Goal: Task Accomplishment & Management: Complete application form

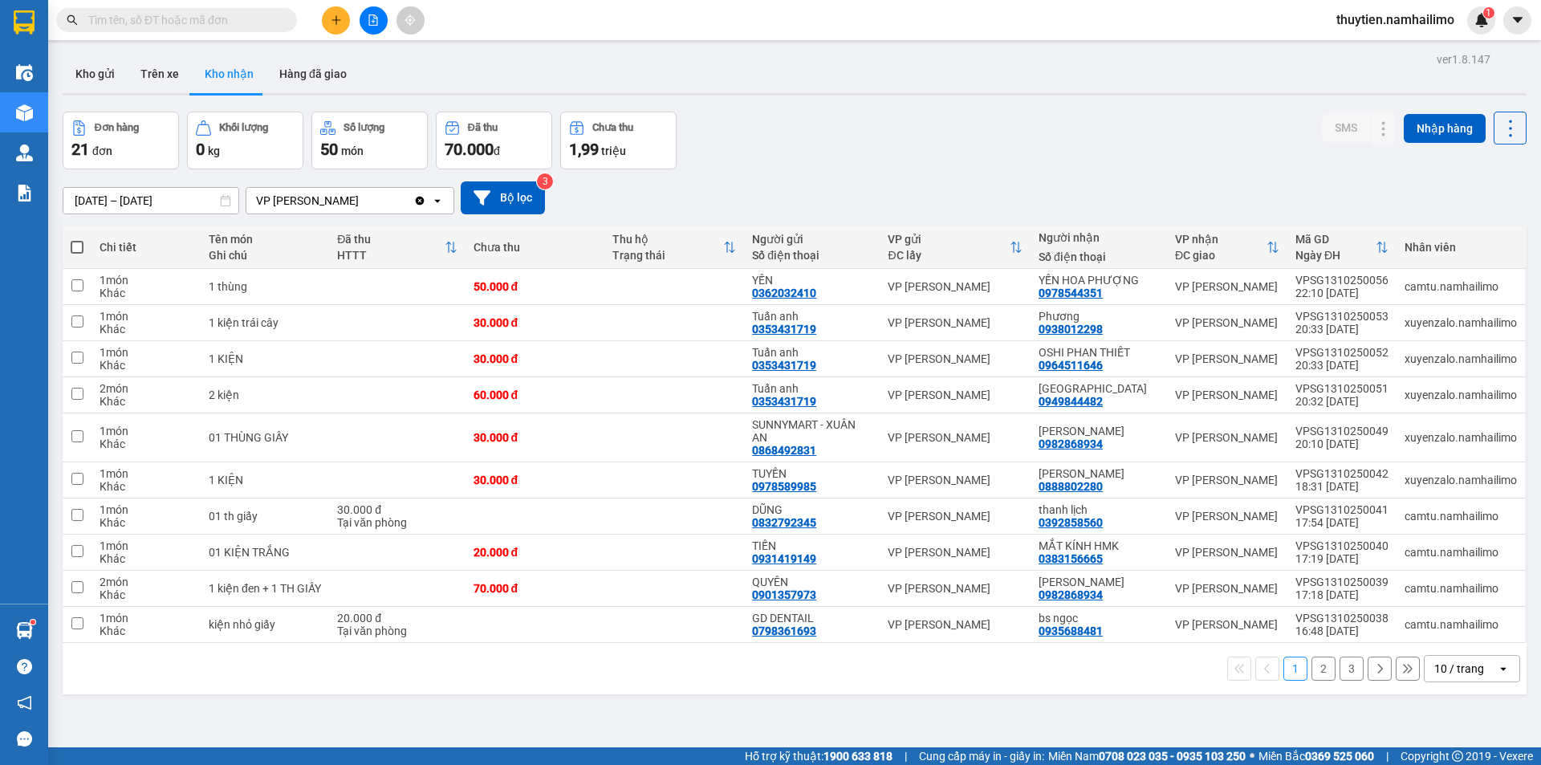
click at [1344, 667] on button "3" at bounding box center [1352, 669] width 24 height 24
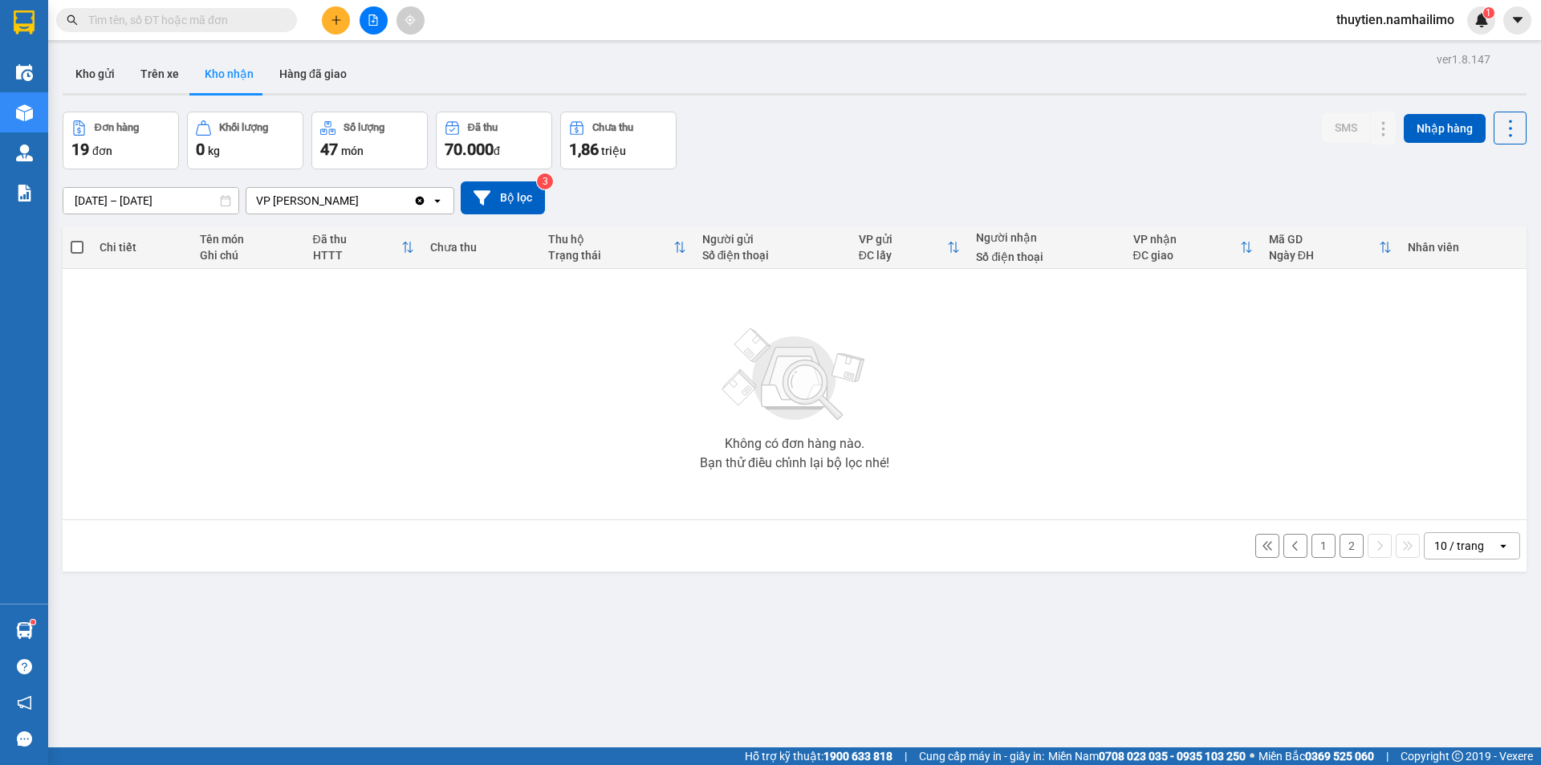
click at [1344, 548] on button "2" at bounding box center [1352, 546] width 24 height 24
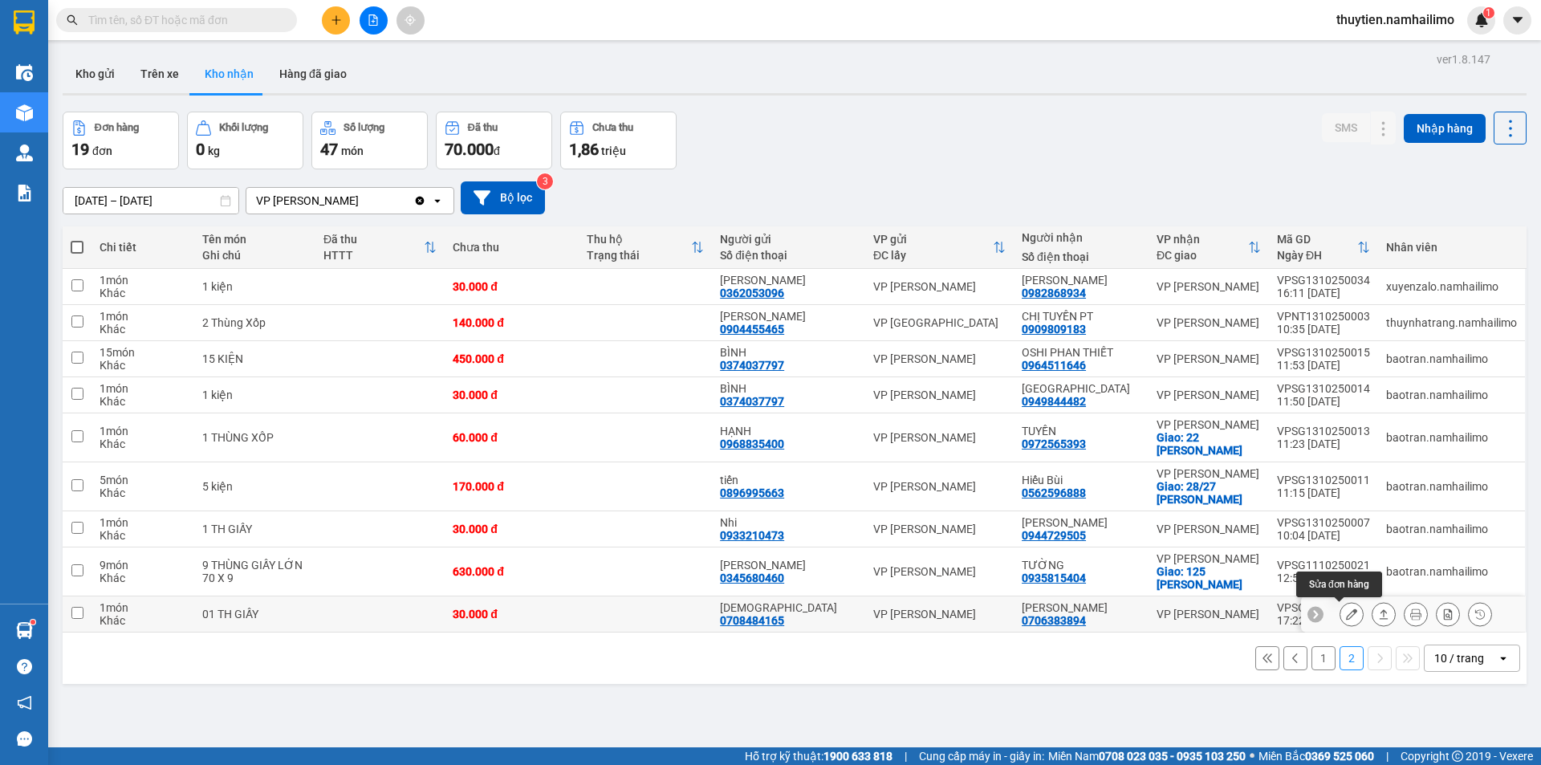
click at [1345, 616] on button at bounding box center [1351, 614] width 22 height 28
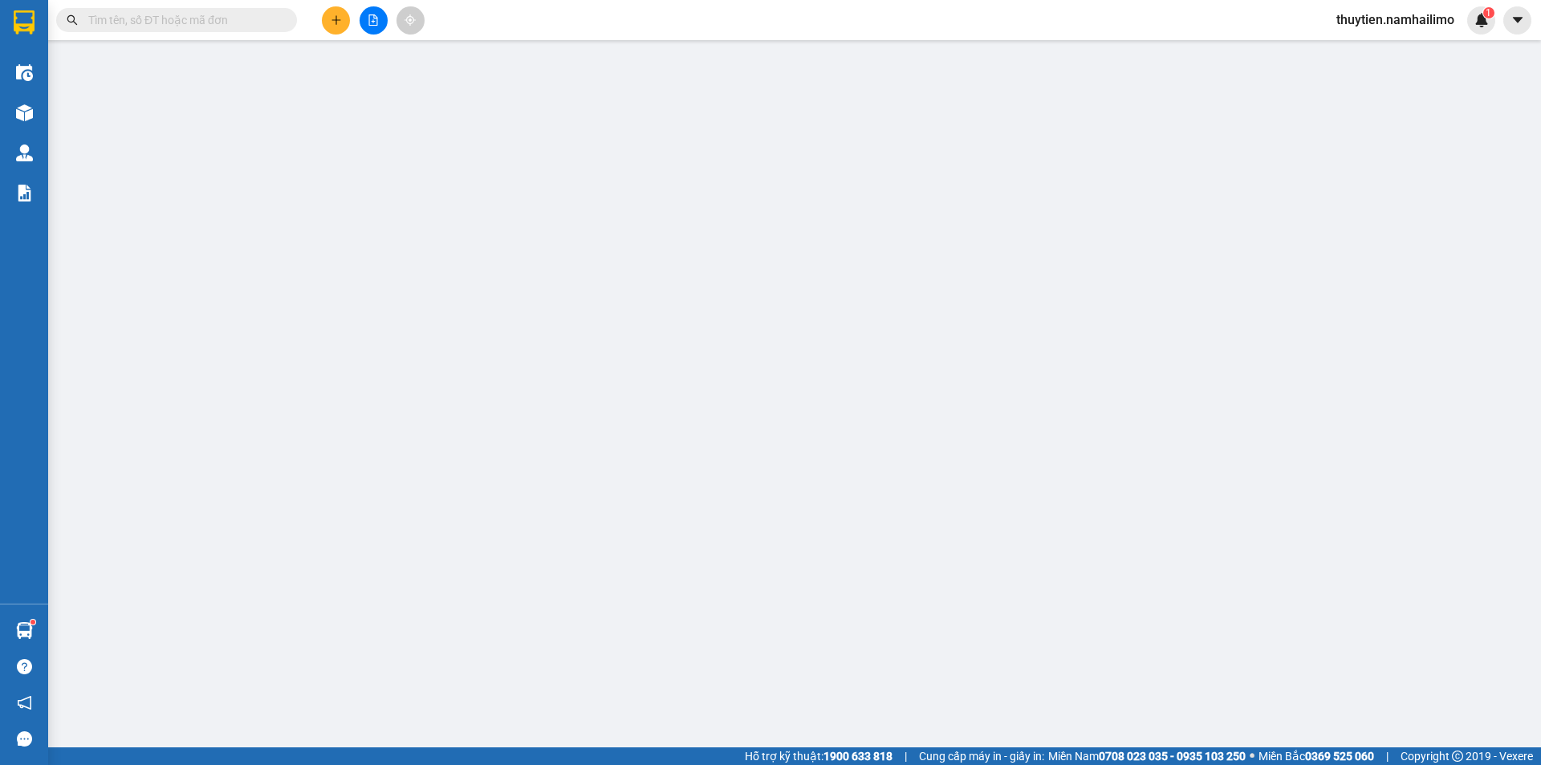
type input "0708484165"
type input "[DEMOGRAPHIC_DATA]"
type input "0706383894"
type input "[PERSON_NAME]"
type input "30.000"
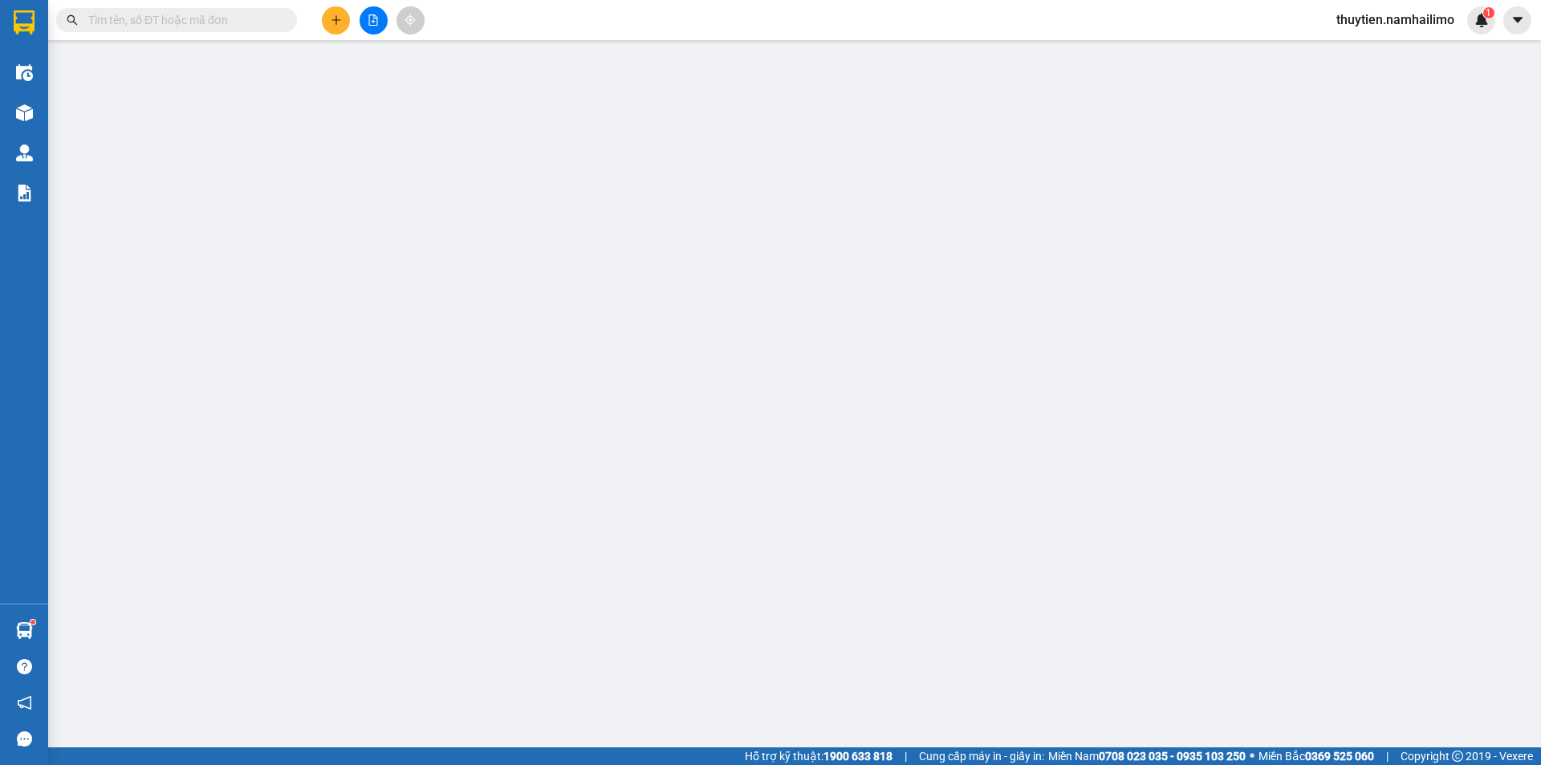
type input "30.000"
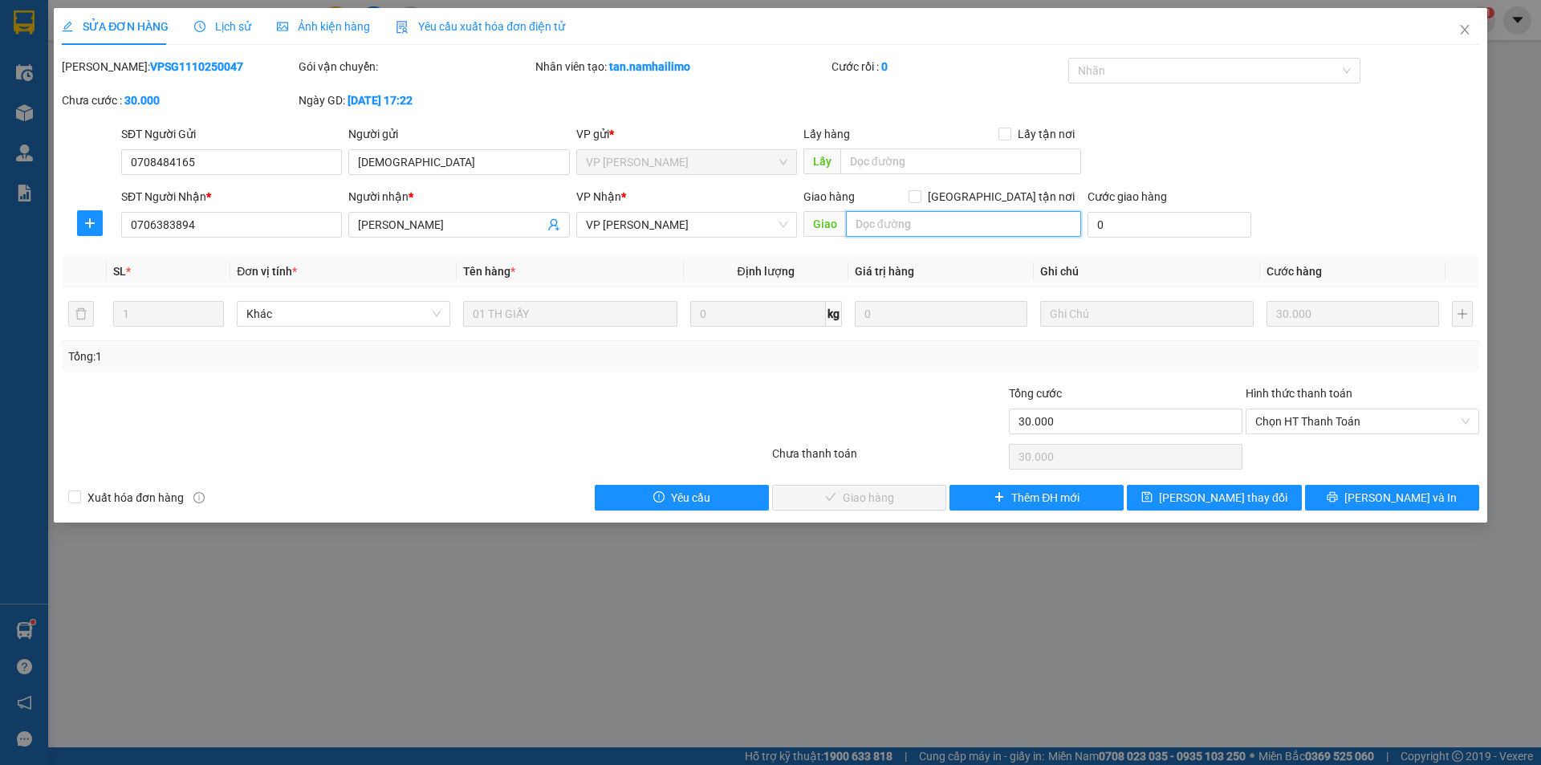
click at [892, 219] on input "text" at bounding box center [963, 224] width 235 height 26
type input "d"
type input "đơn này khách hủy k gửi"
click at [1263, 498] on button "[PERSON_NAME] thay đổi" at bounding box center [1214, 498] width 174 height 26
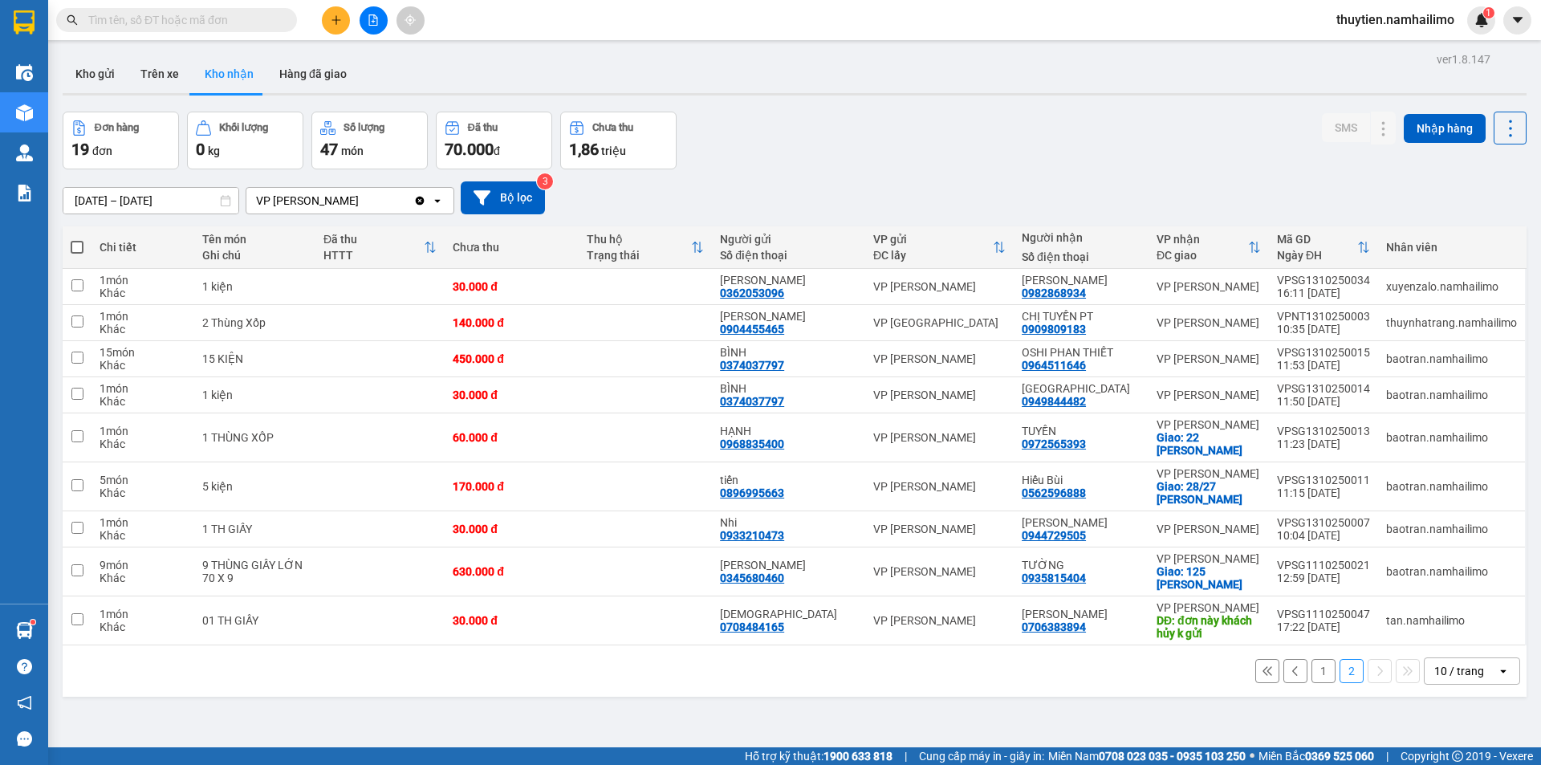
click at [1311, 670] on button "1" at bounding box center [1323, 671] width 24 height 24
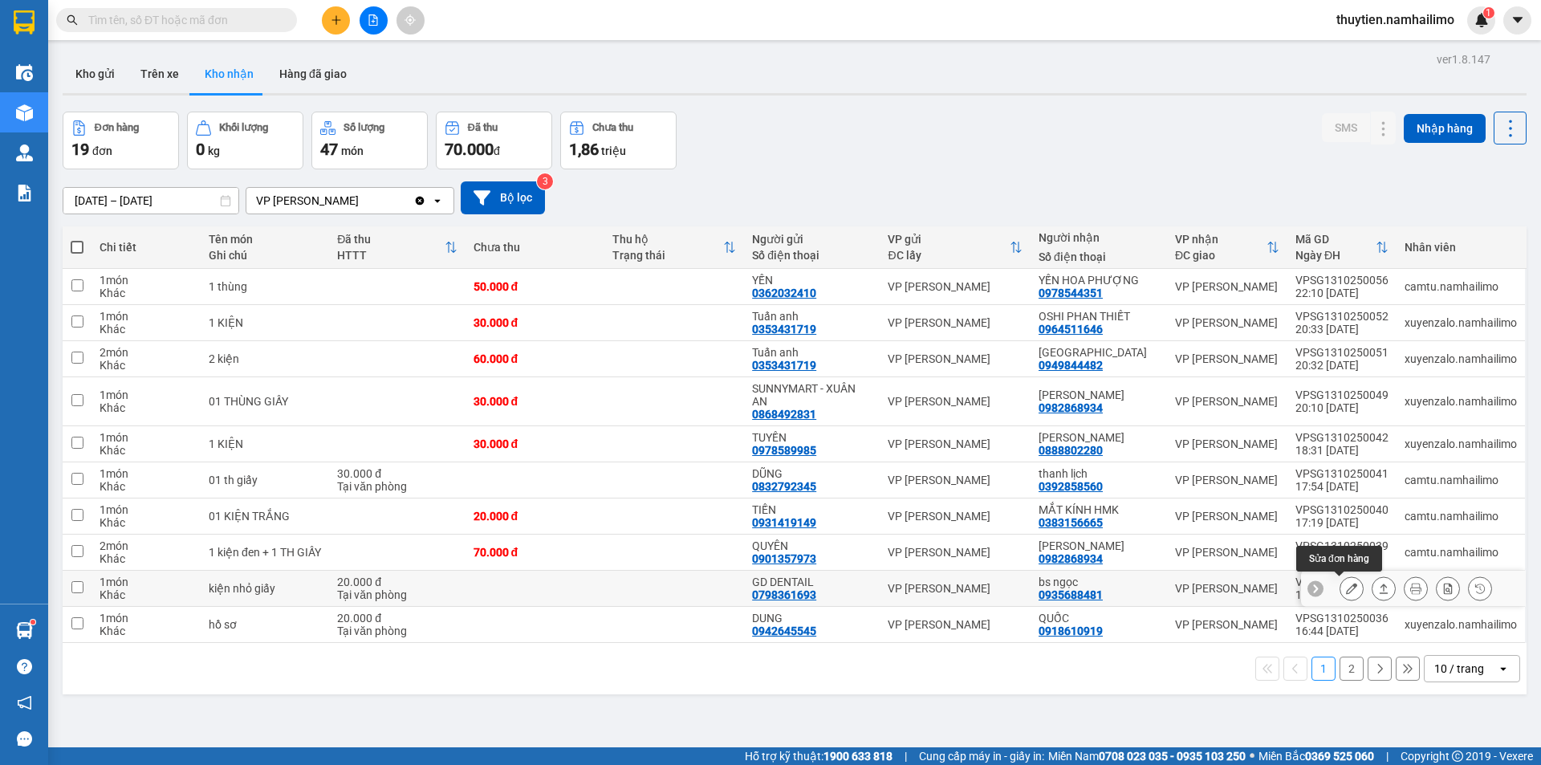
click at [1346, 587] on icon at bounding box center [1351, 588] width 11 height 11
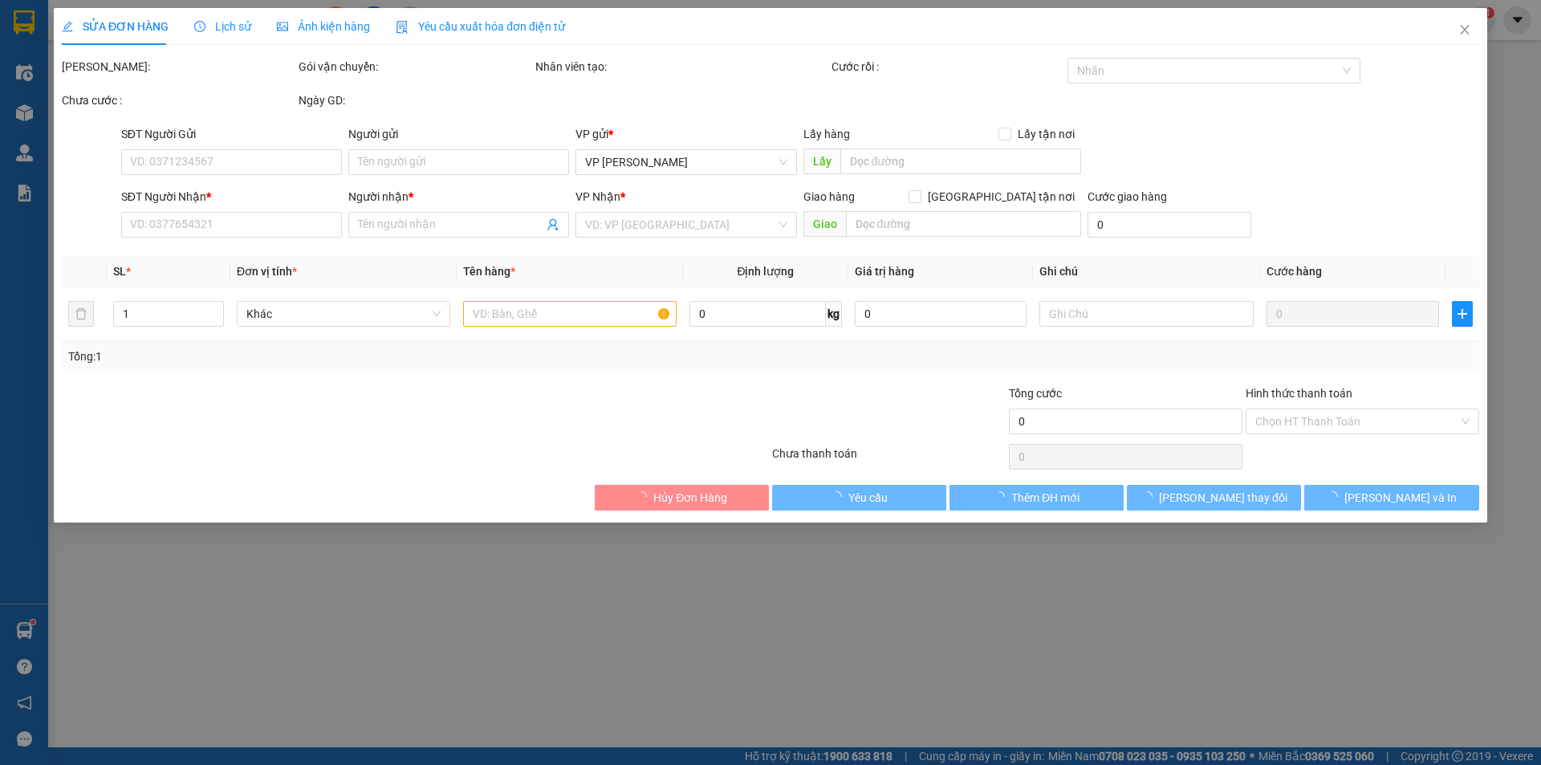
type input "0798361693"
type input "GD DENTAIL"
type input "0935688481"
type input "bs ngọc"
type input "20.000"
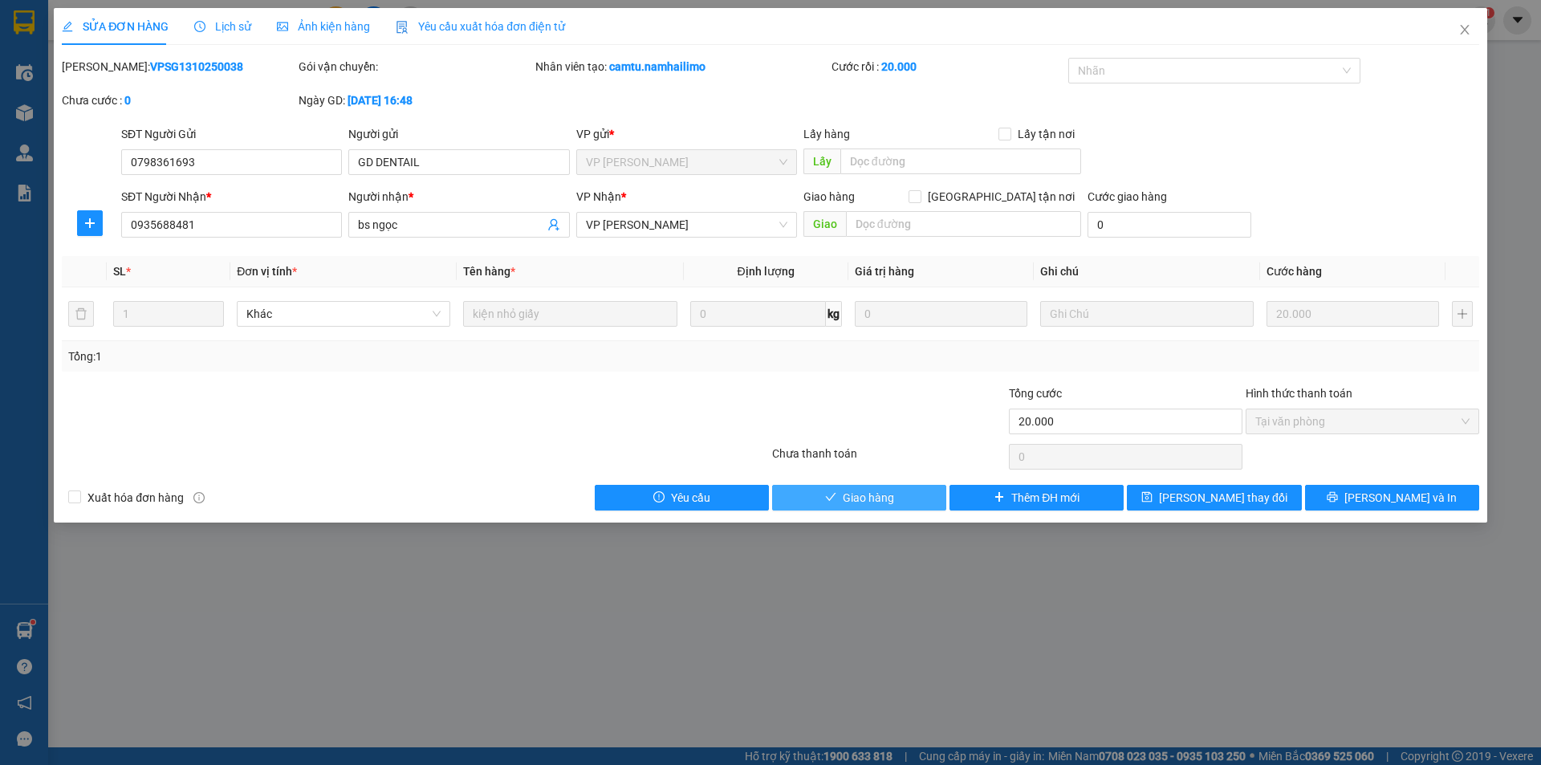
drag, startPoint x: 853, startPoint y: 497, endPoint x: 1017, endPoint y: 354, distance: 217.3
click at [855, 496] on span "Giao hàng" at bounding box center [868, 498] width 51 height 18
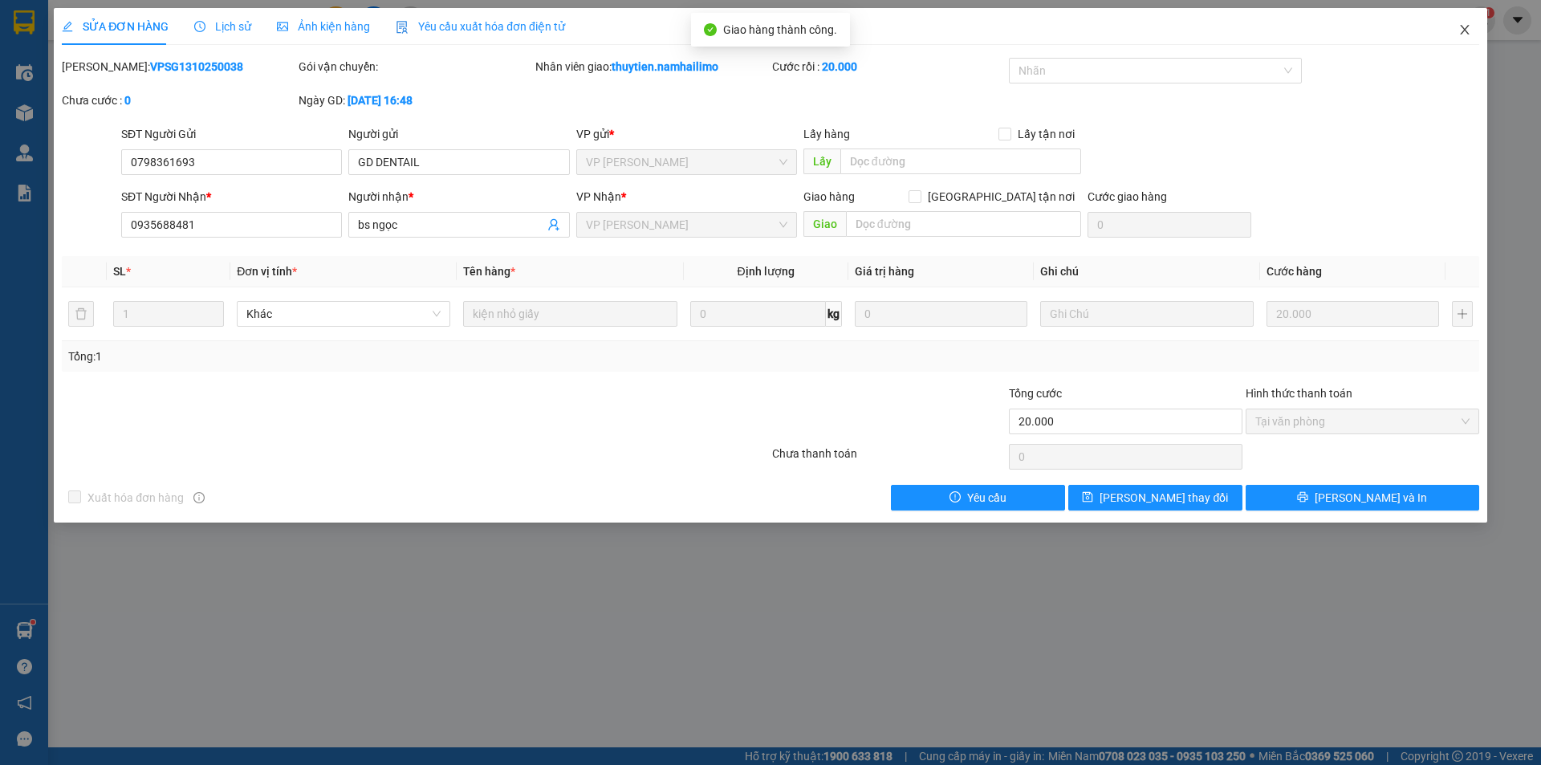
click at [1470, 22] on span "Close" at bounding box center [1464, 30] width 45 height 45
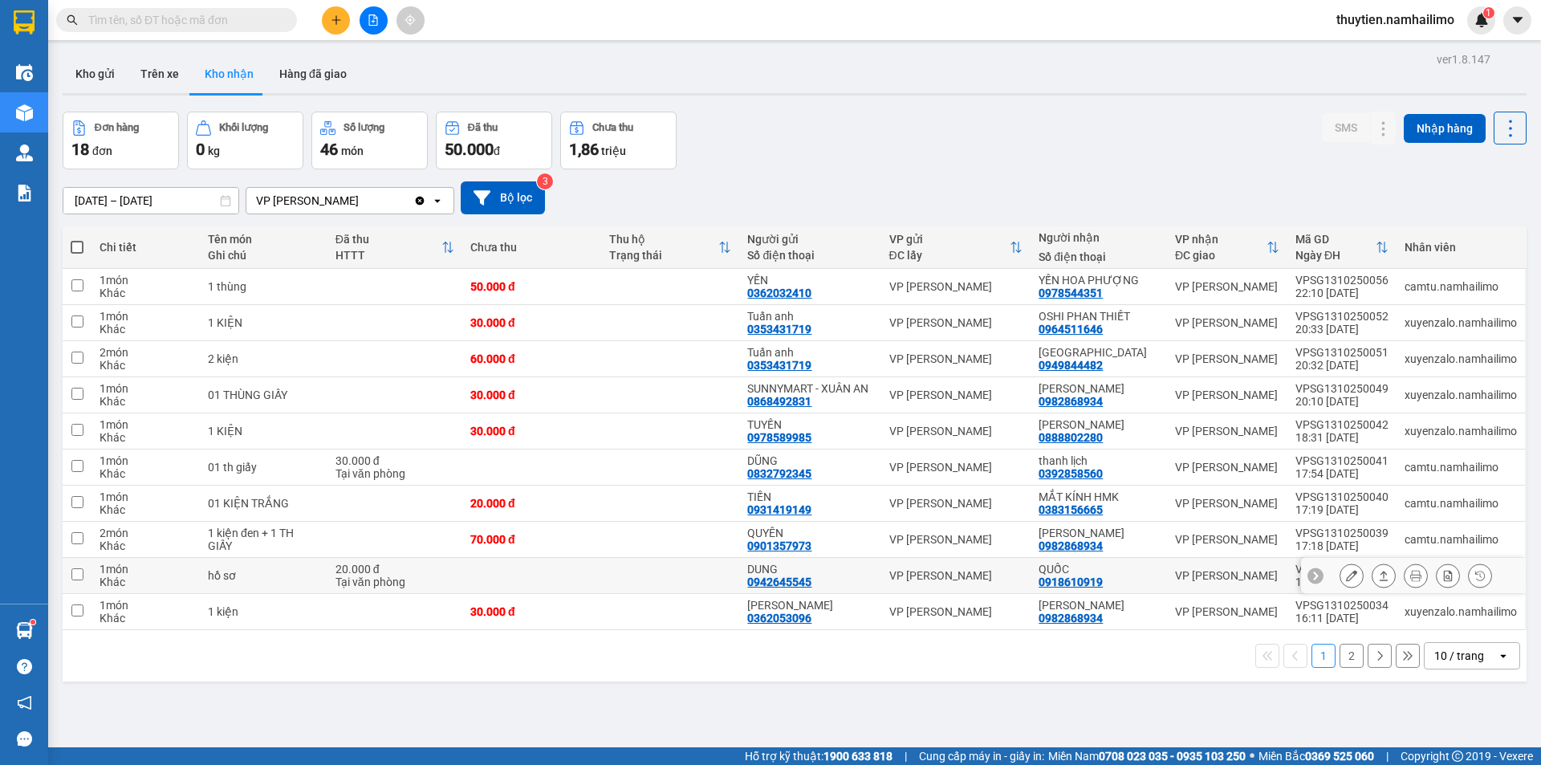
click at [1346, 581] on icon at bounding box center [1351, 575] width 11 height 11
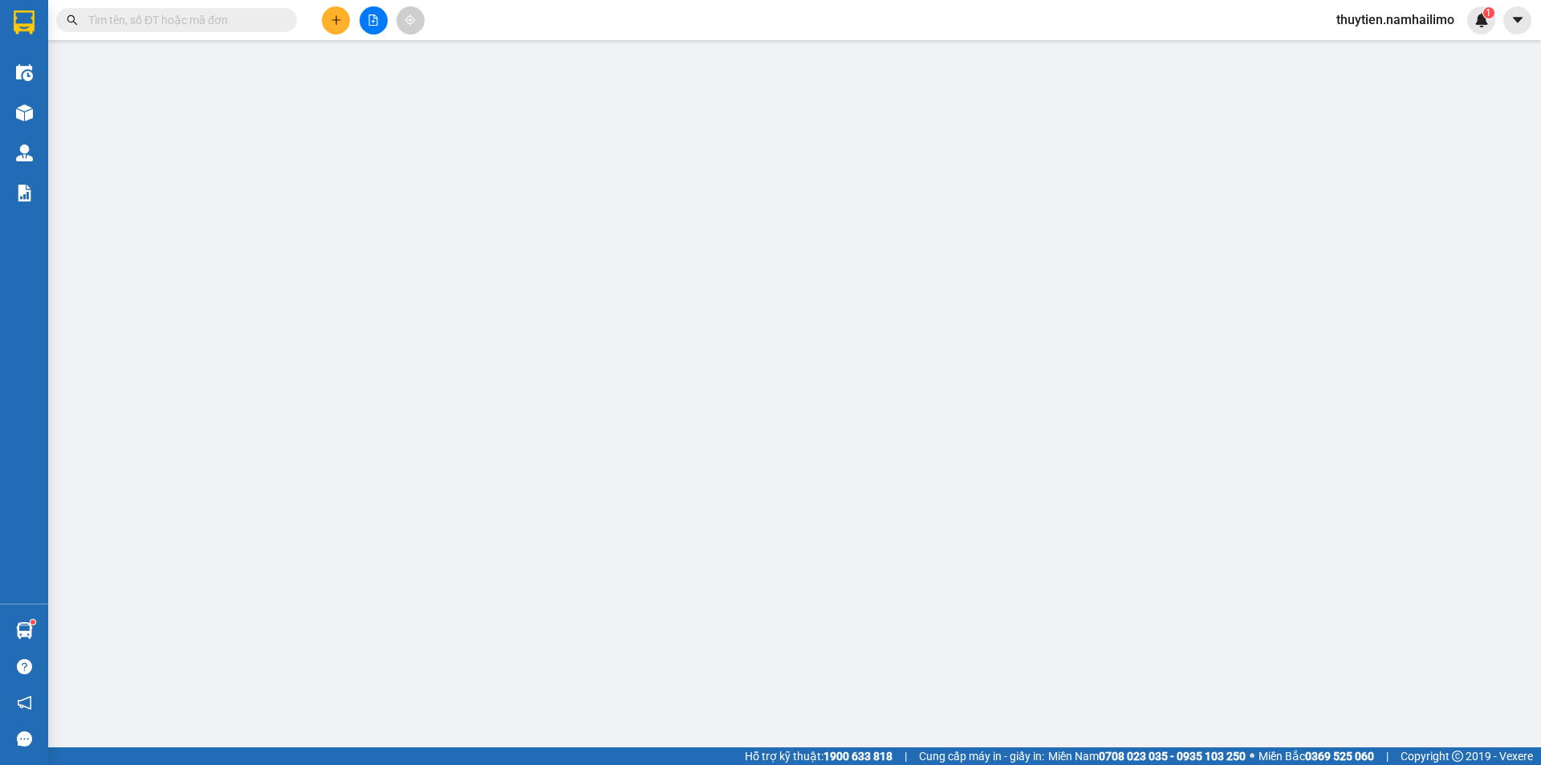
type input "0942645545"
type input "DUNG"
type input "0918610919"
type input "QUỐC"
type input "20.000"
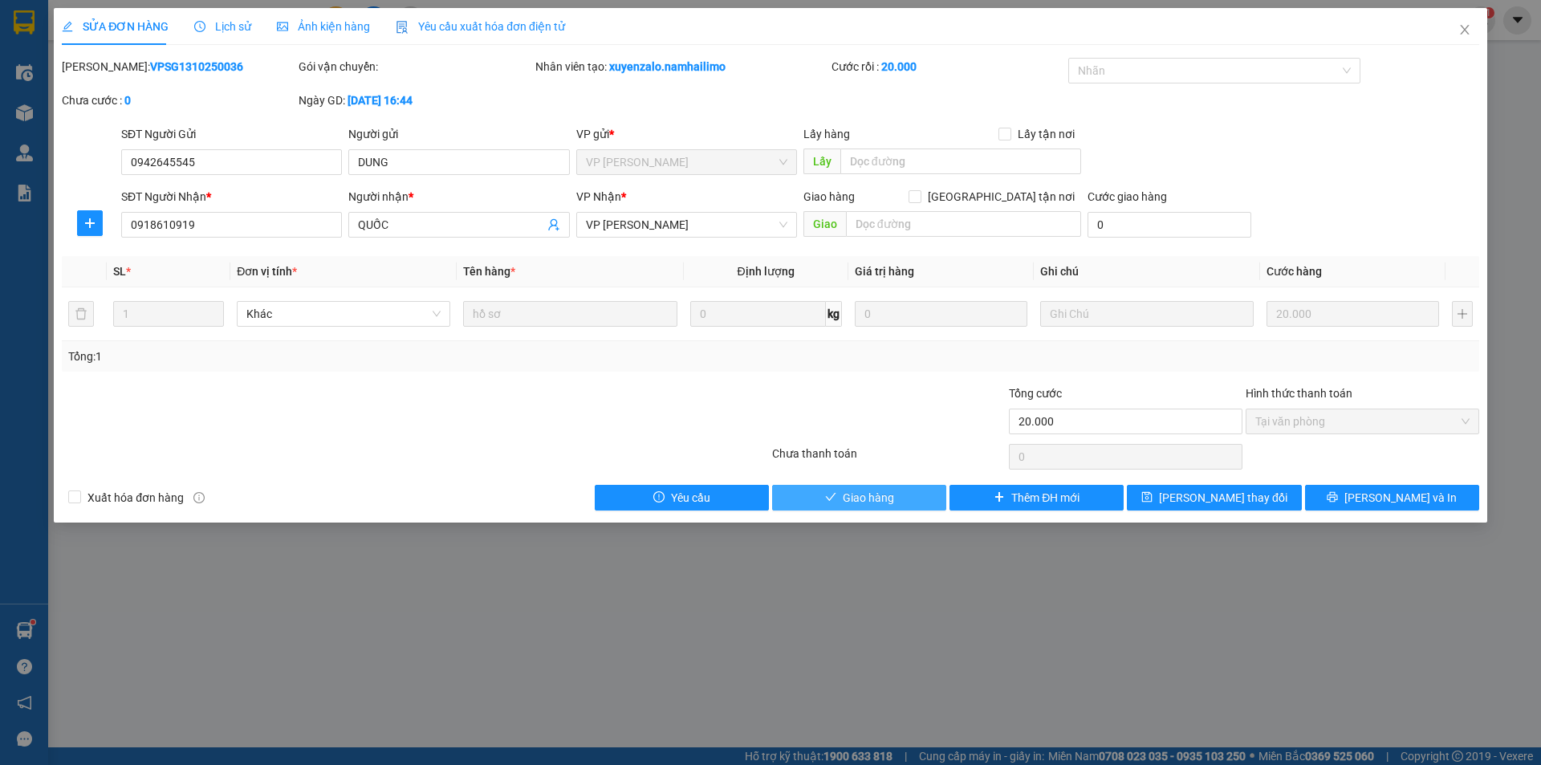
click at [890, 493] on span "Giao hàng" at bounding box center [868, 498] width 51 height 18
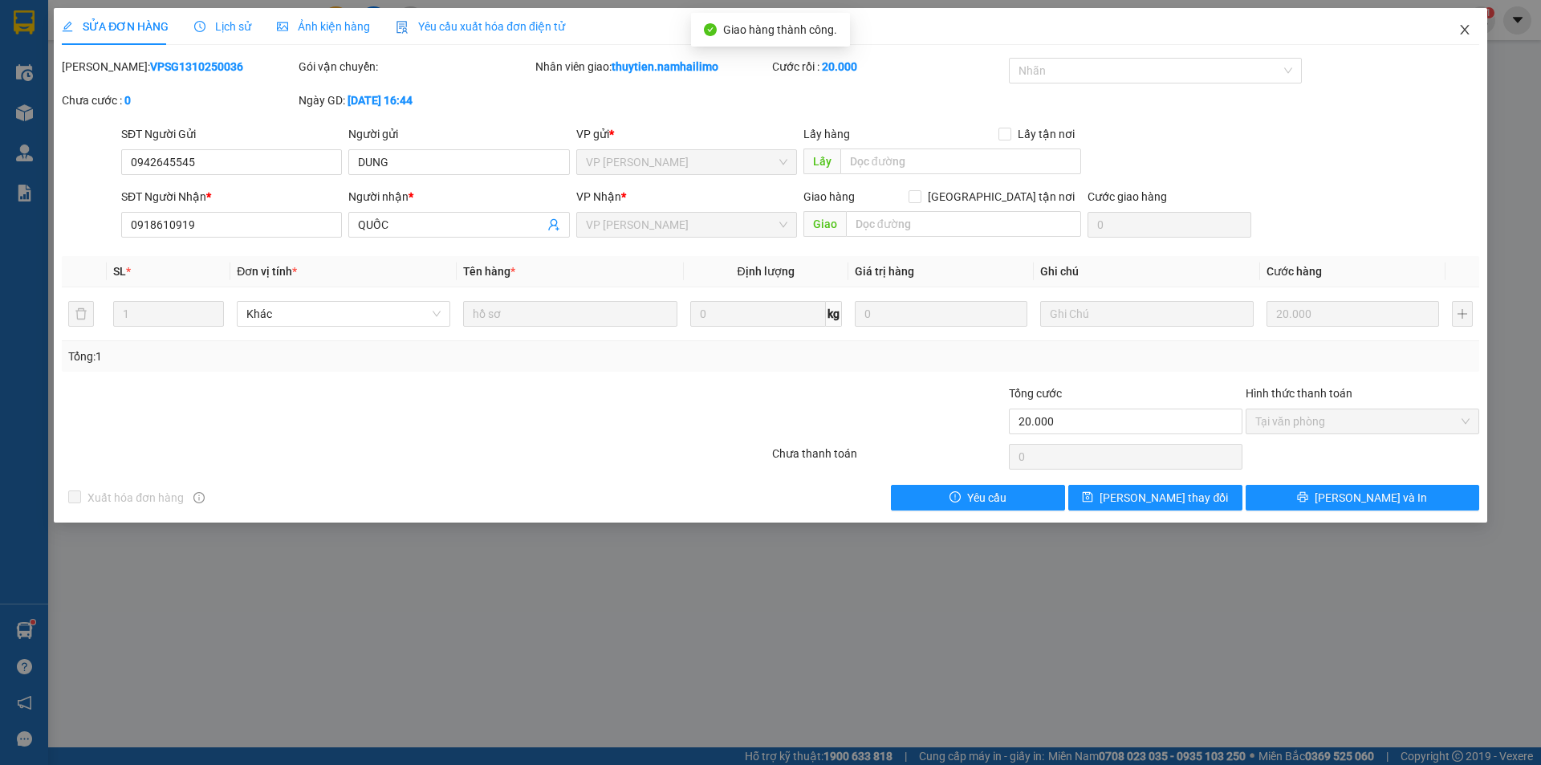
click at [1464, 34] on icon "close" at bounding box center [1464, 29] width 13 height 13
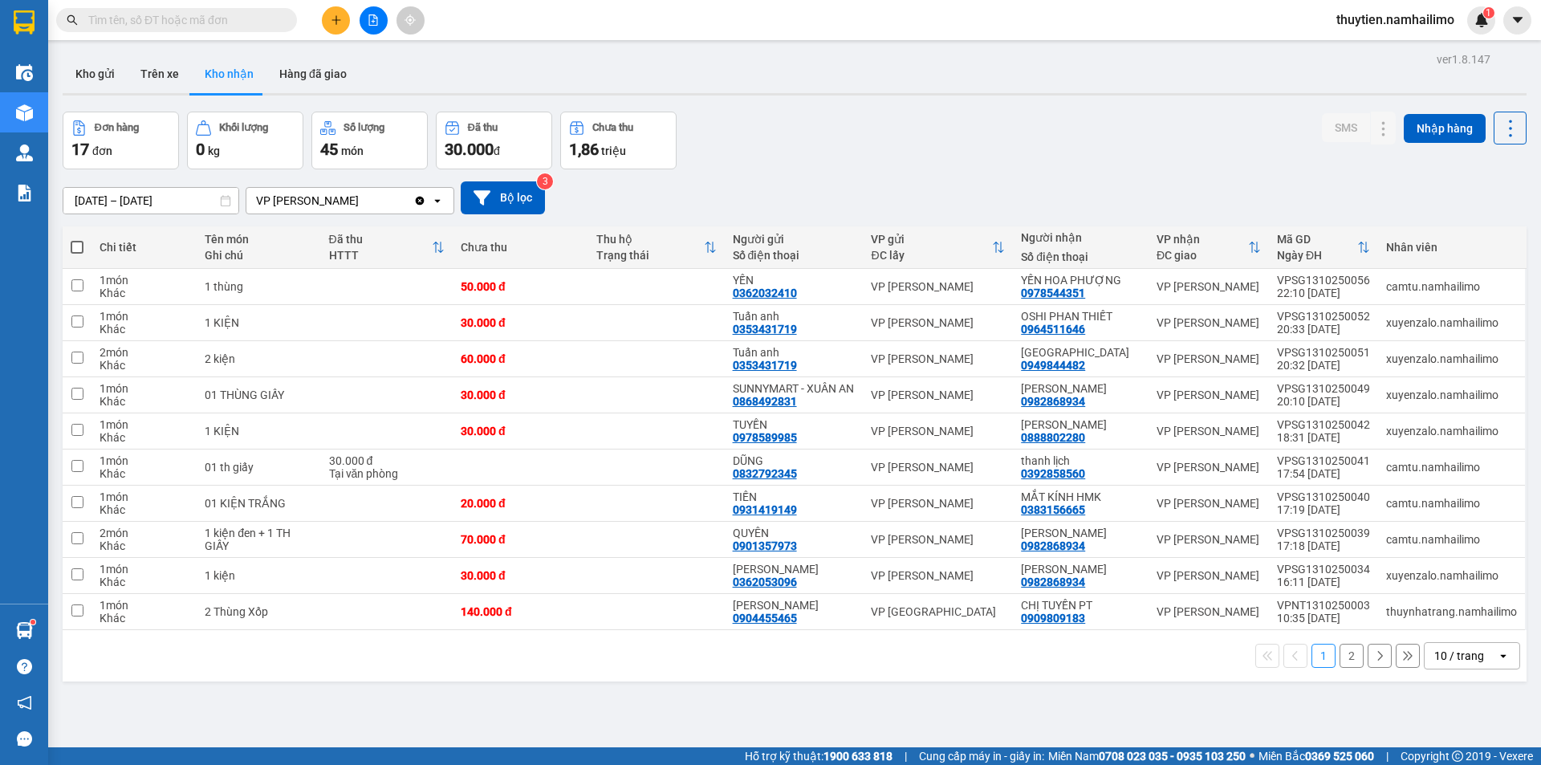
click at [1343, 668] on button "2" at bounding box center [1352, 656] width 24 height 24
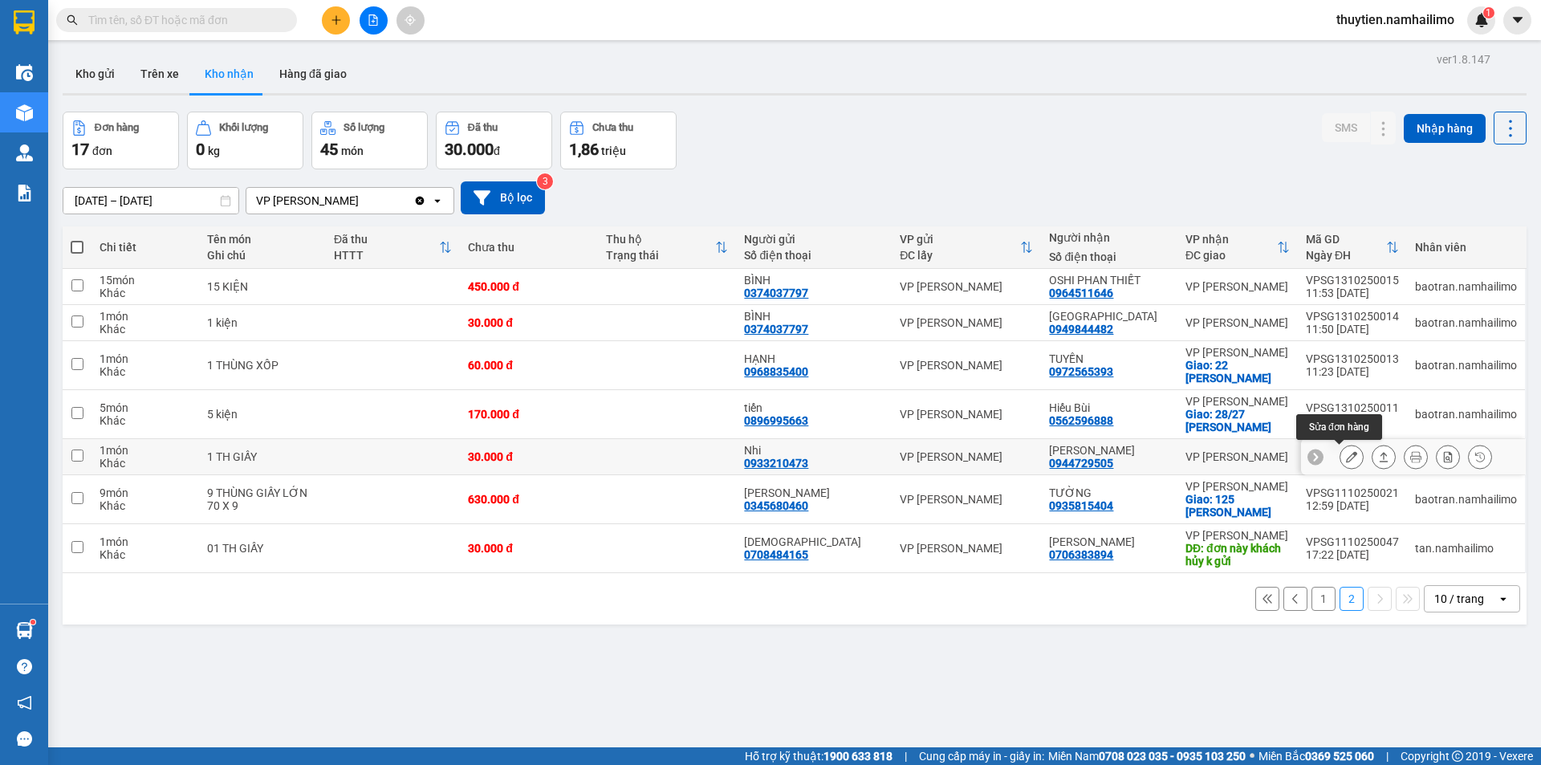
click at [1346, 452] on icon at bounding box center [1351, 456] width 11 height 11
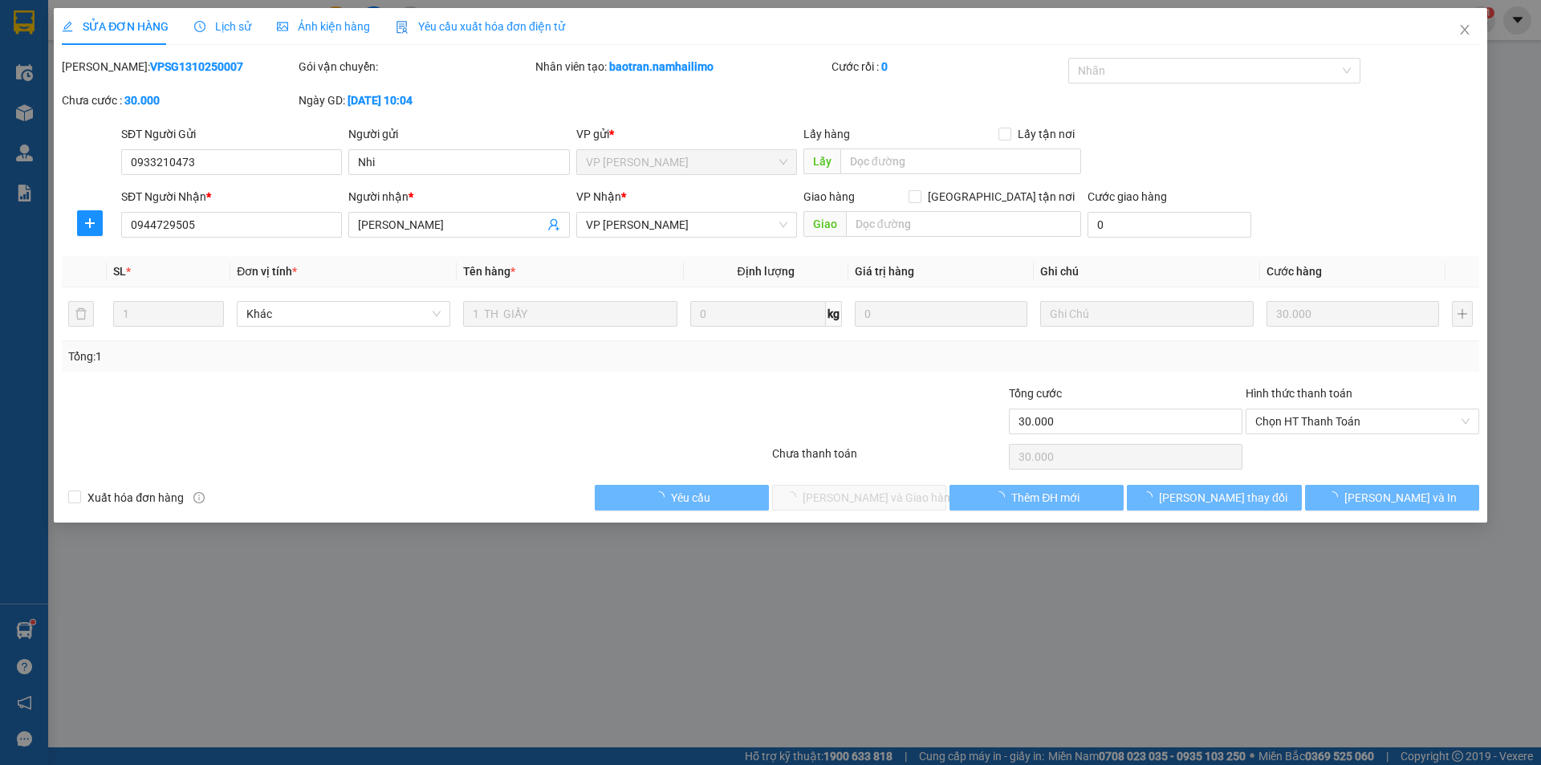
type input "0933210473"
type input "Nhi"
type input "0944729505"
type input "[PERSON_NAME]"
type input "30.000"
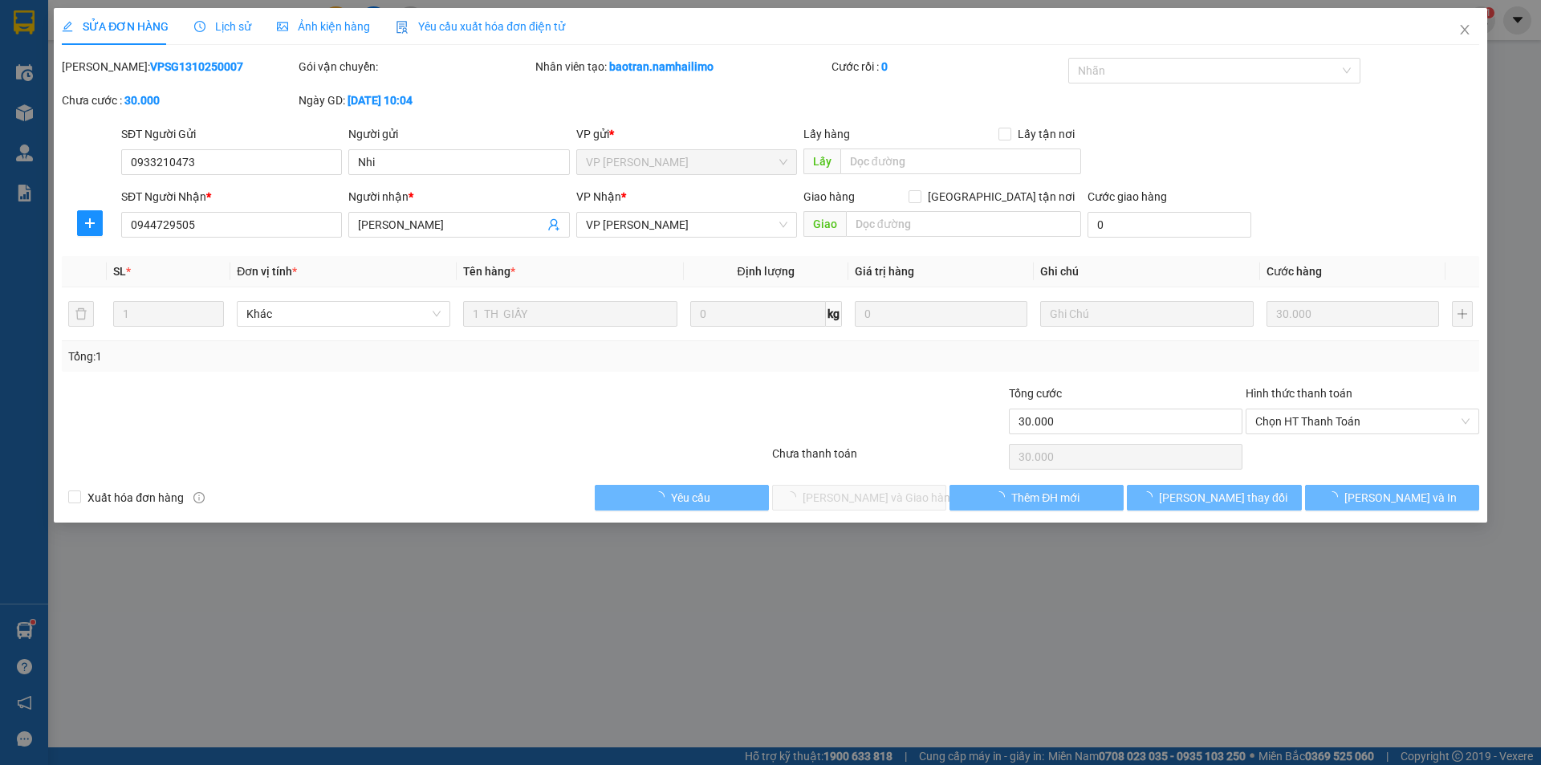
type input "30.000"
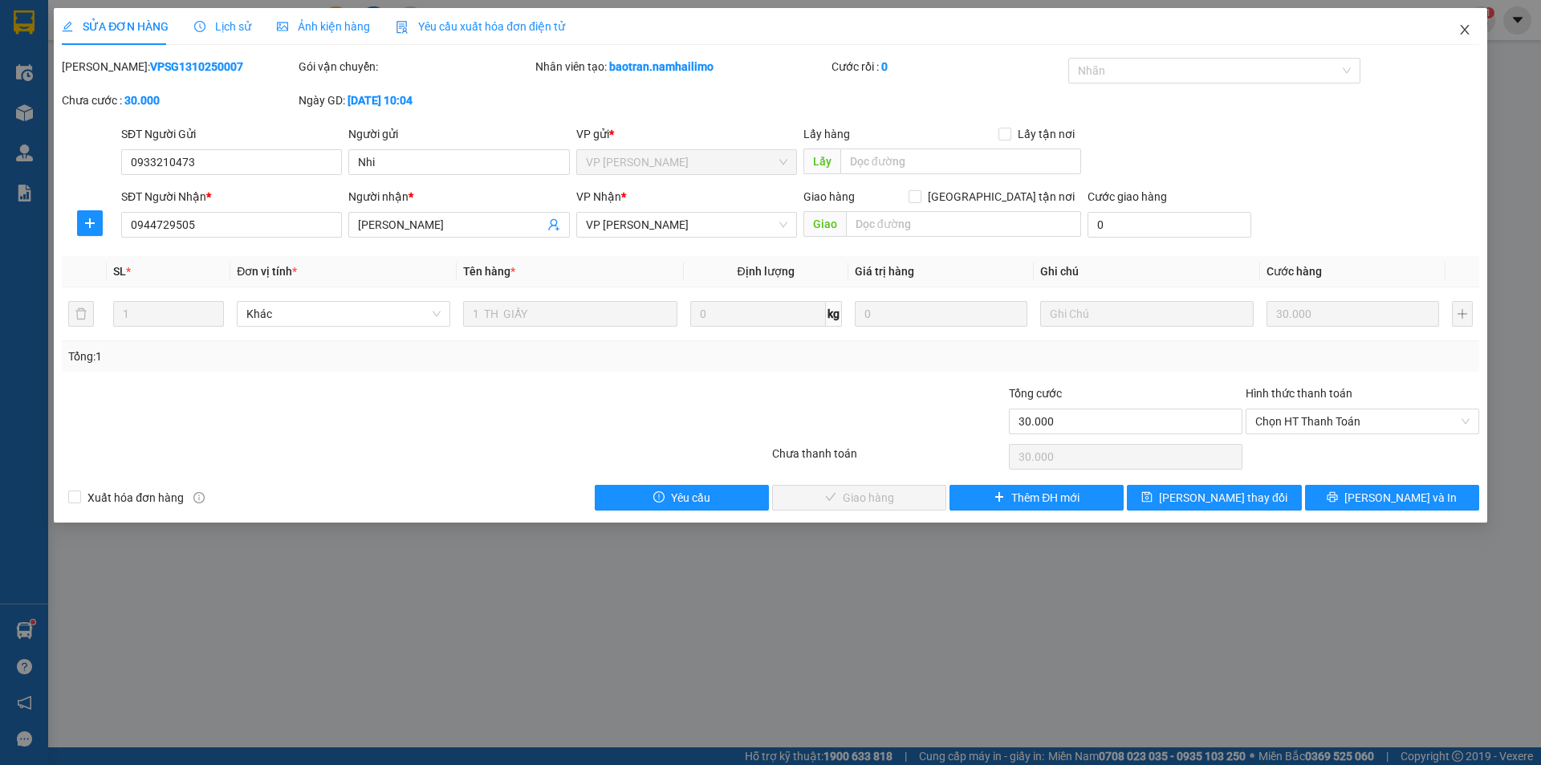
click at [1463, 27] on icon "close" at bounding box center [1464, 29] width 13 height 13
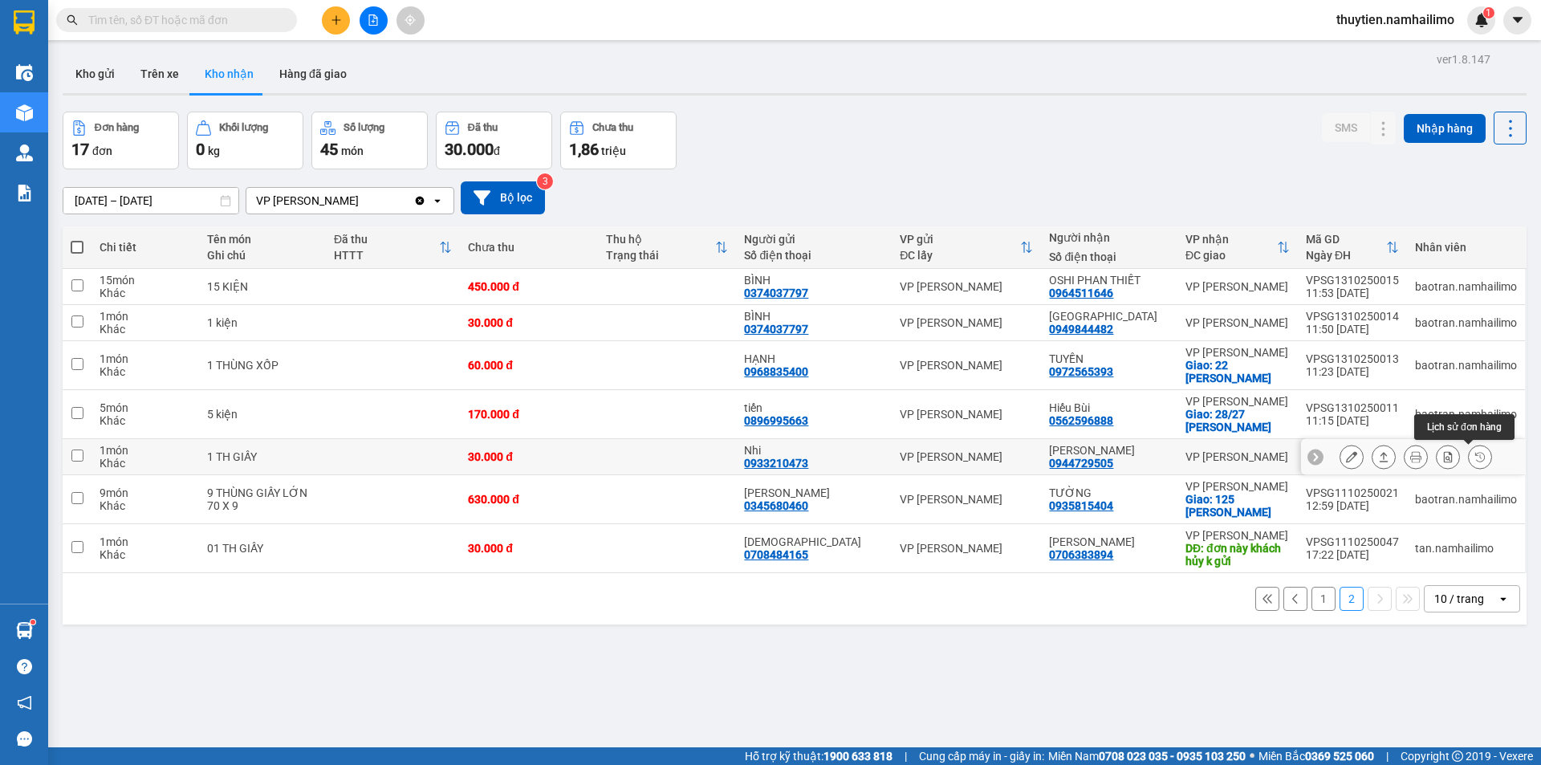
click at [1474, 459] on icon at bounding box center [1479, 456] width 11 height 11
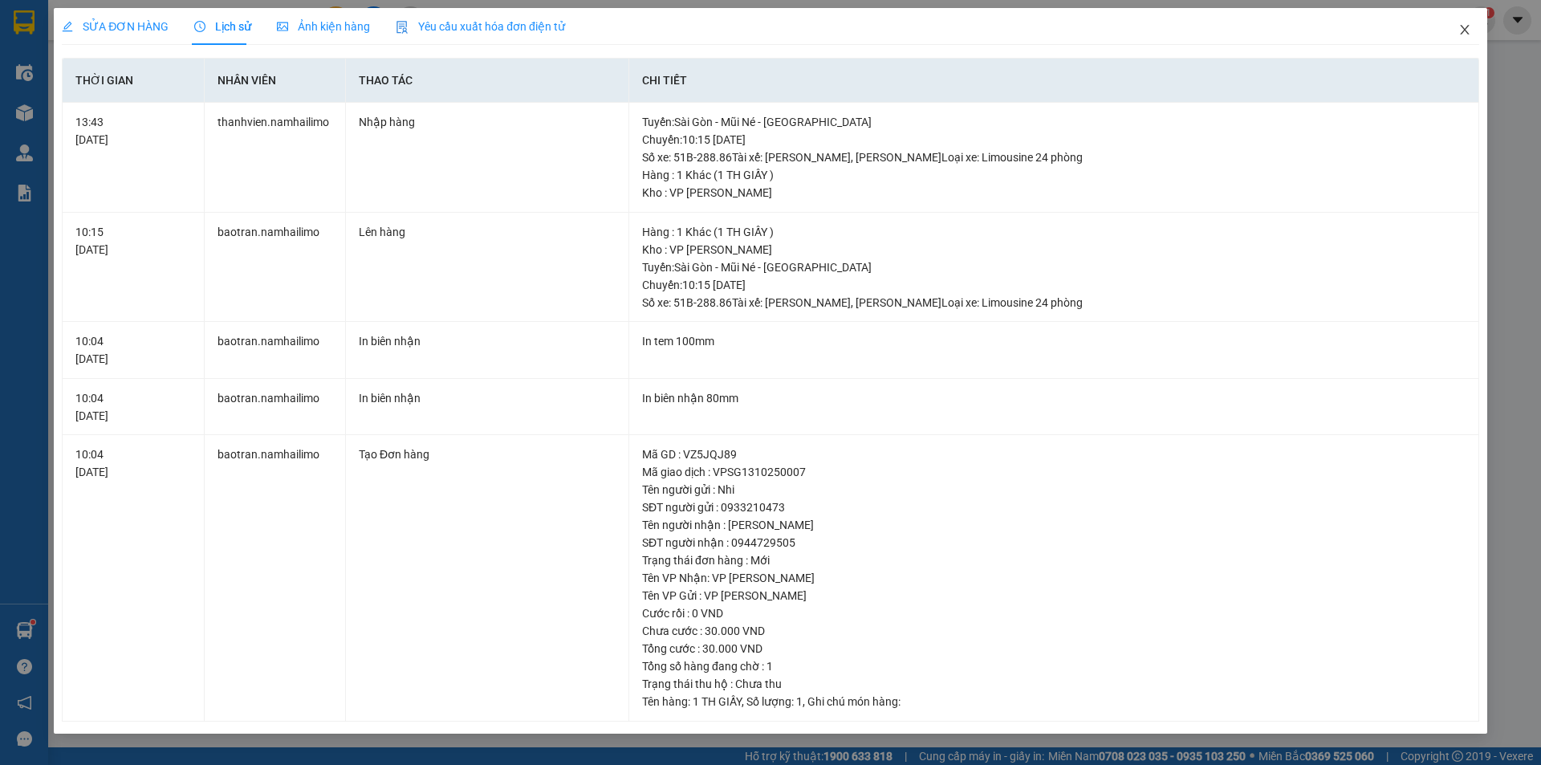
click at [1465, 26] on icon "close" at bounding box center [1464, 29] width 13 height 13
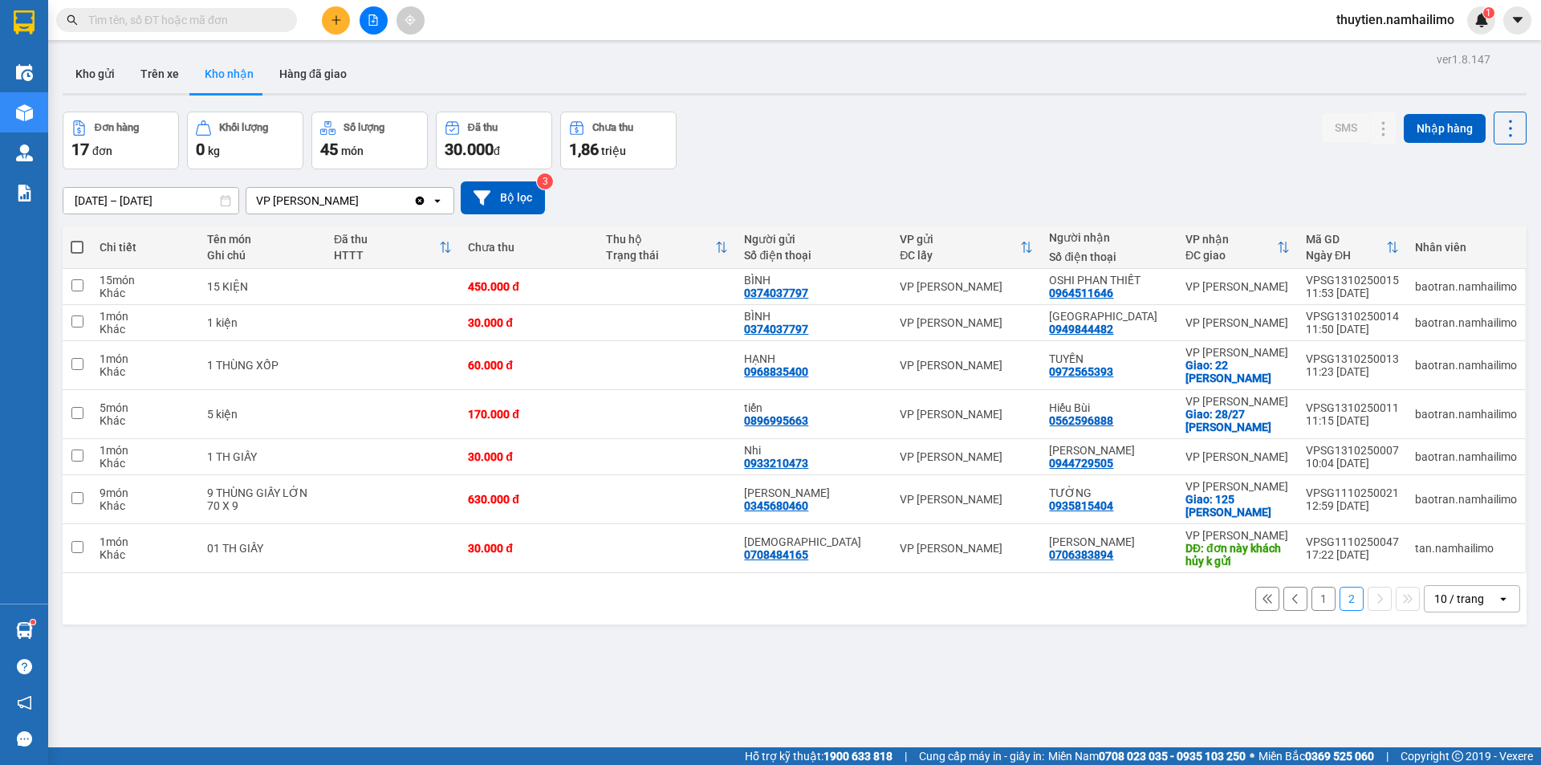
click at [1313, 604] on button "1" at bounding box center [1323, 599] width 24 height 24
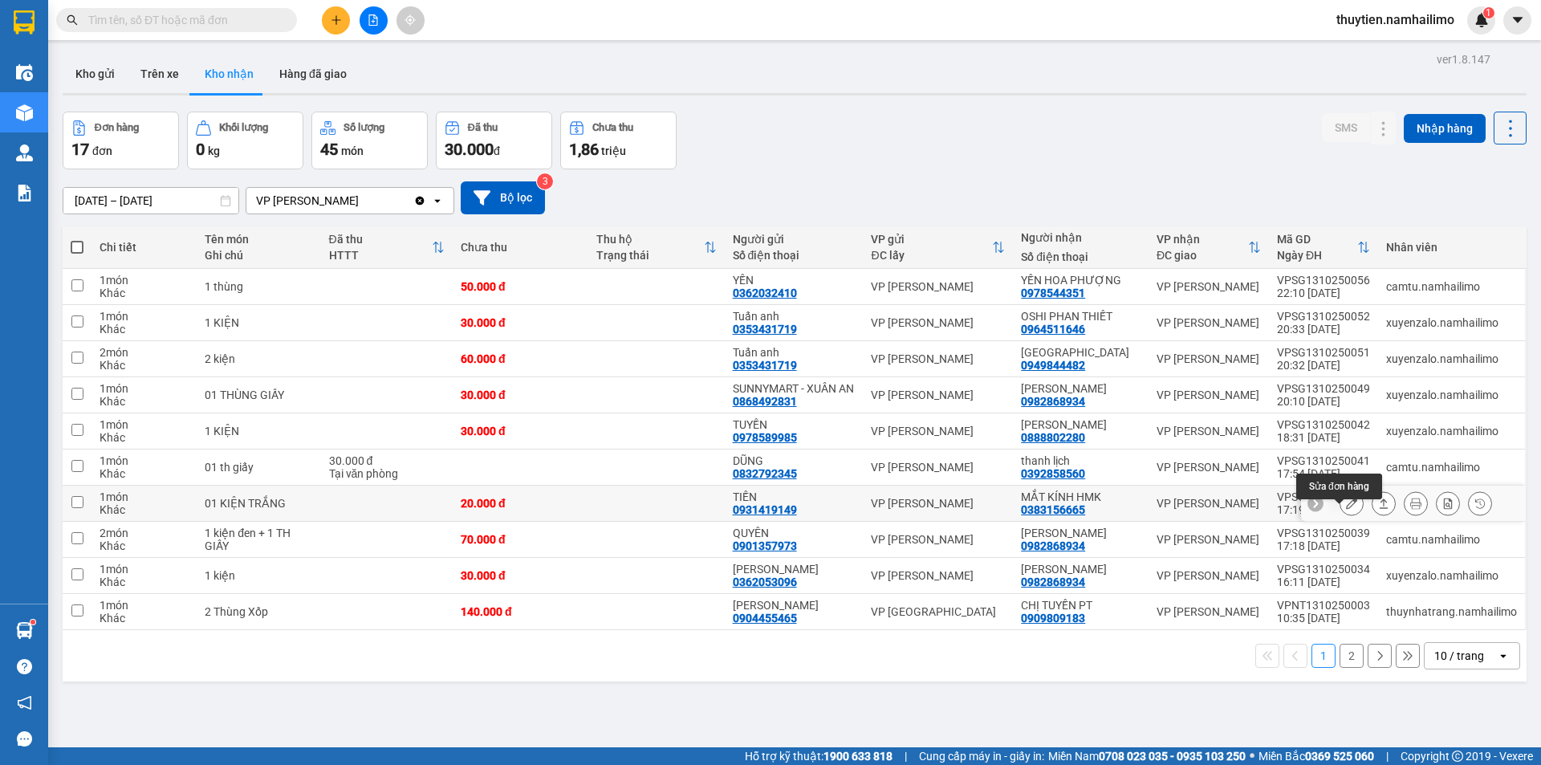
click at [1346, 509] on icon at bounding box center [1351, 503] width 11 height 11
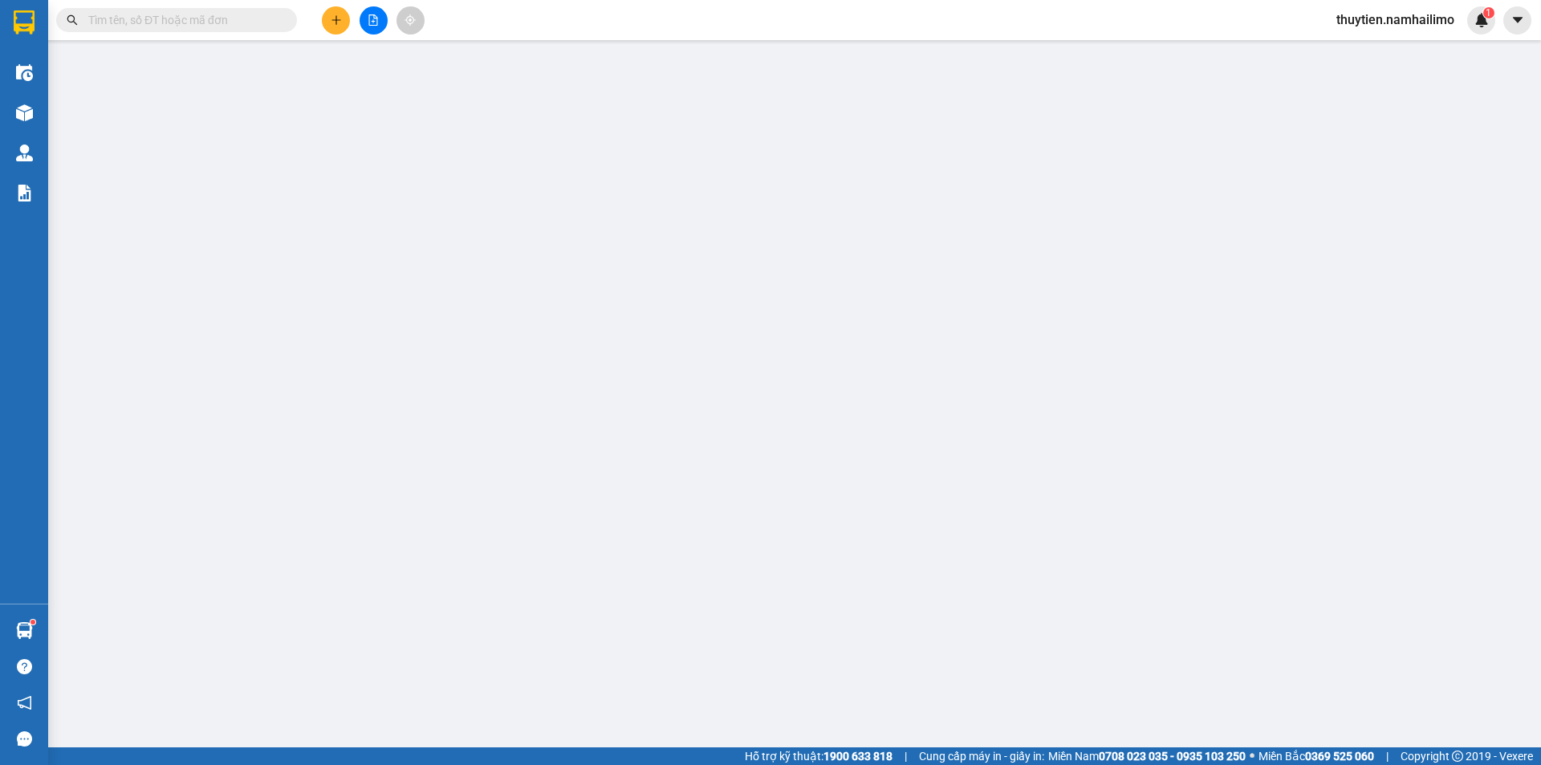
type input "0931419149"
type input "TIẾN"
type input "0383156665"
type input "MẮT KÍNH HMK"
type input "20.000"
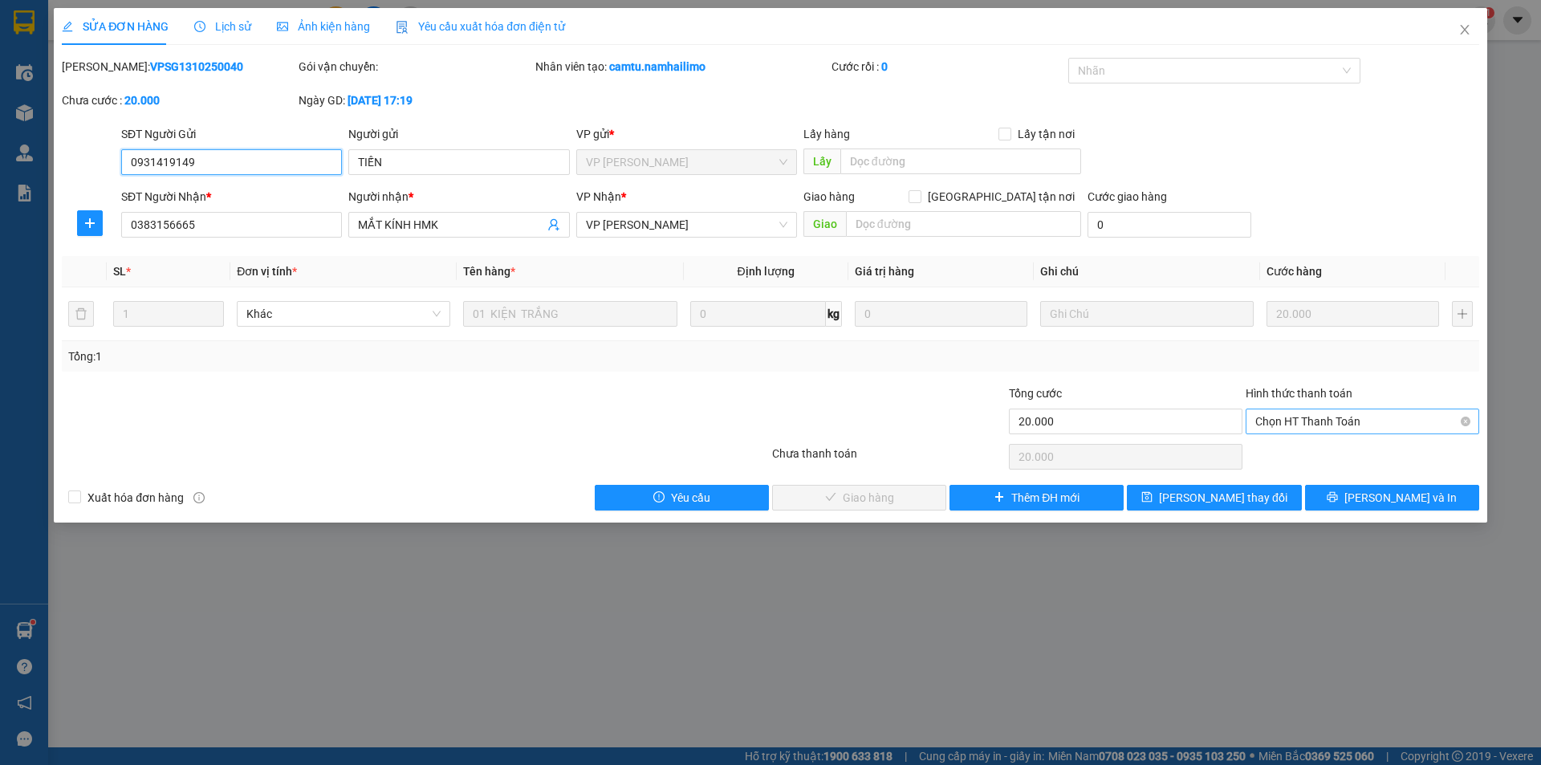
click at [1295, 421] on span "Chọn HT Thanh Toán" at bounding box center [1362, 421] width 214 height 24
click at [1299, 452] on div "Tại văn phòng" at bounding box center [1362, 454] width 214 height 18
type input "0"
click at [871, 504] on span "[PERSON_NAME] và Giao hàng" at bounding box center [880, 498] width 154 height 18
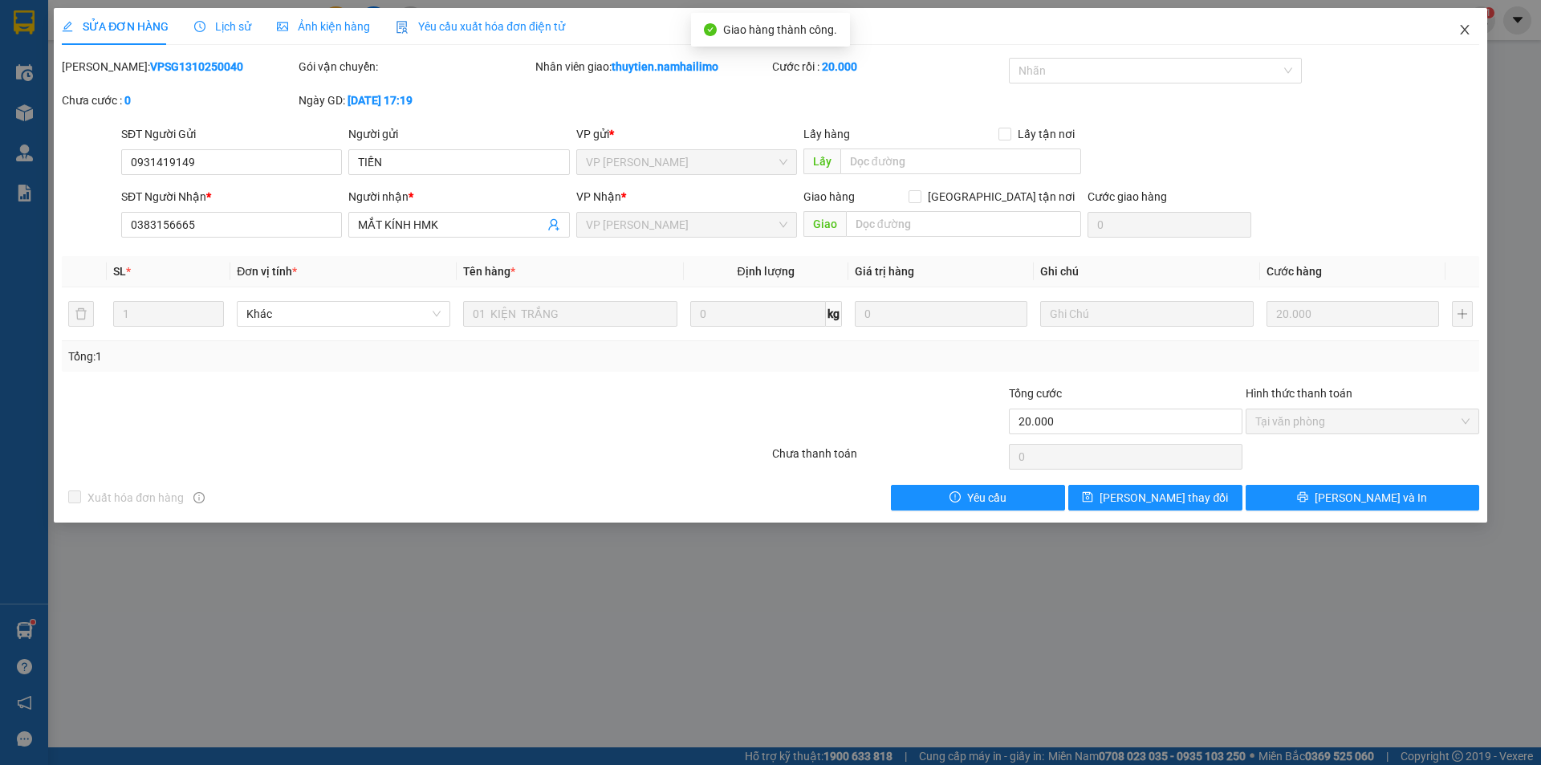
click at [1461, 26] on icon "close" at bounding box center [1464, 30] width 9 height 10
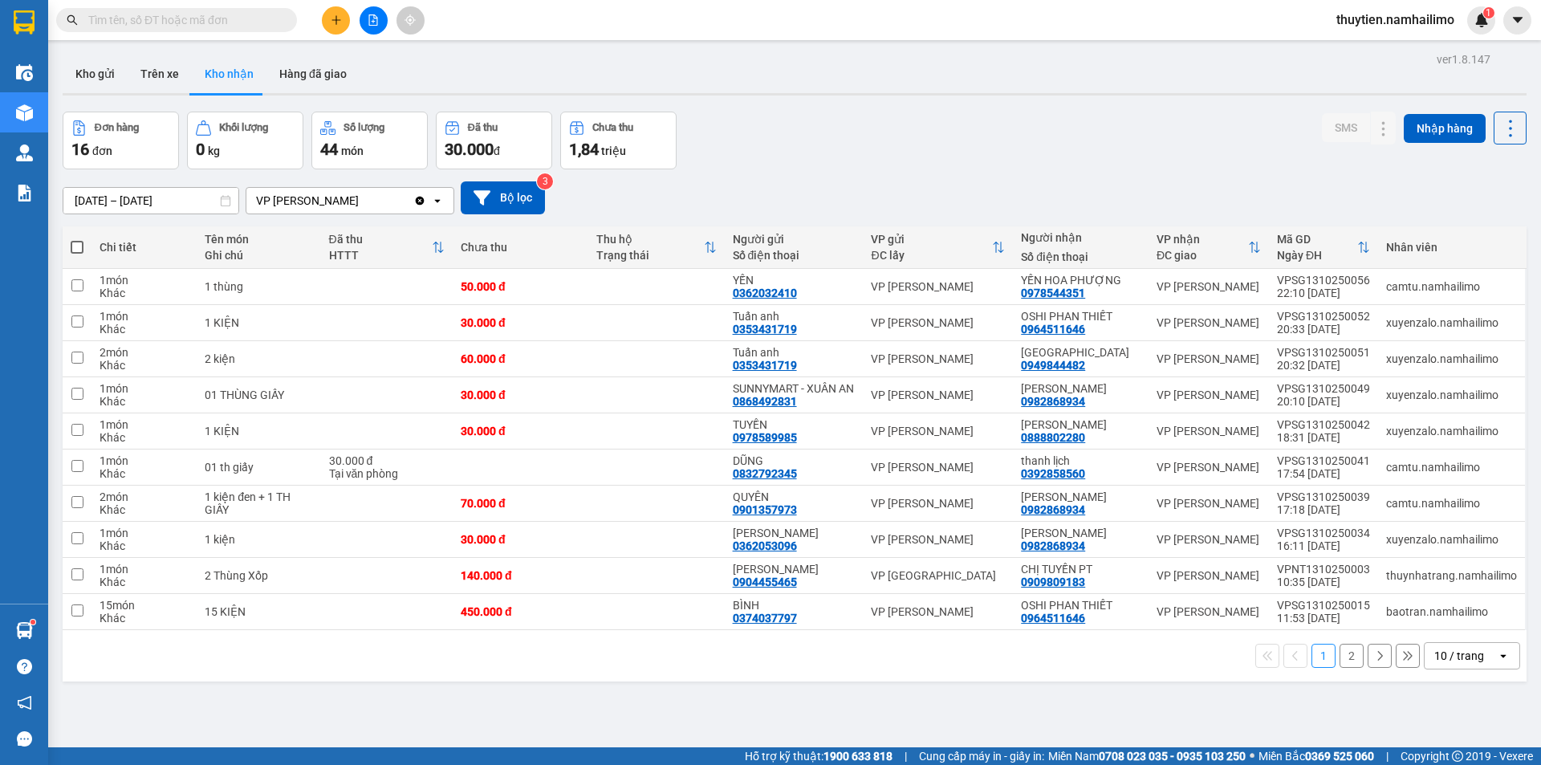
click at [1343, 665] on button "2" at bounding box center [1352, 656] width 24 height 24
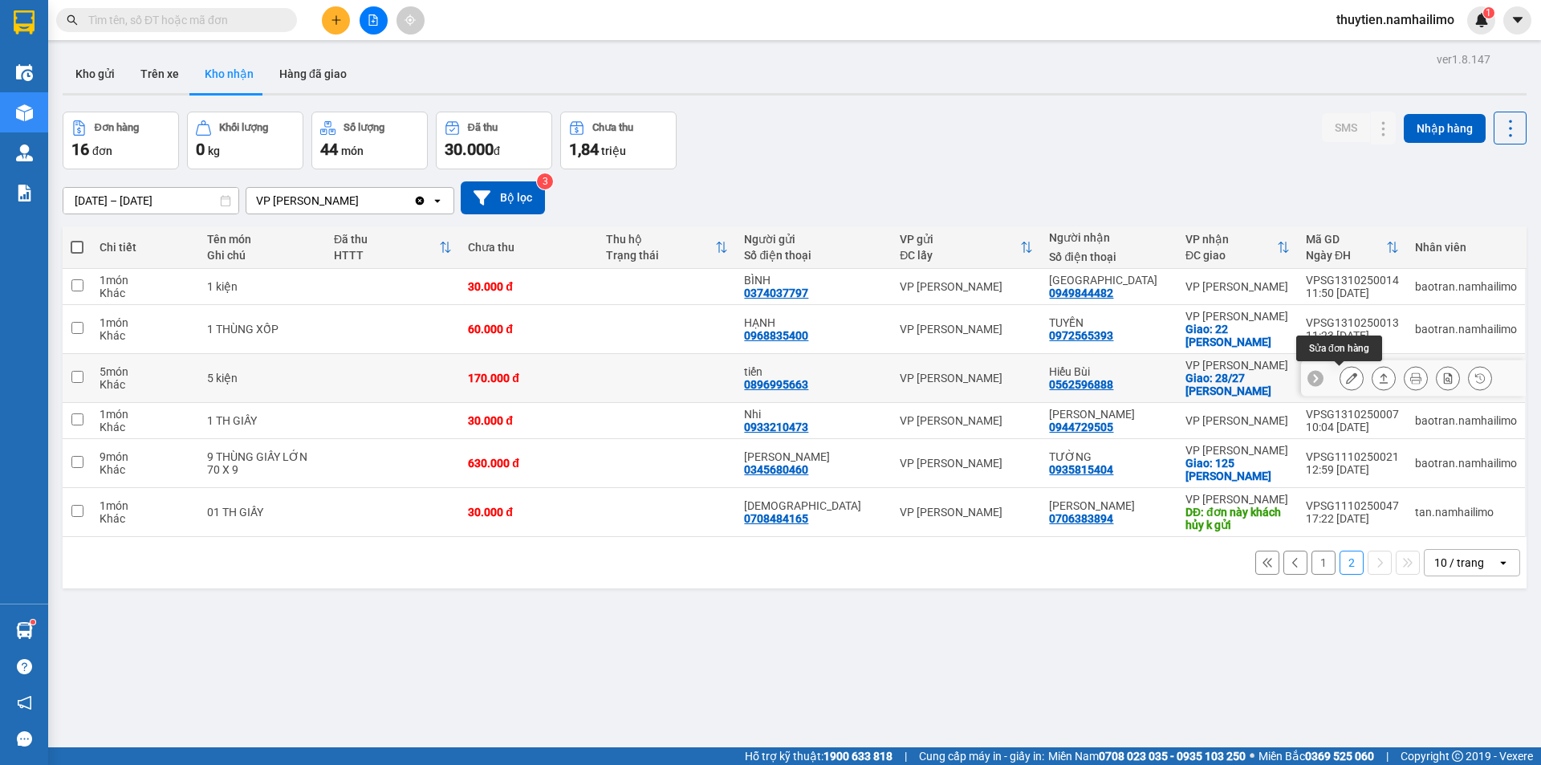
click at [1348, 374] on button at bounding box center [1351, 378] width 22 height 28
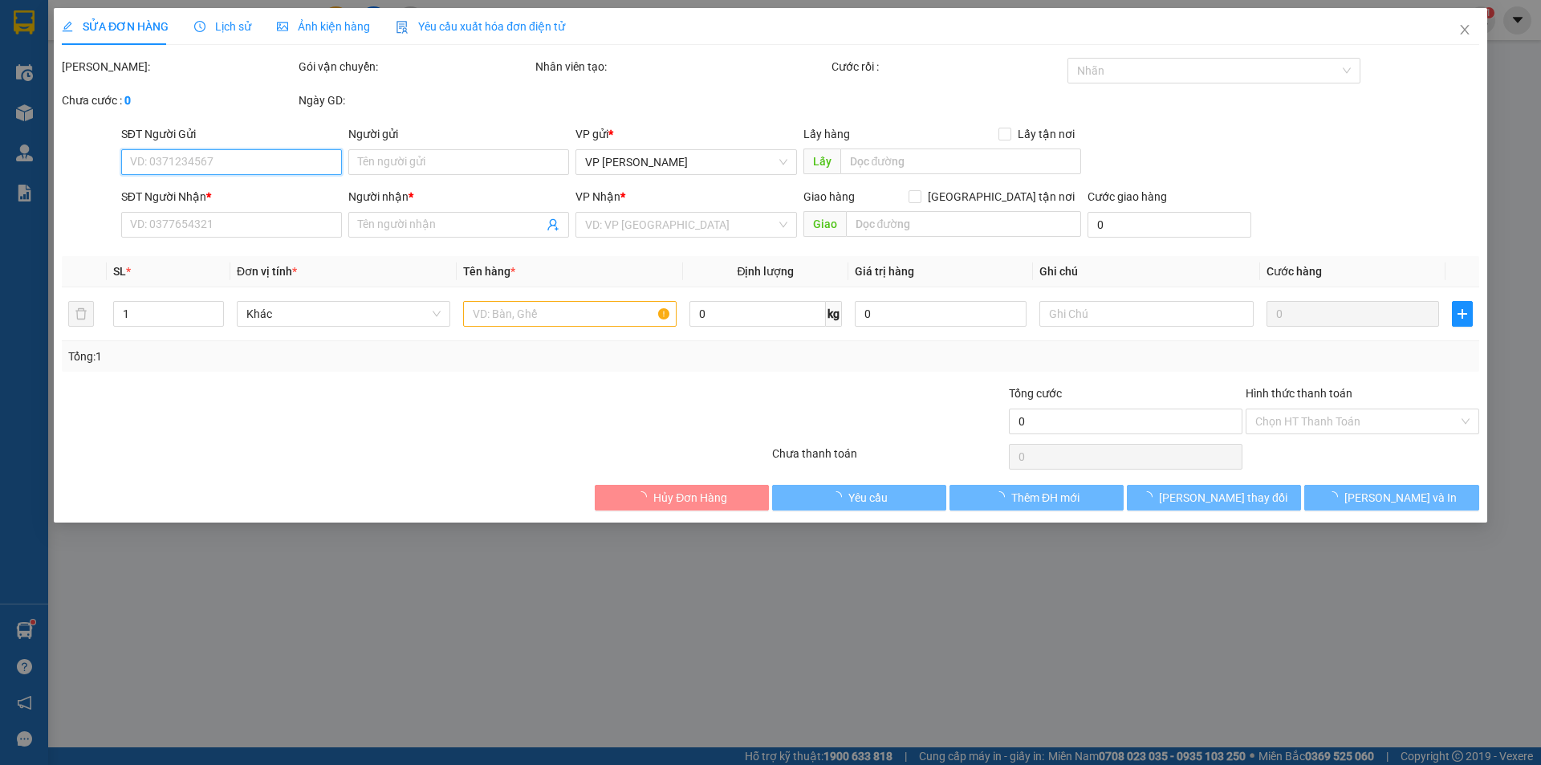
type input "0896995663"
type input "tiến"
type input "0562596888"
type input "Hiếu Bùi"
checkbox input "true"
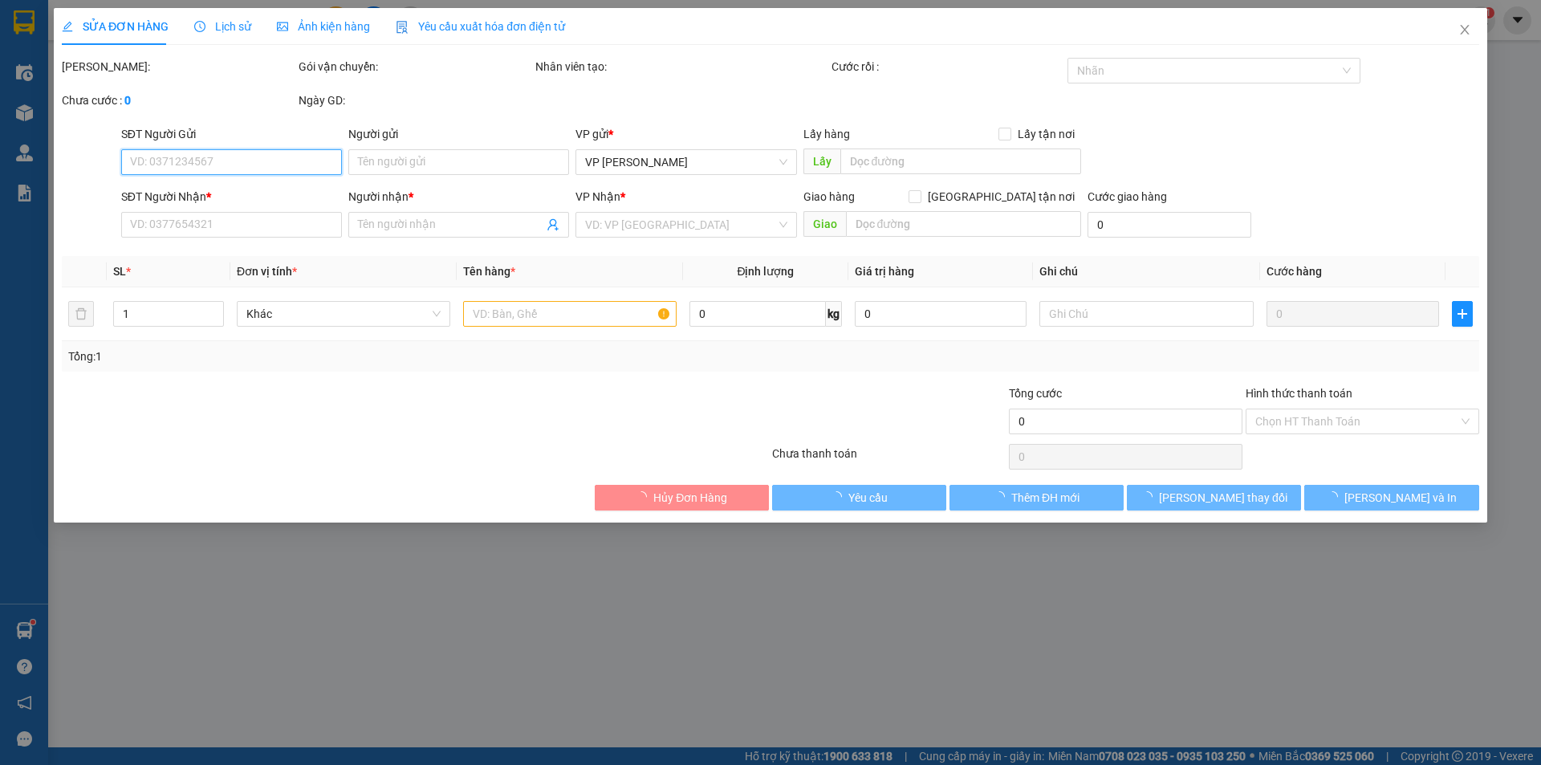
type input "28/27 [PERSON_NAME]"
type input "170.000"
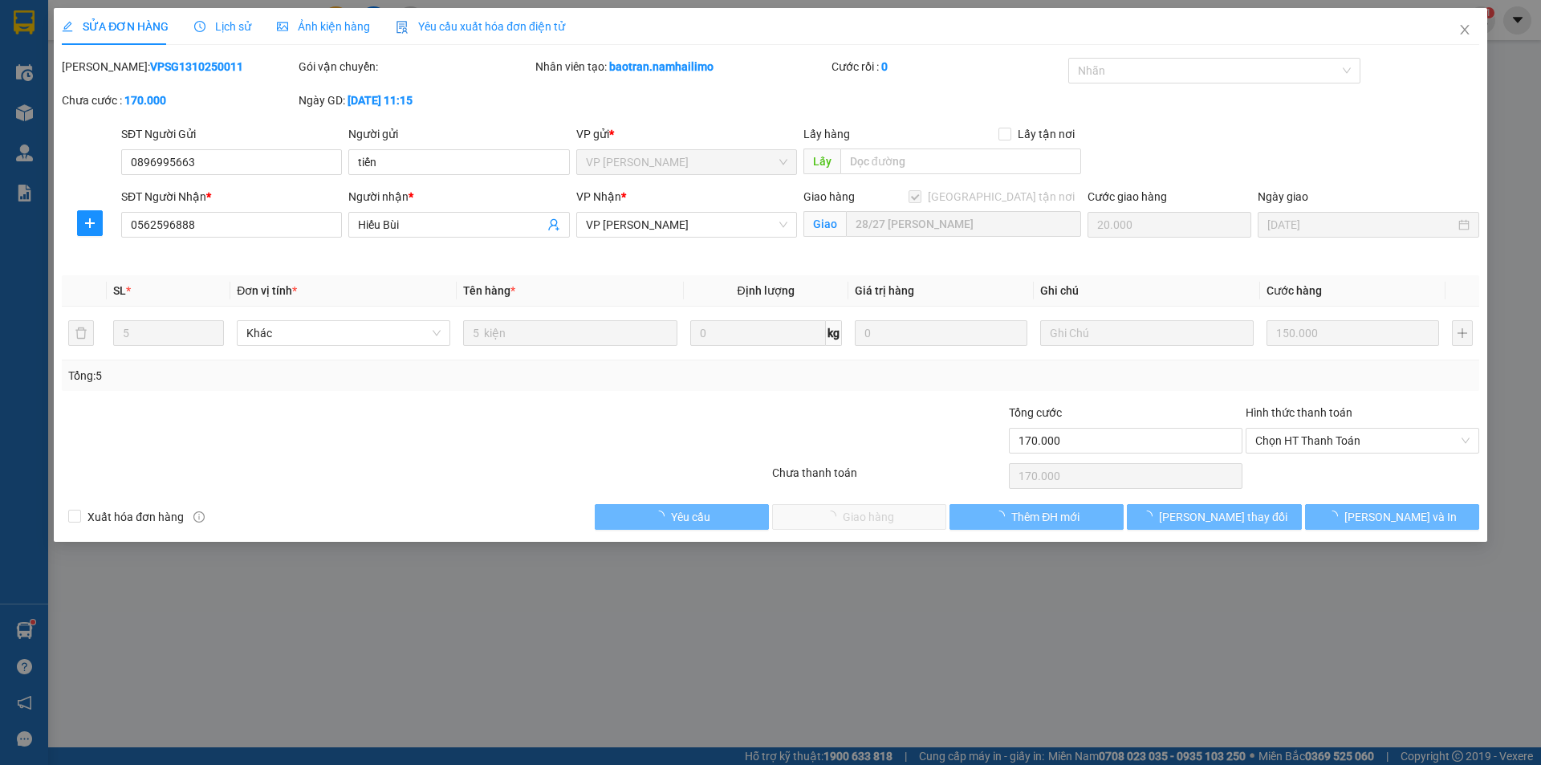
click at [1315, 421] on div "Hình thức thanh toán" at bounding box center [1363, 416] width 234 height 24
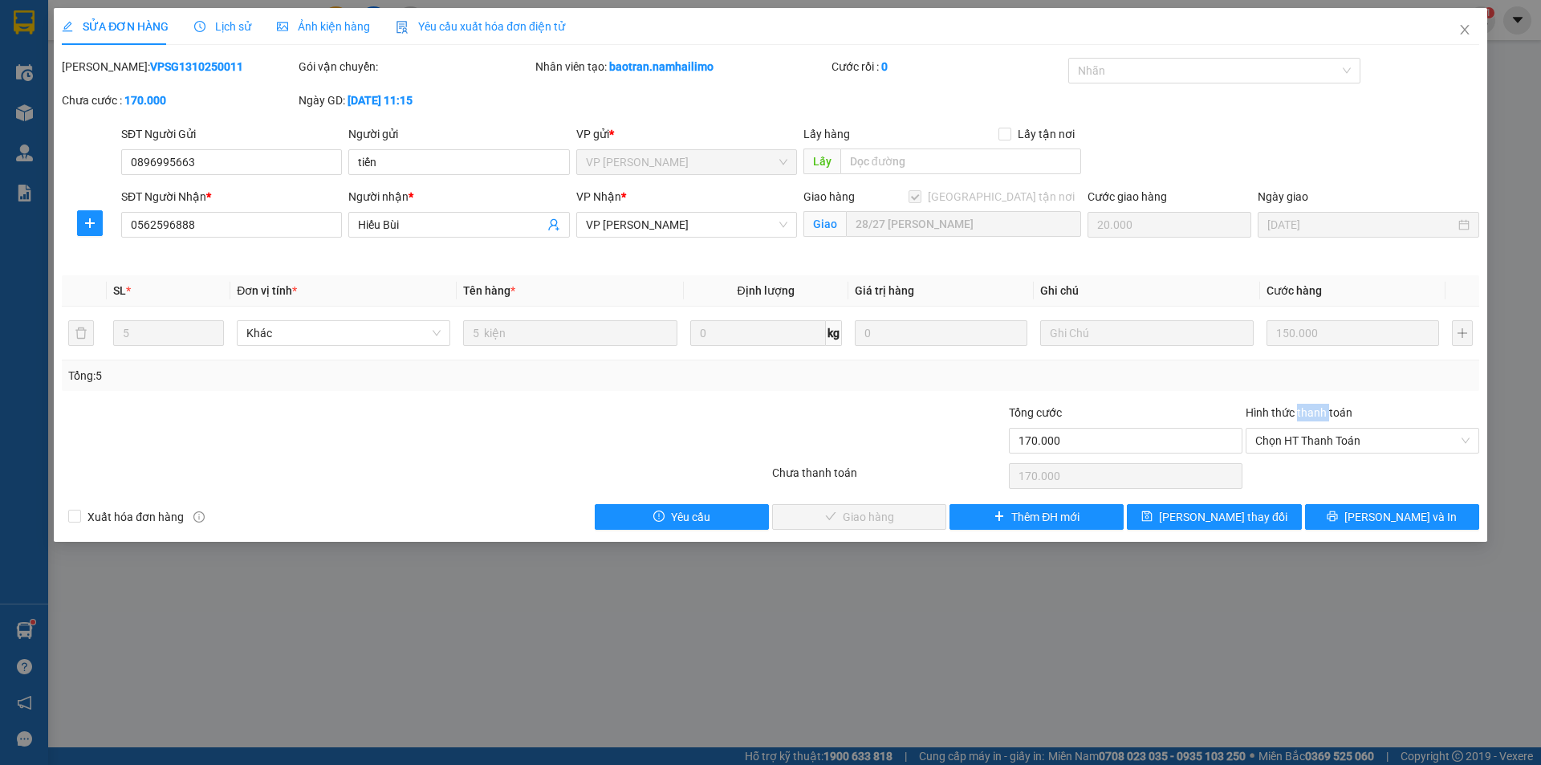
click at [1315, 421] on div "Hình thức thanh toán" at bounding box center [1363, 416] width 234 height 24
click at [1315, 437] on span "Chọn HT Thanh Toán" at bounding box center [1362, 441] width 214 height 24
drag, startPoint x: 1310, startPoint y: 476, endPoint x: 1121, endPoint y: 474, distance: 188.6
click at [1309, 476] on div "Tại văn phòng" at bounding box center [1362, 473] width 214 height 18
type input "0"
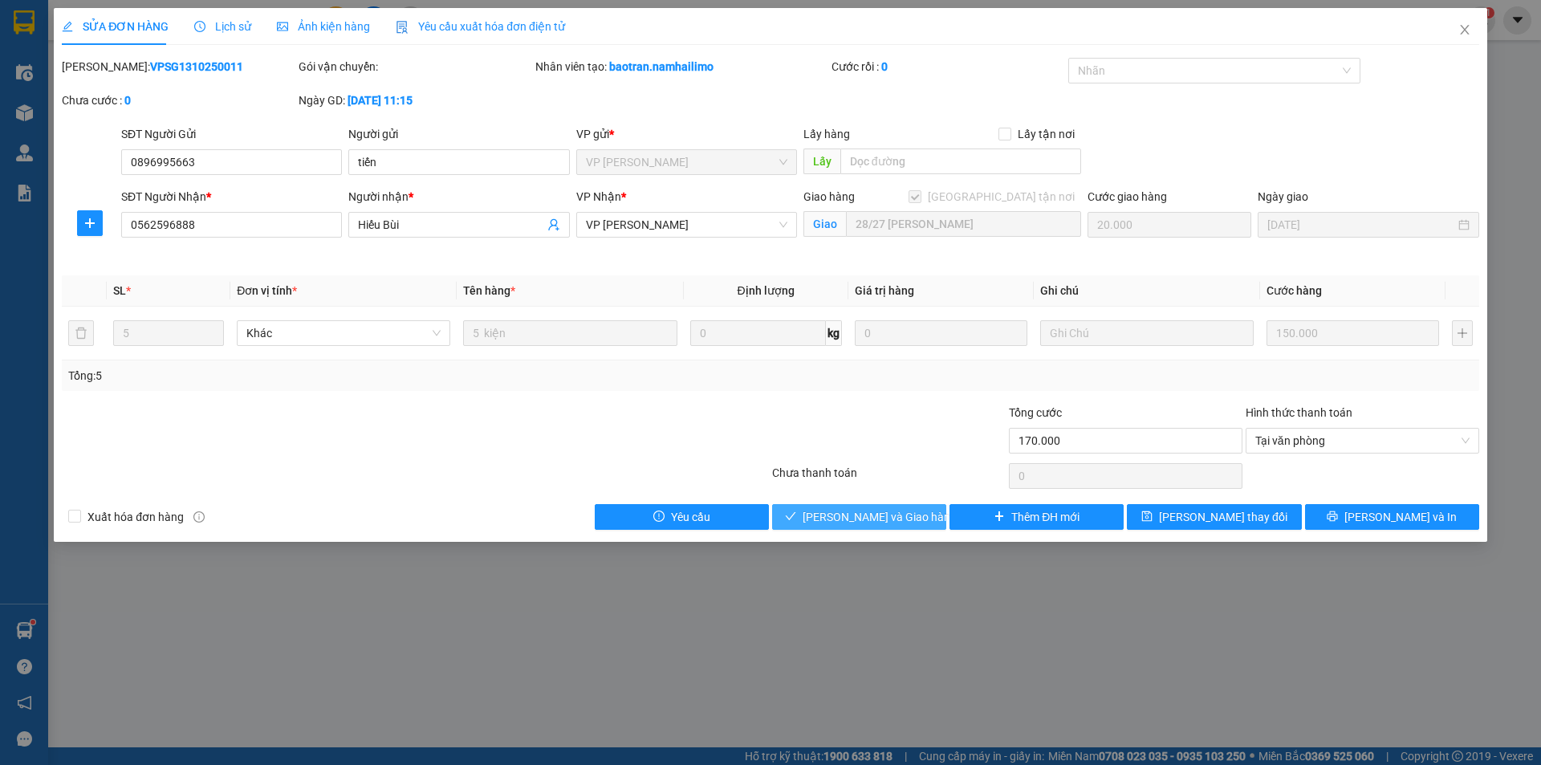
click at [894, 512] on span "[PERSON_NAME] và Giao hàng" at bounding box center [880, 517] width 154 height 18
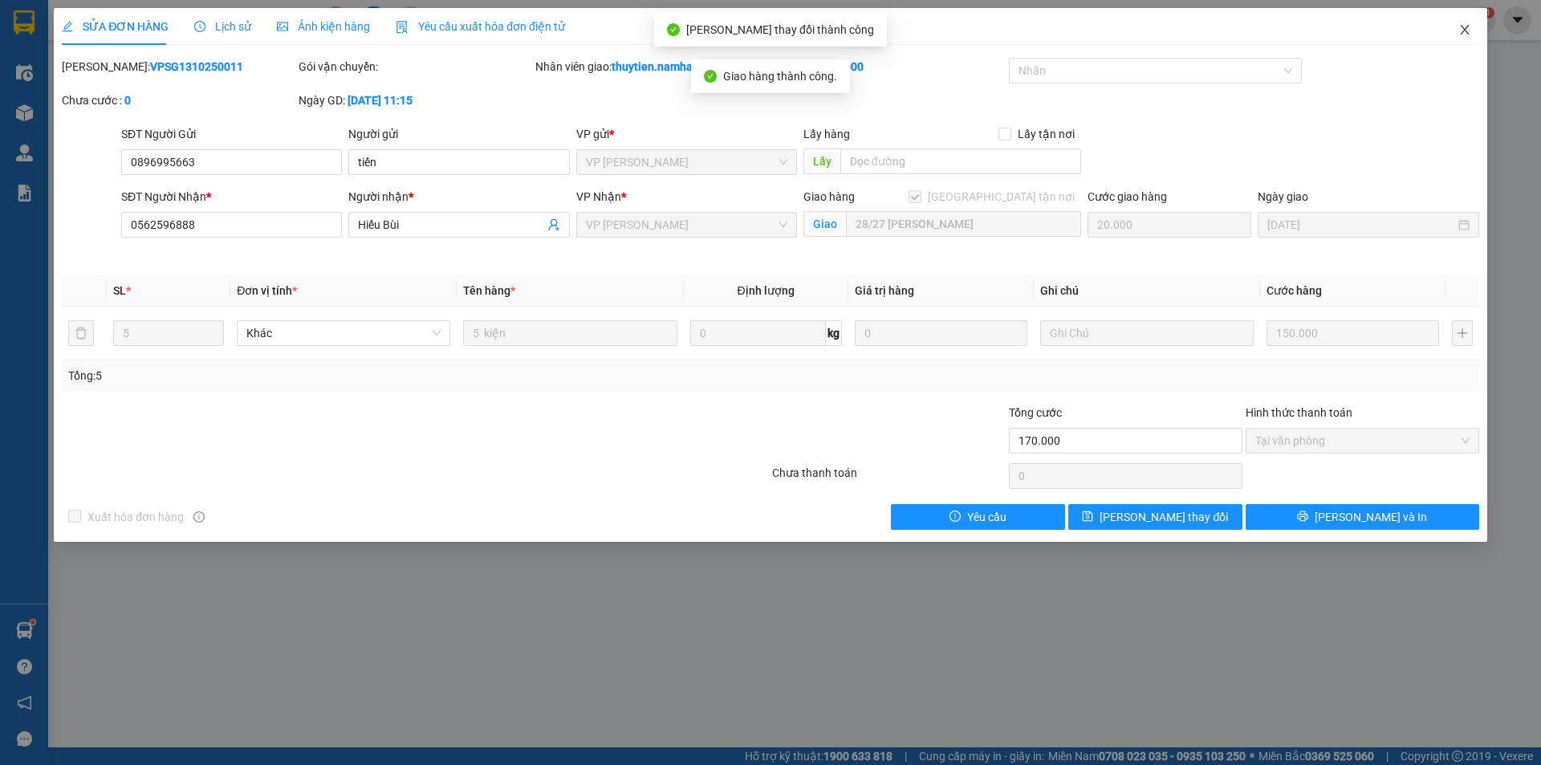
click at [1466, 28] on icon "close" at bounding box center [1464, 29] width 13 height 13
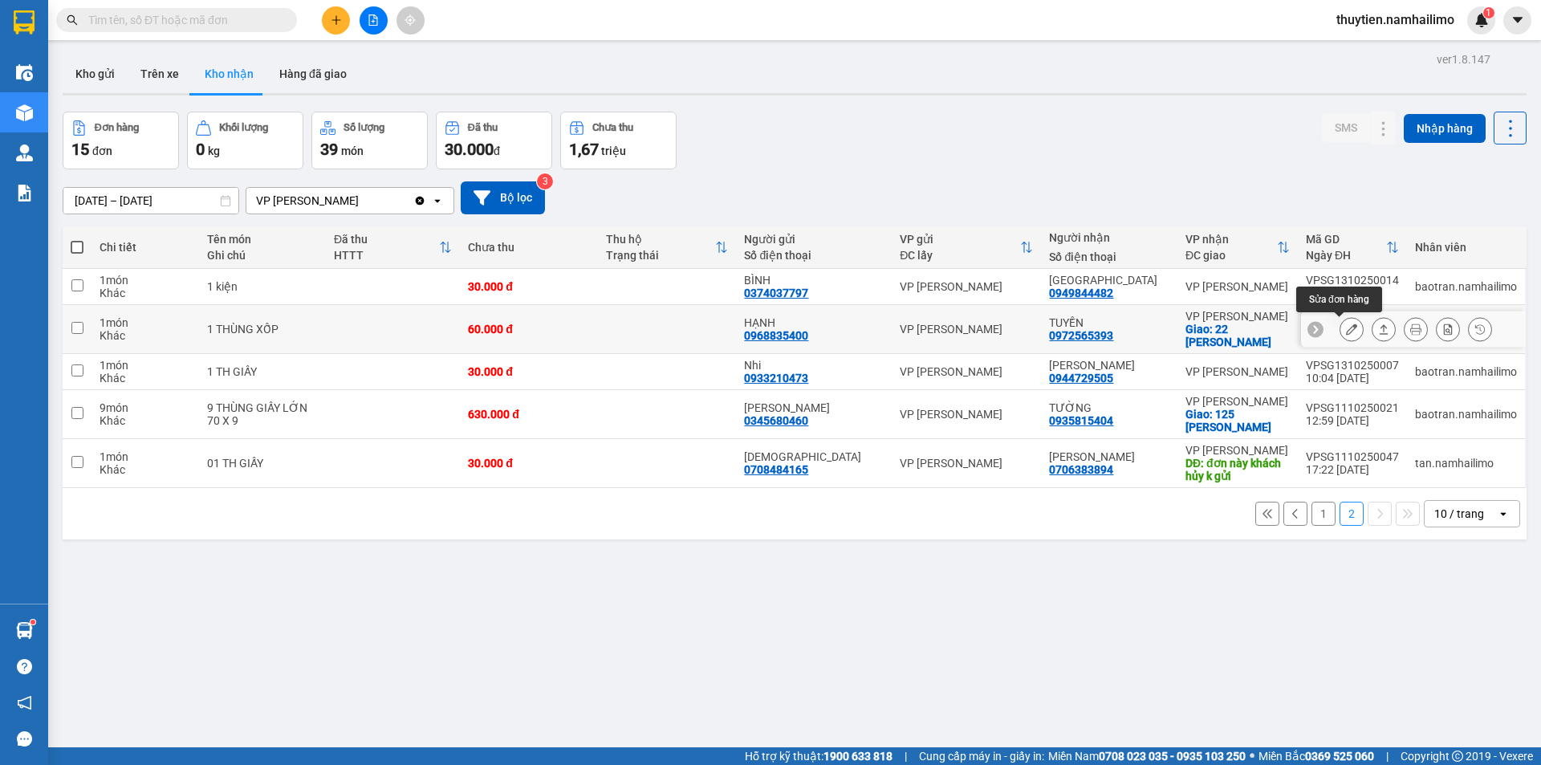
click at [1346, 331] on icon at bounding box center [1351, 328] width 11 height 11
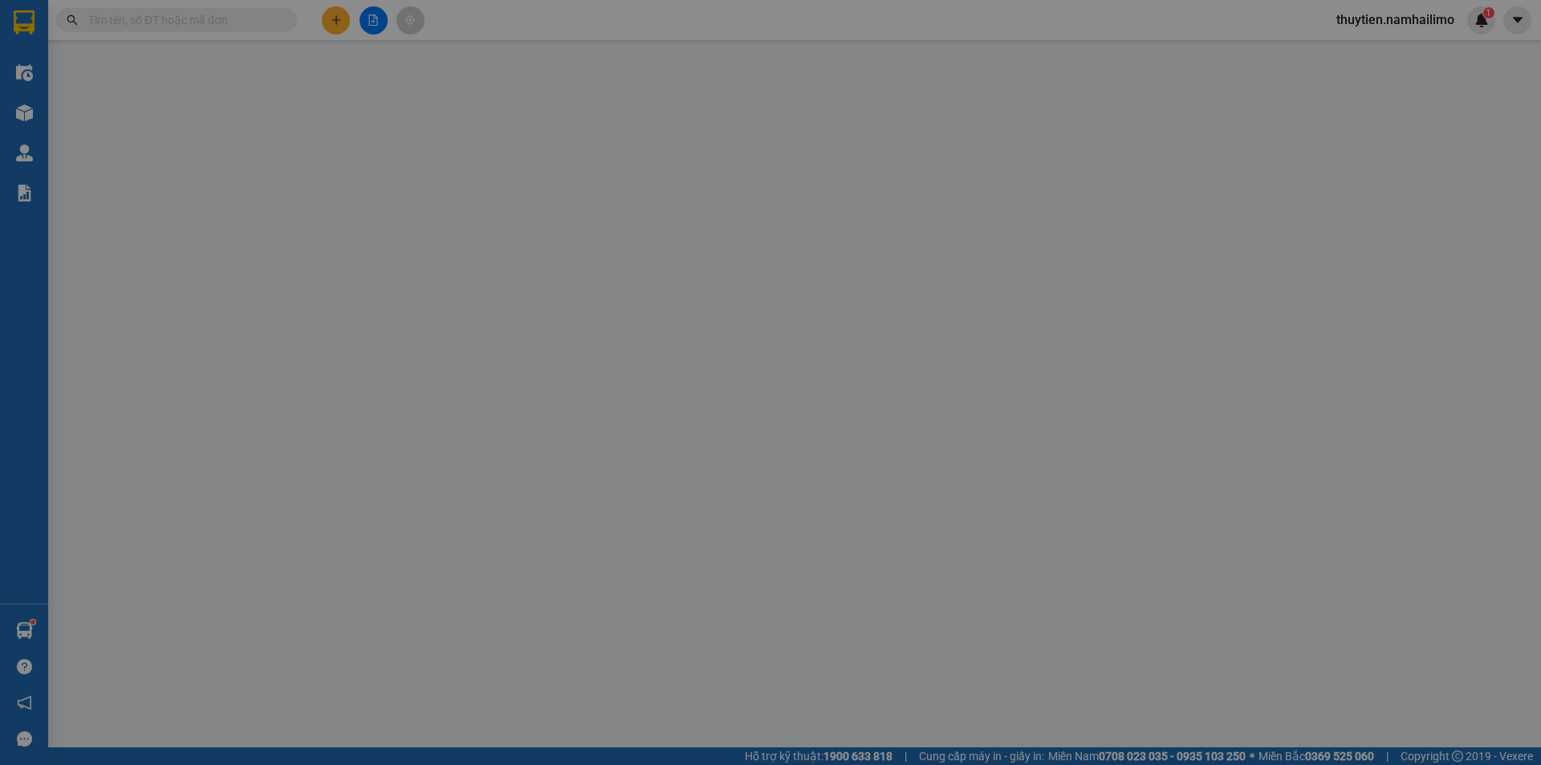
type input "0968835400"
type input "HẠNH"
type input "0972565393"
type input "TUYỀN"
checkbox input "true"
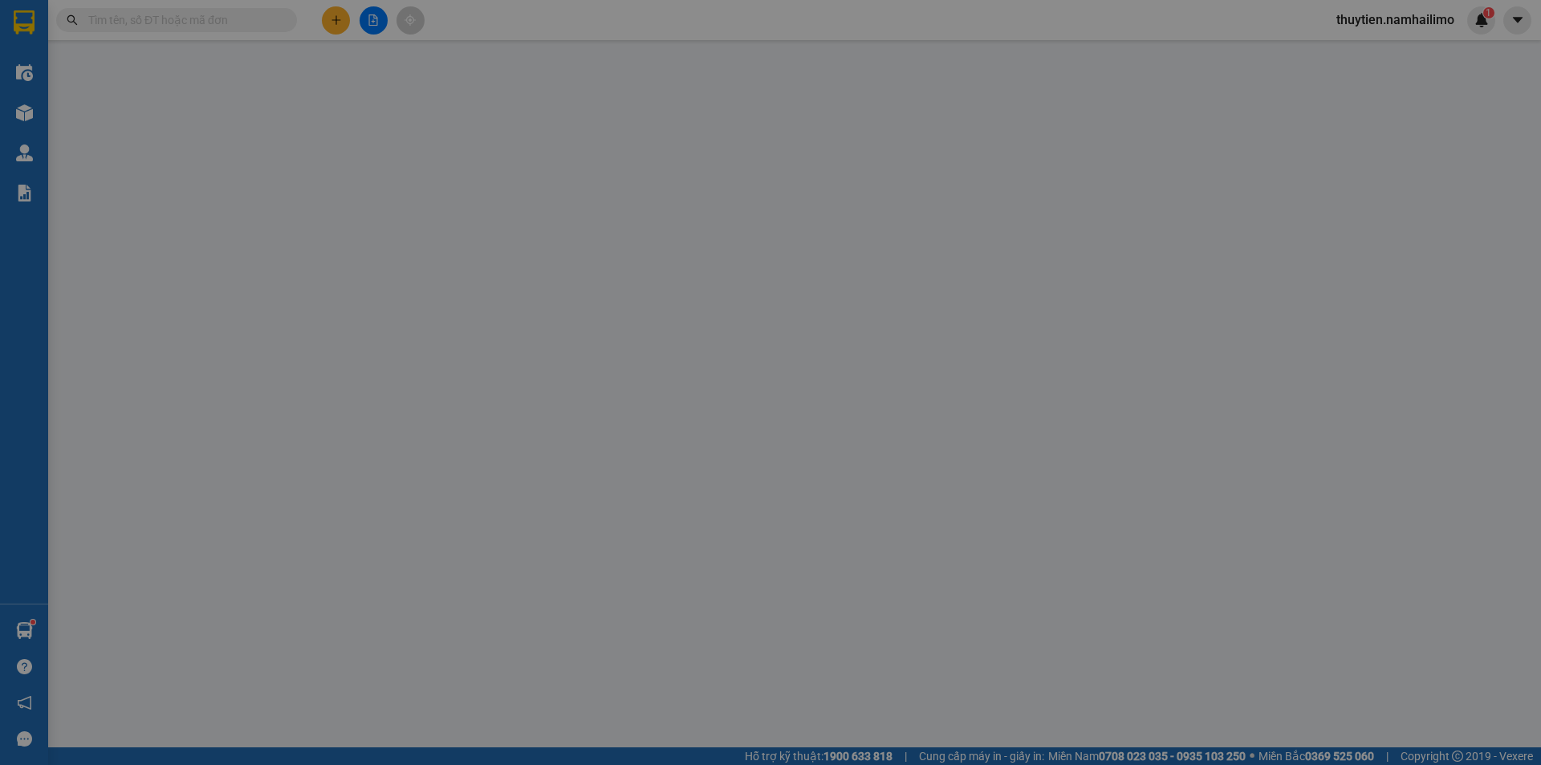
type input "22 [PERSON_NAME]"
type input "60.000"
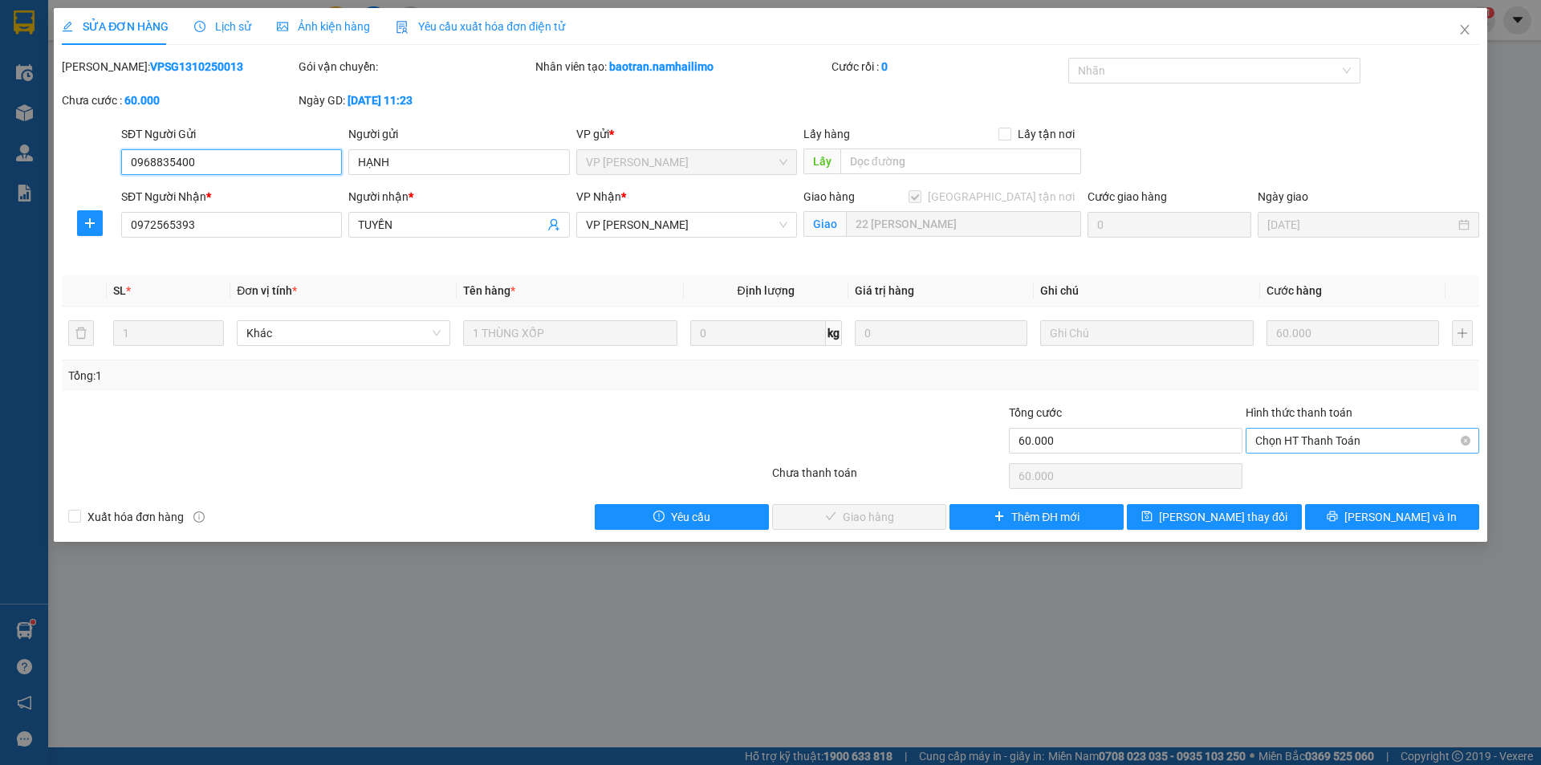
click at [1314, 439] on span "Chọn HT Thanh Toán" at bounding box center [1362, 441] width 214 height 24
click at [1306, 465] on div "Tại văn phòng" at bounding box center [1362, 473] width 214 height 18
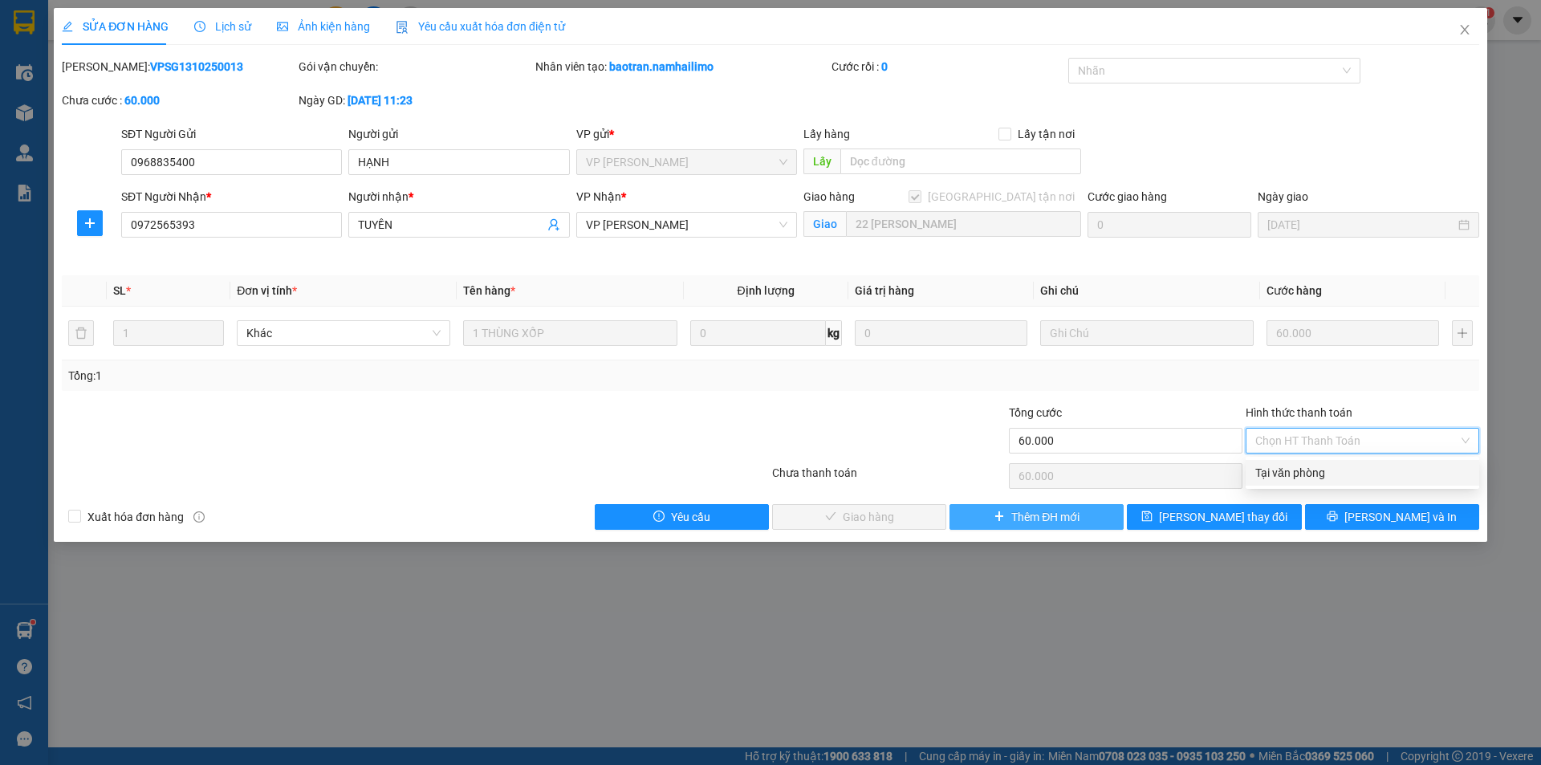
type input "0"
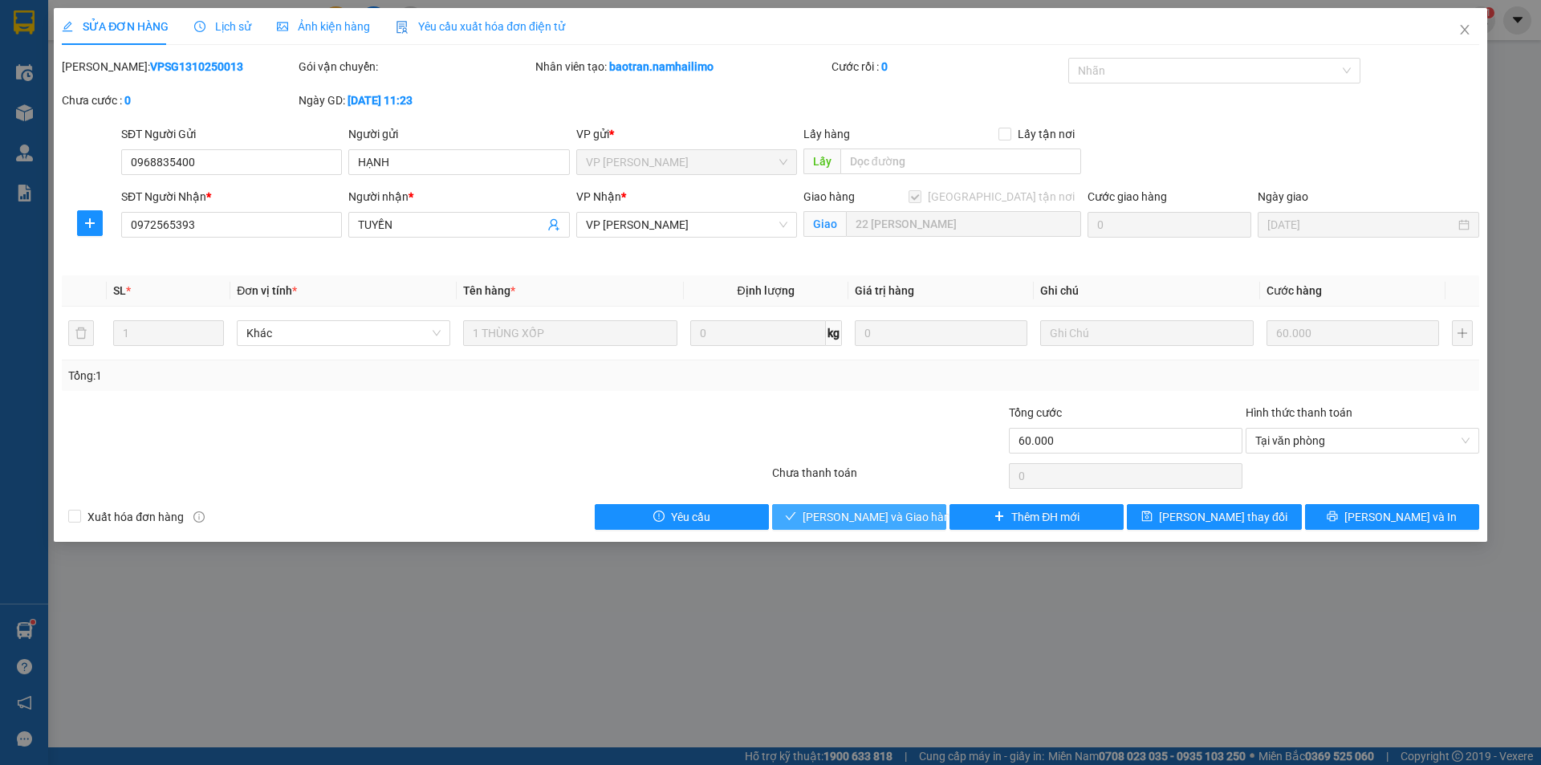
click at [870, 511] on span "[PERSON_NAME] và Giao hàng" at bounding box center [880, 517] width 154 height 18
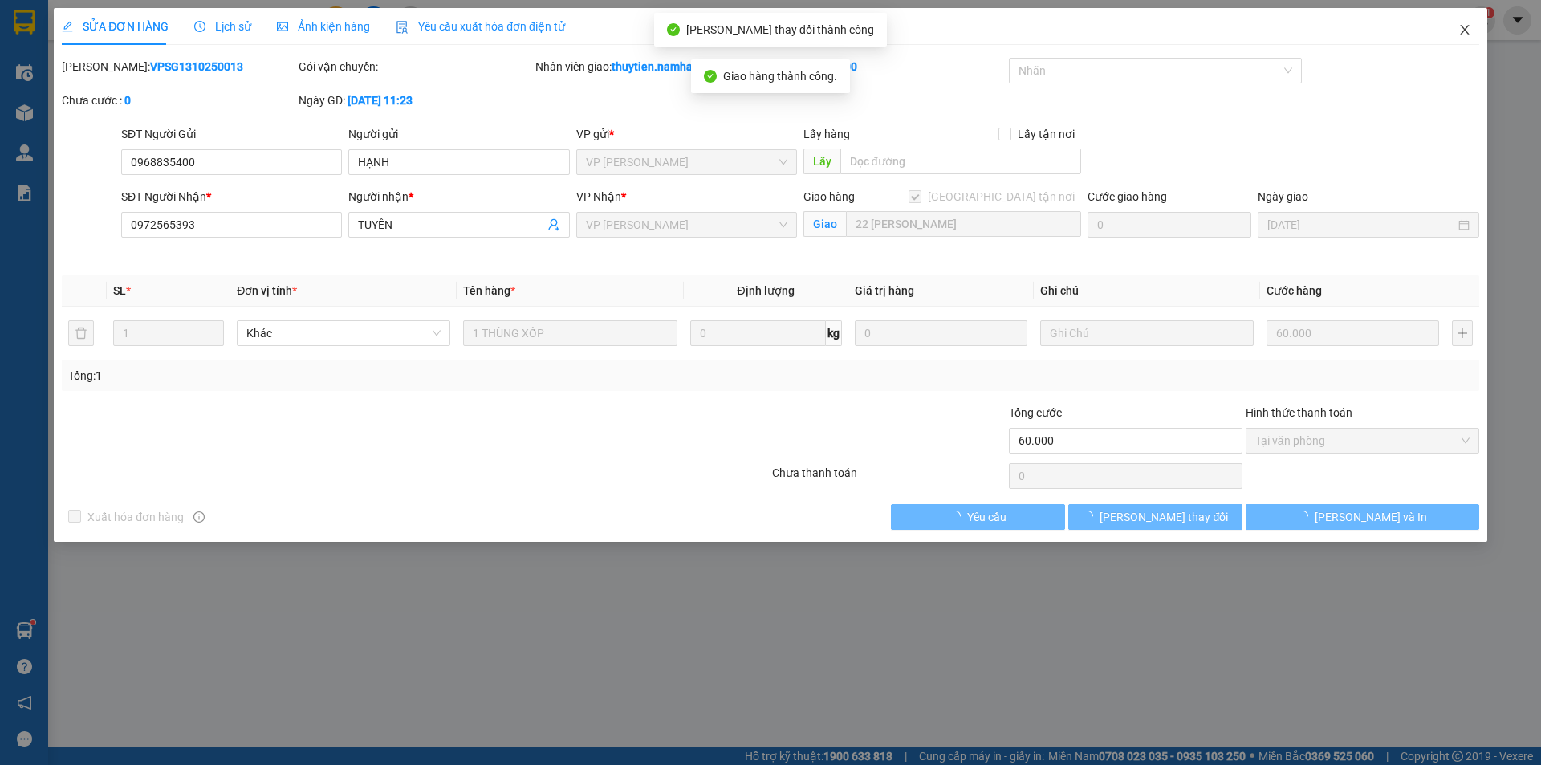
click at [1468, 28] on icon "close" at bounding box center [1464, 29] width 13 height 13
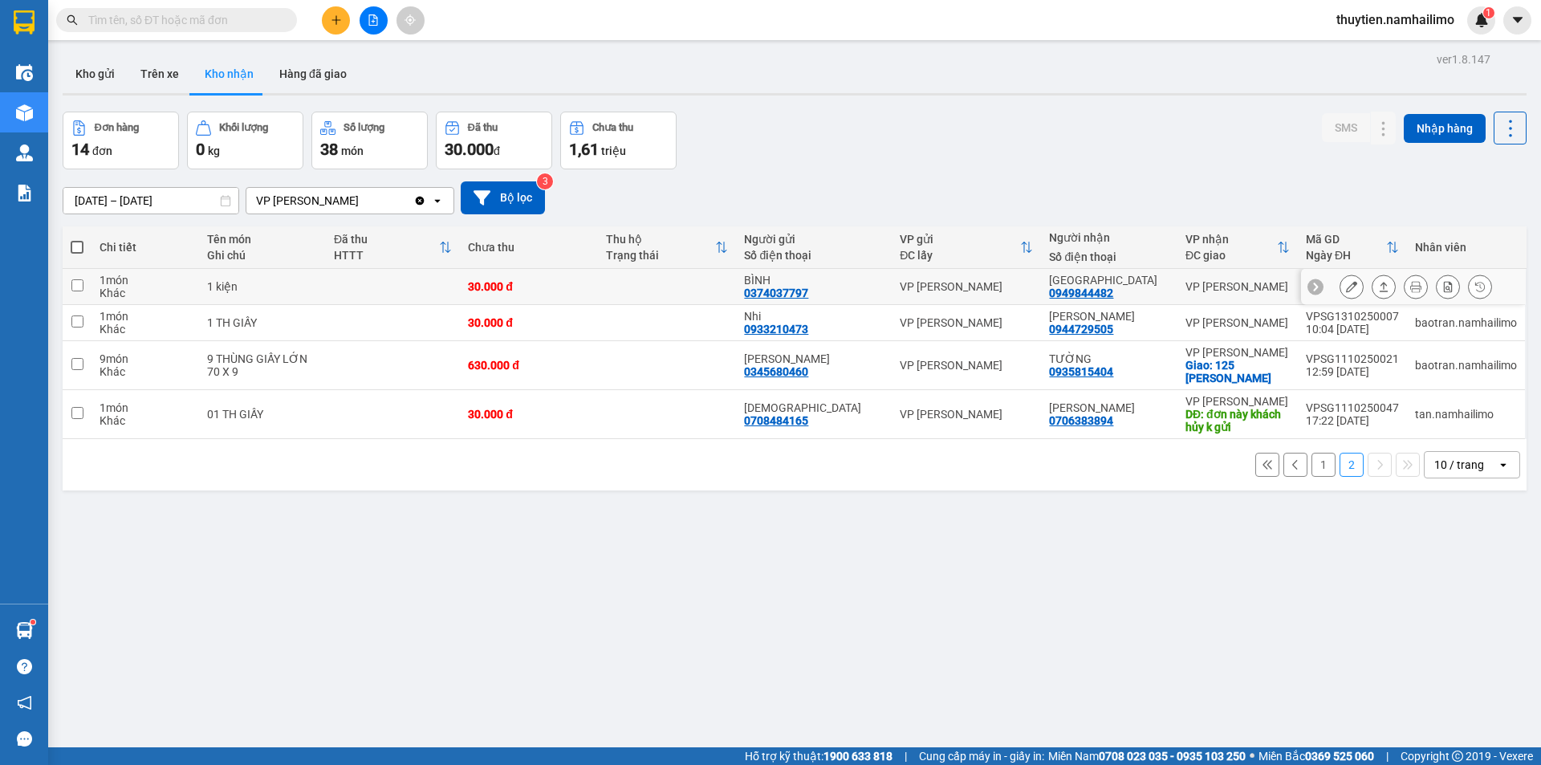
click at [1346, 287] on icon at bounding box center [1351, 286] width 11 height 11
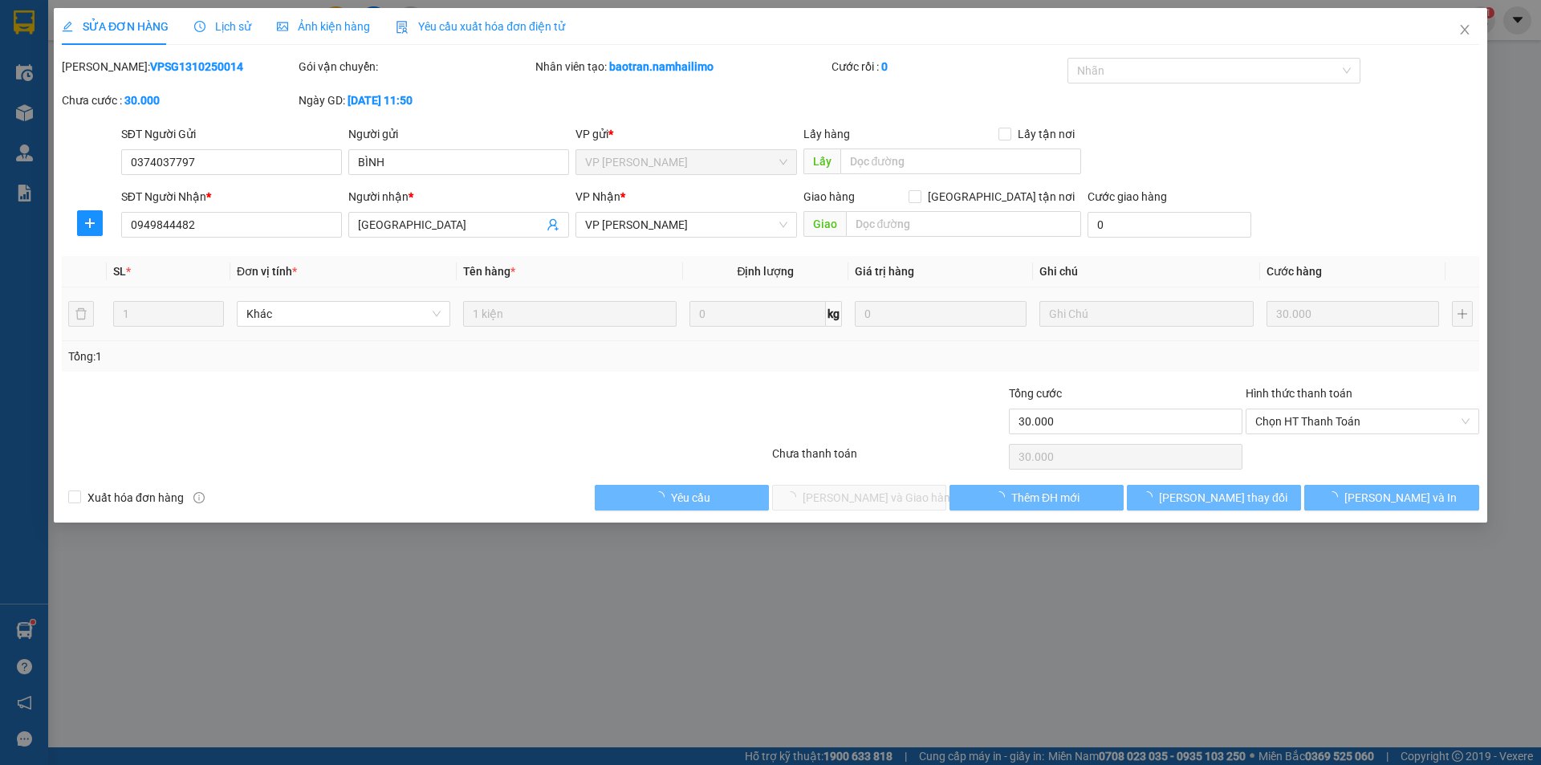
type input "0374037797"
type input "BÌNH"
type input "0949844482"
type input "[GEOGRAPHIC_DATA]"
type input "30.000"
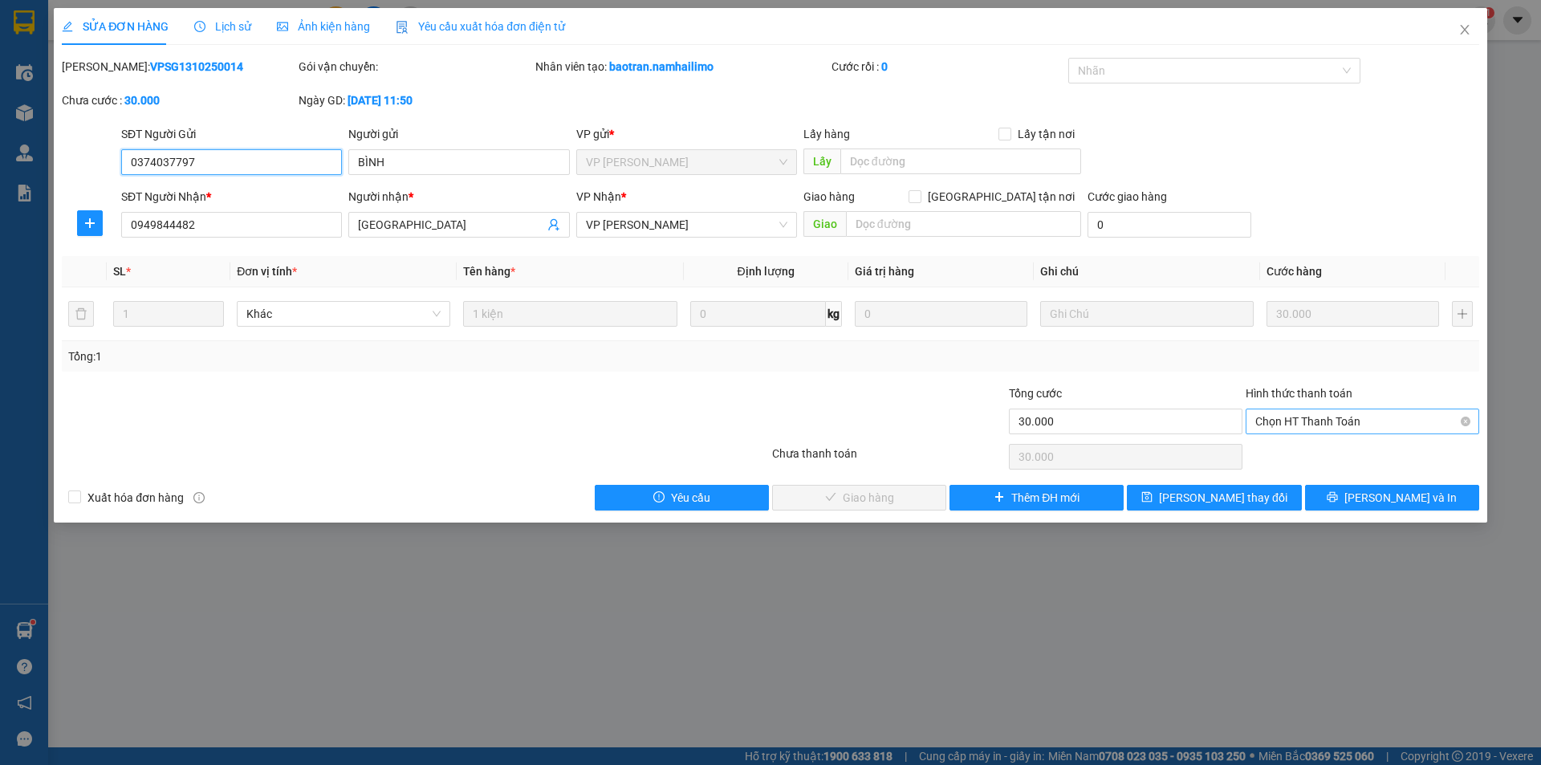
click at [1346, 422] on span "Chọn HT Thanh Toán" at bounding box center [1362, 421] width 214 height 24
drag, startPoint x: 1319, startPoint y: 452, endPoint x: 1170, endPoint y: 464, distance: 149.8
click at [1319, 453] on div "Tại văn phòng" at bounding box center [1362, 454] width 214 height 18
type input "0"
click at [893, 494] on span "[PERSON_NAME] và Giao hàng" at bounding box center [880, 498] width 154 height 18
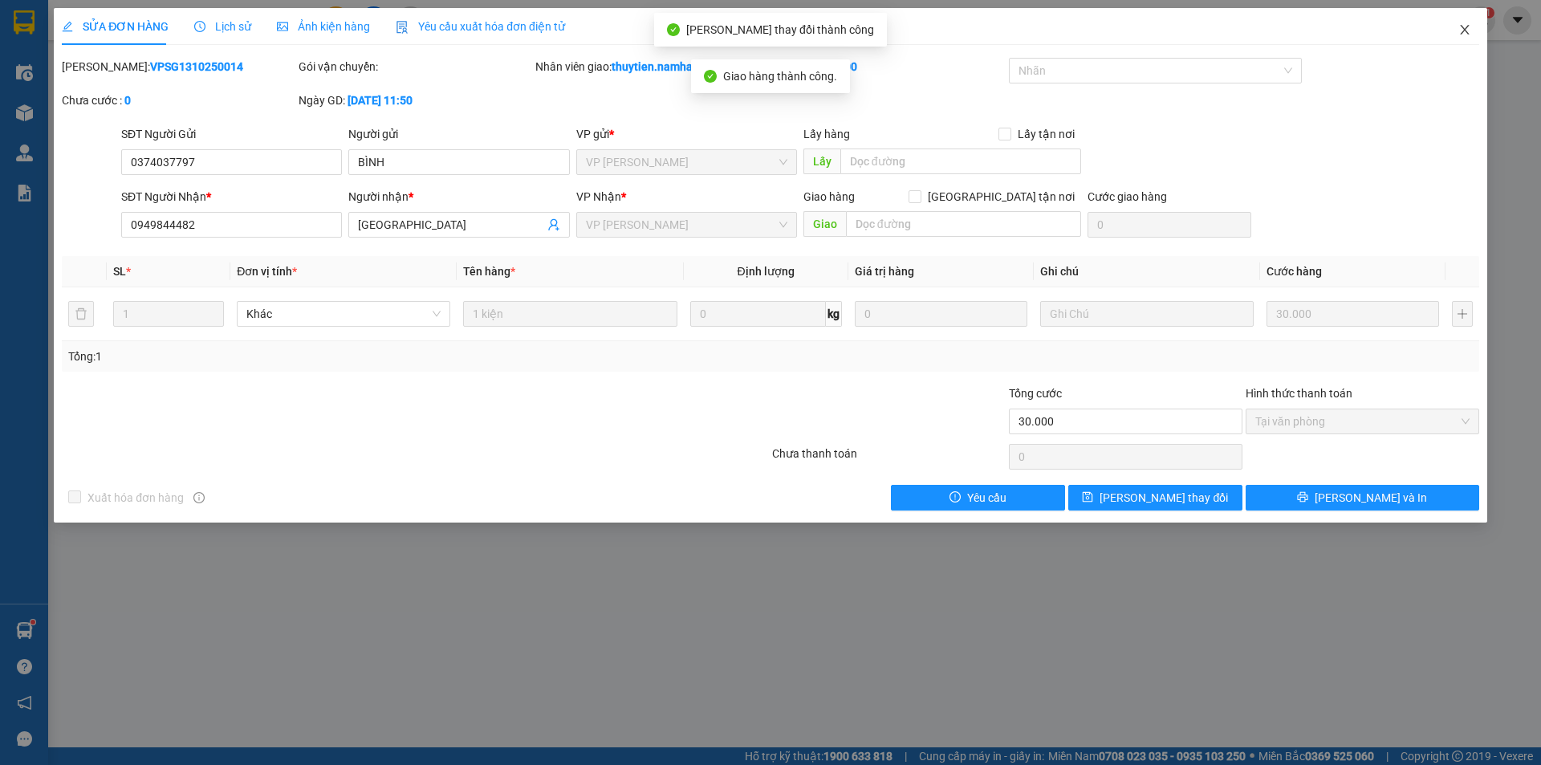
click at [1462, 26] on icon "close" at bounding box center [1464, 29] width 13 height 13
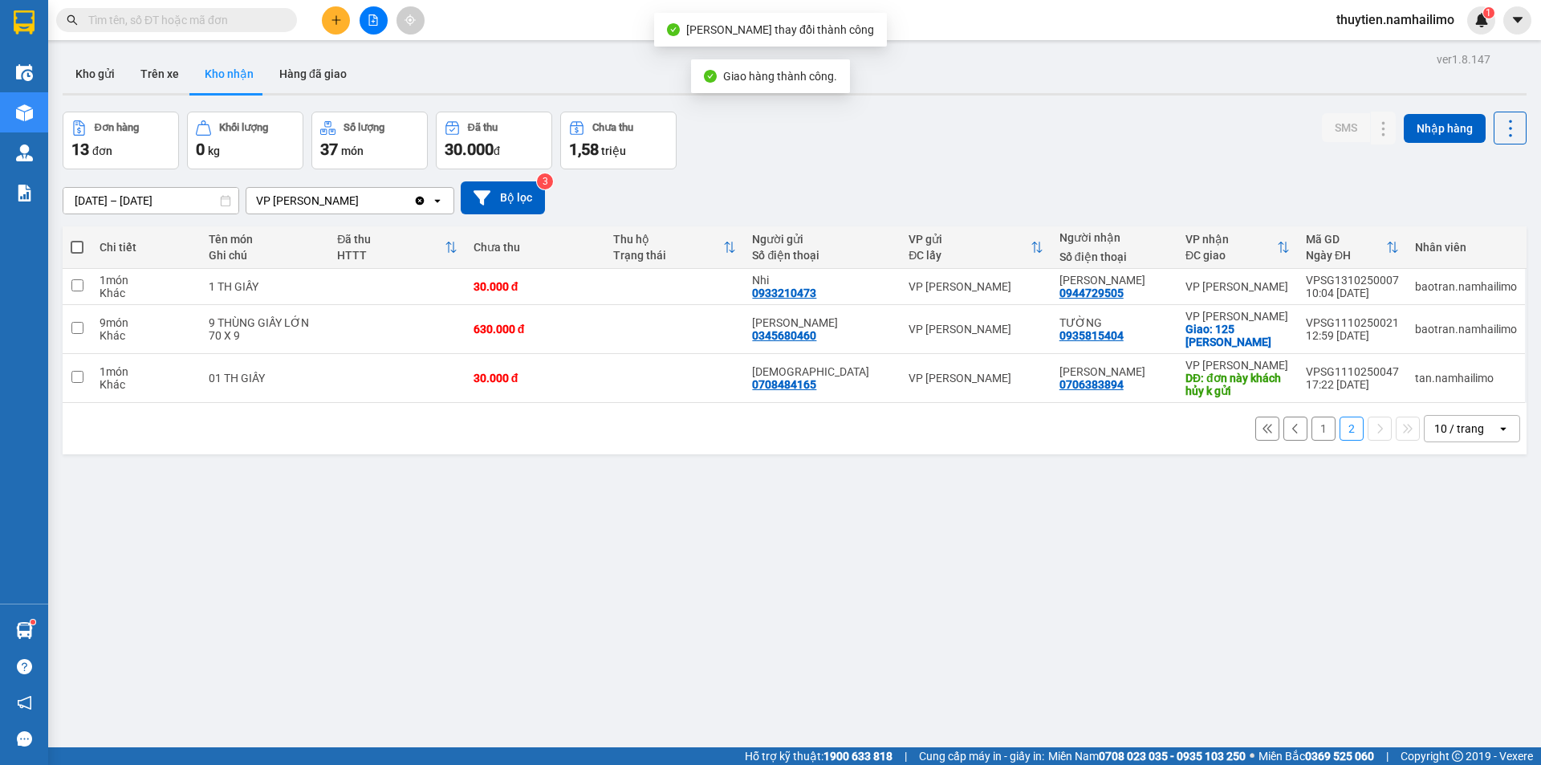
click at [1317, 421] on button "1" at bounding box center [1323, 429] width 24 height 24
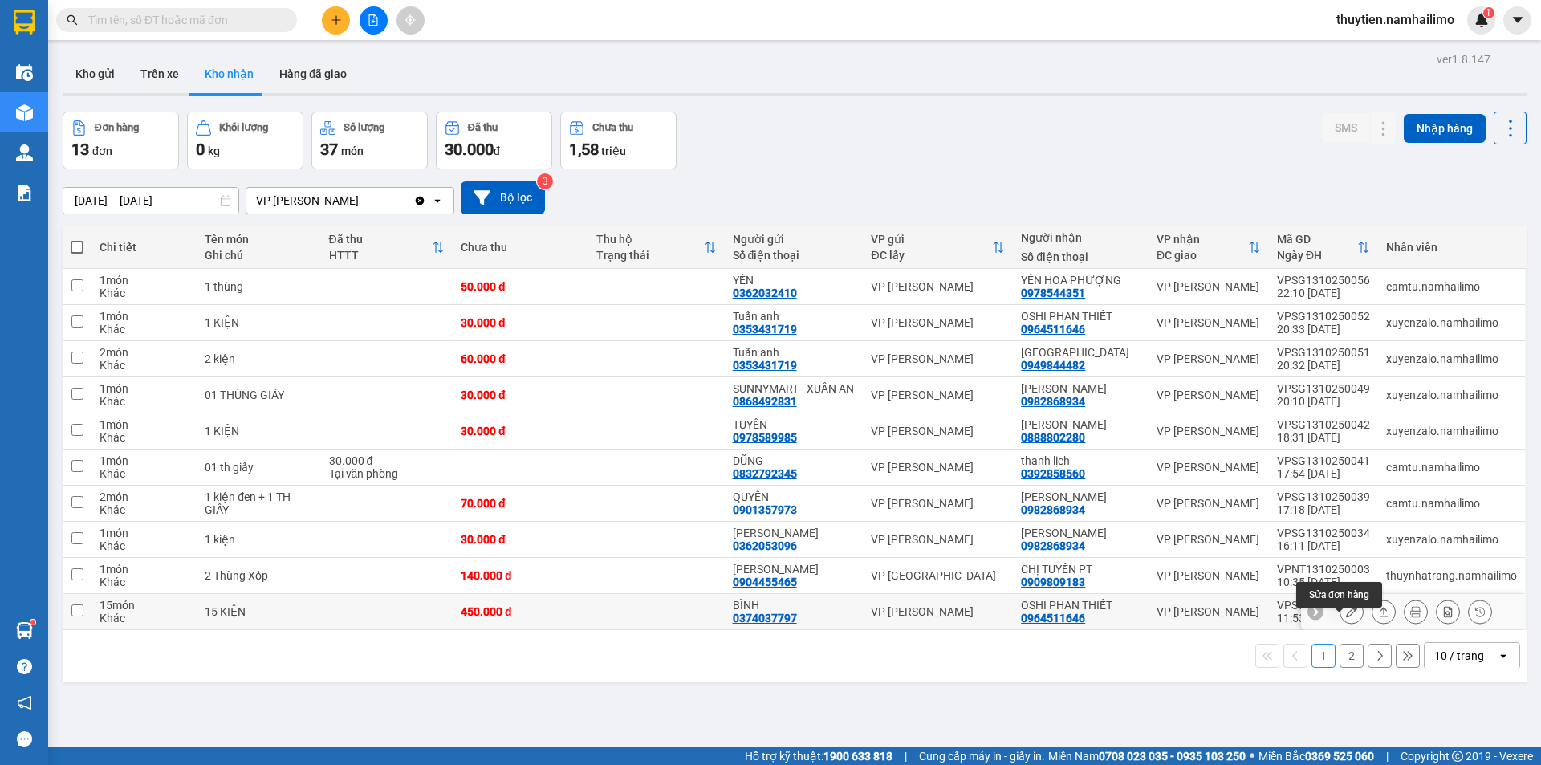
click at [1346, 617] on icon at bounding box center [1351, 611] width 11 height 11
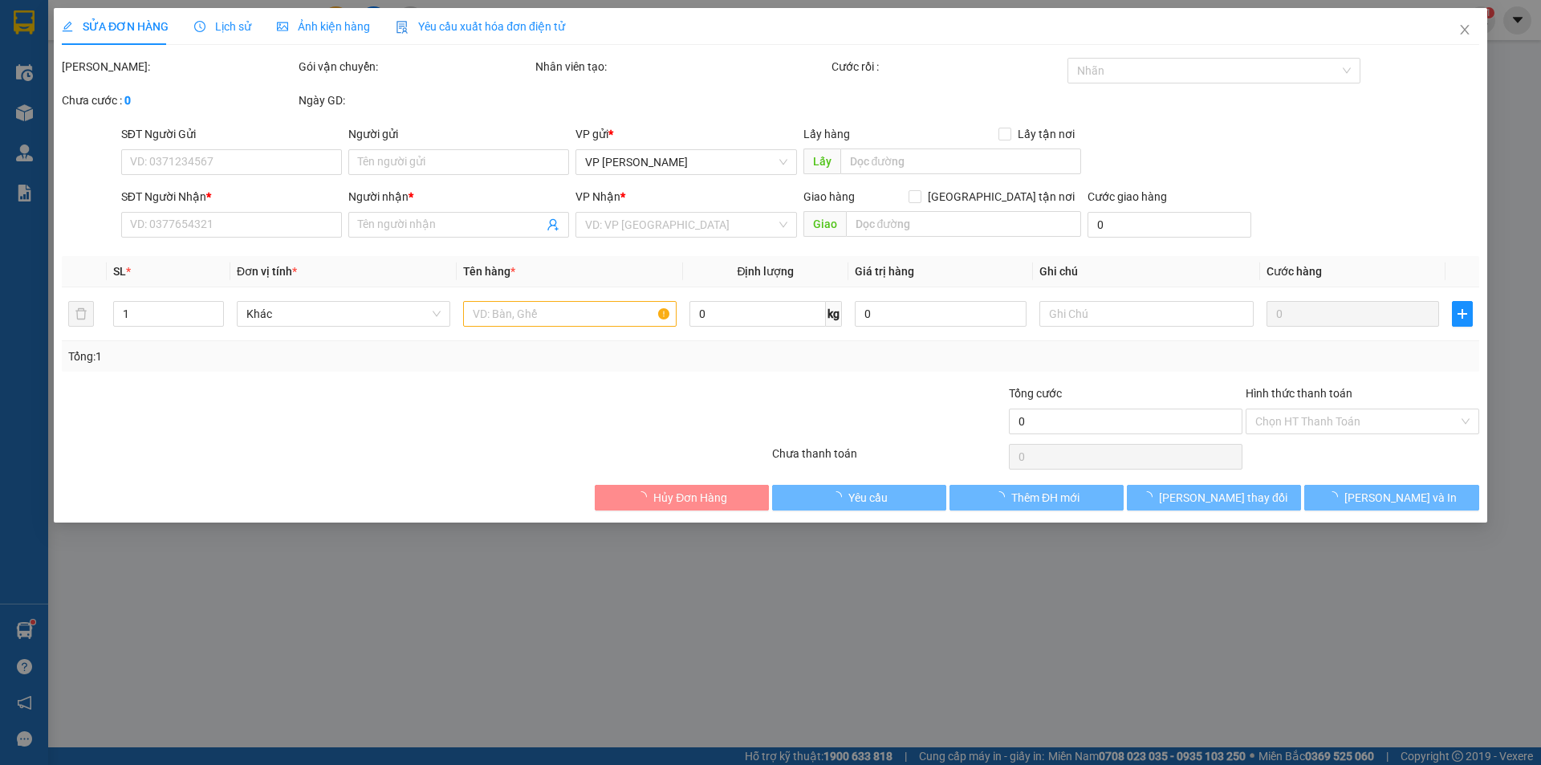
type input "0374037797"
type input "BÌNH"
type input "0964511646"
type input "OSHI PHAN THIẾT"
type input "450.000"
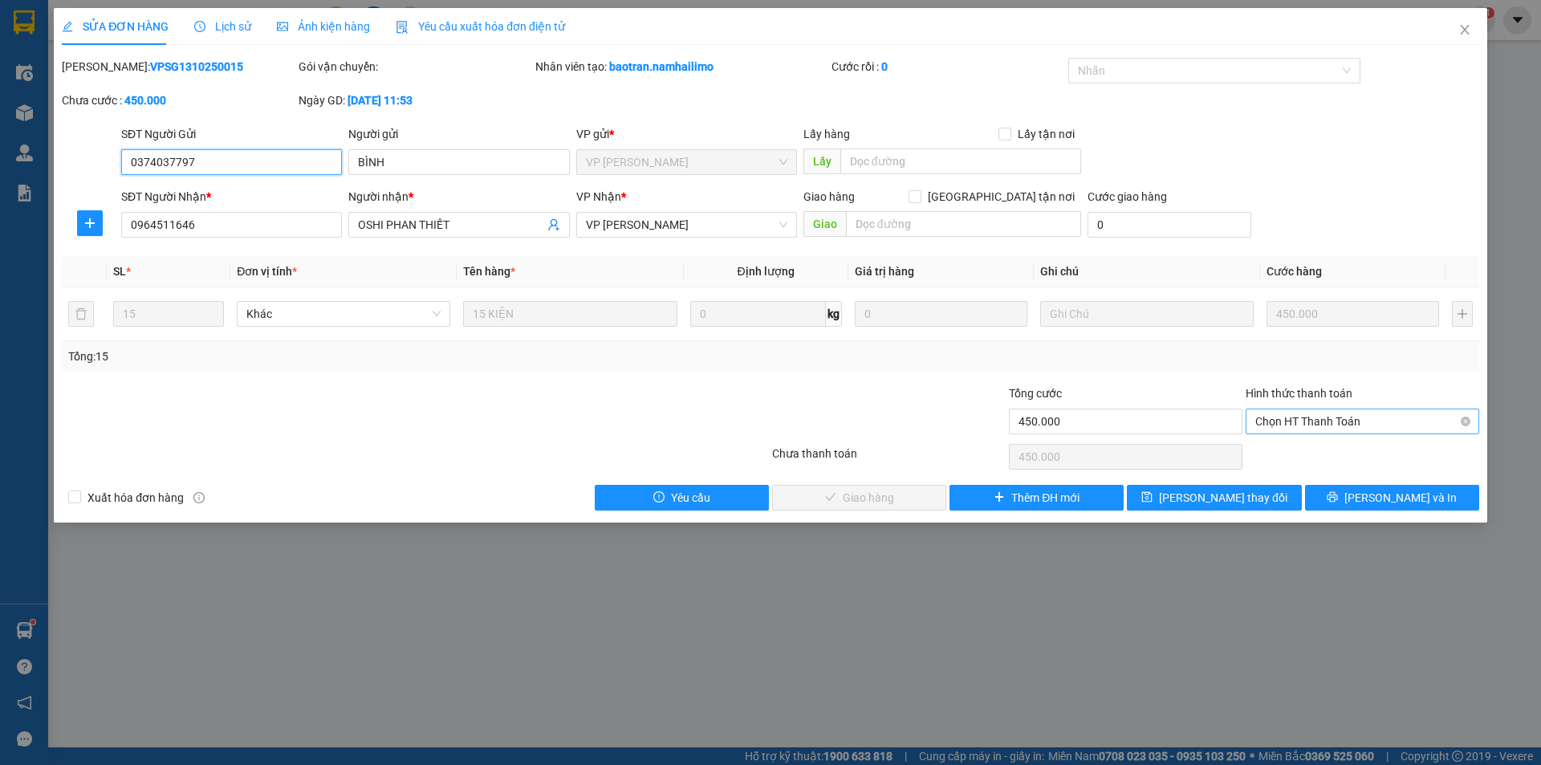
click at [1336, 421] on span "Chọn HT Thanh Toán" at bounding box center [1362, 421] width 214 height 24
click at [1318, 452] on div "Tại văn phòng" at bounding box center [1362, 454] width 214 height 18
type input "0"
click at [868, 493] on span "[PERSON_NAME] và Giao hàng" at bounding box center [880, 498] width 154 height 18
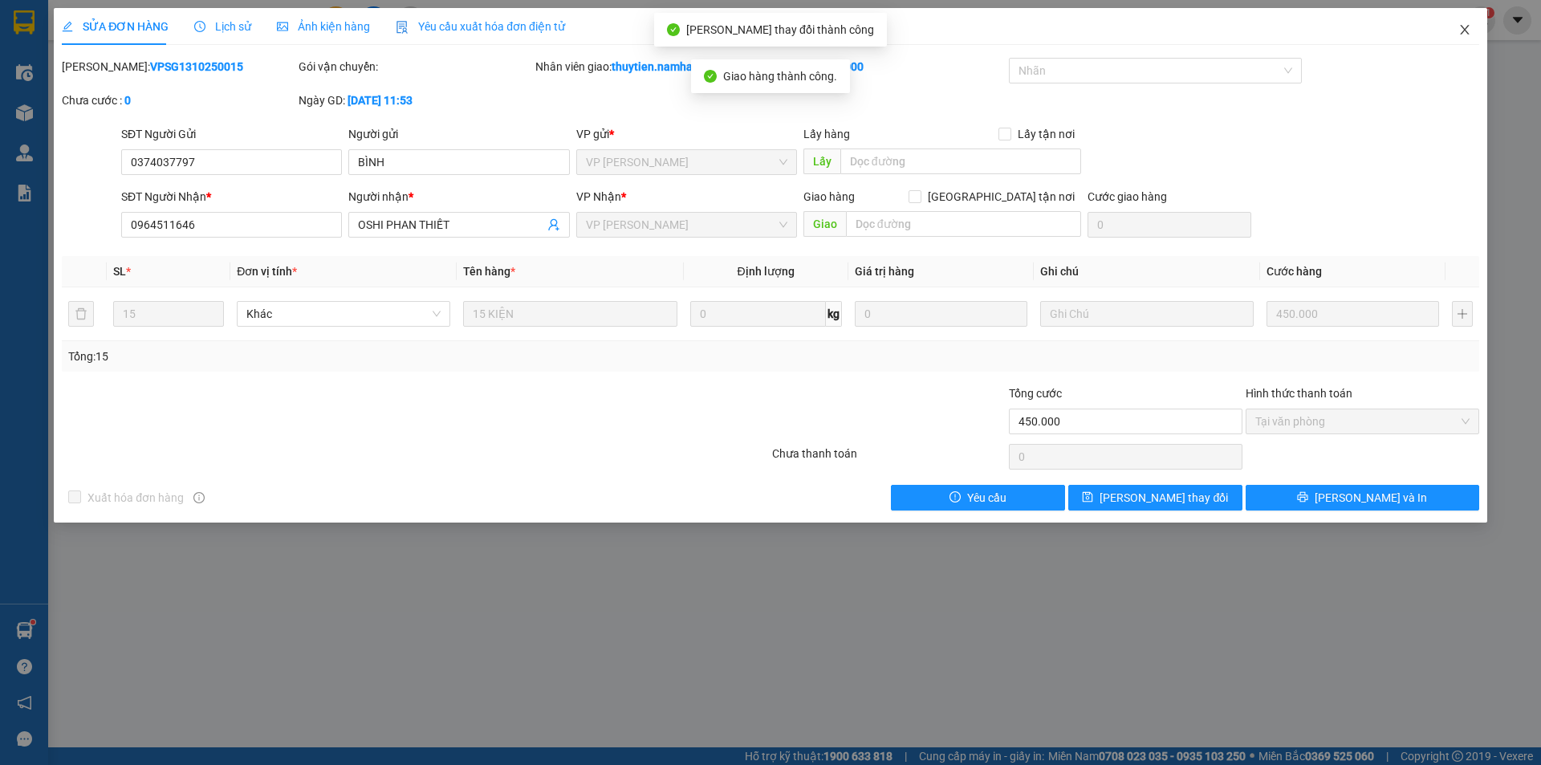
click at [1459, 30] on icon "close" at bounding box center [1464, 29] width 13 height 13
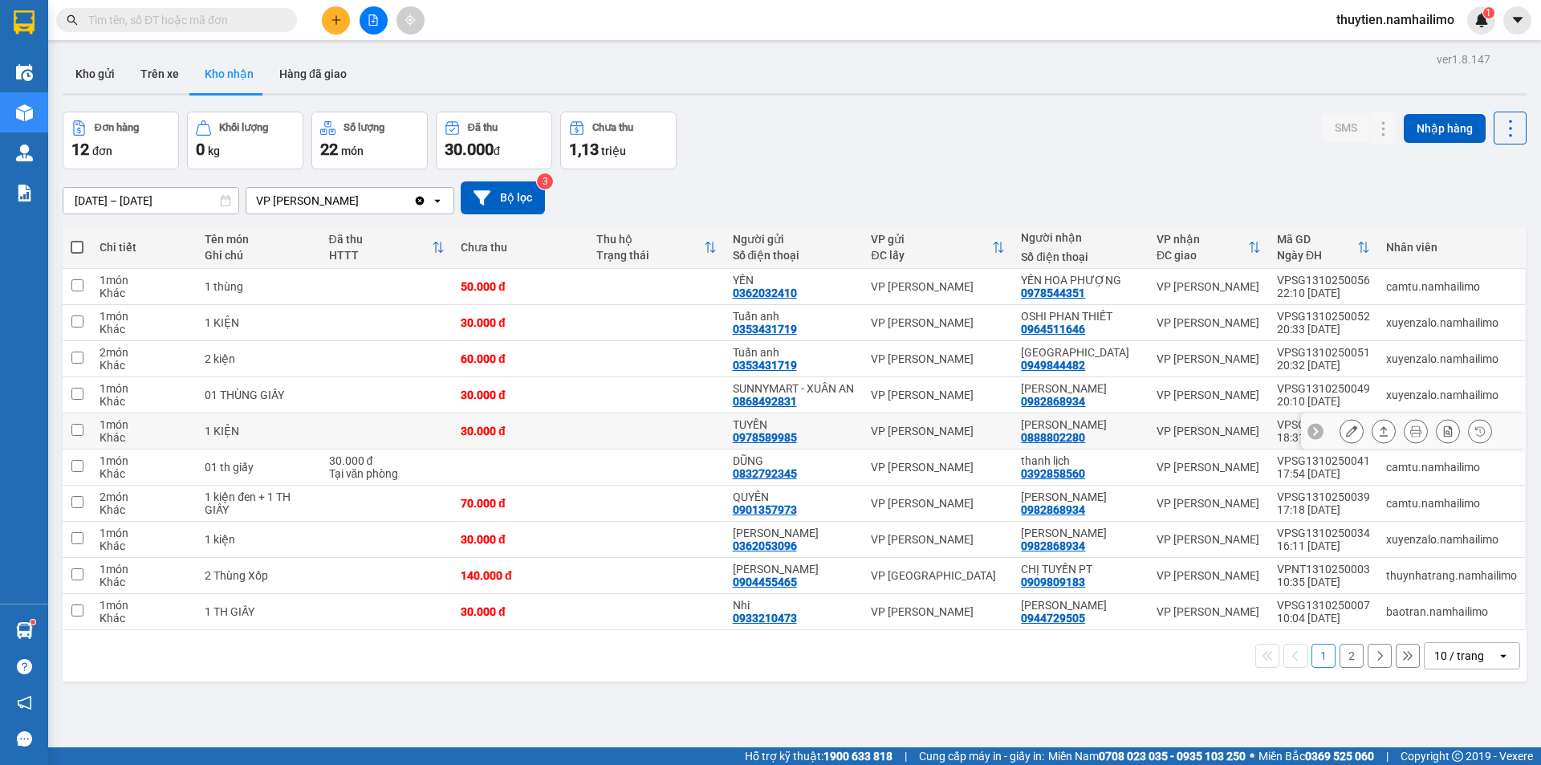
click at [1346, 437] on icon at bounding box center [1351, 430] width 11 height 11
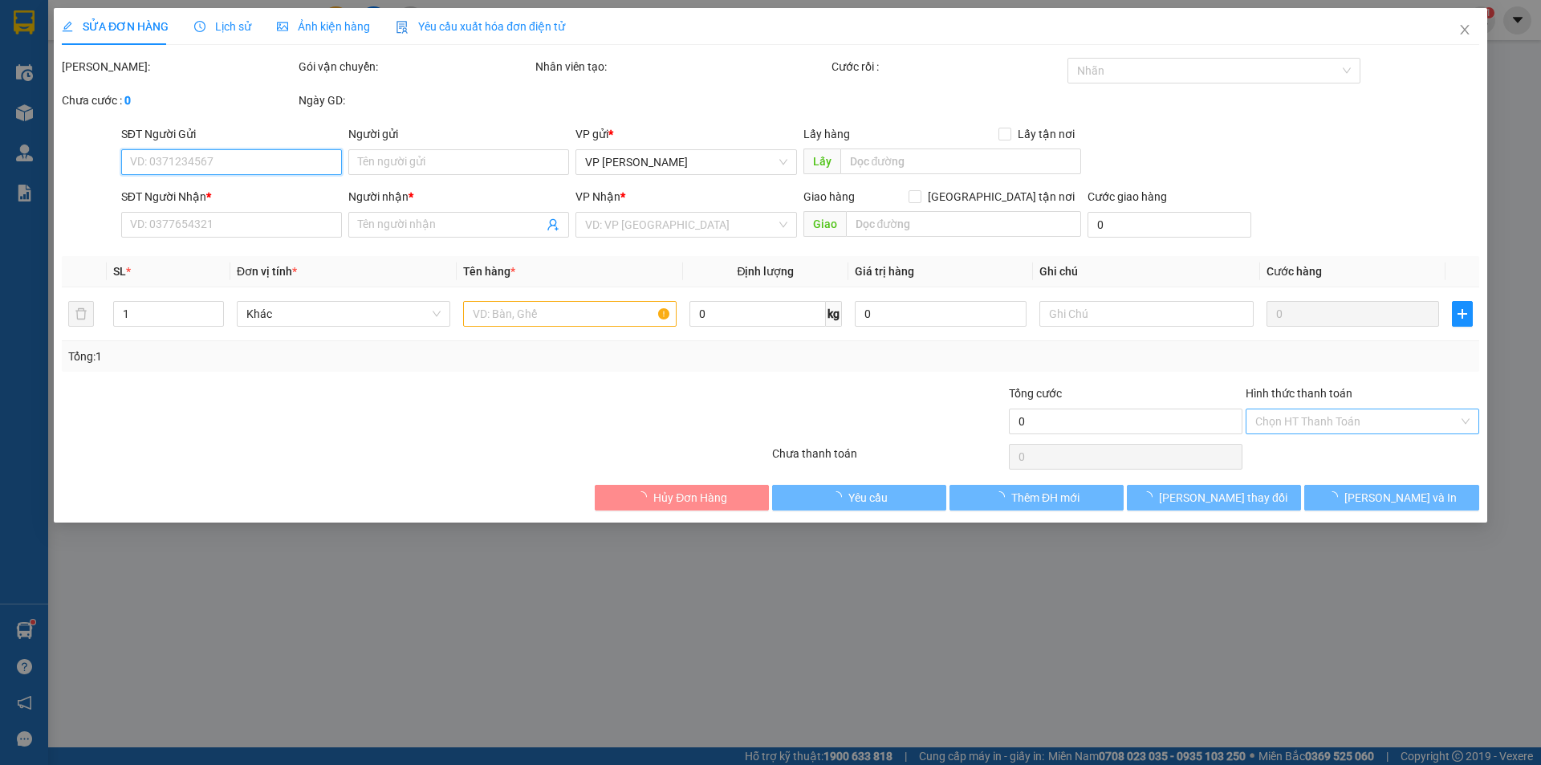
type input "0978589985"
type input "TUYỀN"
type input "0888802280"
type input "[PERSON_NAME]"
type input "30.000"
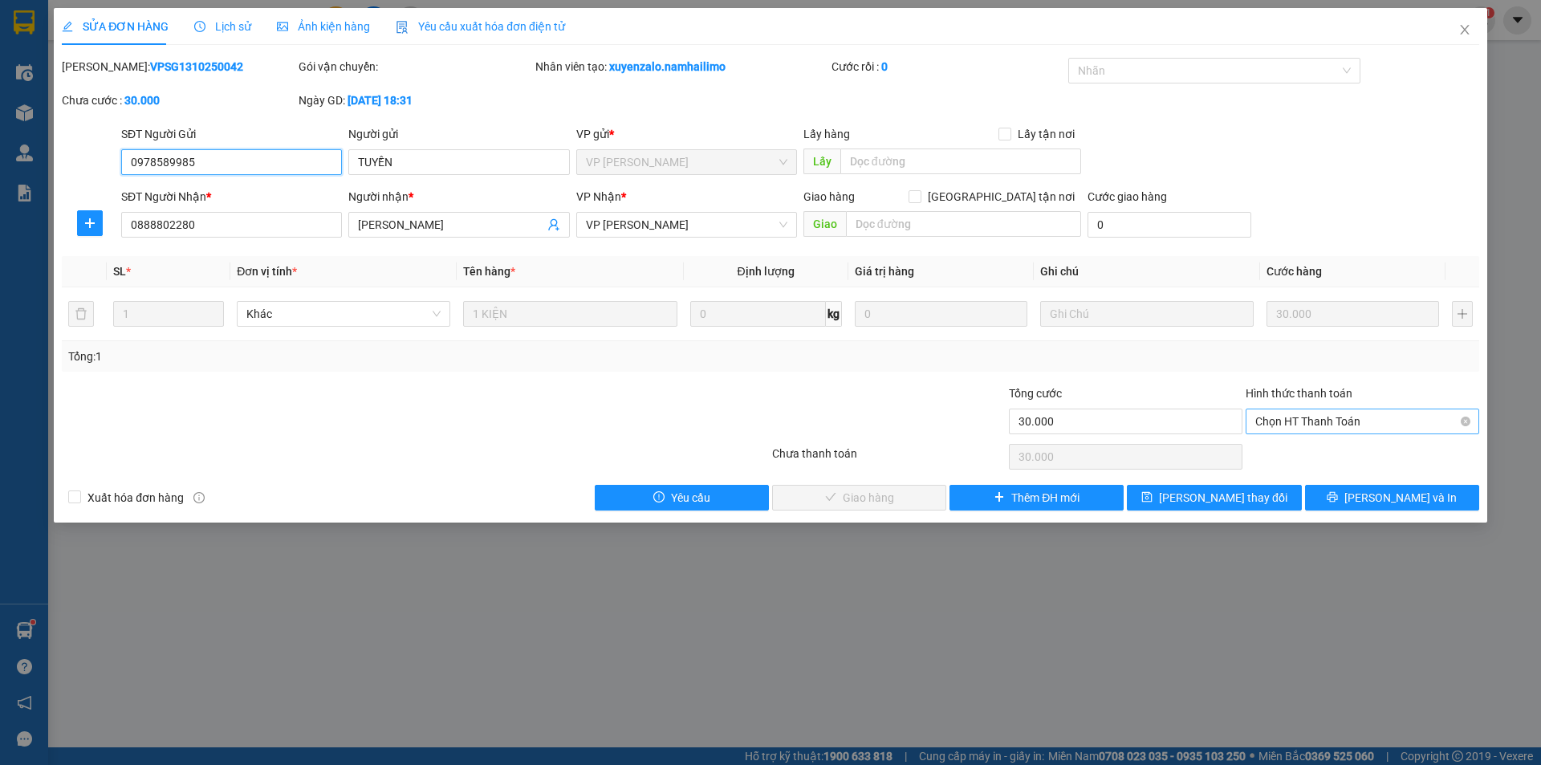
click at [1331, 416] on span "Chọn HT Thanh Toán" at bounding box center [1362, 421] width 214 height 24
click at [1313, 445] on div "Tại văn phòng" at bounding box center [1362, 454] width 214 height 18
type input "0"
drag, startPoint x: 892, startPoint y: 492, endPoint x: 1027, endPoint y: 368, distance: 182.9
click at [898, 491] on span "[PERSON_NAME] và Giao hàng" at bounding box center [880, 498] width 154 height 18
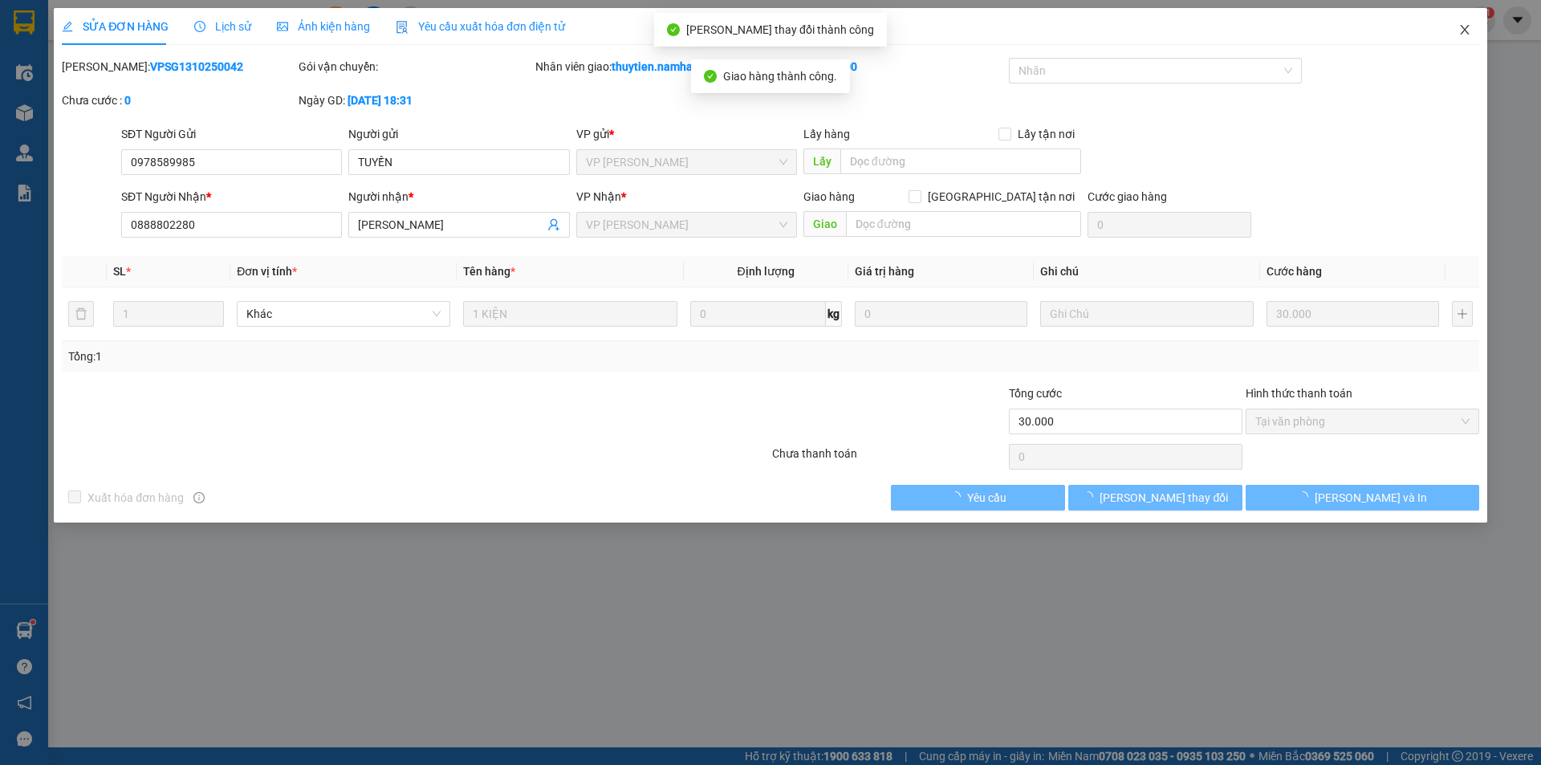
click at [1467, 30] on icon "close" at bounding box center [1464, 29] width 13 height 13
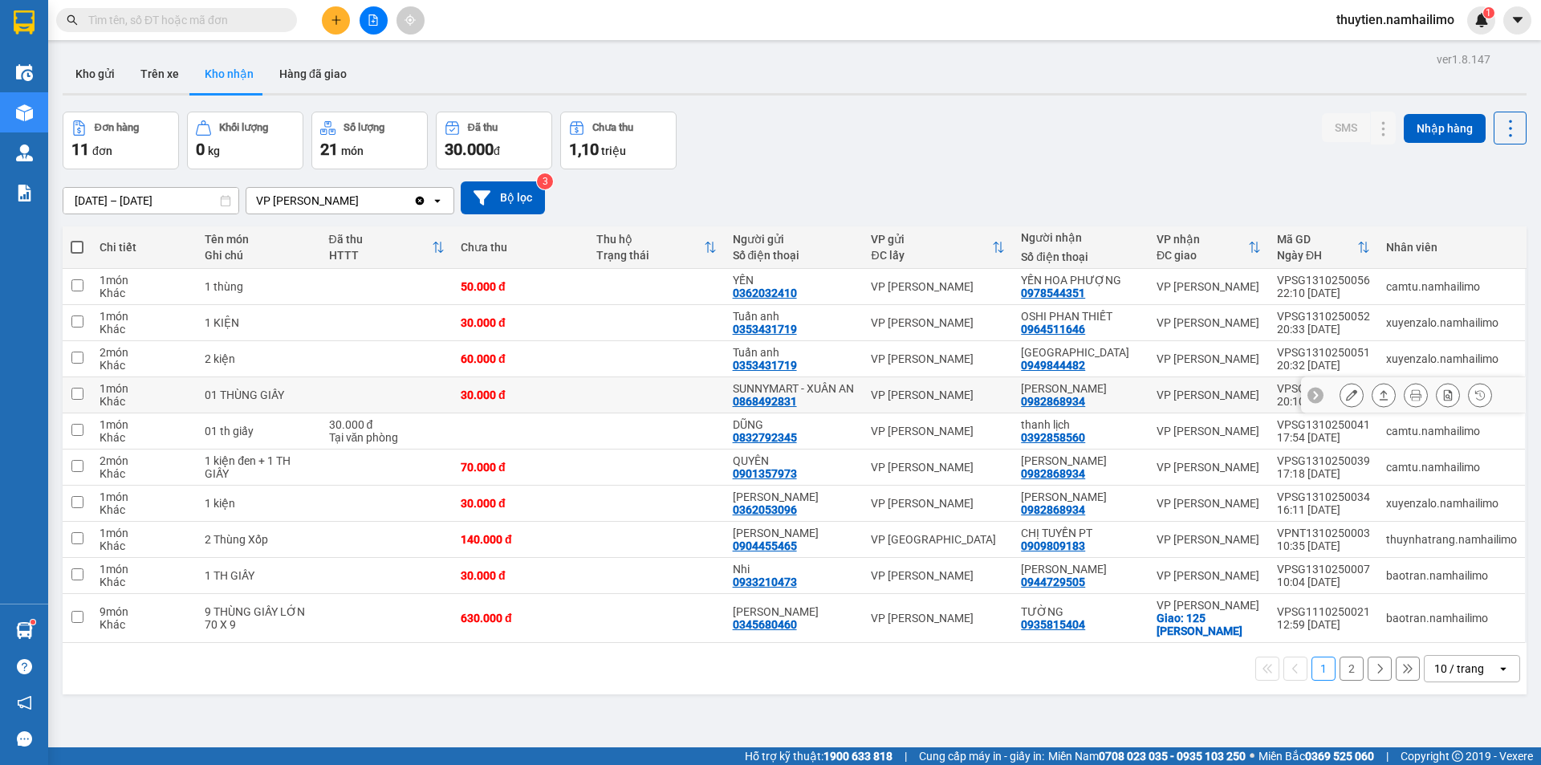
click at [1346, 400] on icon at bounding box center [1351, 394] width 11 height 11
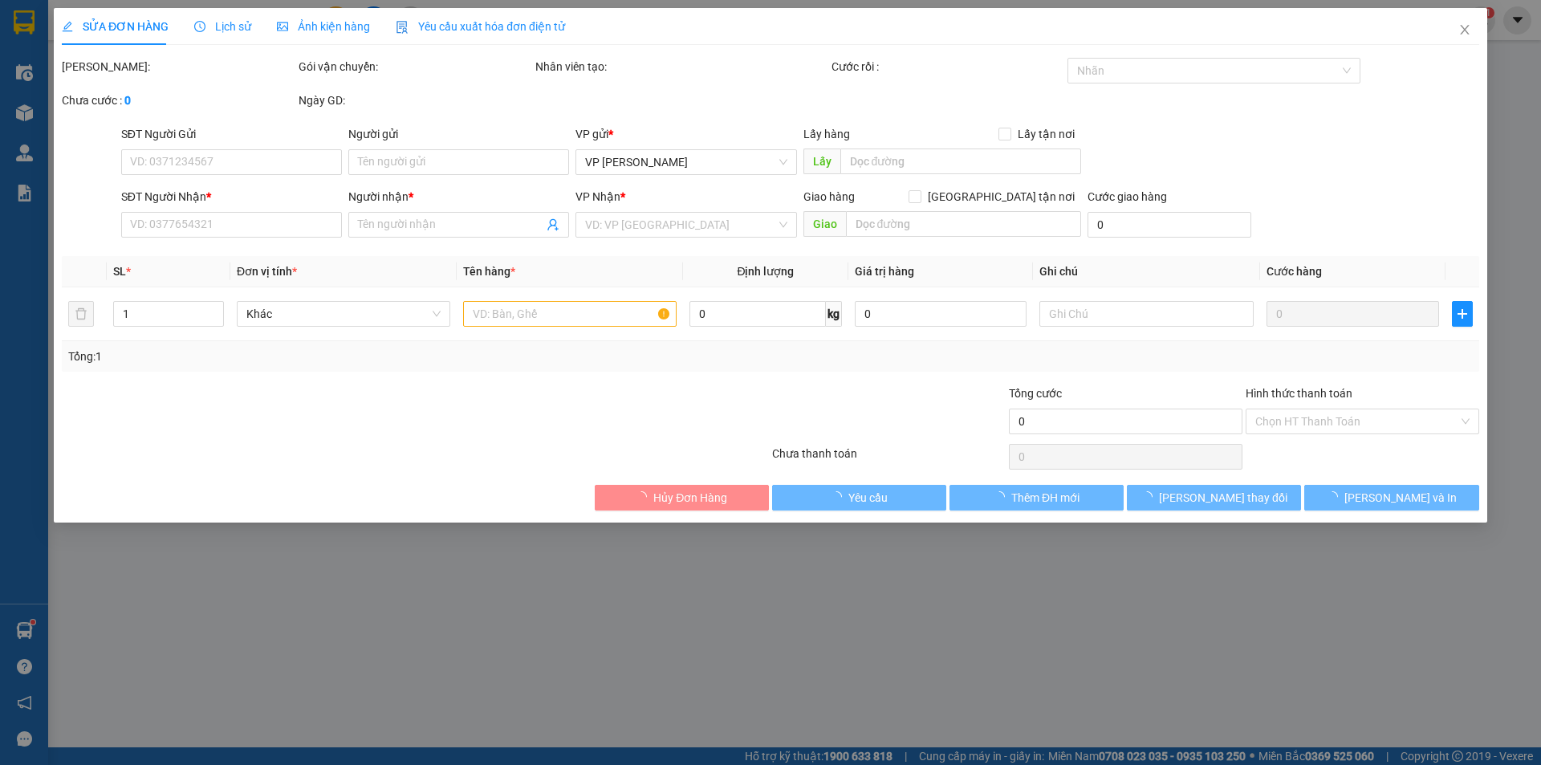
type input "0868492831"
type input "SUNNYMART - XUÂN AN"
type input "0982868934"
type input "[PERSON_NAME]"
type input "30.000"
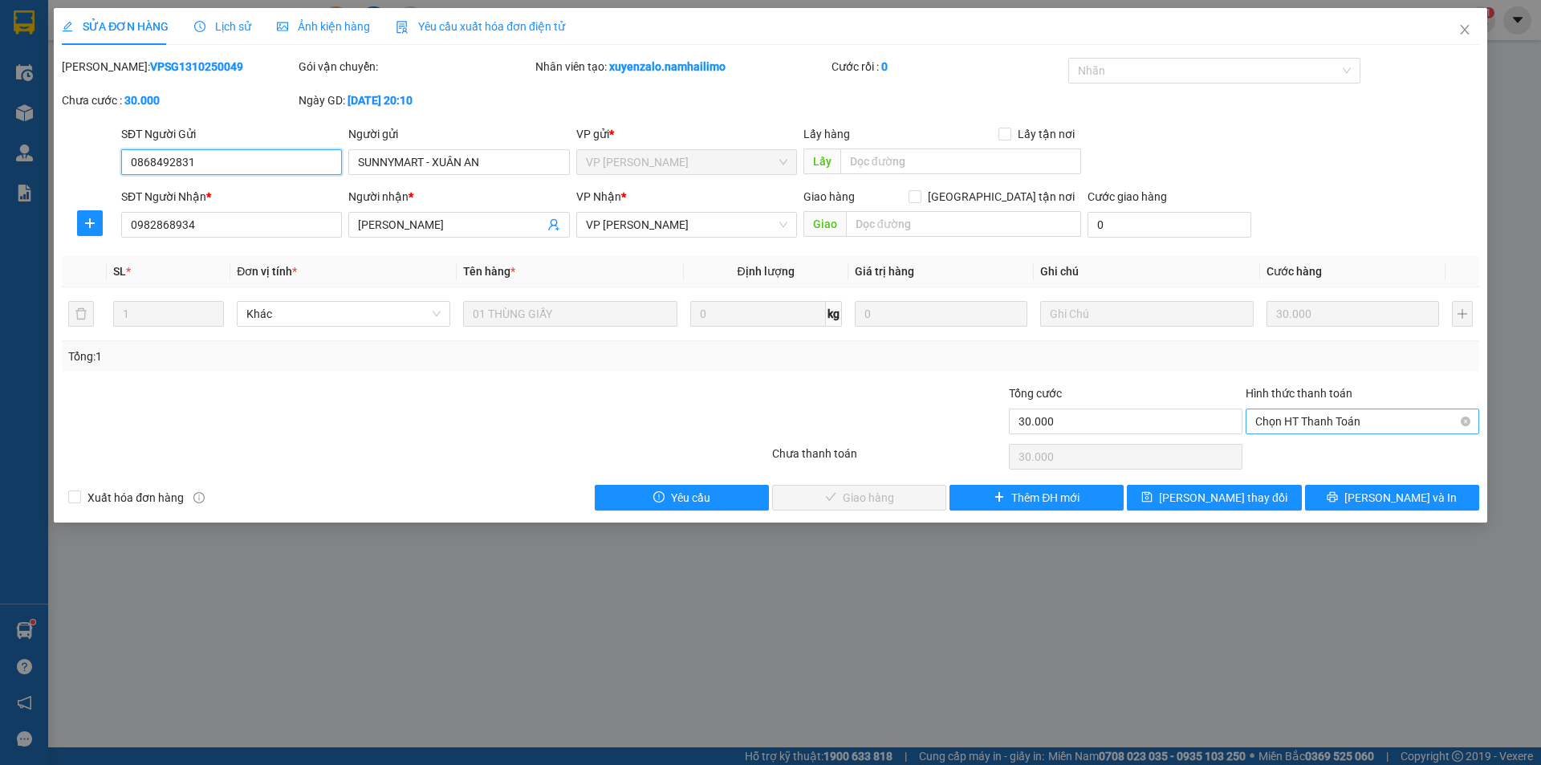
click at [1311, 418] on span "Chọn HT Thanh Toán" at bounding box center [1362, 421] width 214 height 24
drag, startPoint x: 1302, startPoint y: 448, endPoint x: 1100, endPoint y: 457, distance: 201.6
click at [1302, 449] on div "Tại văn phòng" at bounding box center [1362, 454] width 214 height 18
type input "0"
click at [916, 498] on button "[PERSON_NAME] và Giao hàng" at bounding box center [859, 498] width 174 height 26
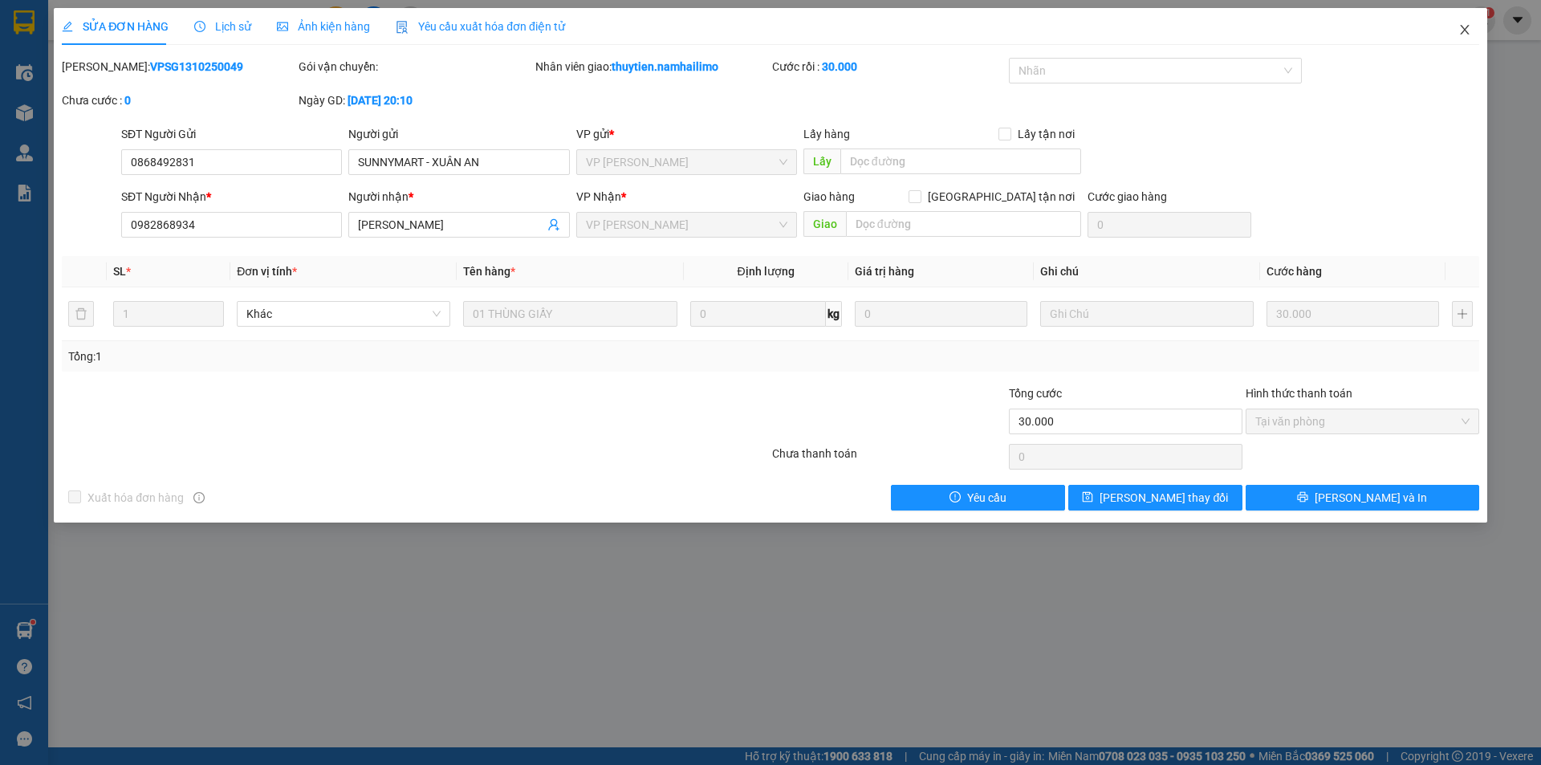
click at [1469, 35] on icon "close" at bounding box center [1464, 29] width 13 height 13
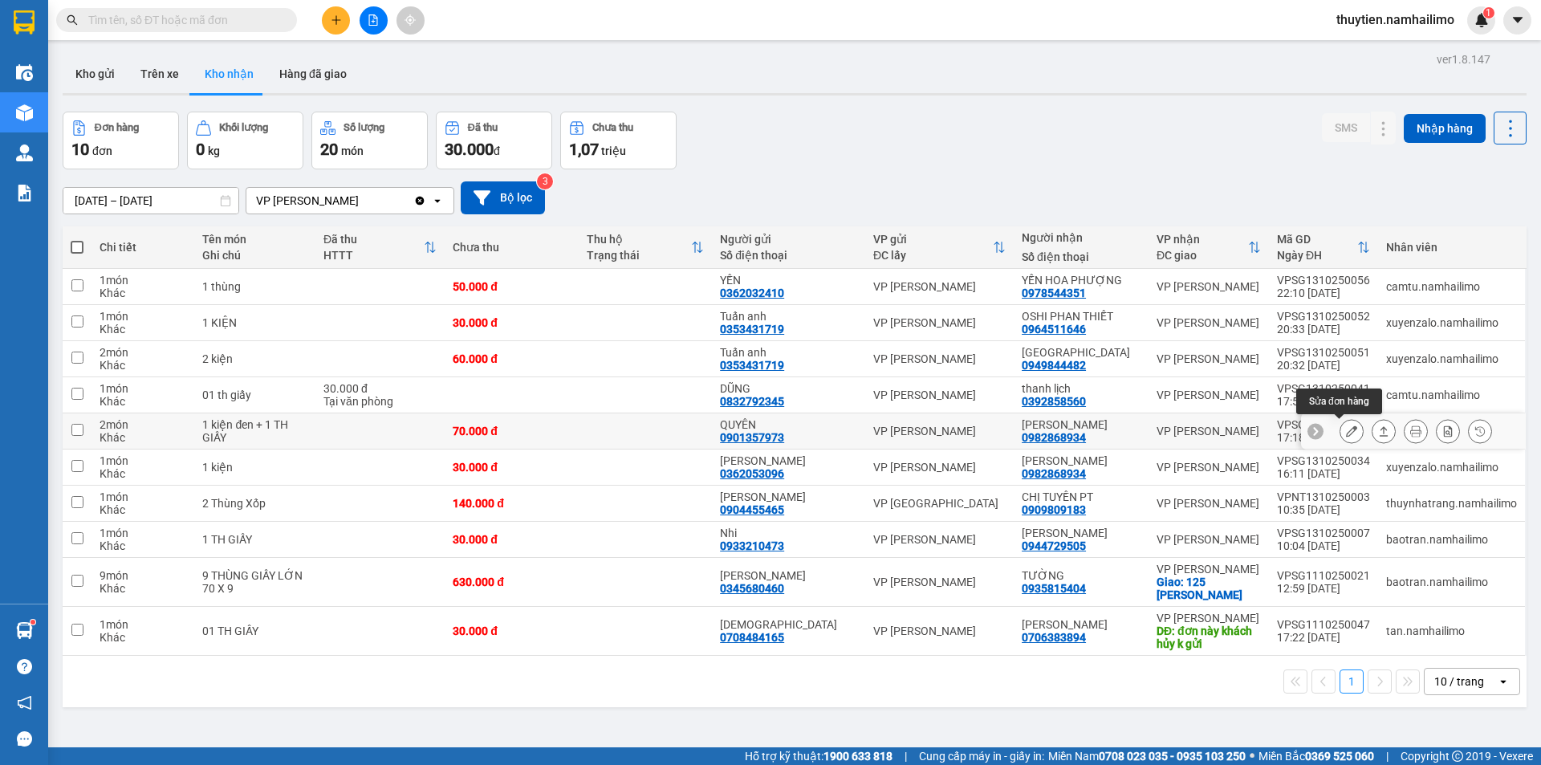
click at [1346, 433] on icon at bounding box center [1351, 430] width 11 height 11
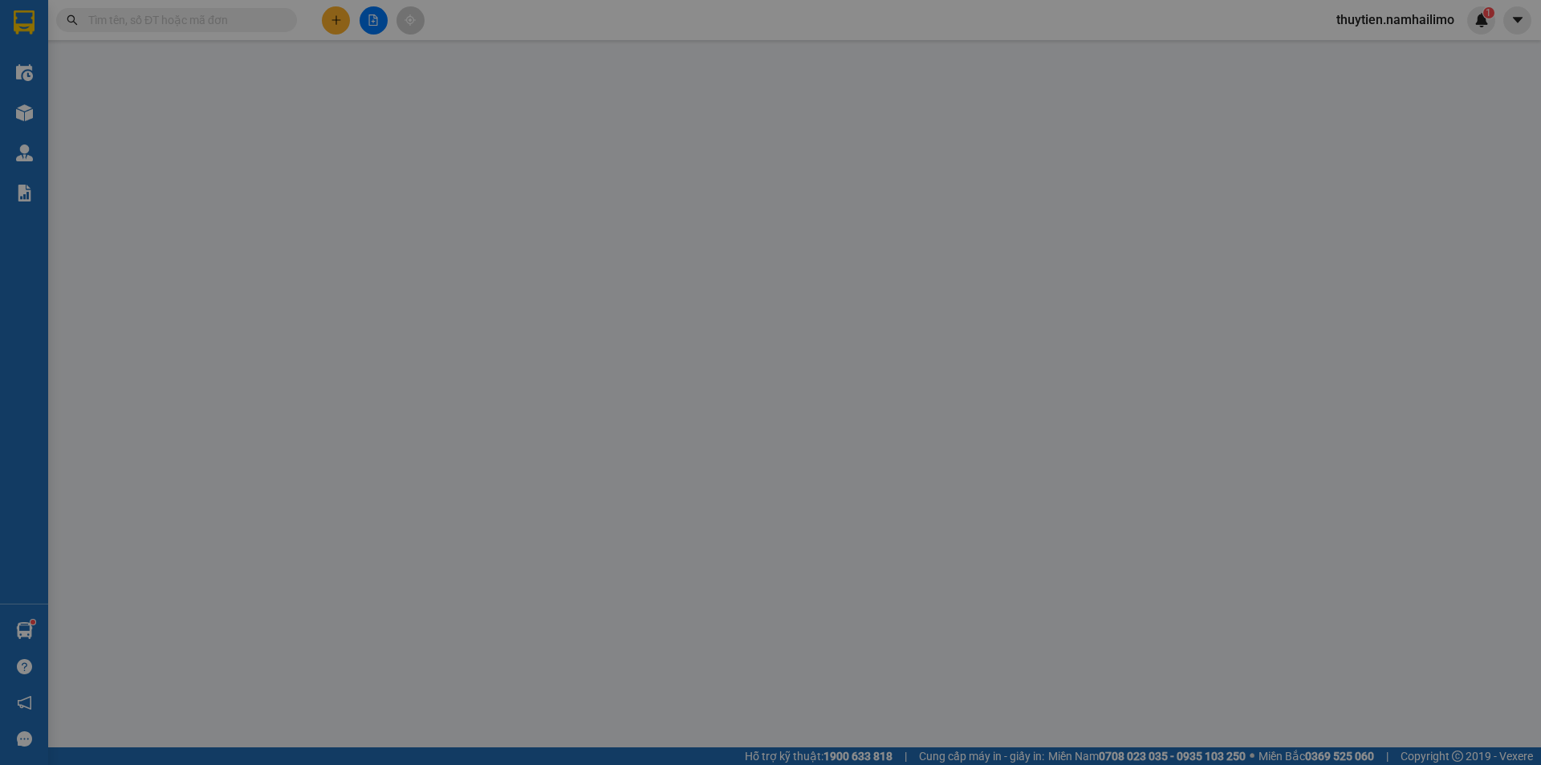
type input "0901357973"
type input "QUYÊN"
type input "0982868934"
type input "[PERSON_NAME]"
type input "70.000"
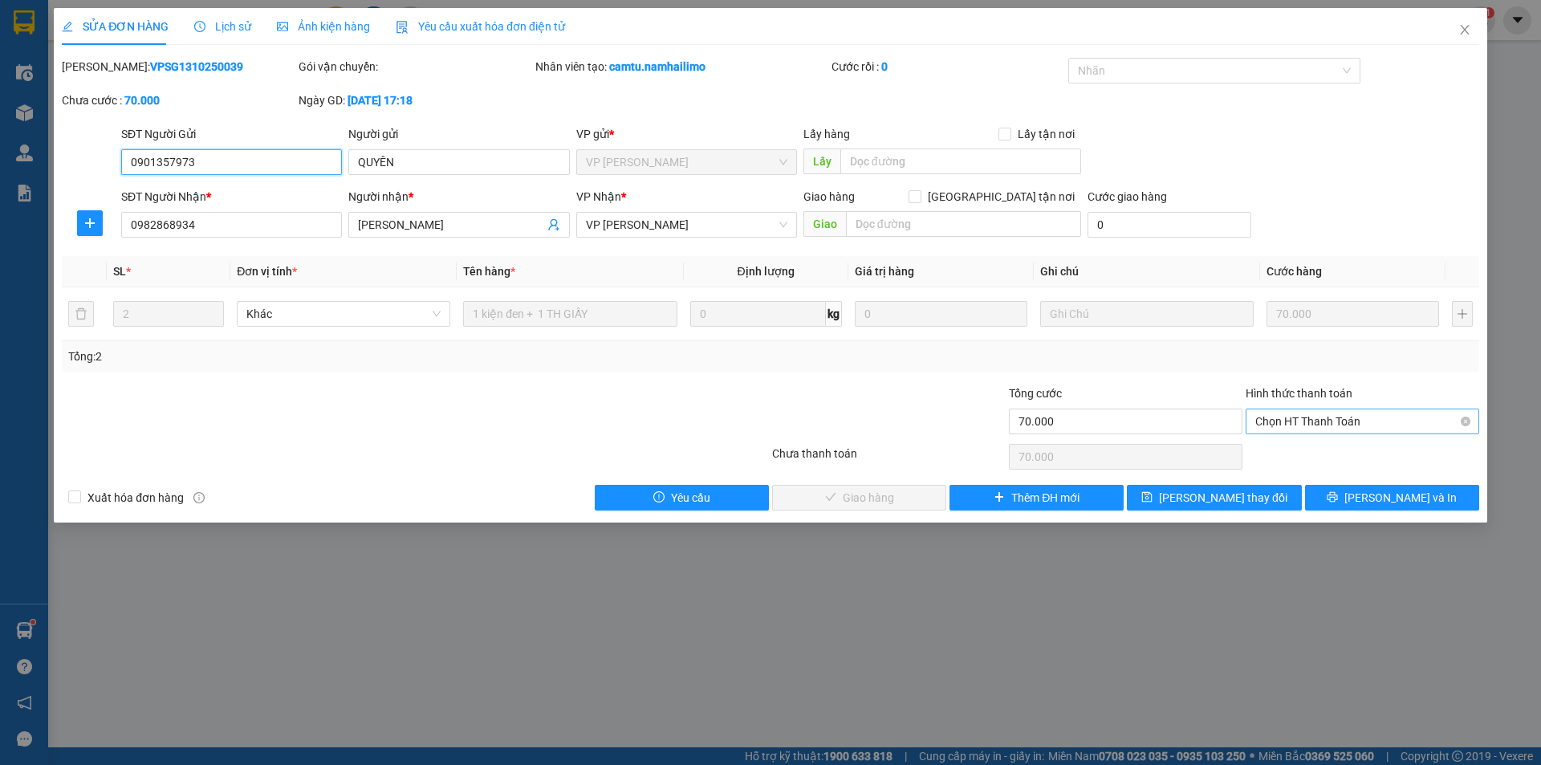
click at [1332, 421] on span "Chọn HT Thanh Toán" at bounding box center [1362, 421] width 214 height 24
click at [1318, 448] on div "Tại văn phòng" at bounding box center [1362, 454] width 214 height 18
type input "0"
click at [864, 493] on span "[PERSON_NAME] và Giao hàng" at bounding box center [880, 498] width 154 height 18
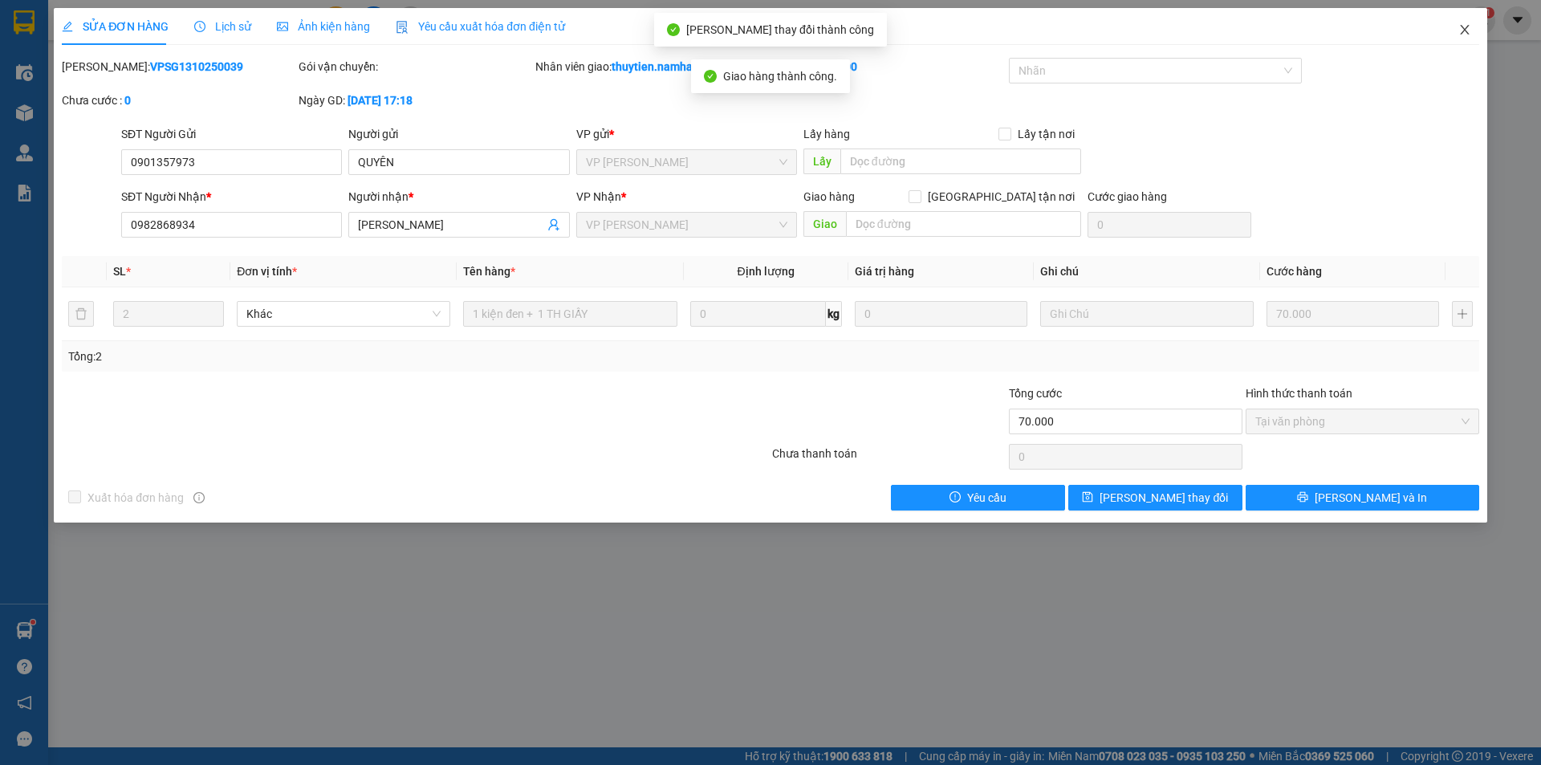
click at [1465, 33] on icon "close" at bounding box center [1464, 29] width 13 height 13
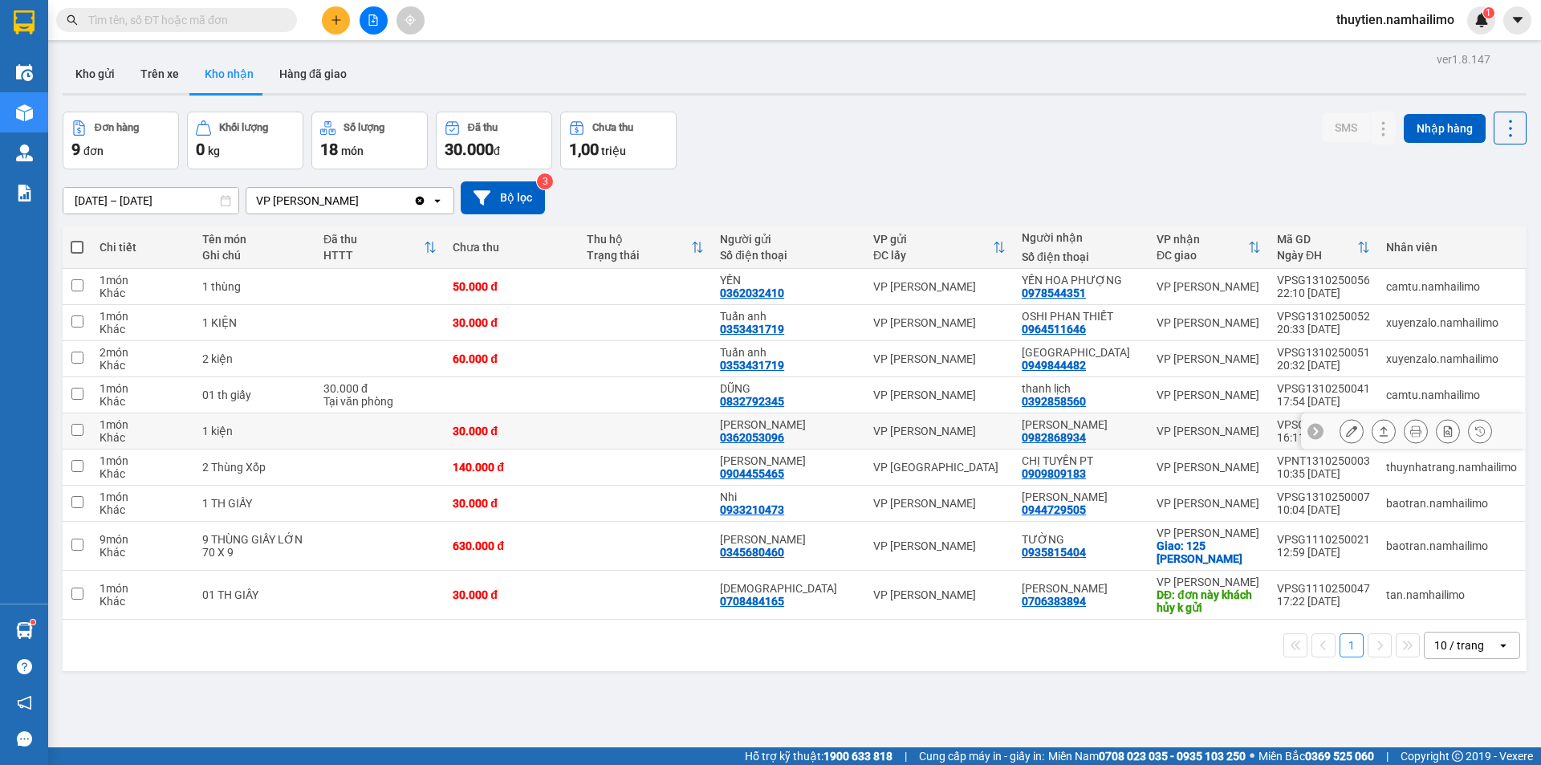
click at [1340, 431] on button at bounding box center [1351, 431] width 22 height 28
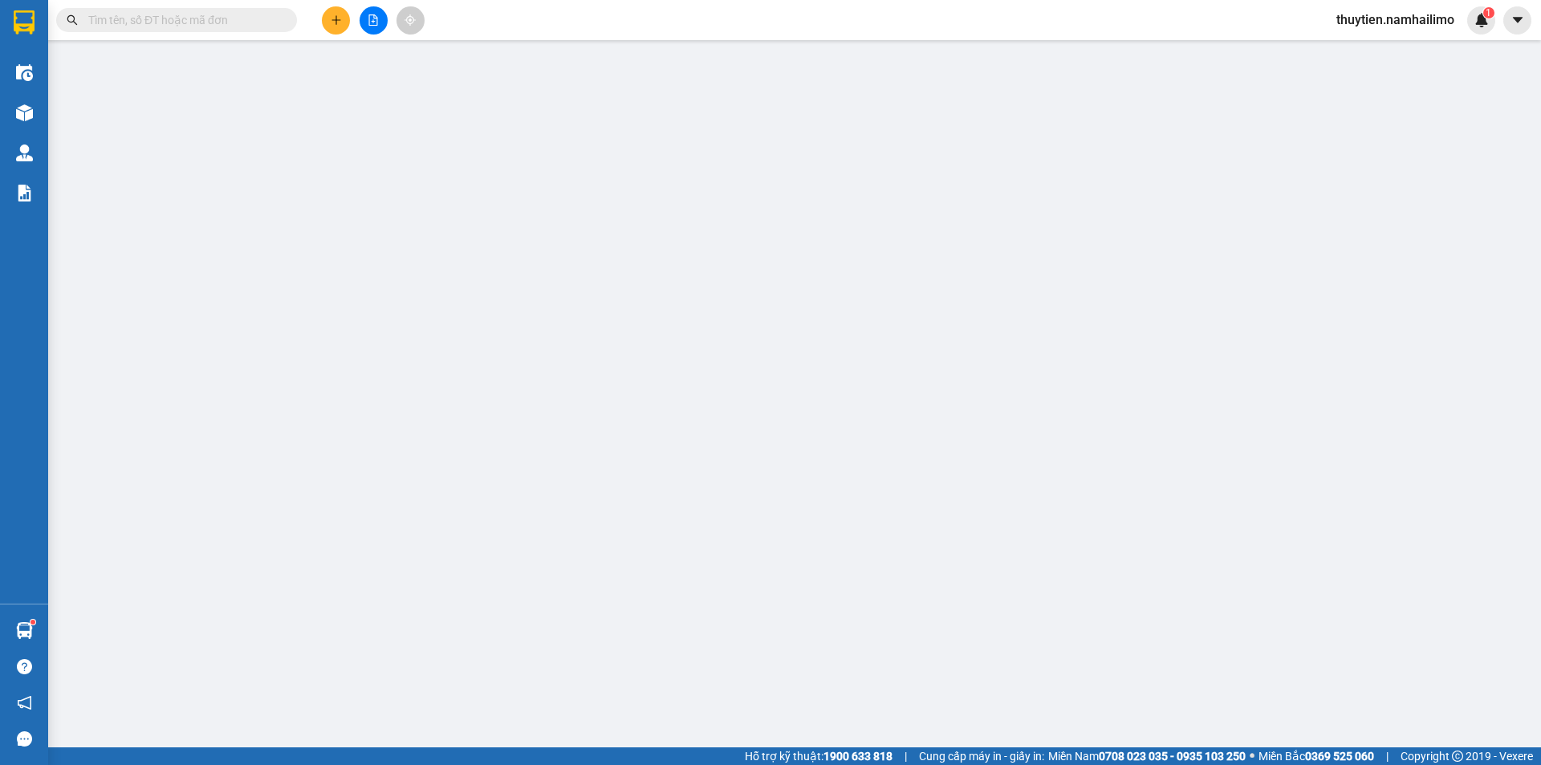
type input "0362053096"
type input "[PERSON_NAME]"
type input "0982868934"
type input "[PERSON_NAME]"
type input "30.000"
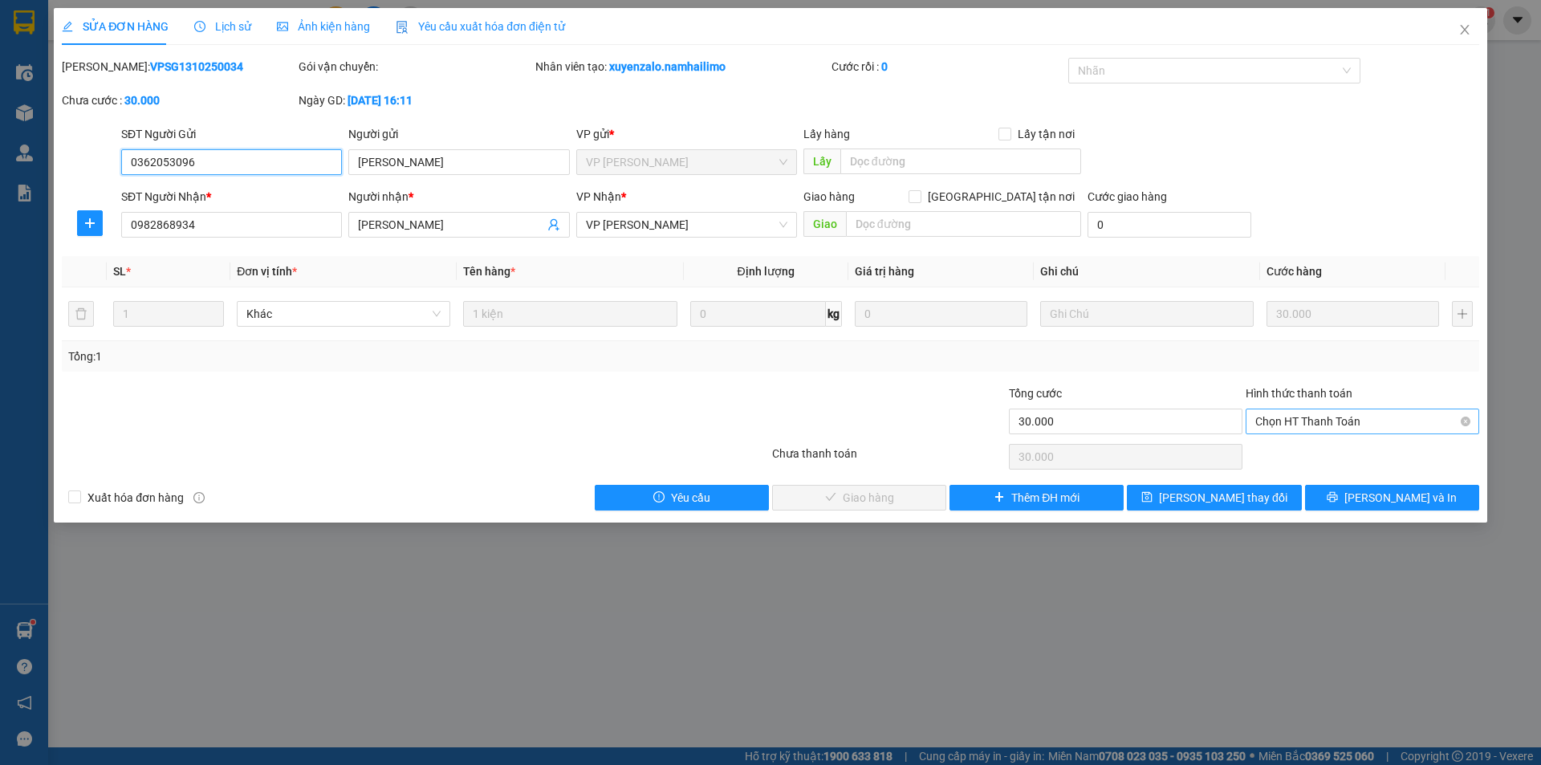
click at [1325, 421] on span "Chọn HT Thanh Toán" at bounding box center [1362, 421] width 214 height 24
click at [1305, 448] on div "Tại văn phòng" at bounding box center [1362, 454] width 214 height 18
type input "0"
click at [852, 495] on span "[PERSON_NAME] và Giao hàng" at bounding box center [880, 498] width 154 height 18
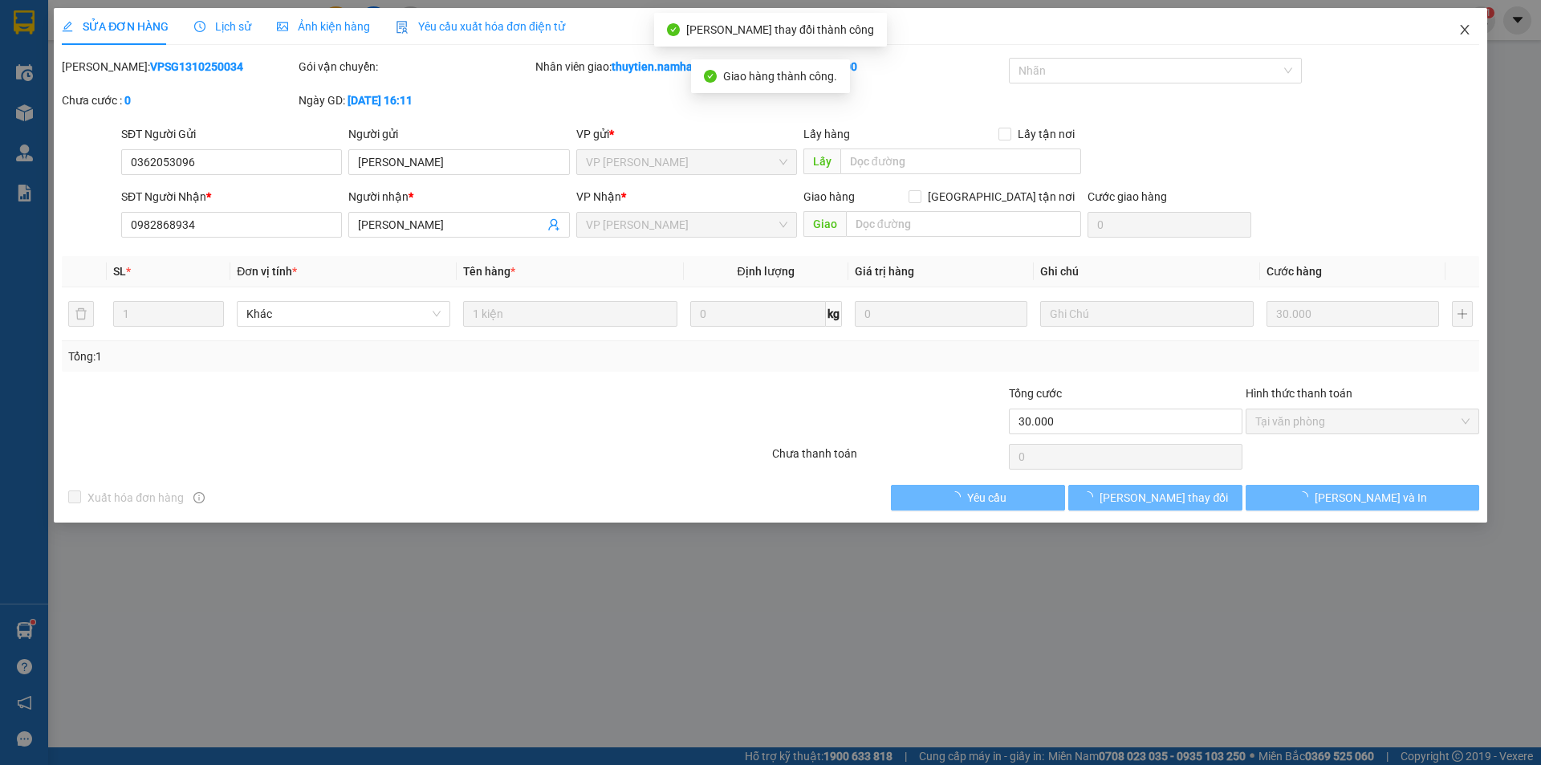
click at [1468, 26] on icon "close" at bounding box center [1464, 29] width 13 height 13
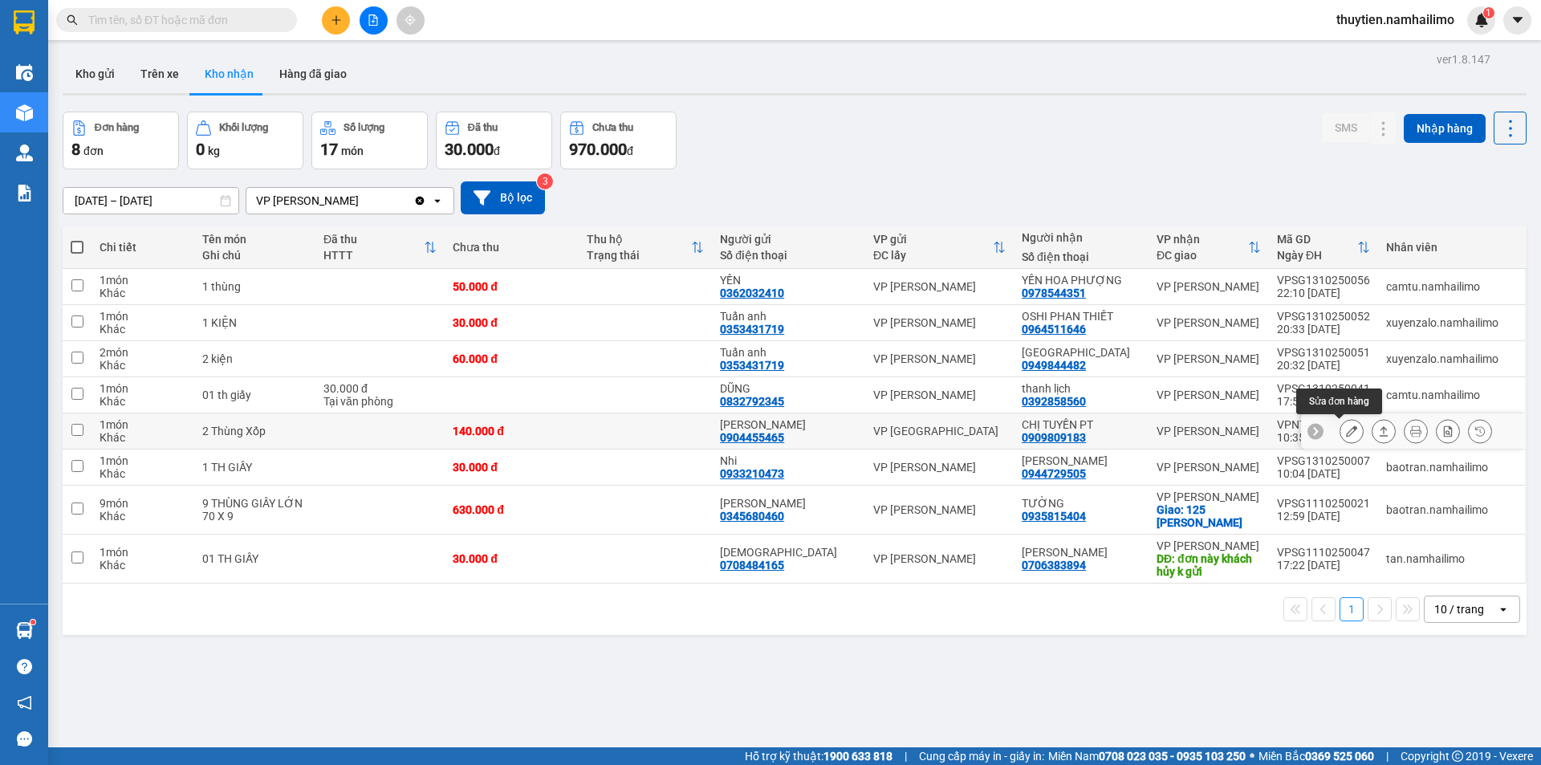
click at [1340, 427] on button at bounding box center [1351, 431] width 22 height 28
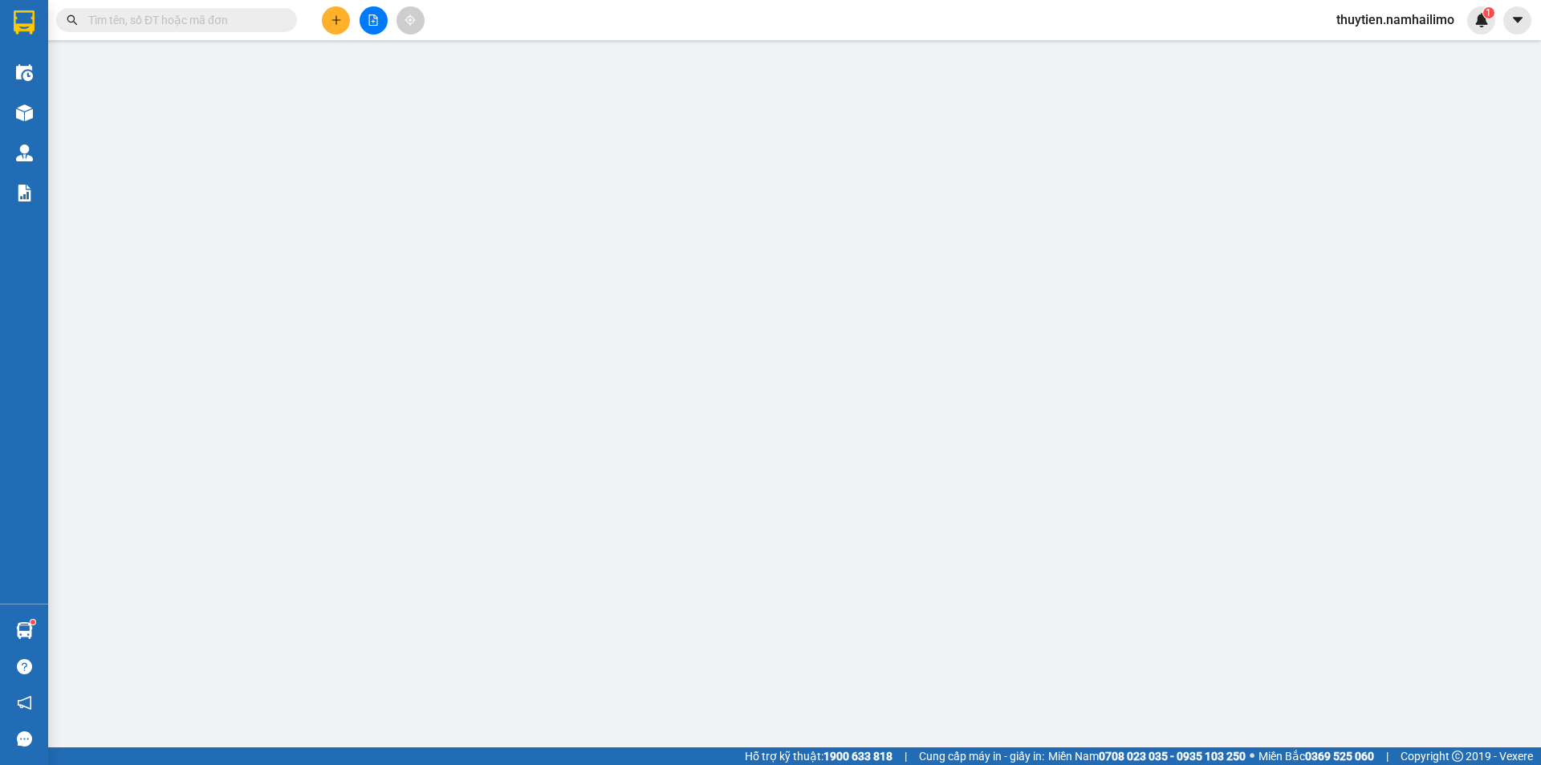
type input "0904455465"
type input "[PERSON_NAME]"
type input "0909809183"
type input "CHỊ TUYỀN PT"
type input "140.000"
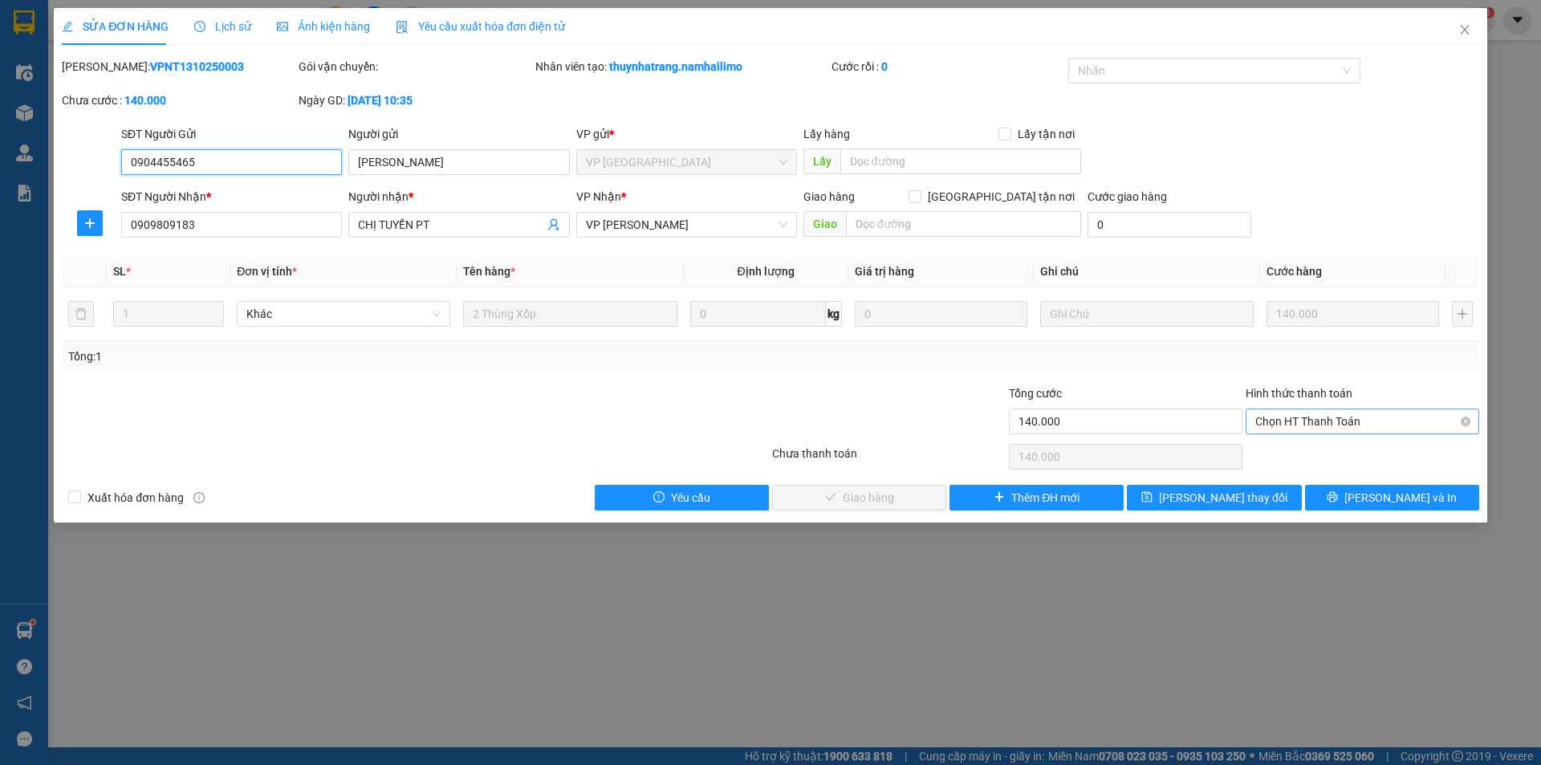
click at [1336, 425] on span "Chọn HT Thanh Toán" at bounding box center [1362, 421] width 214 height 24
click at [1303, 454] on div "Tại văn phòng" at bounding box center [1362, 454] width 214 height 18
type input "0"
click at [896, 490] on span "[PERSON_NAME] và Giao hàng" at bounding box center [880, 498] width 154 height 18
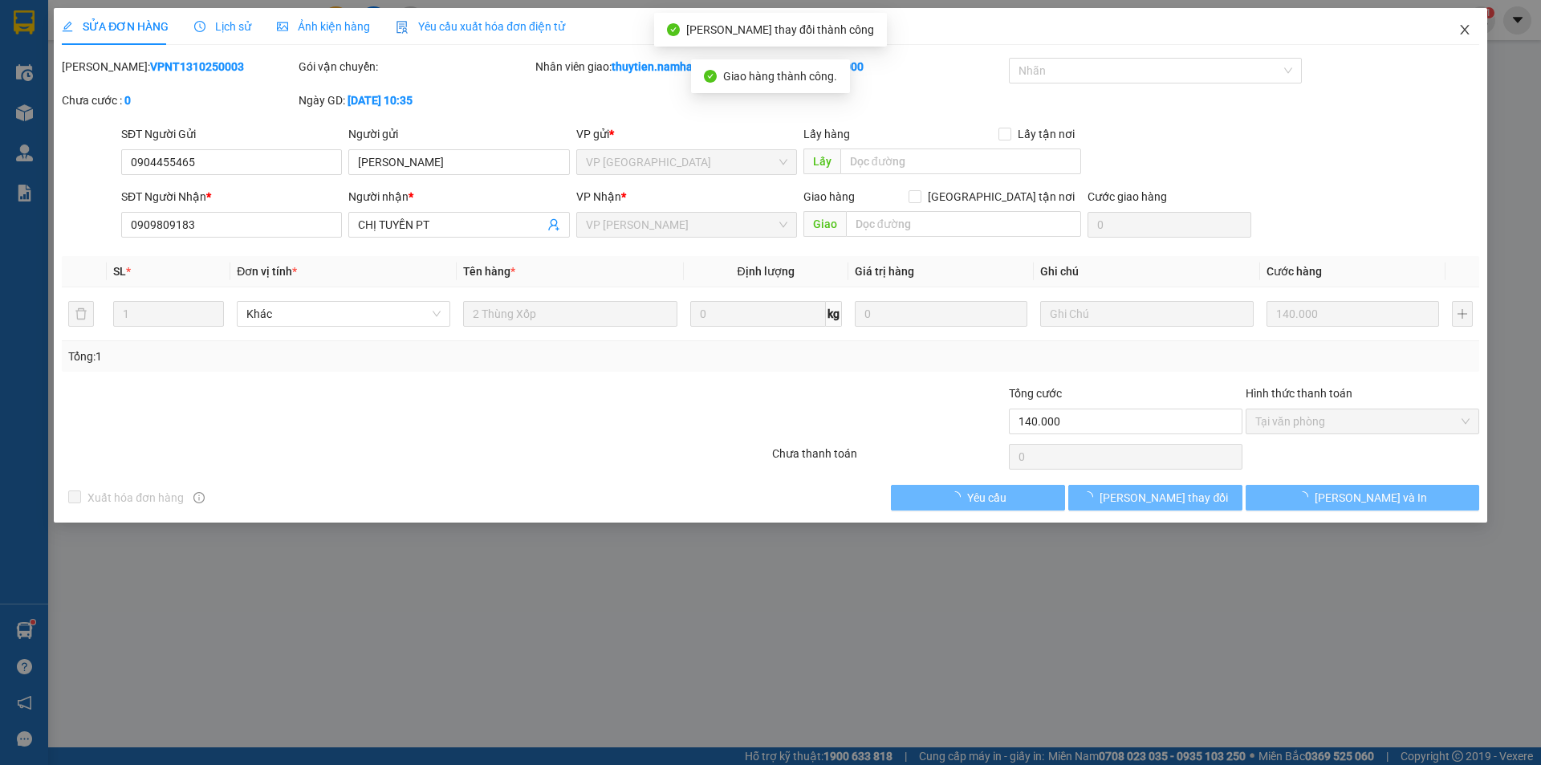
click at [1472, 31] on span "Close" at bounding box center [1464, 30] width 45 height 45
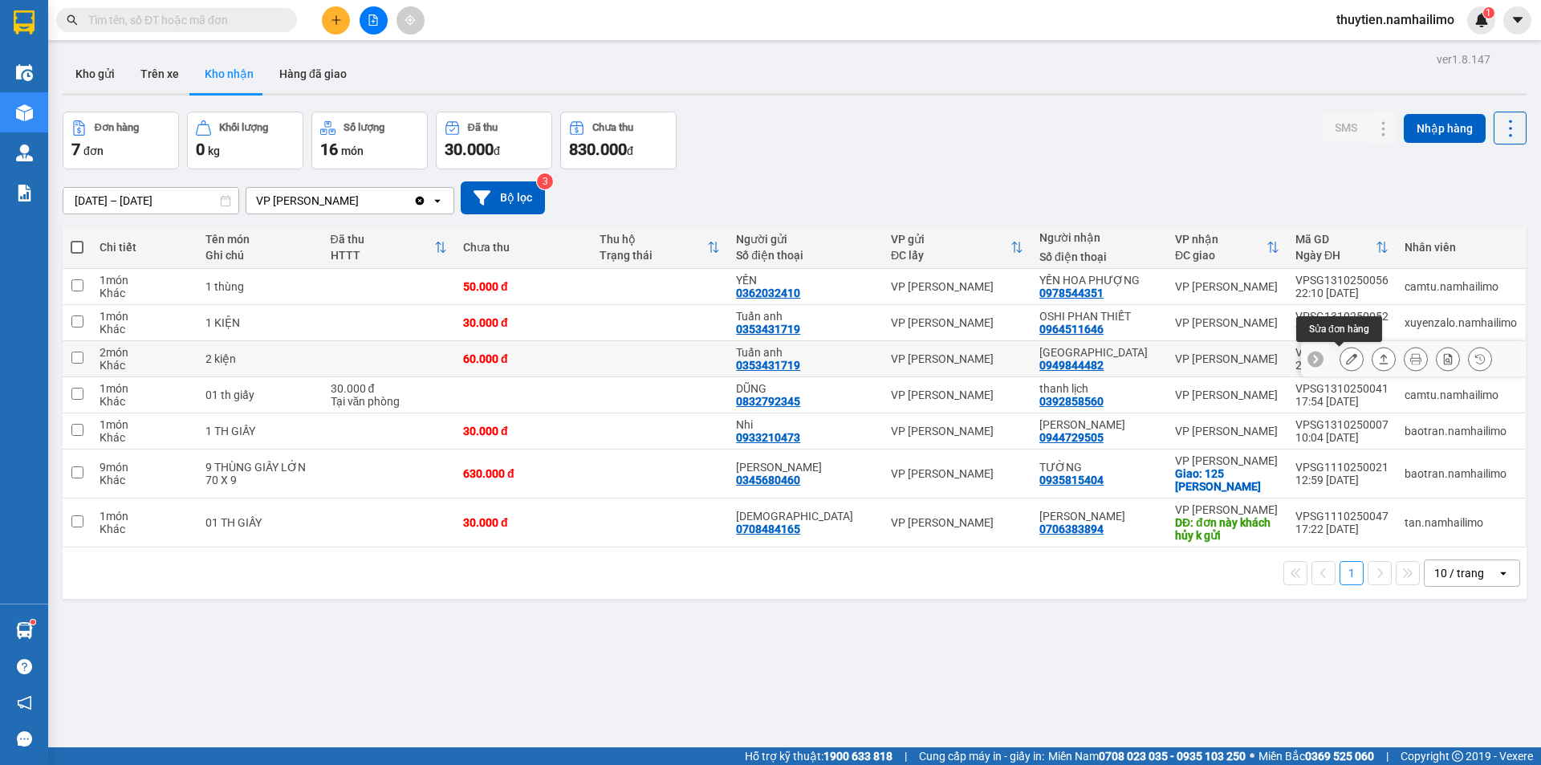
click at [1346, 364] on icon at bounding box center [1351, 358] width 11 height 11
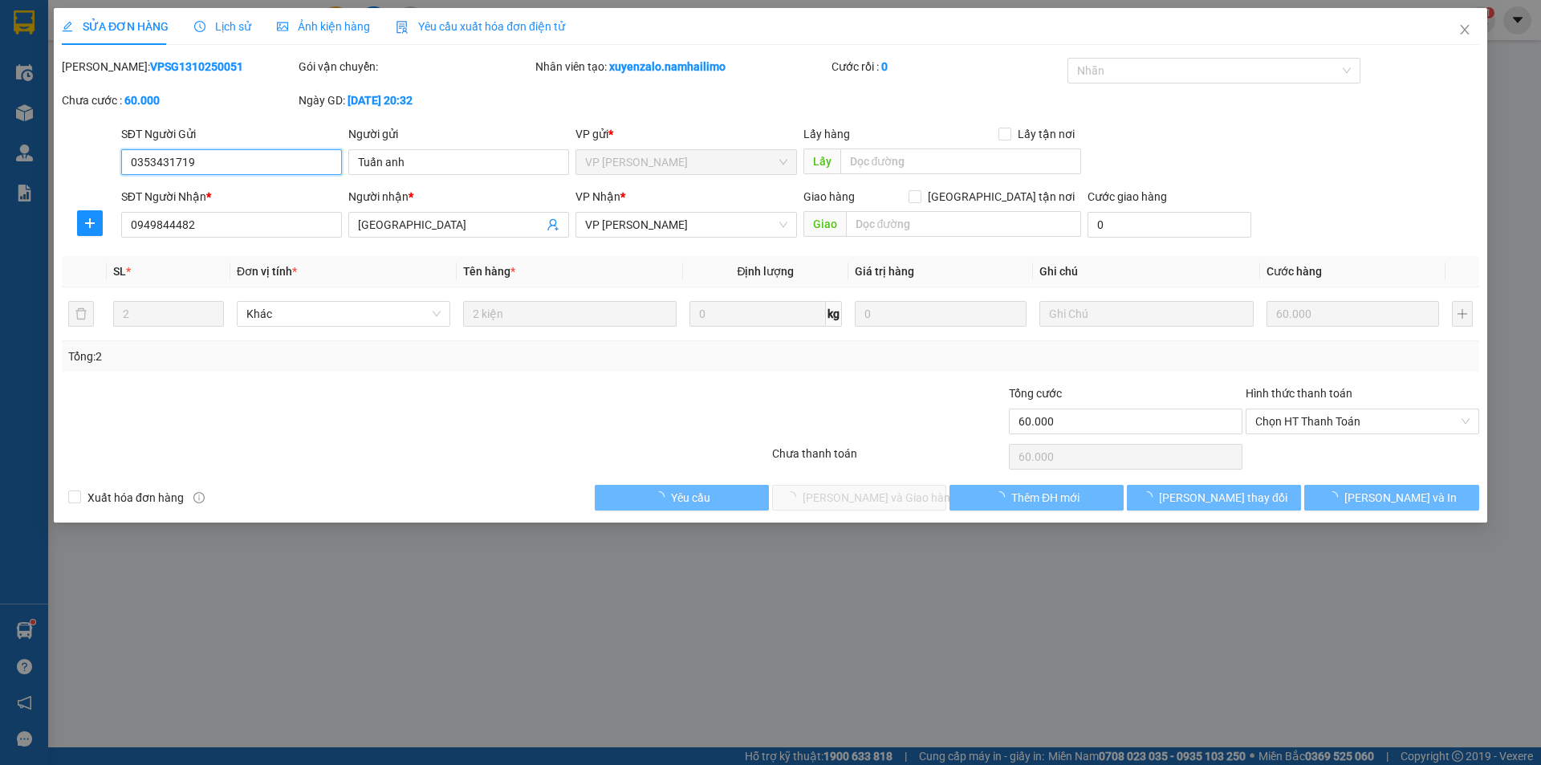
type input "0353431719"
type input "Tuấn anh"
type input "0949844482"
type input "[GEOGRAPHIC_DATA]"
type input "60.000"
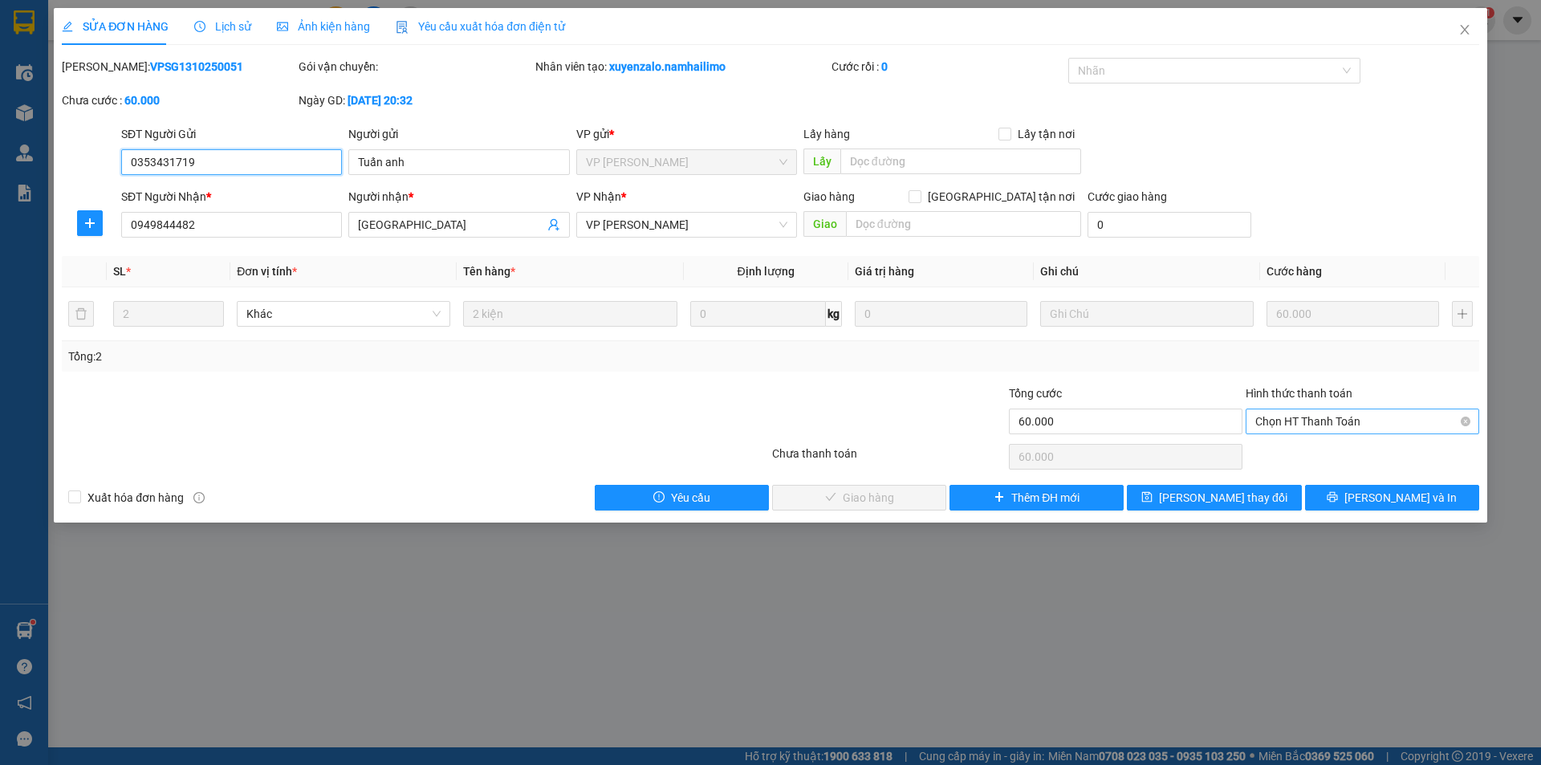
click at [1307, 417] on span "Chọn HT Thanh Toán" at bounding box center [1362, 421] width 214 height 24
drag, startPoint x: 1293, startPoint y: 454, endPoint x: 1052, endPoint y: 453, distance: 240.8
click at [1292, 455] on div "Tại văn phòng" at bounding box center [1362, 454] width 214 height 18
type input "0"
drag, startPoint x: 873, startPoint y: 494, endPoint x: 914, endPoint y: 361, distance: 138.6
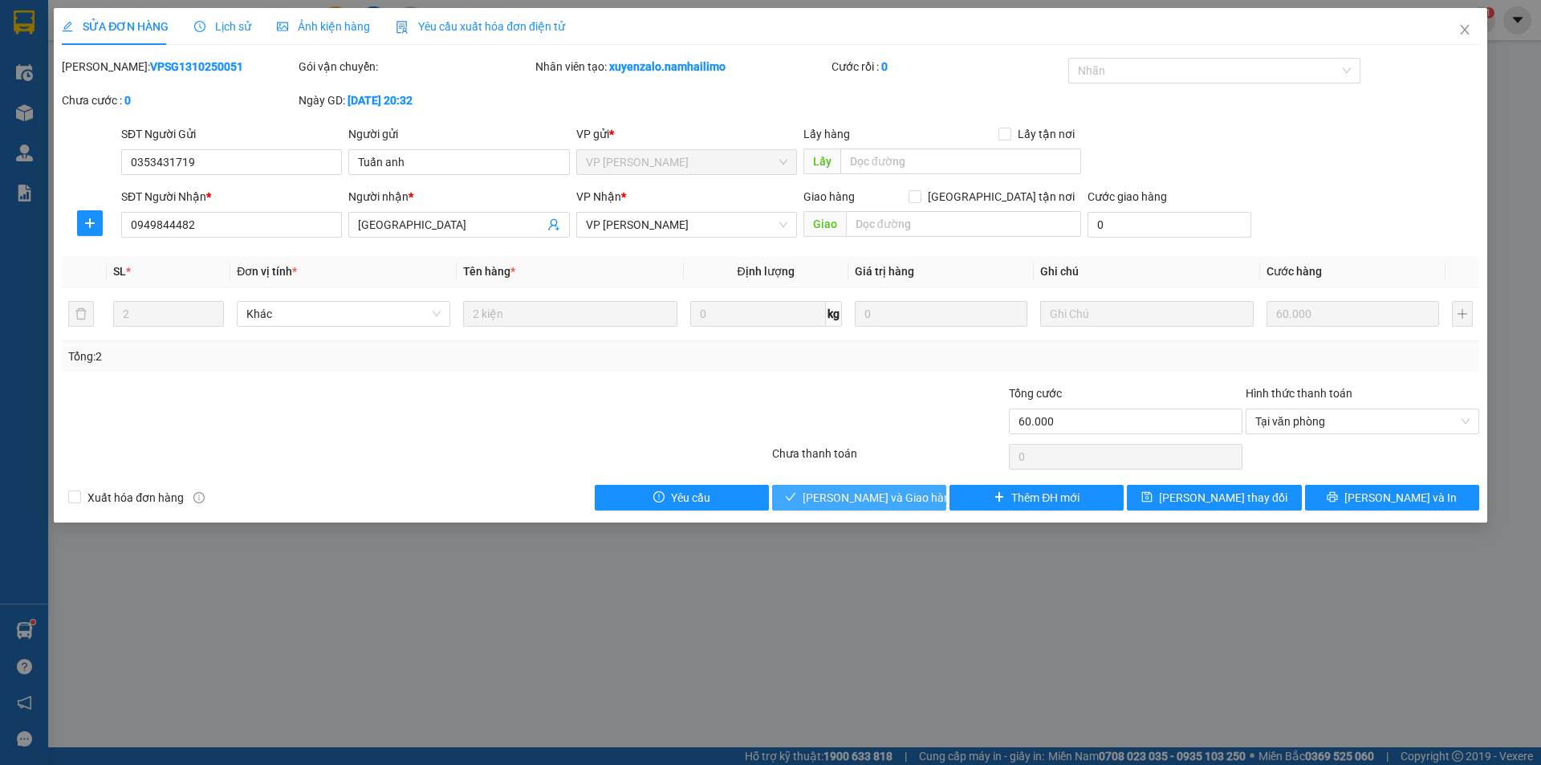
click at [872, 494] on span "[PERSON_NAME] và Giao hàng" at bounding box center [880, 498] width 154 height 18
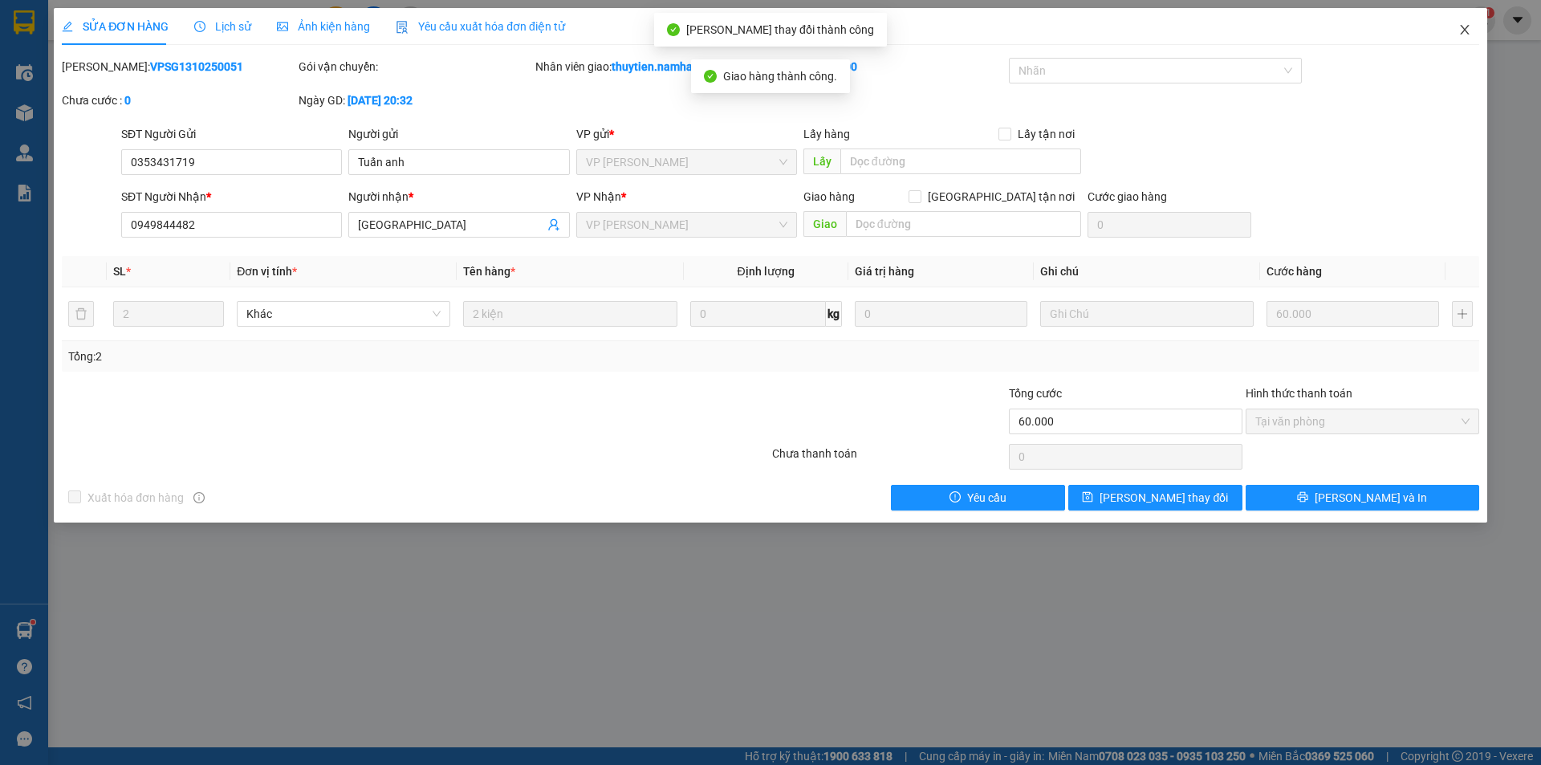
click at [1466, 35] on icon "close" at bounding box center [1464, 29] width 13 height 13
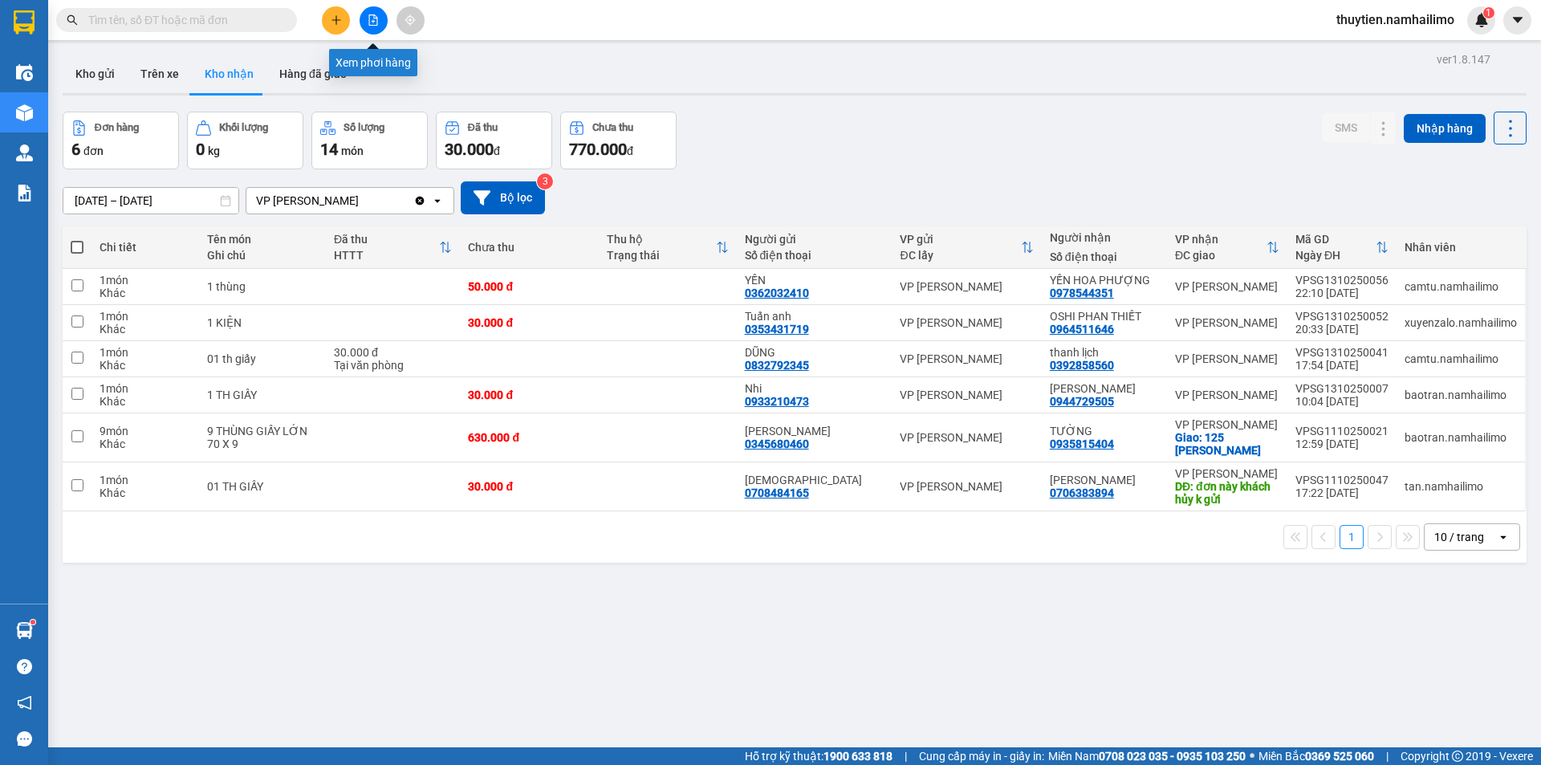
click at [372, 17] on icon "file-add" at bounding box center [373, 19] width 11 height 11
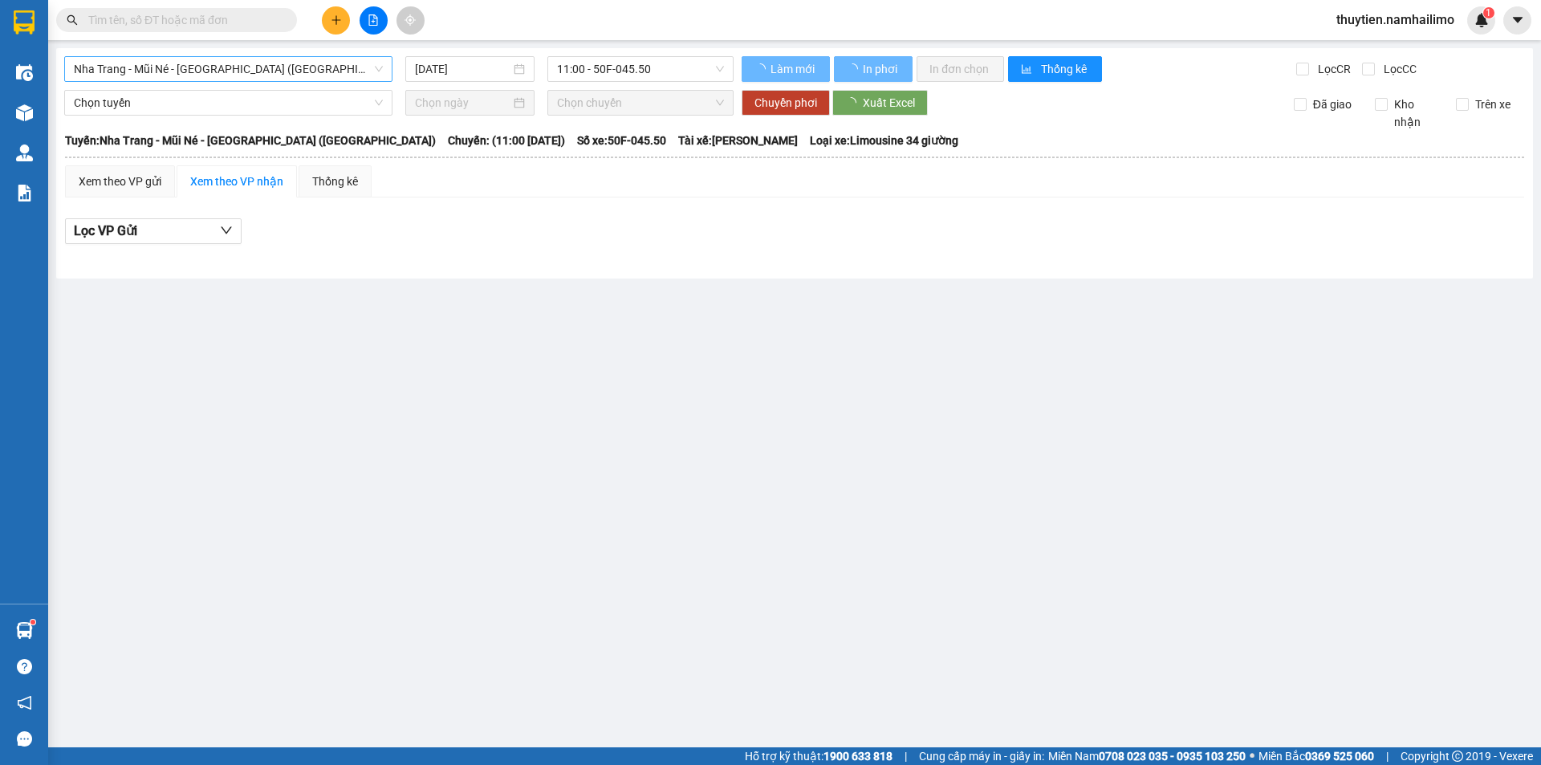
click at [292, 72] on span "Nha Trang - Mũi Né - [GEOGRAPHIC_DATA] ([GEOGRAPHIC_DATA])" at bounding box center [228, 69] width 309 height 24
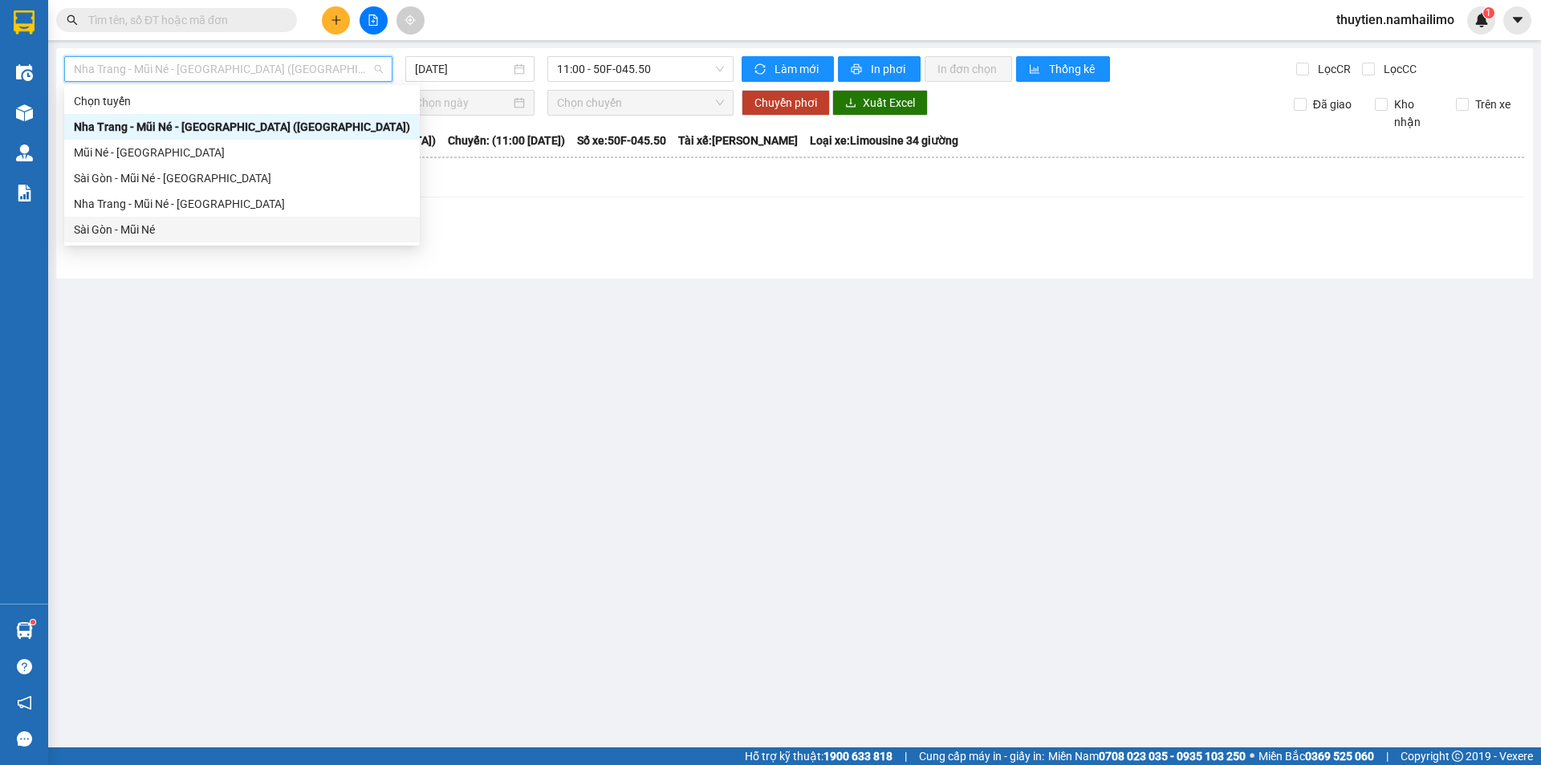
click at [132, 235] on div "Sài Gòn - Mũi Né" at bounding box center [242, 230] width 336 height 18
type input "[DATE]"
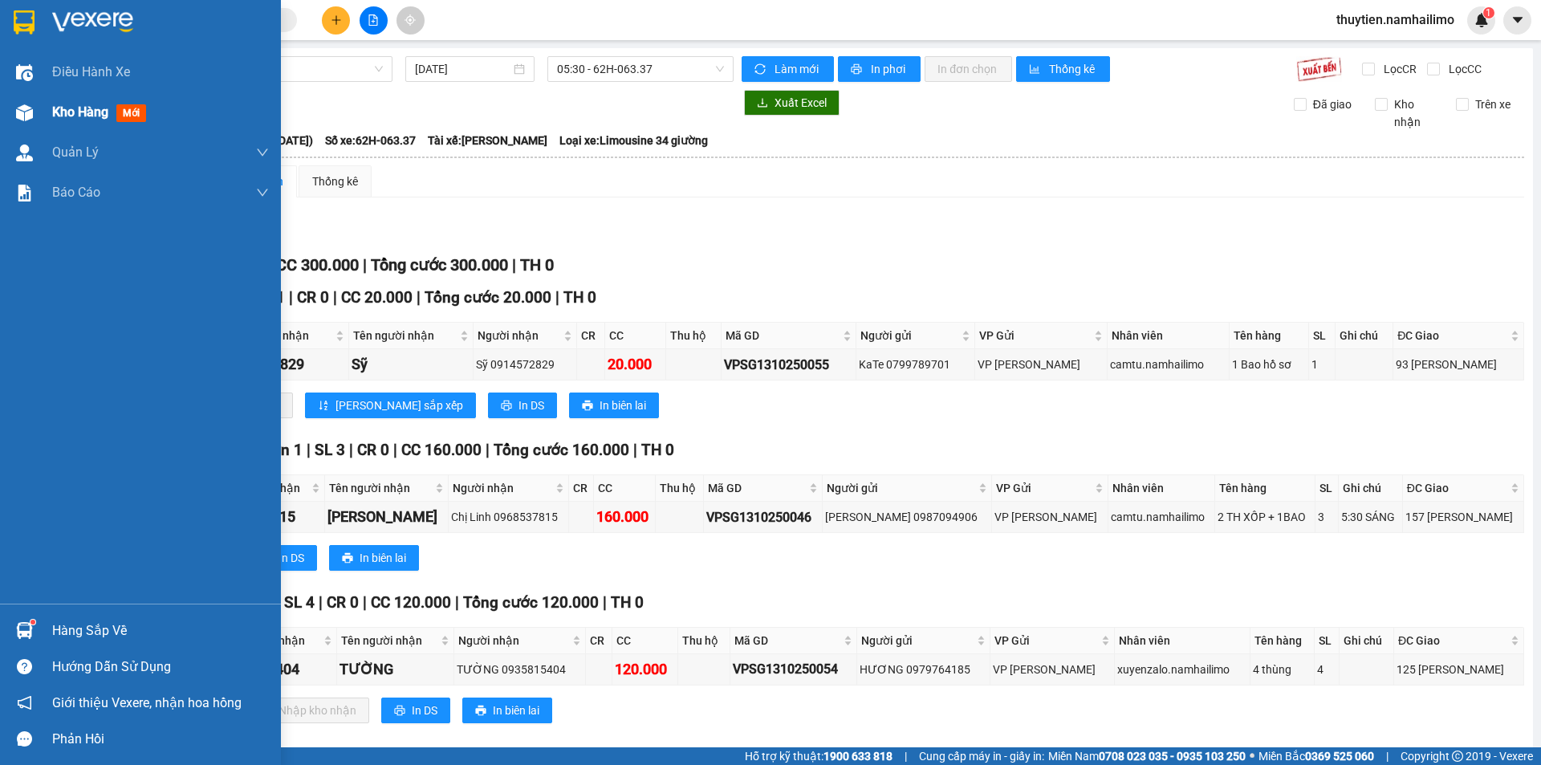
click at [75, 108] on span "Kho hàng" at bounding box center [80, 111] width 56 height 15
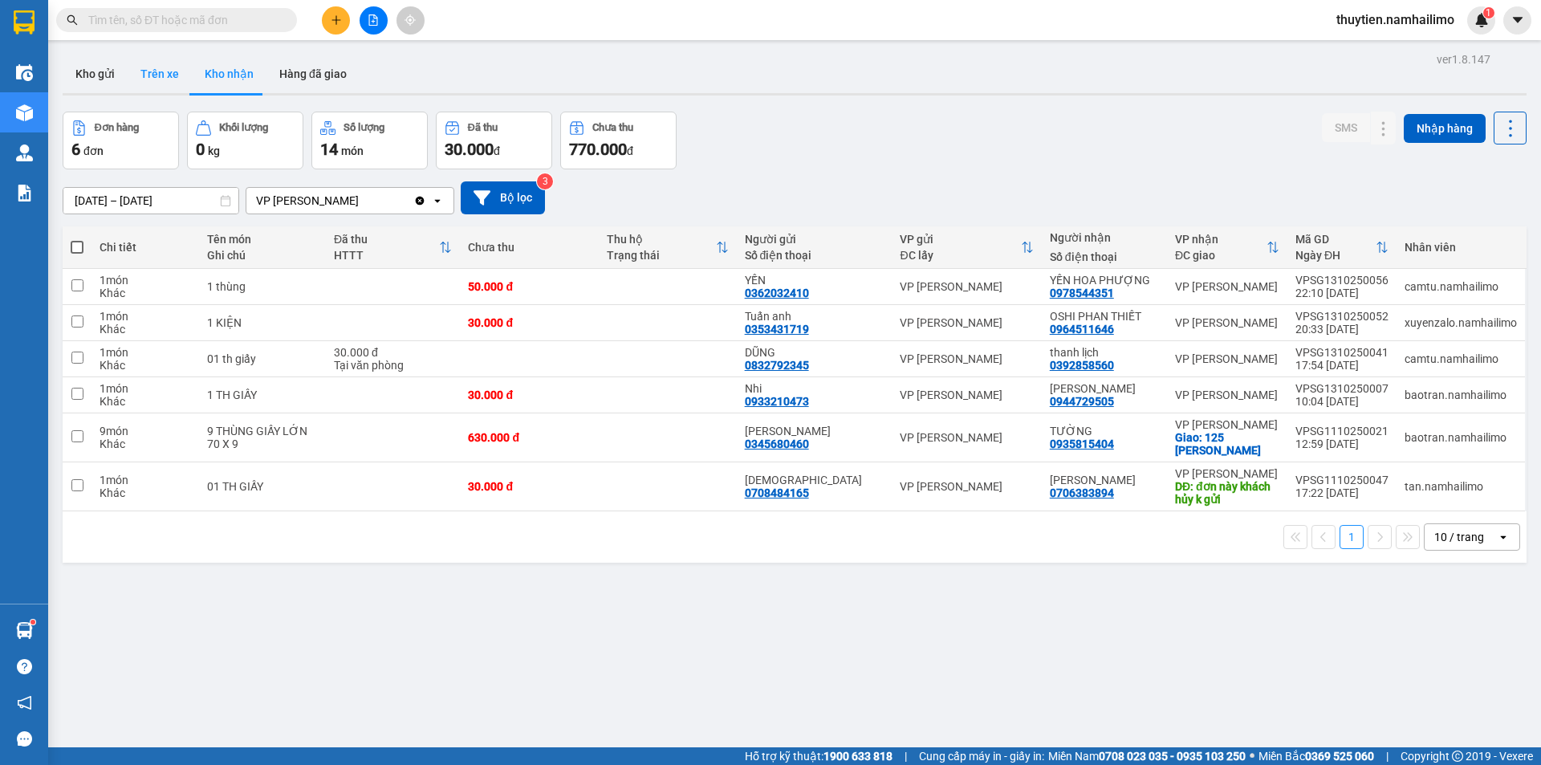
click at [155, 71] on button "Trên xe" at bounding box center [160, 74] width 64 height 39
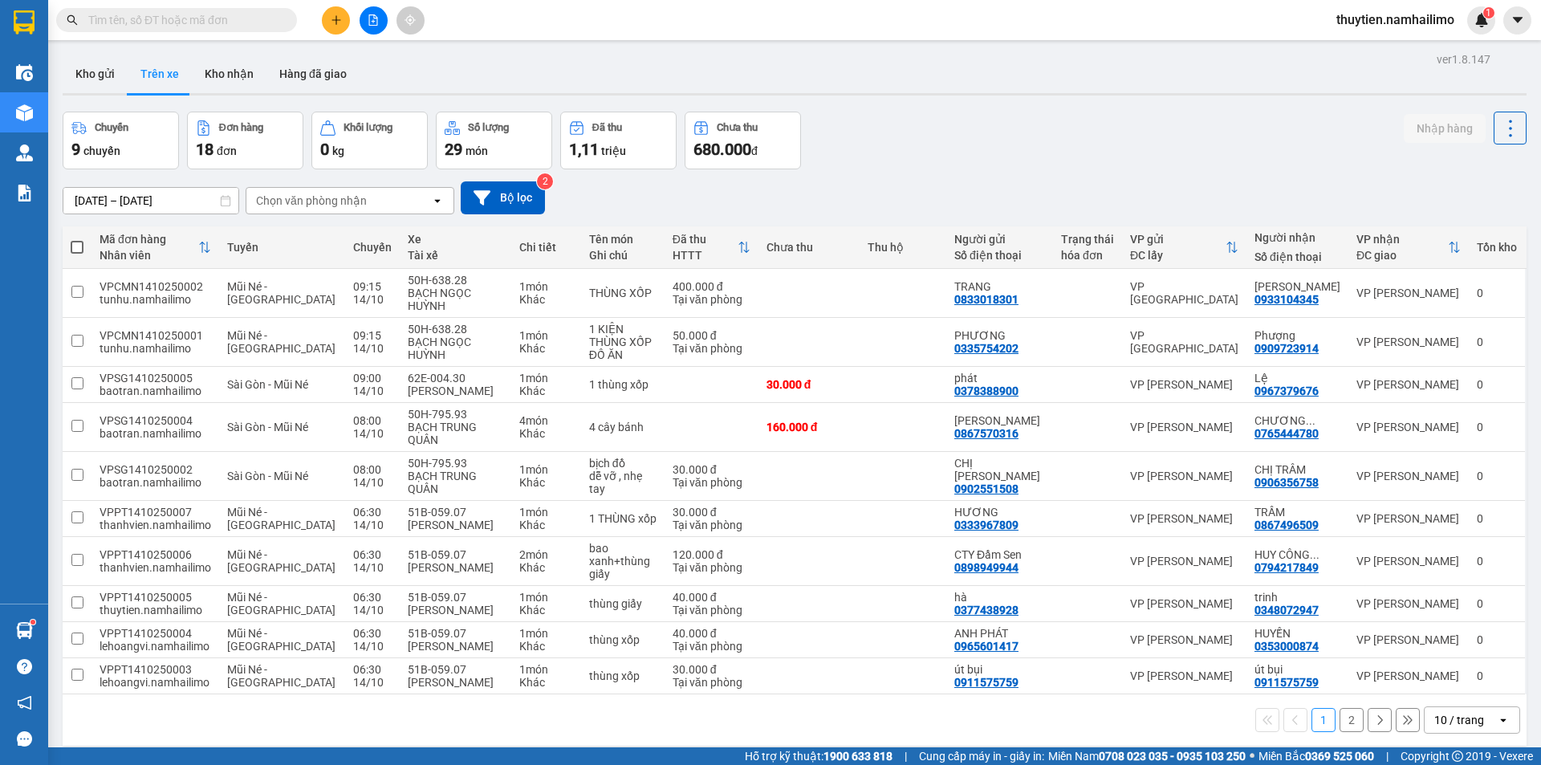
click at [1344, 708] on button "2" at bounding box center [1352, 720] width 24 height 24
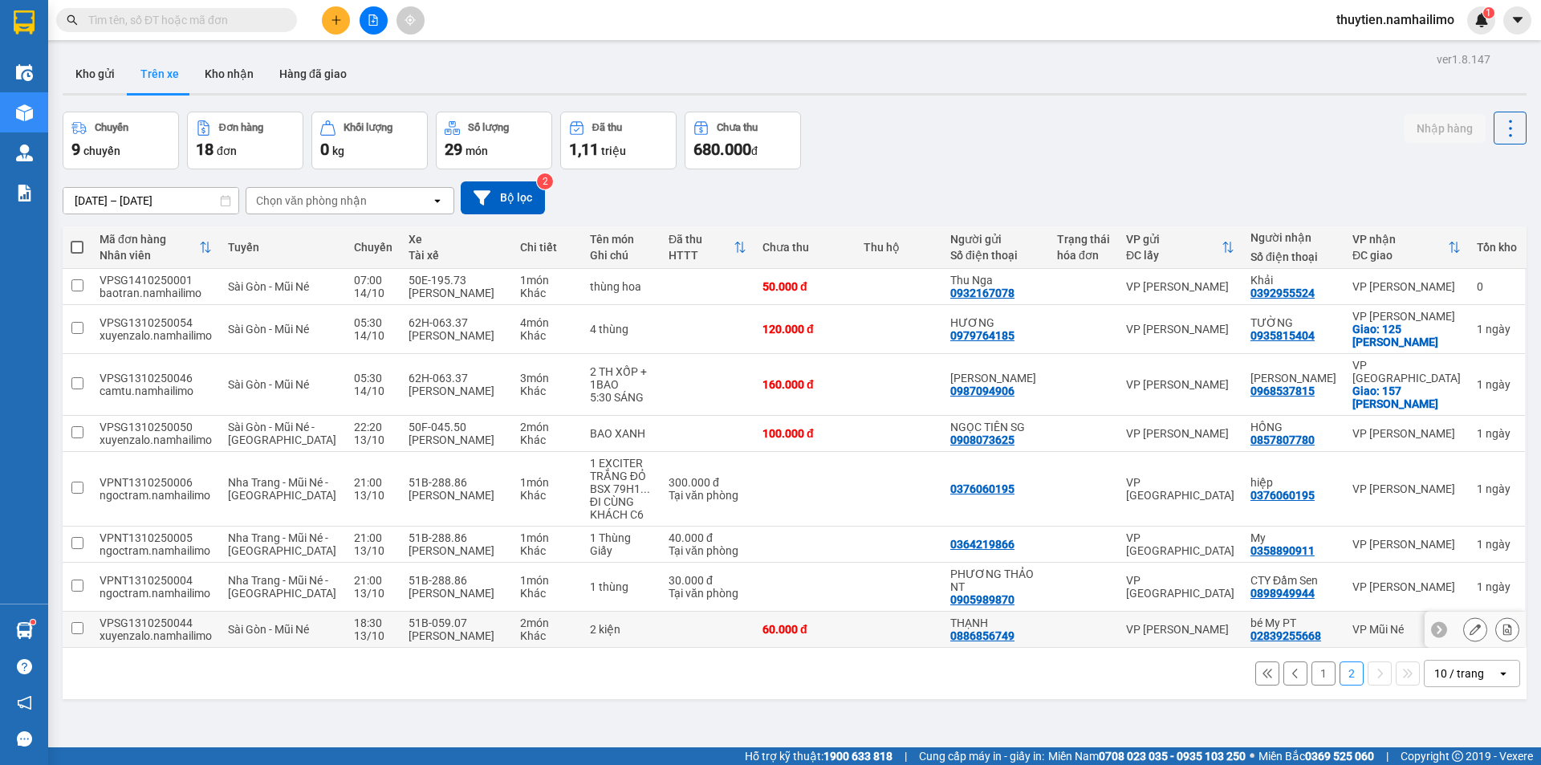
scroll to position [74, 0]
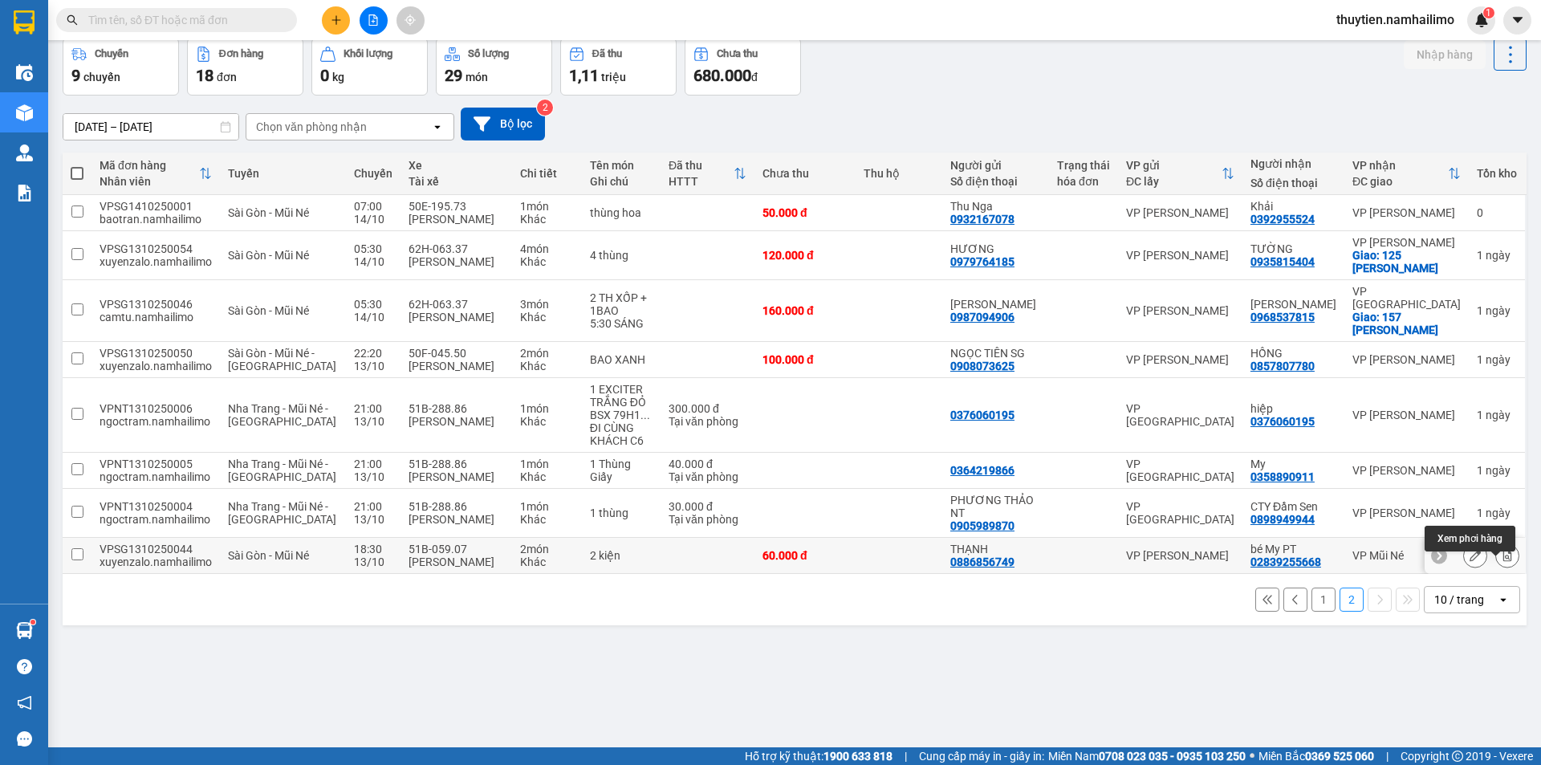
click at [1502, 561] on icon at bounding box center [1507, 555] width 11 height 11
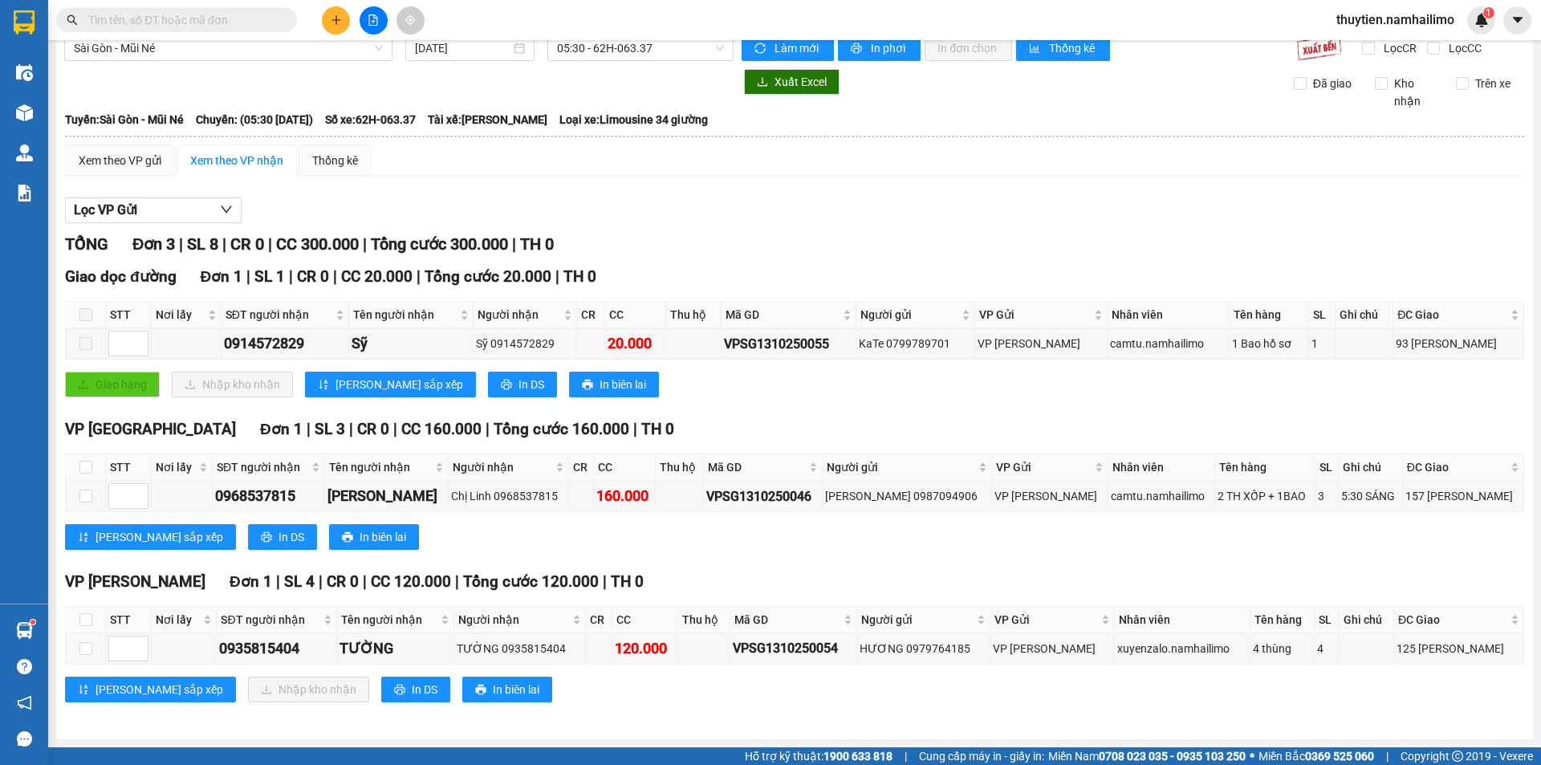
scroll to position [21, 0]
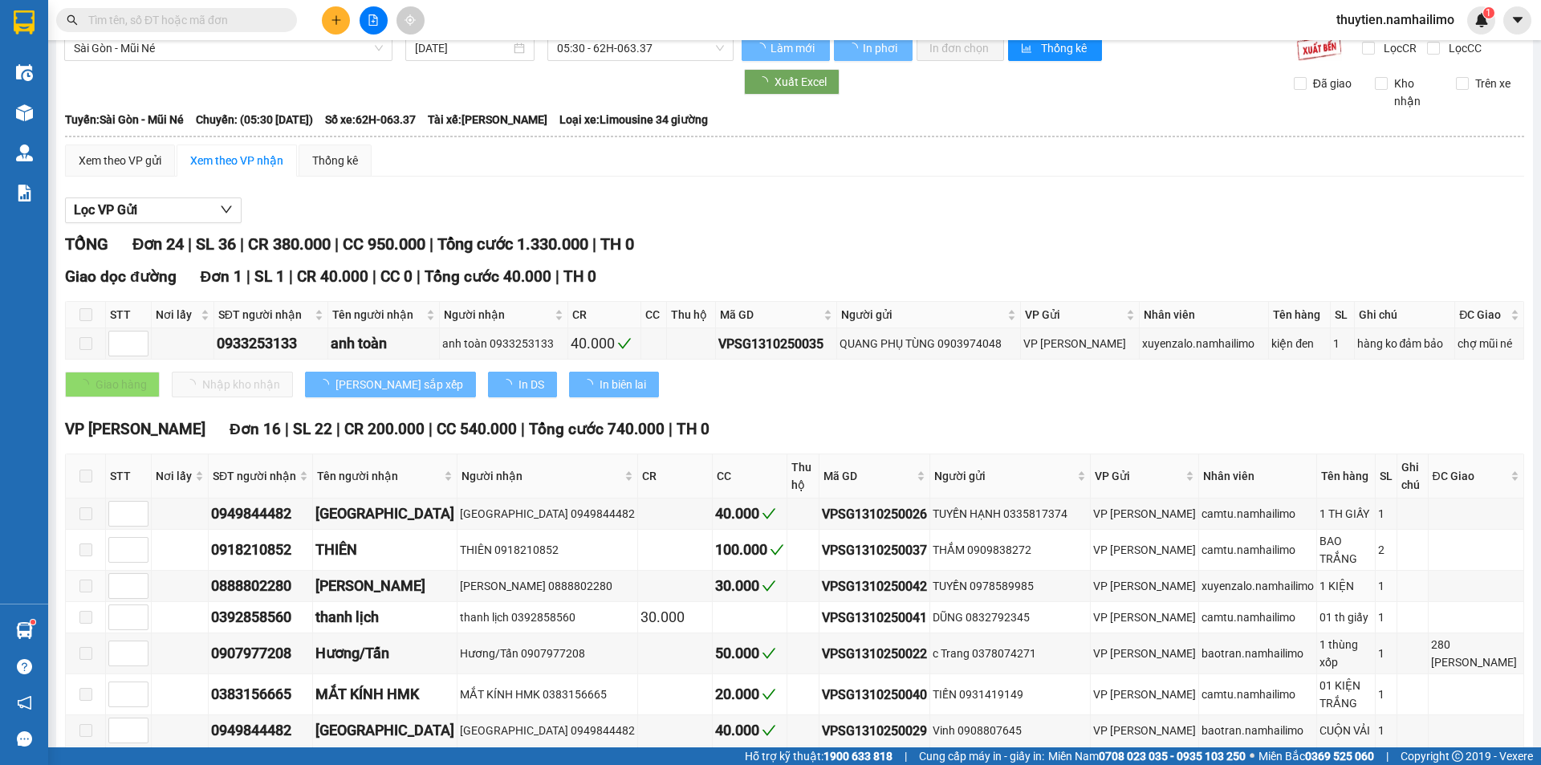
type input "[DATE]"
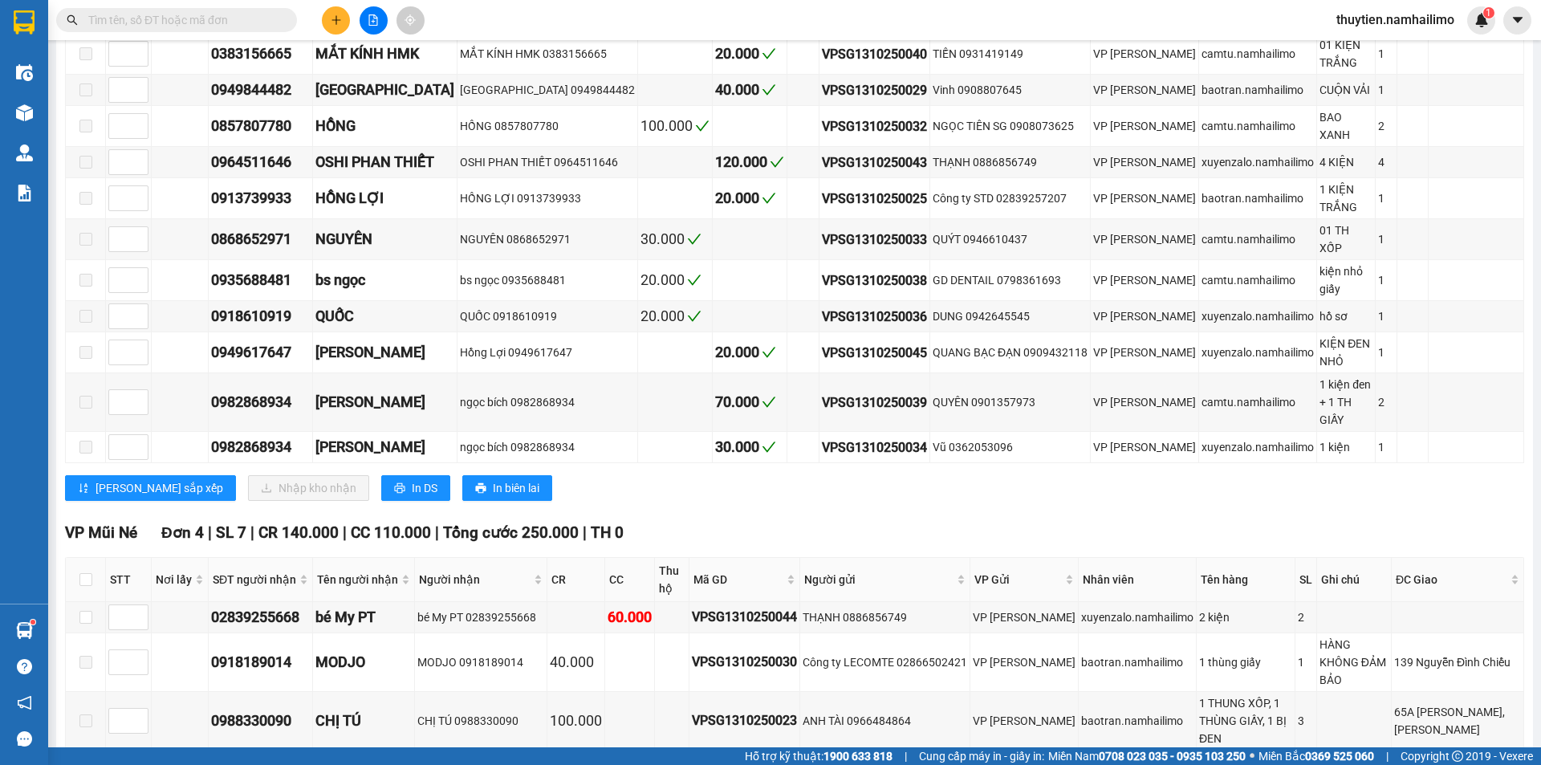
scroll to position [770, 0]
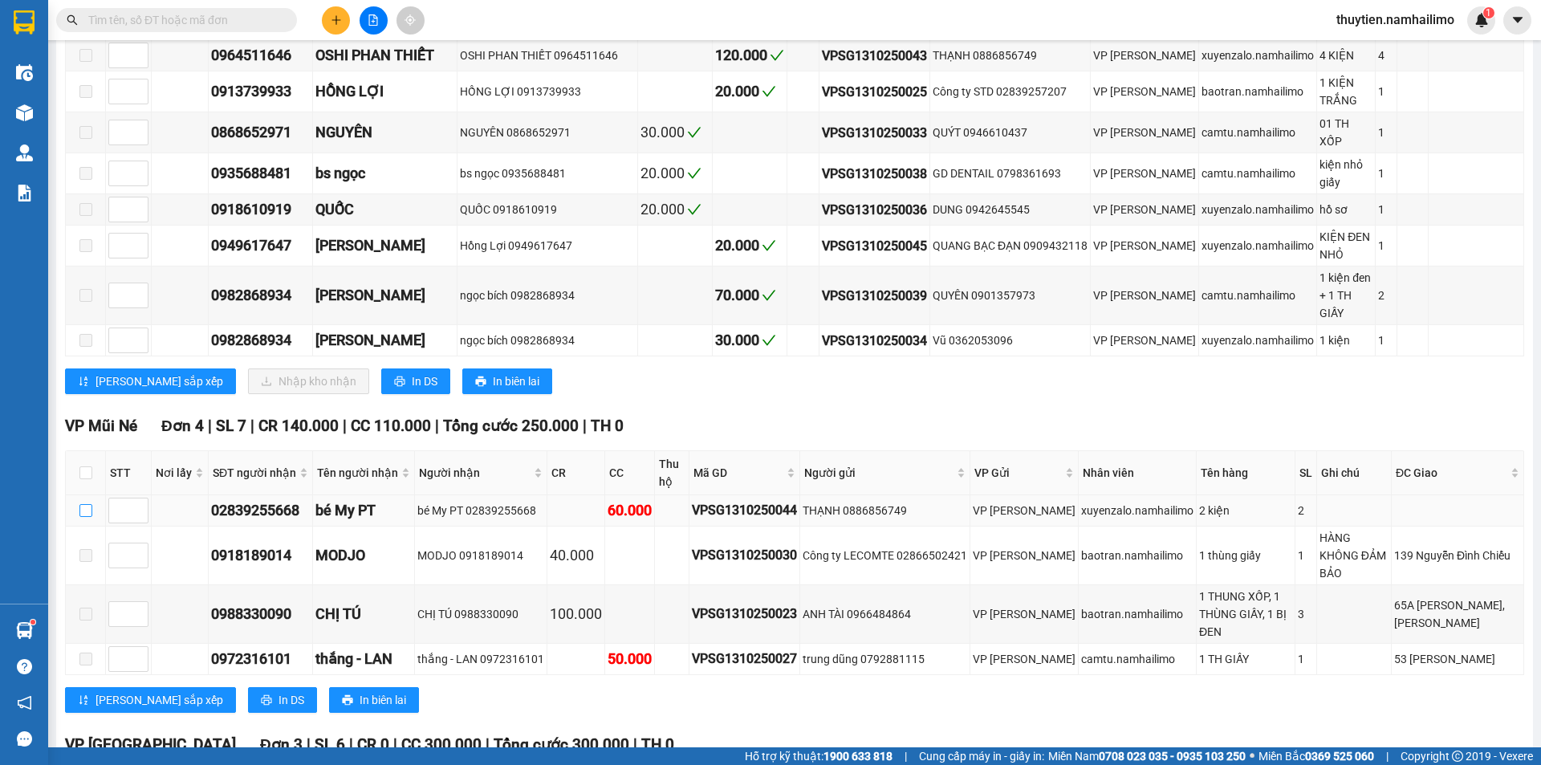
click at [86, 504] on input "checkbox" at bounding box center [85, 510] width 13 height 13
checkbox input "true"
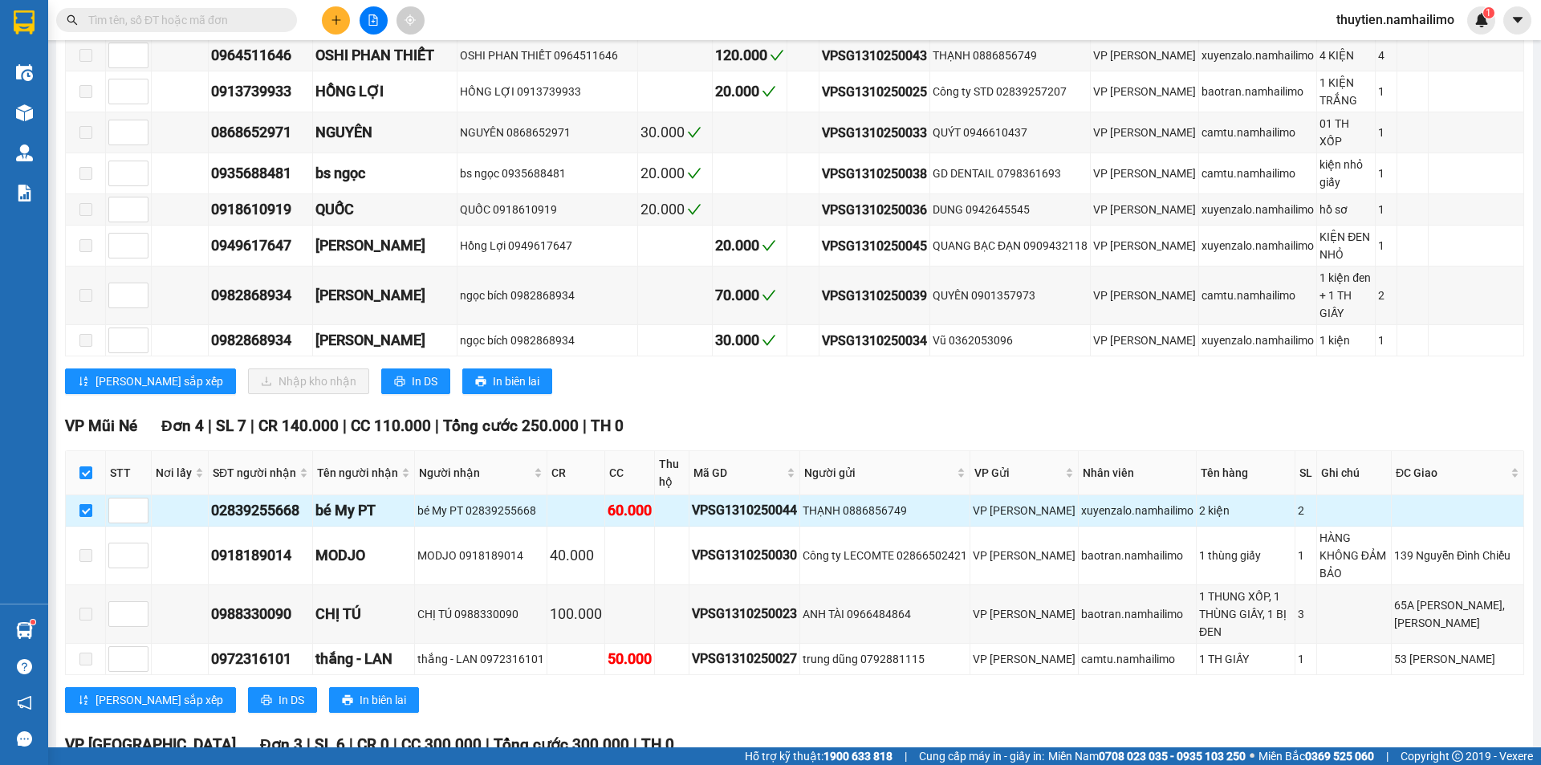
click at [87, 504] on input "checkbox" at bounding box center [85, 510] width 13 height 13
checkbox input "false"
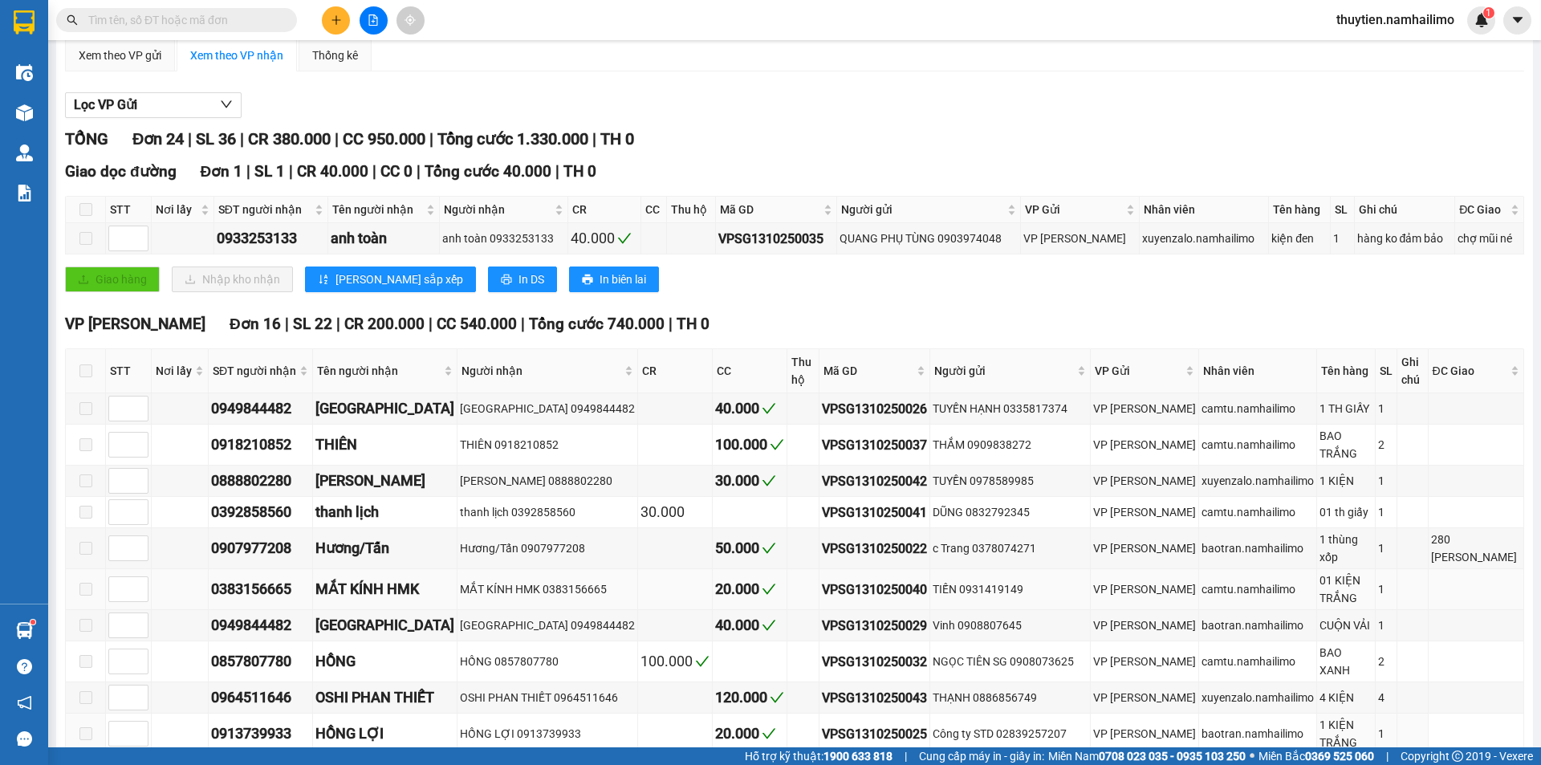
scroll to position [0, 0]
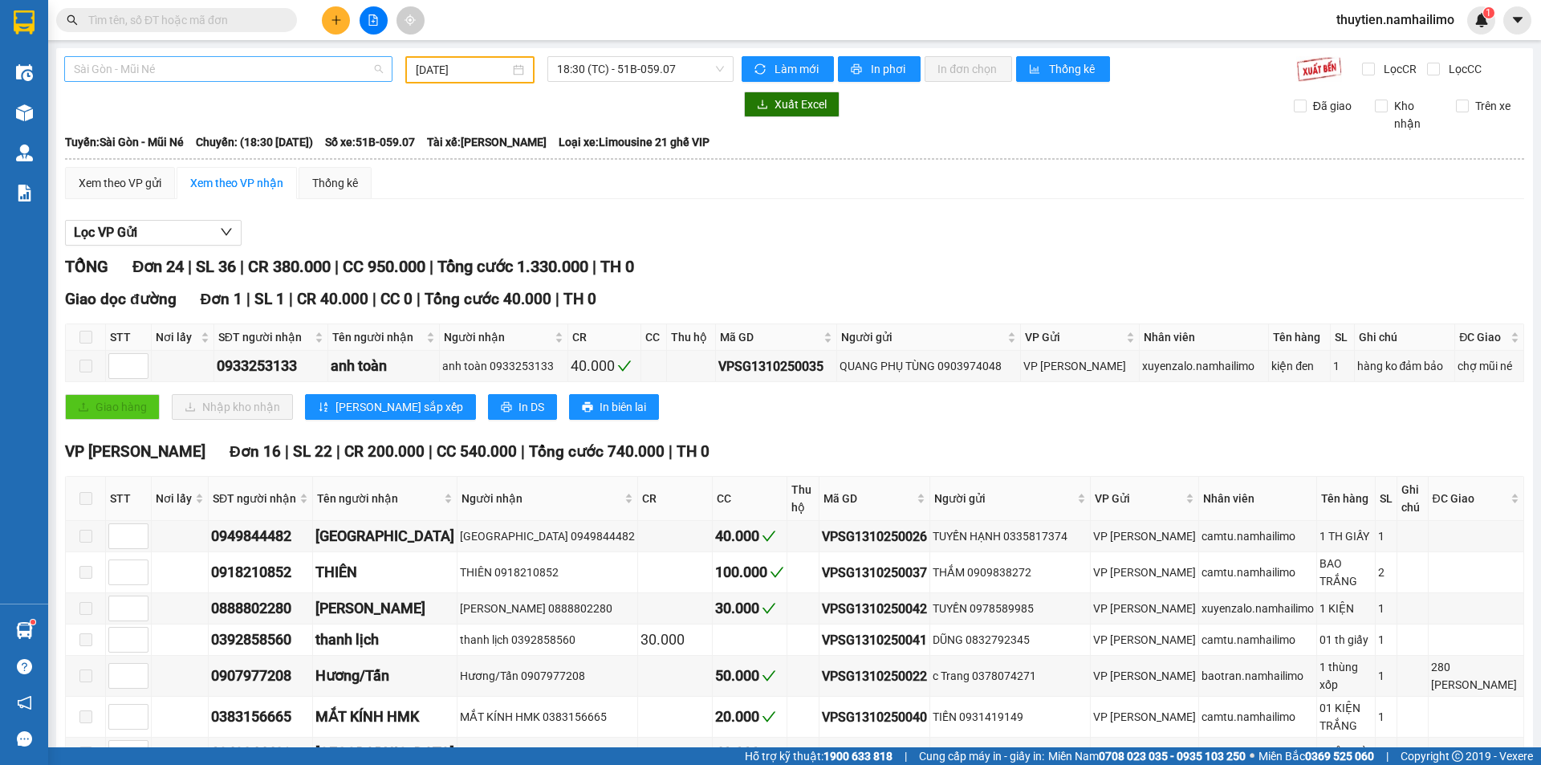
click at [220, 73] on span "Sài Gòn - Mũi Né" at bounding box center [228, 69] width 309 height 24
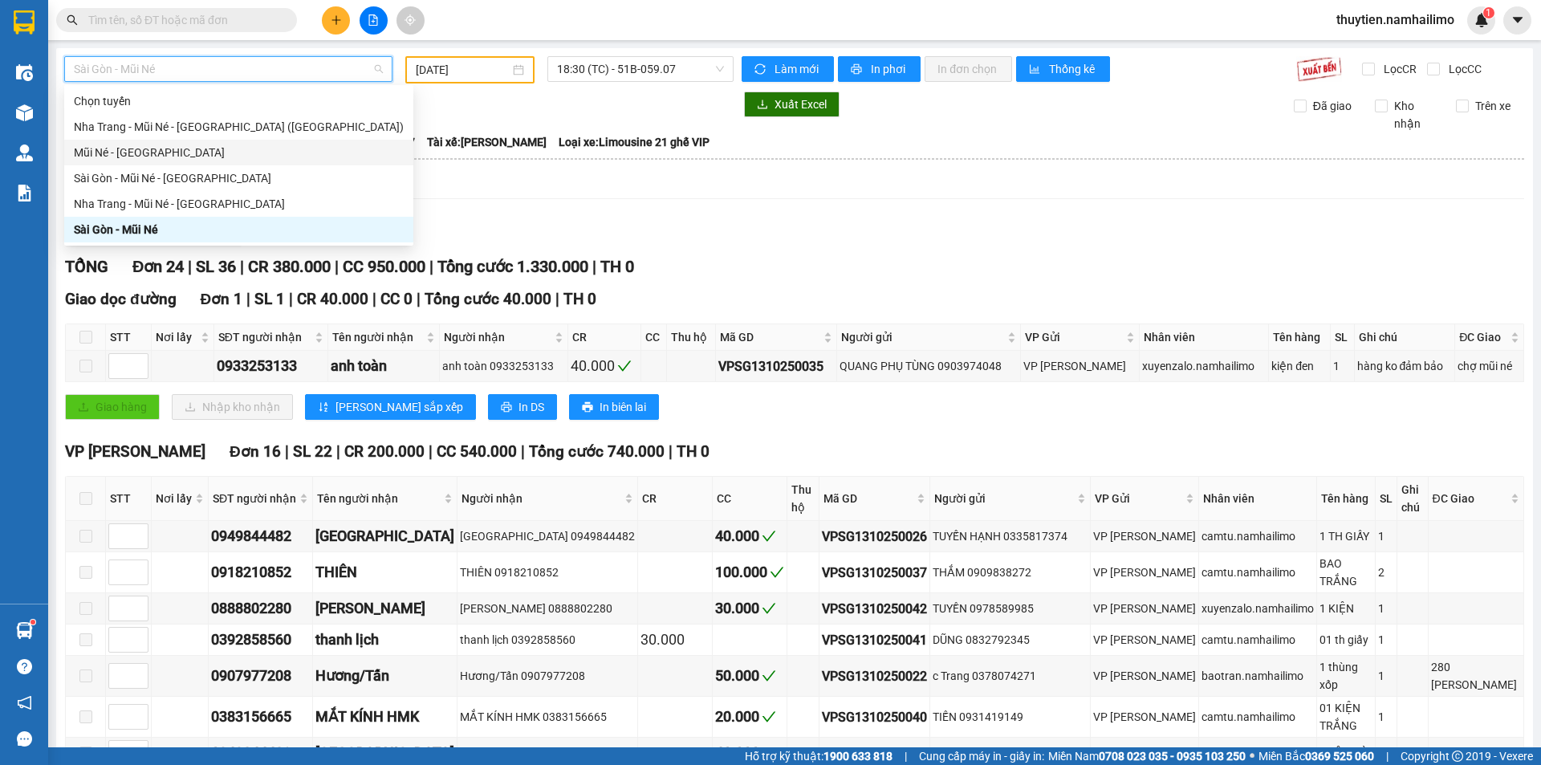
click at [128, 149] on div "Mũi Né - [GEOGRAPHIC_DATA]" at bounding box center [239, 153] width 330 height 18
type input "[DATE]"
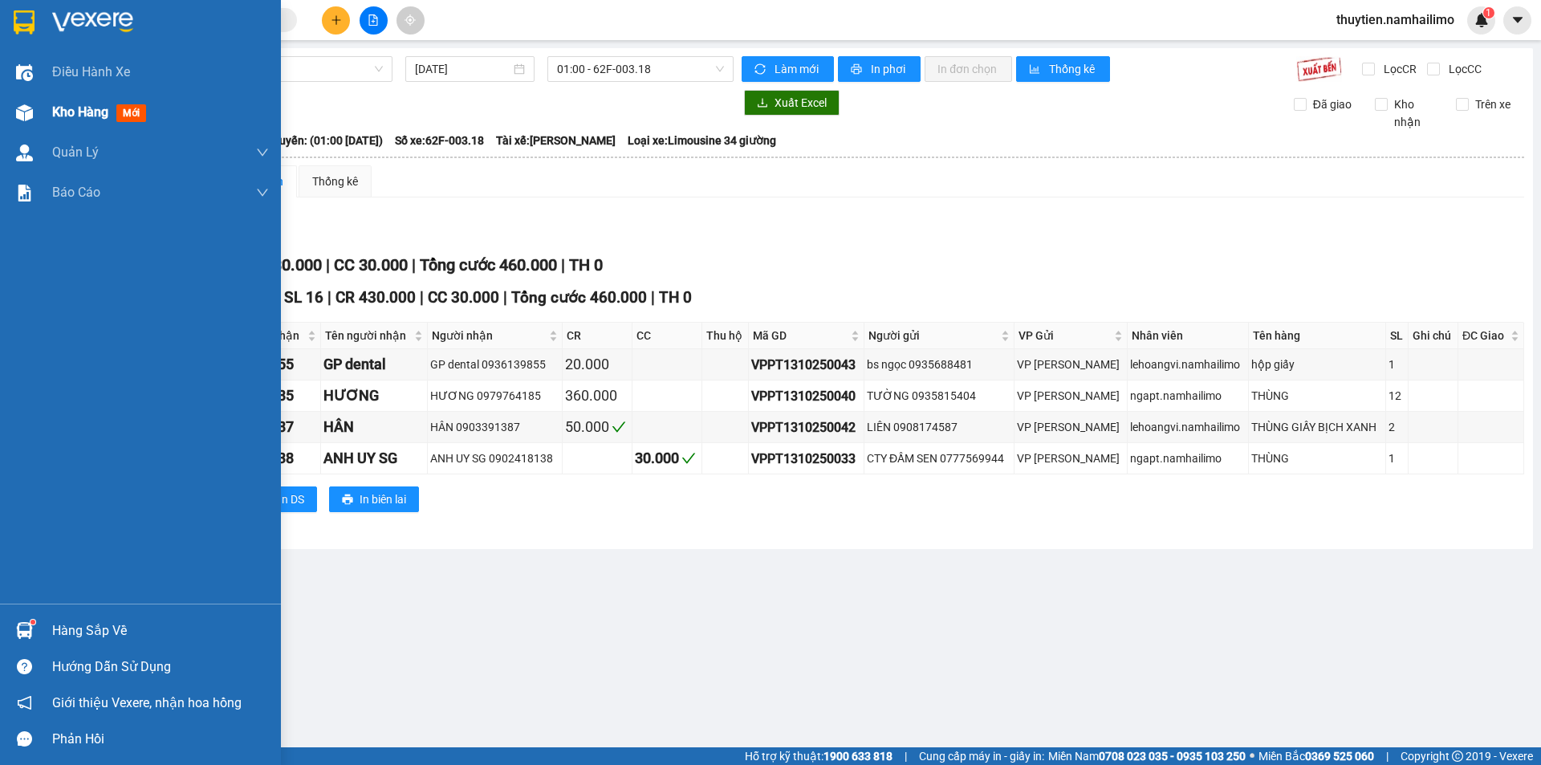
click at [83, 113] on span "Kho hàng" at bounding box center [80, 111] width 56 height 15
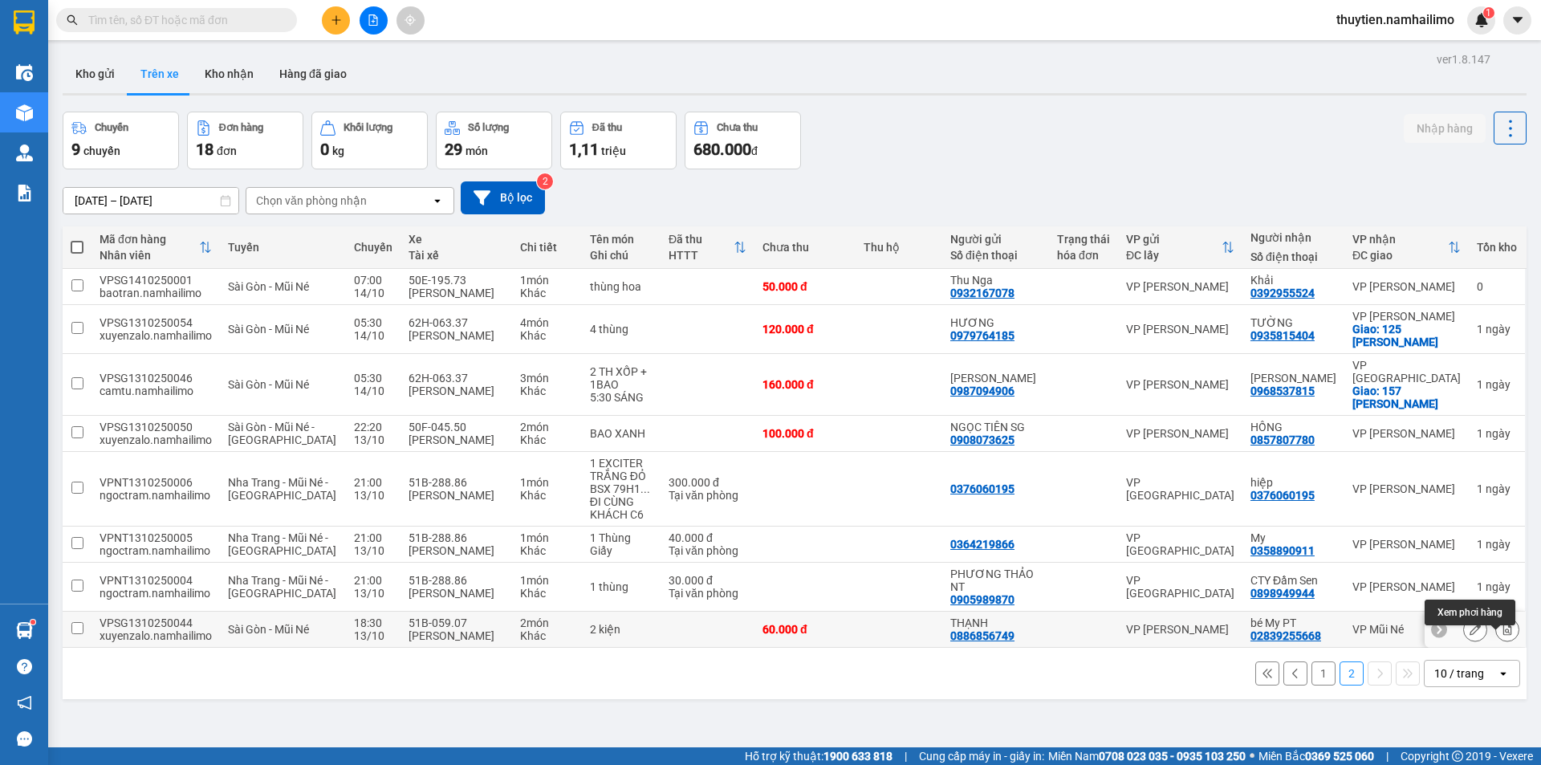
click at [1502, 635] on icon at bounding box center [1507, 629] width 11 height 11
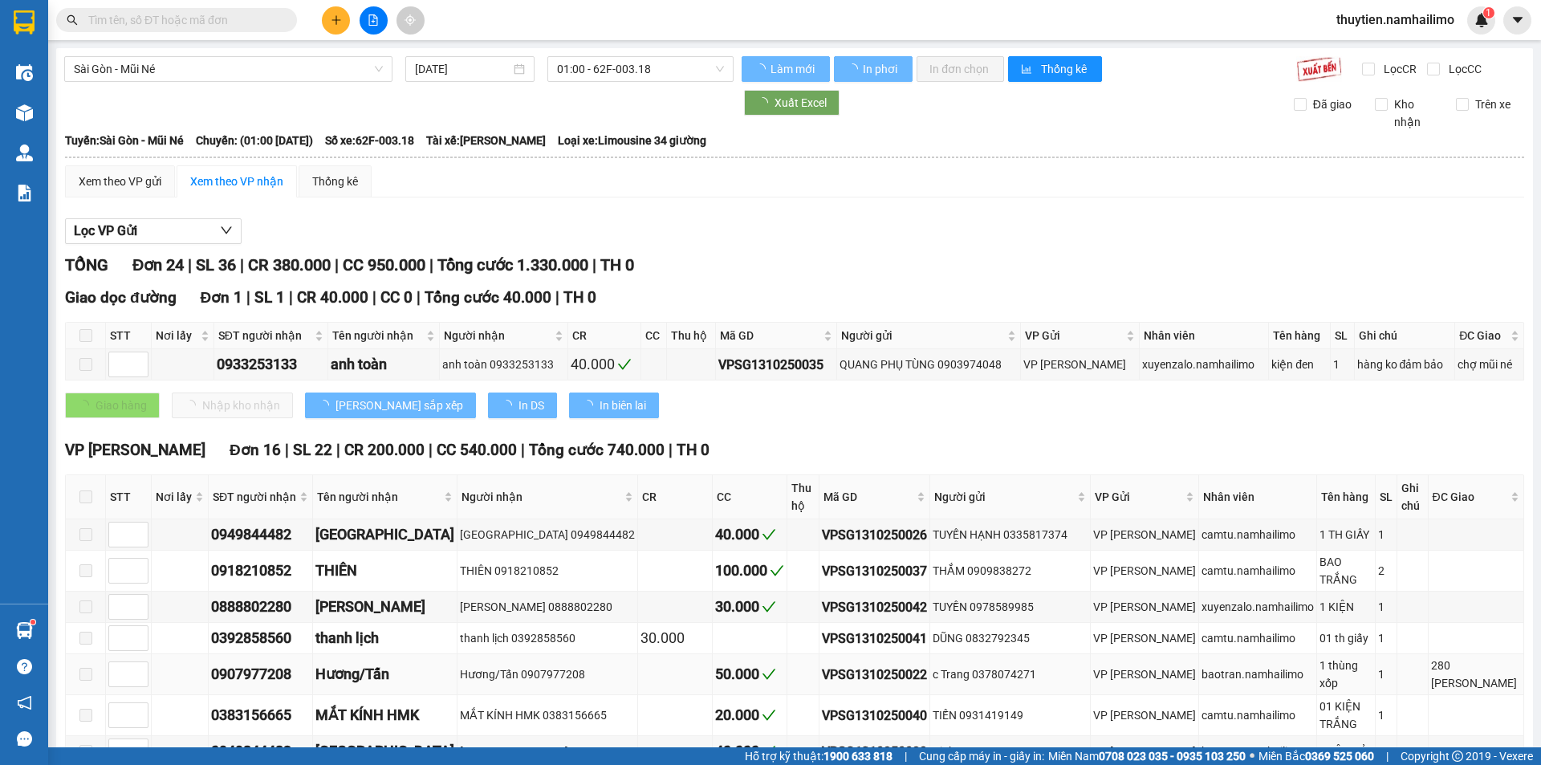
type input "[DATE]"
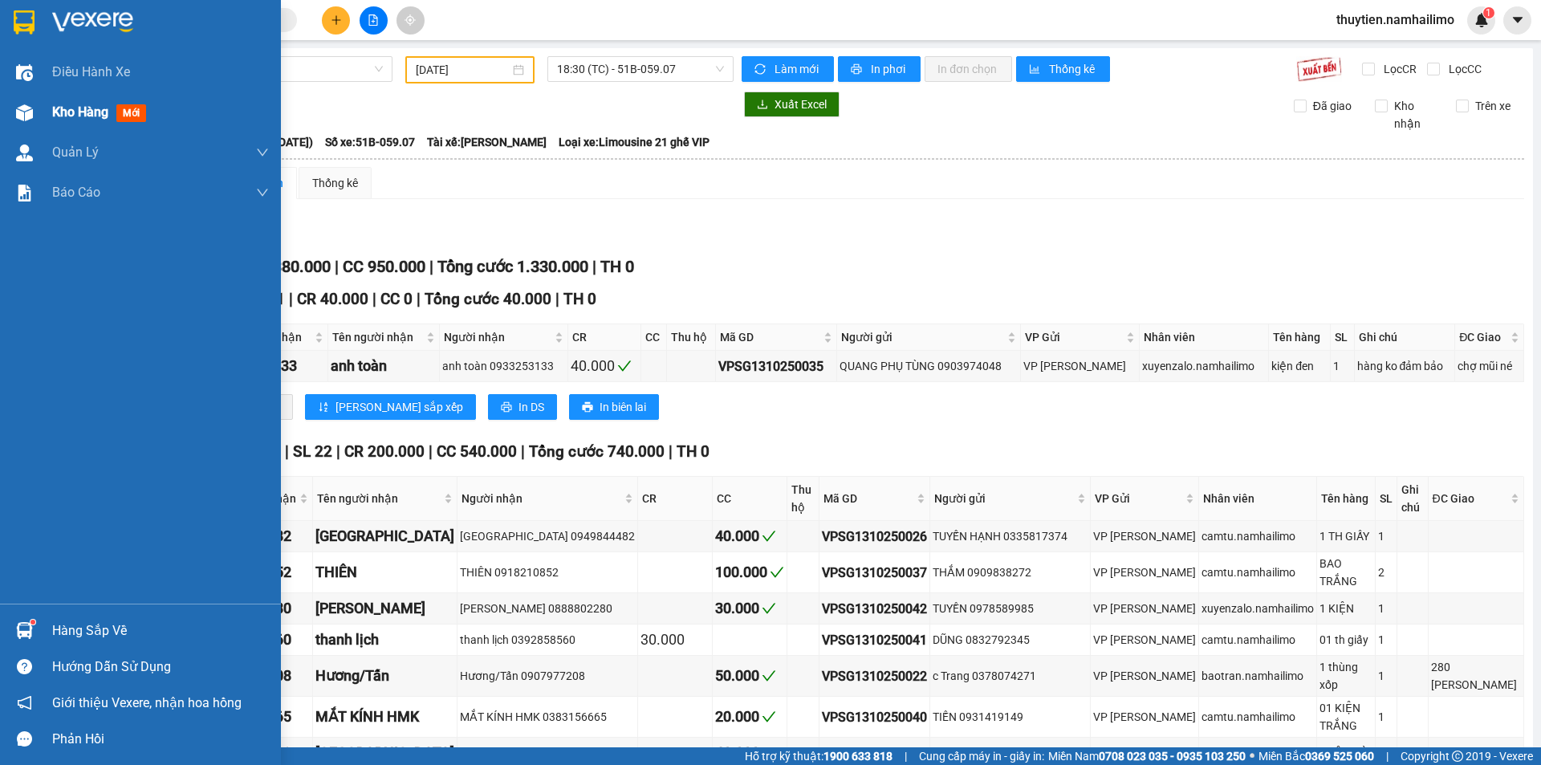
click at [88, 108] on span "Kho hàng" at bounding box center [80, 111] width 56 height 15
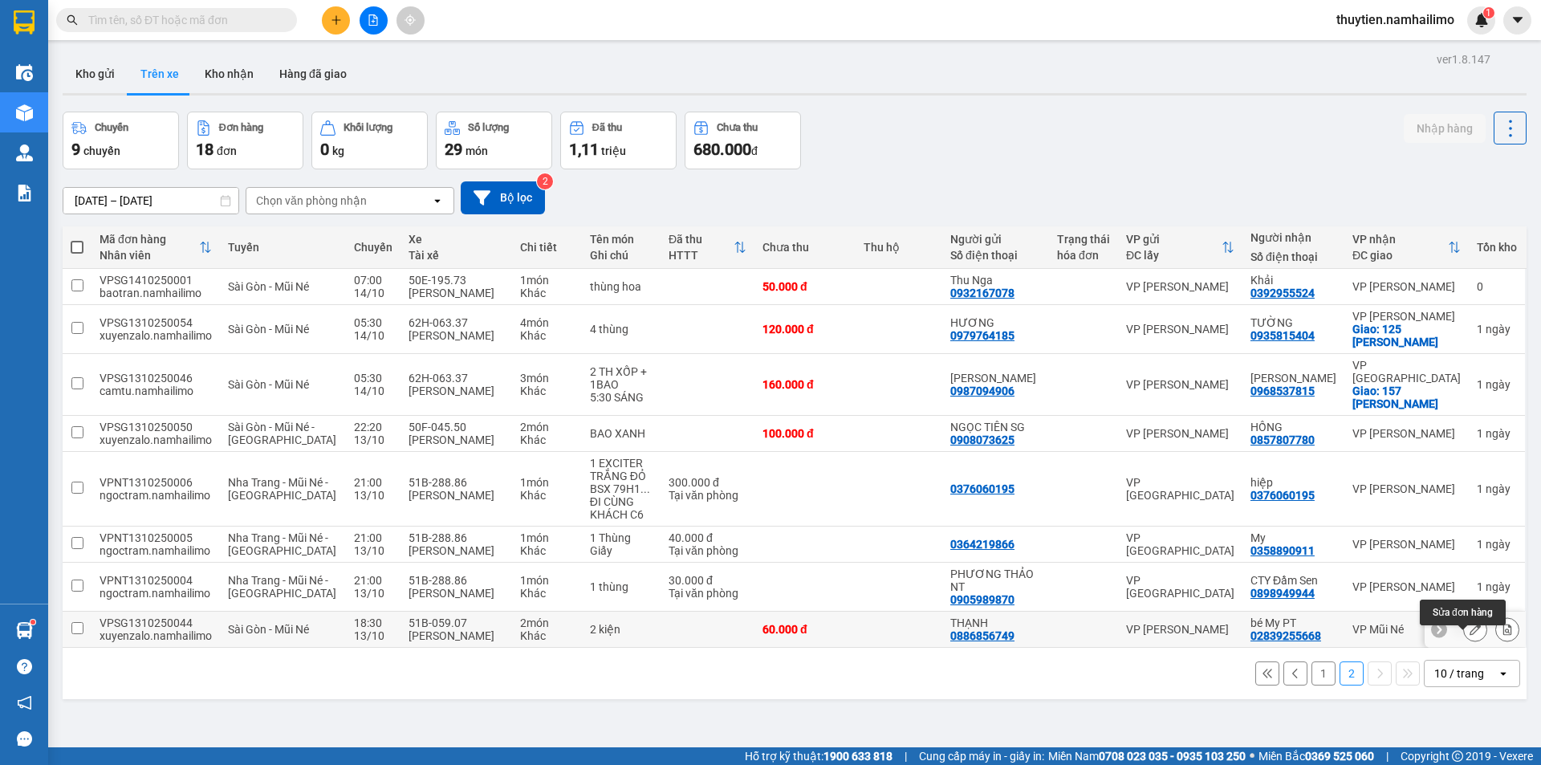
click at [1470, 635] on icon at bounding box center [1475, 629] width 11 height 11
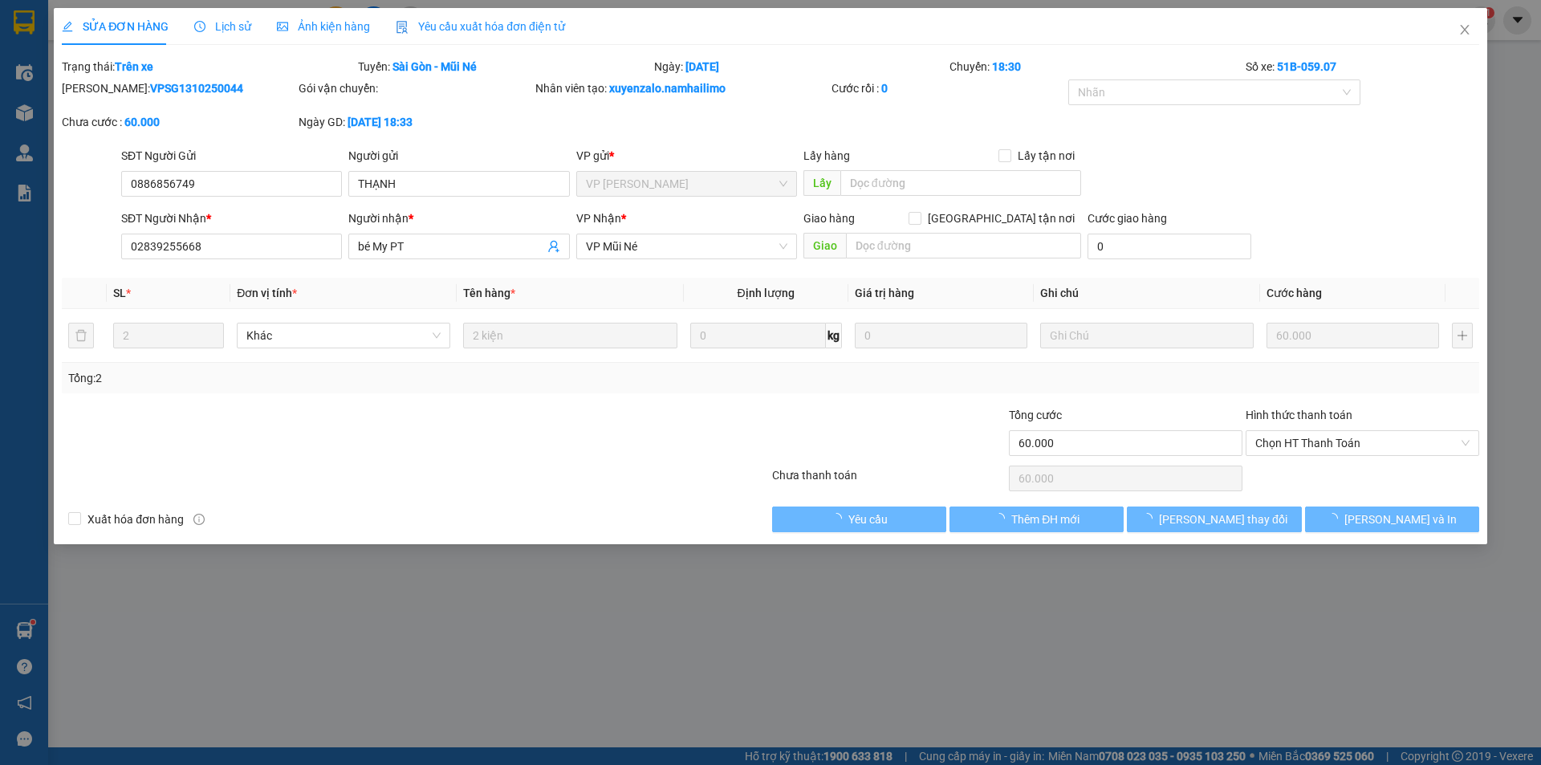
type input "0886856749"
type input "THẠNH"
type input "02839255668"
type input "bé My PT"
type input "60.000"
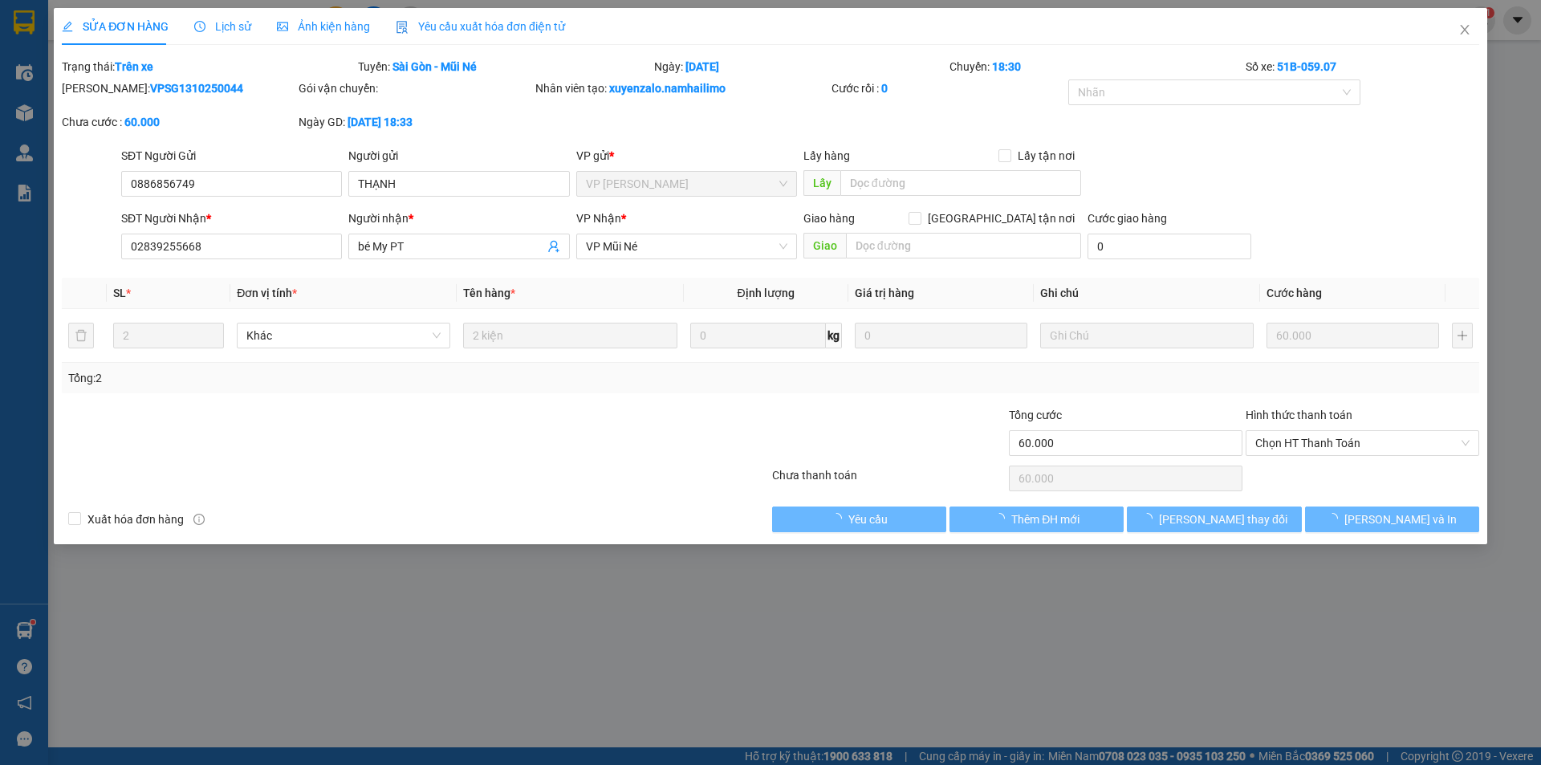
type input "60.000"
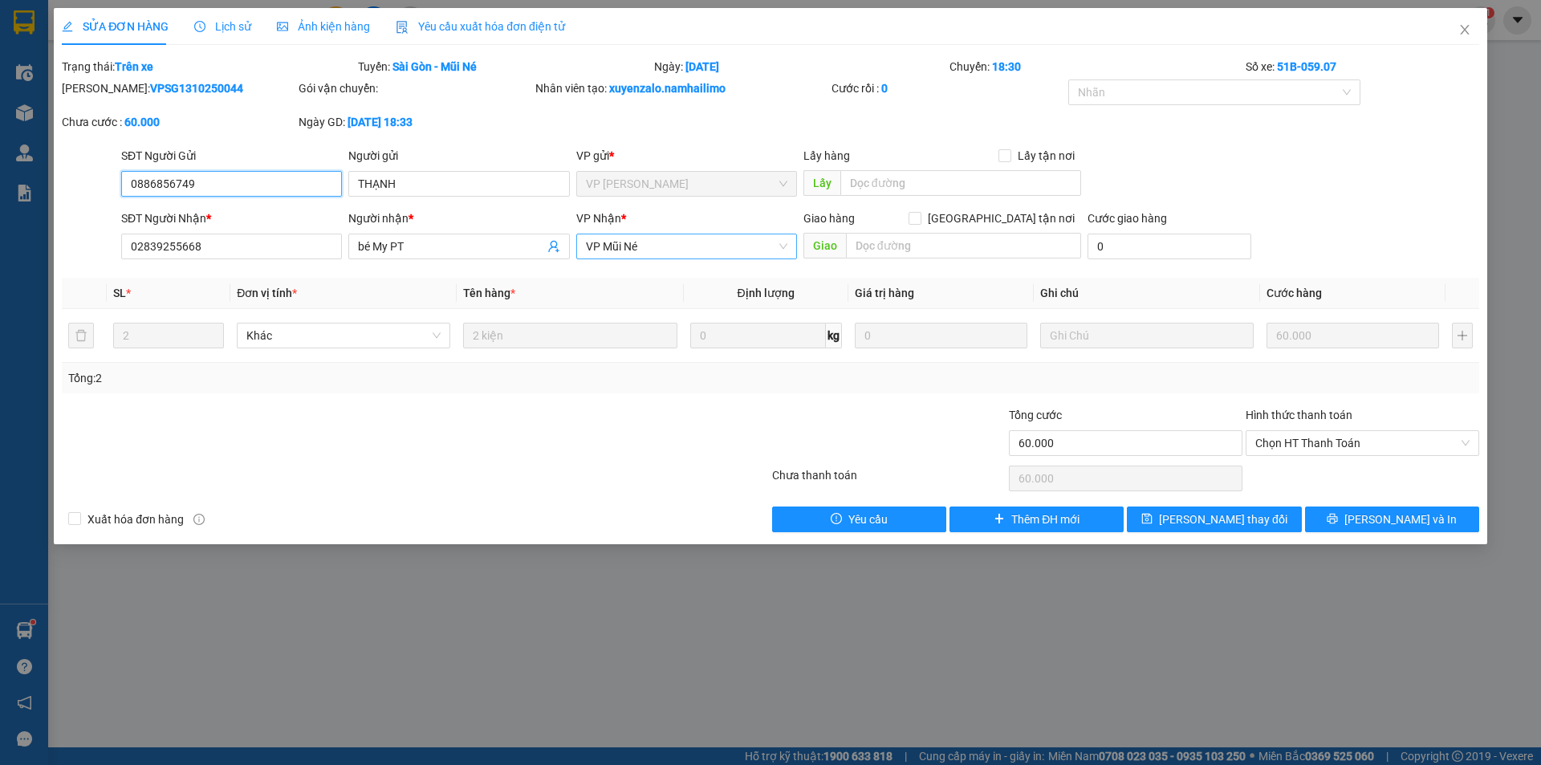
click at [669, 247] on span "VP Mũi Né" at bounding box center [686, 246] width 201 height 24
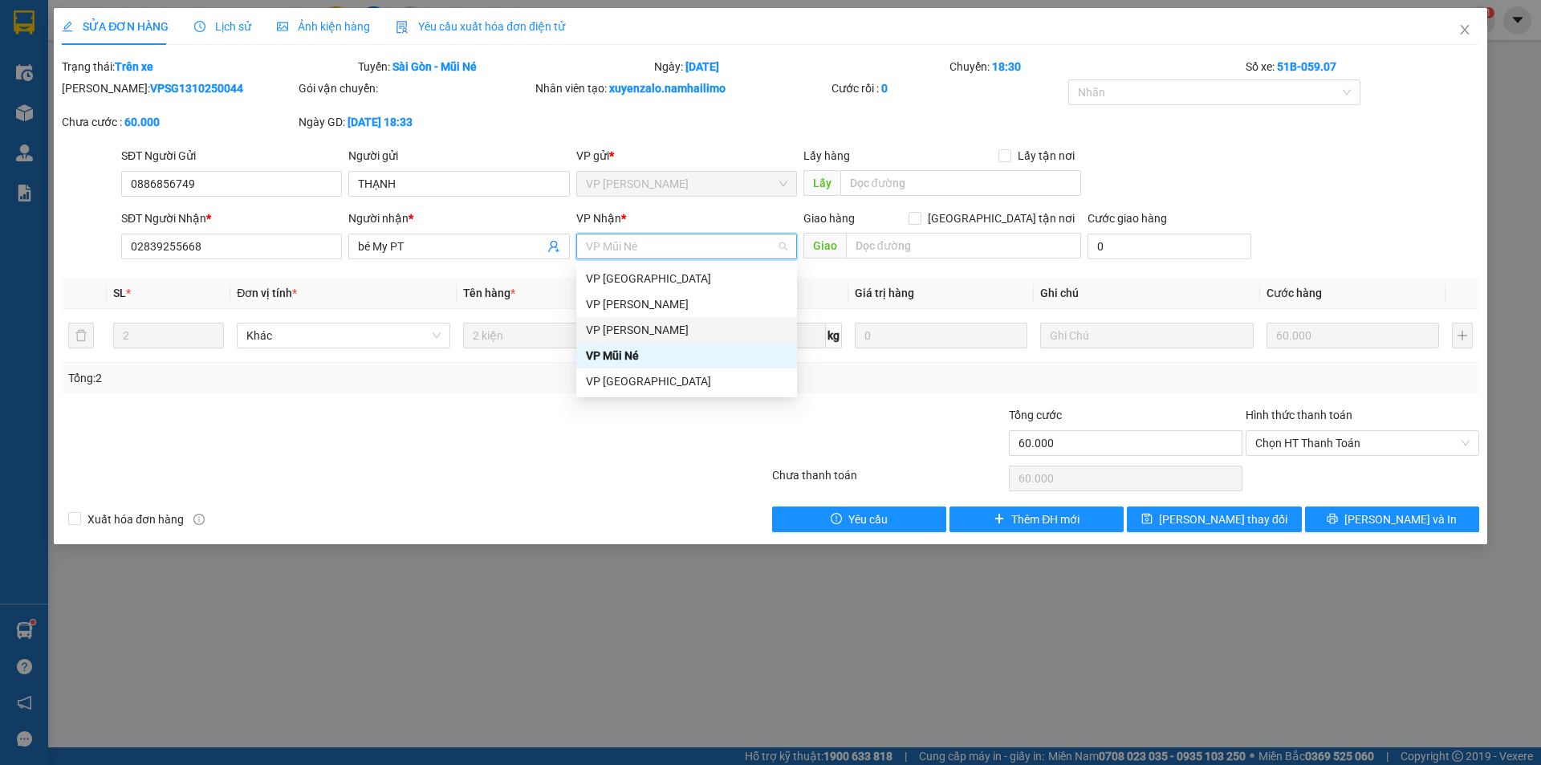
click at [635, 327] on div "VP [PERSON_NAME]" at bounding box center [686, 330] width 201 height 18
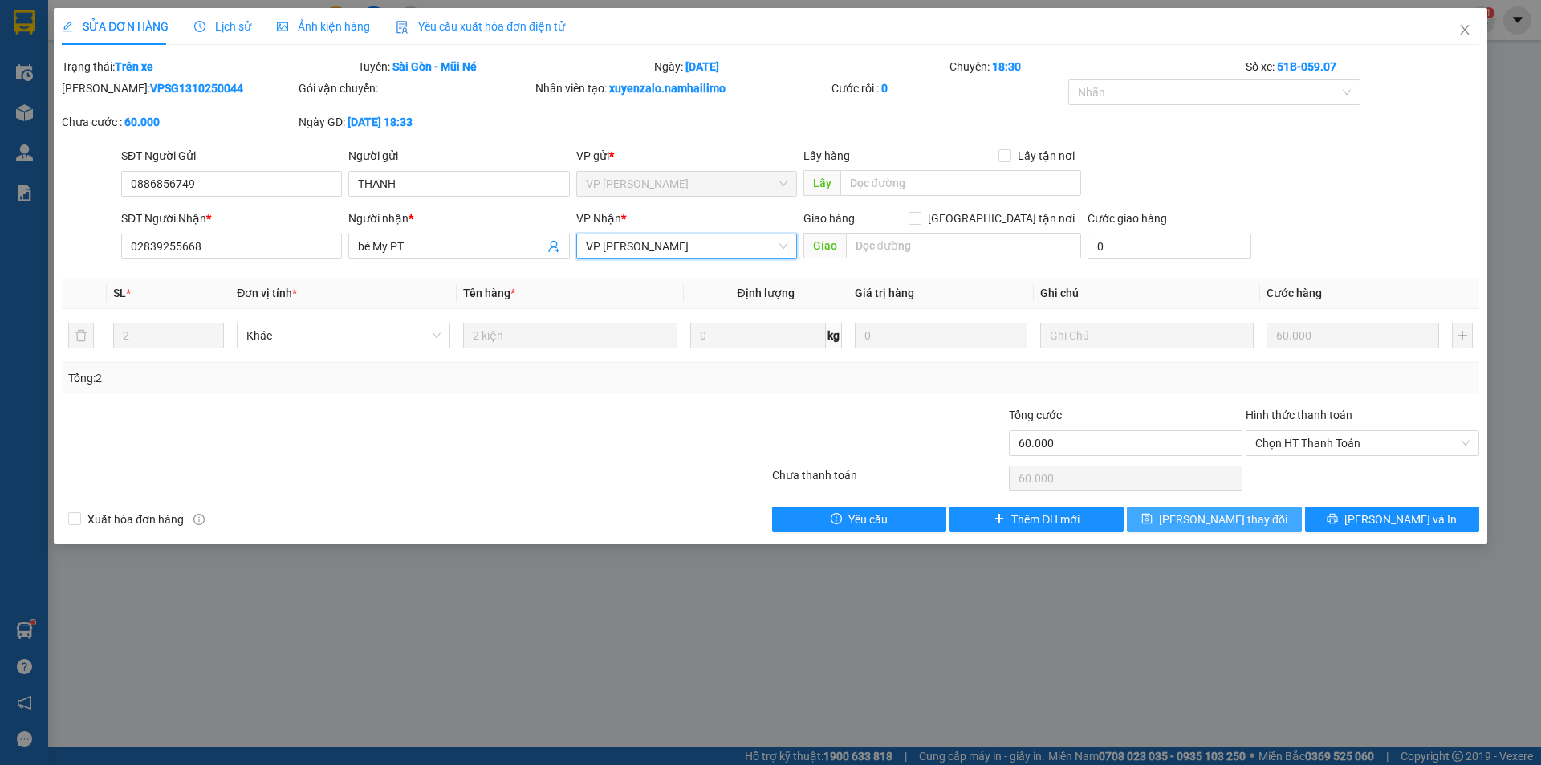
click at [1219, 520] on span "[PERSON_NAME] thay đổi" at bounding box center [1223, 519] width 128 height 18
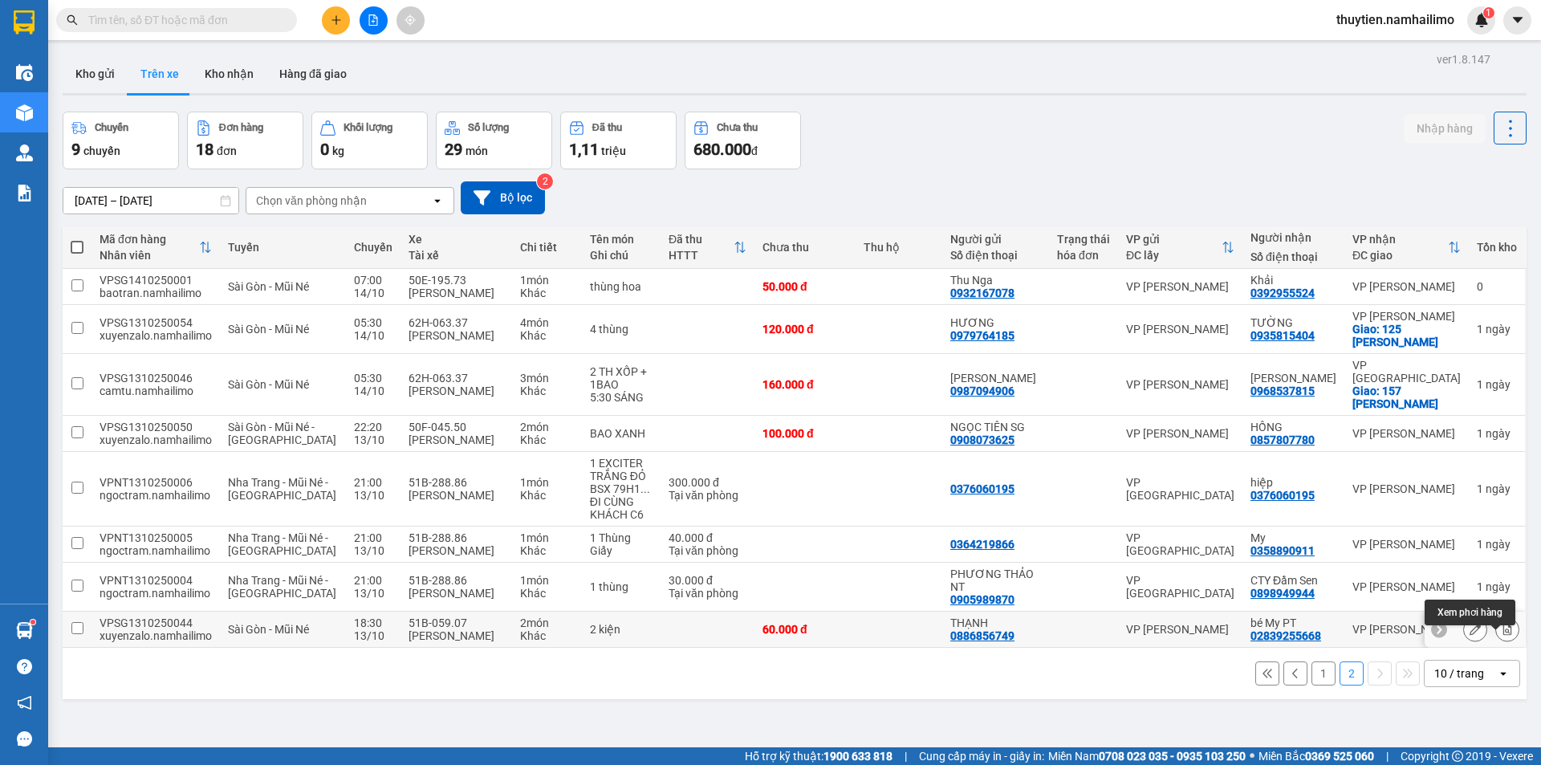
click at [1501, 644] on button at bounding box center [1507, 630] width 22 height 28
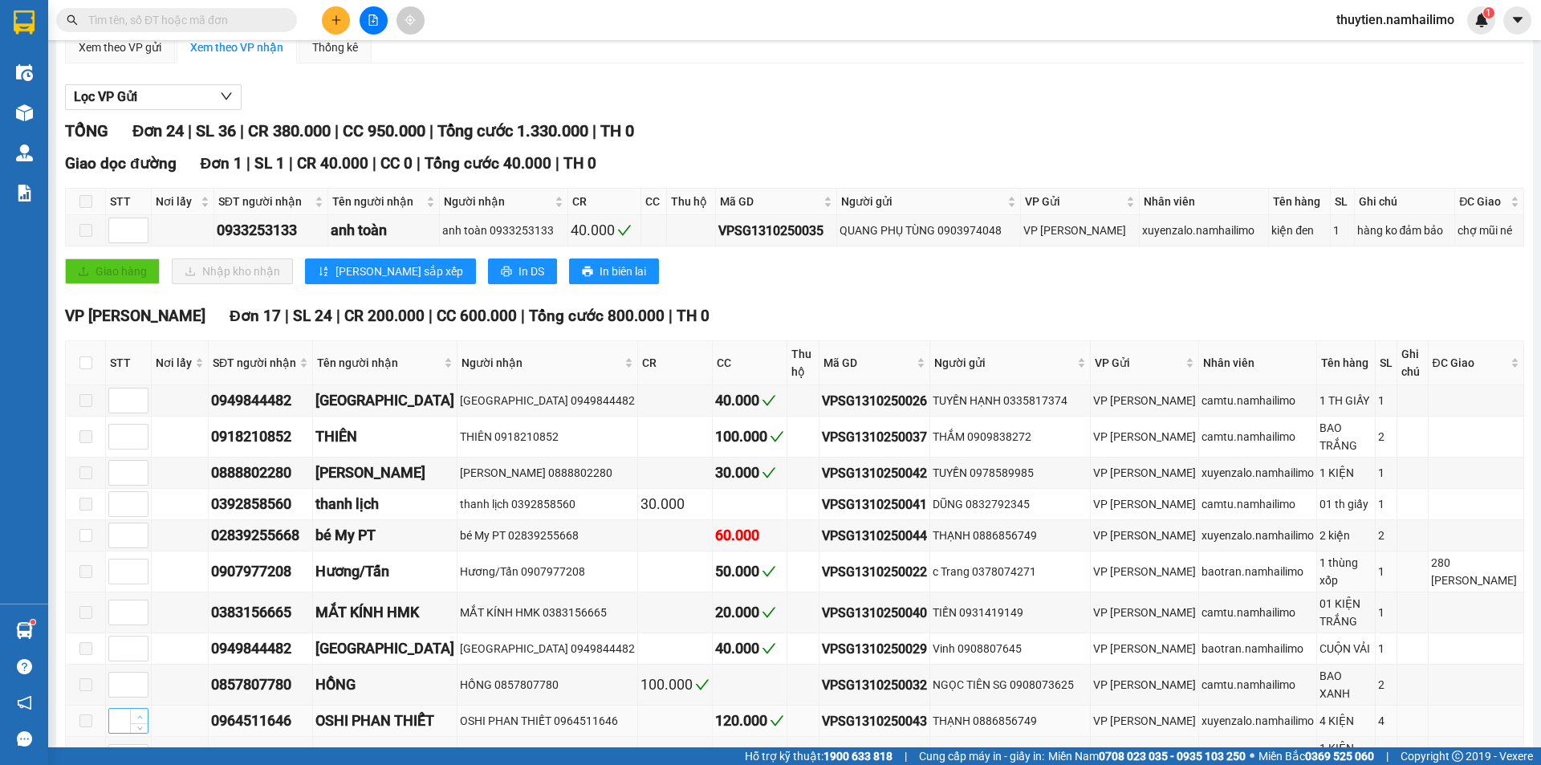
scroll to position [349, 0]
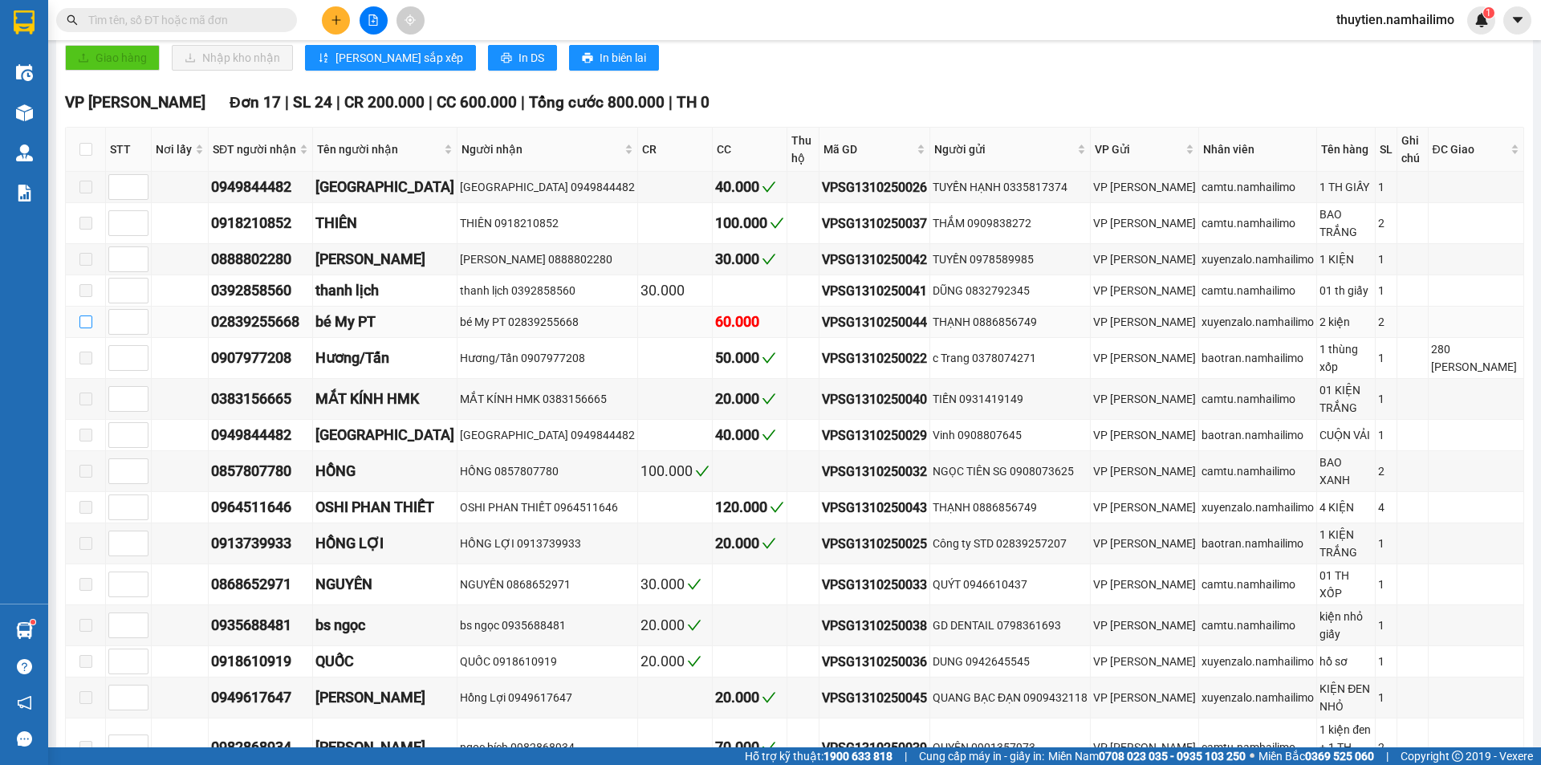
click at [83, 315] on input "checkbox" at bounding box center [85, 321] width 13 height 13
checkbox input "true"
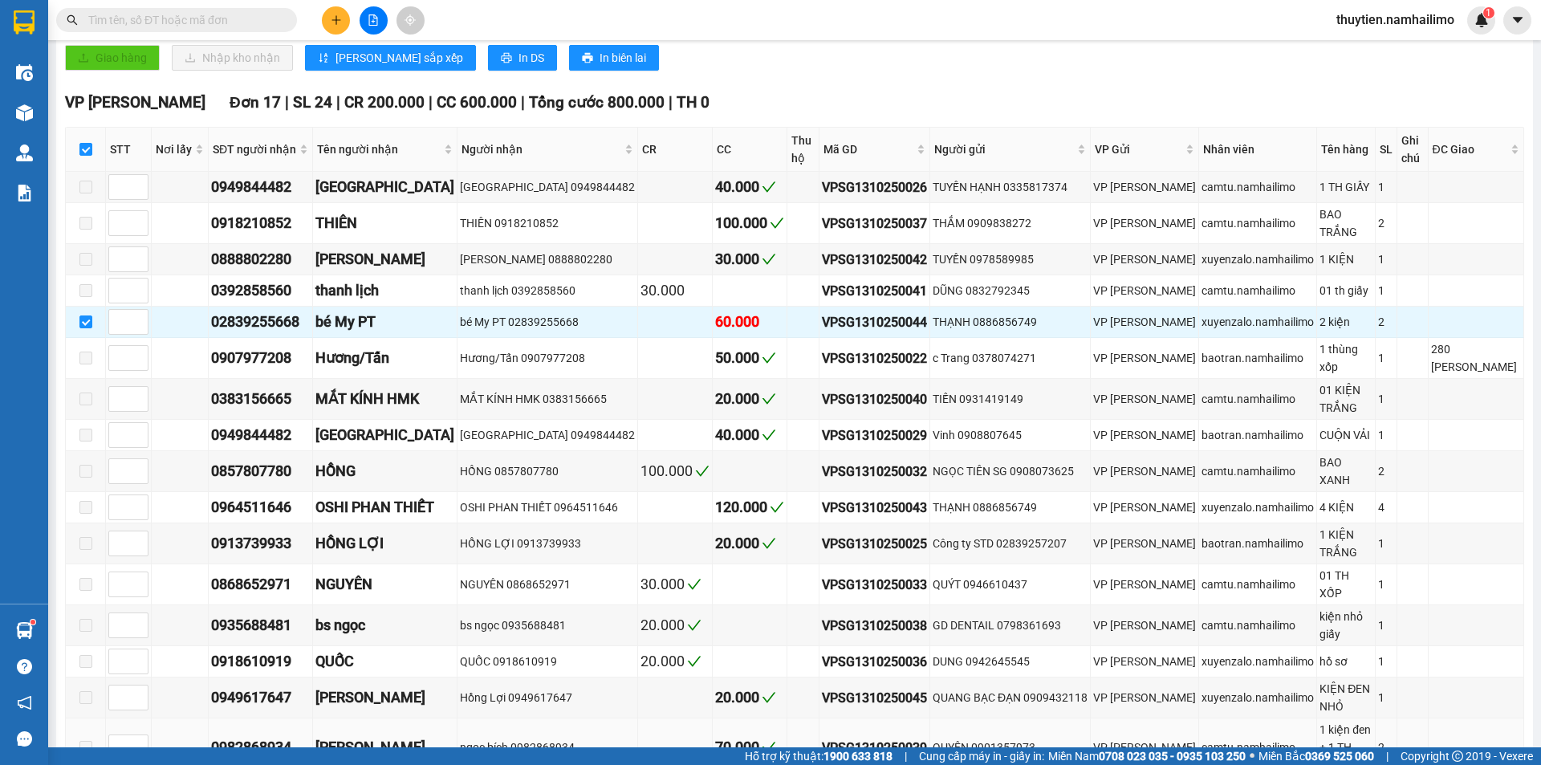
scroll to position [670, 0]
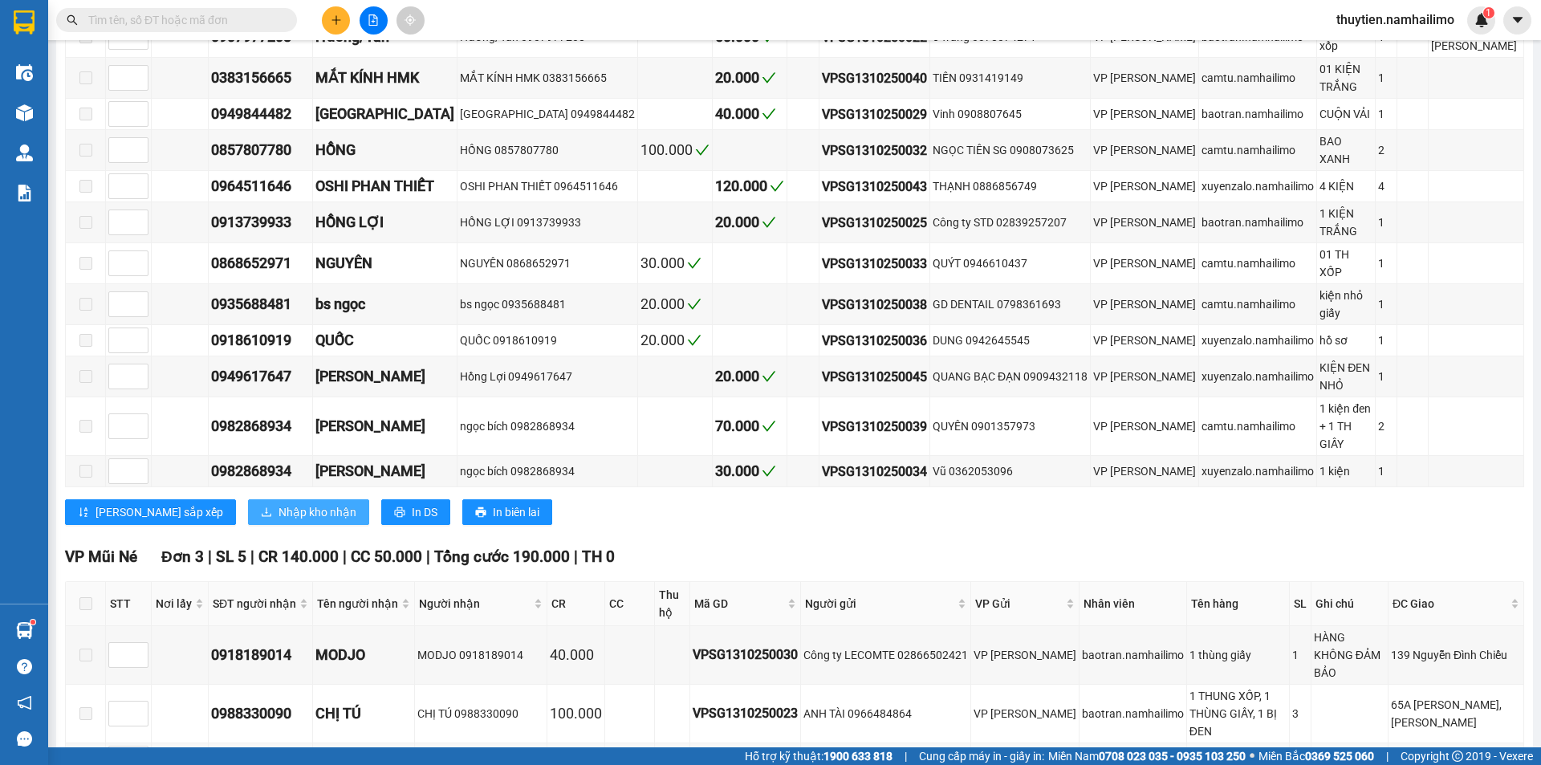
click at [278, 503] on span "Nhập kho nhận" at bounding box center [317, 512] width 78 height 18
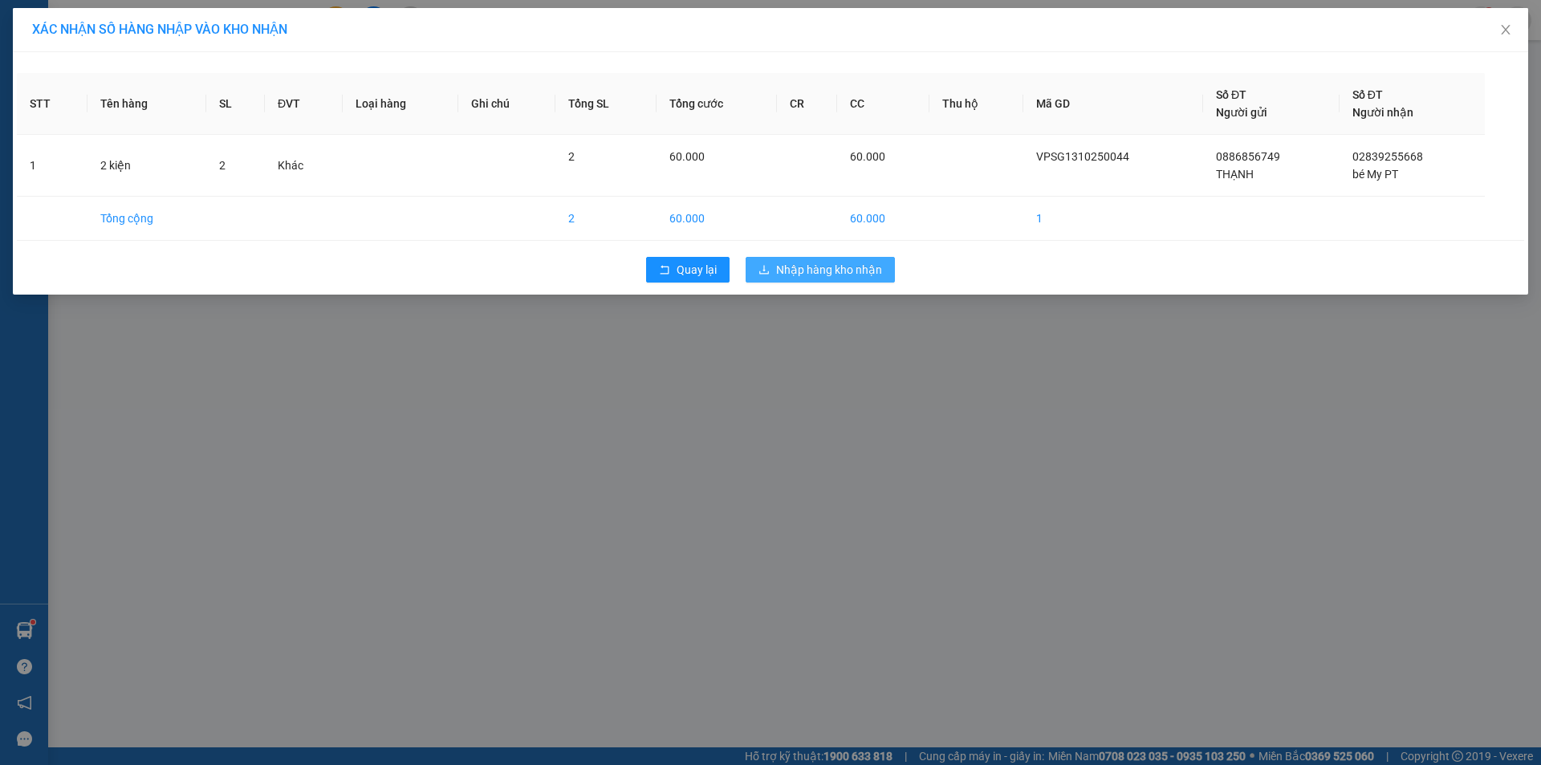
click at [810, 268] on span "Nhập hàng kho nhận" at bounding box center [829, 270] width 106 height 18
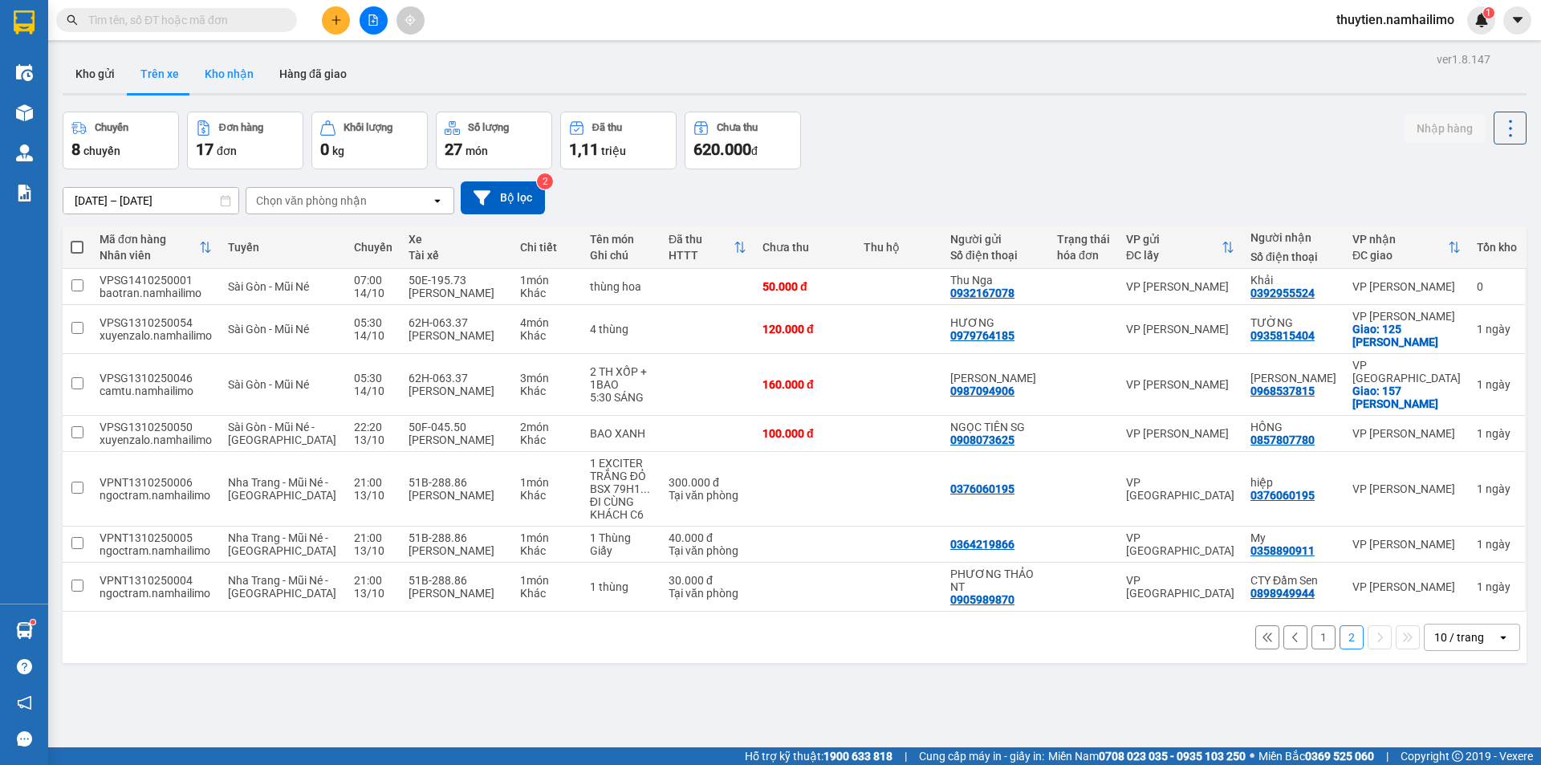
click at [230, 65] on button "Kho nhận" at bounding box center [229, 74] width 75 height 39
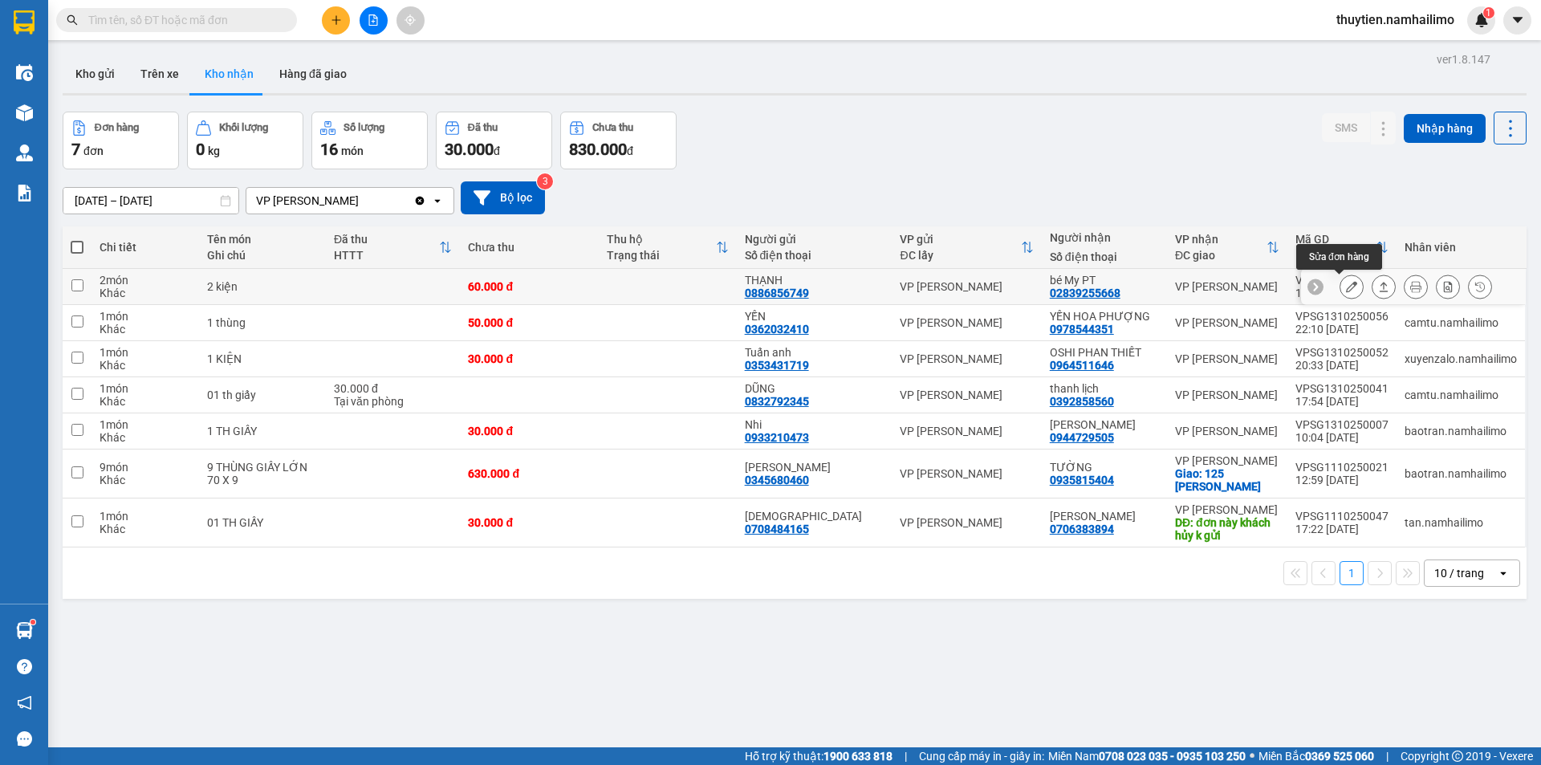
click at [1346, 284] on icon at bounding box center [1351, 286] width 11 height 11
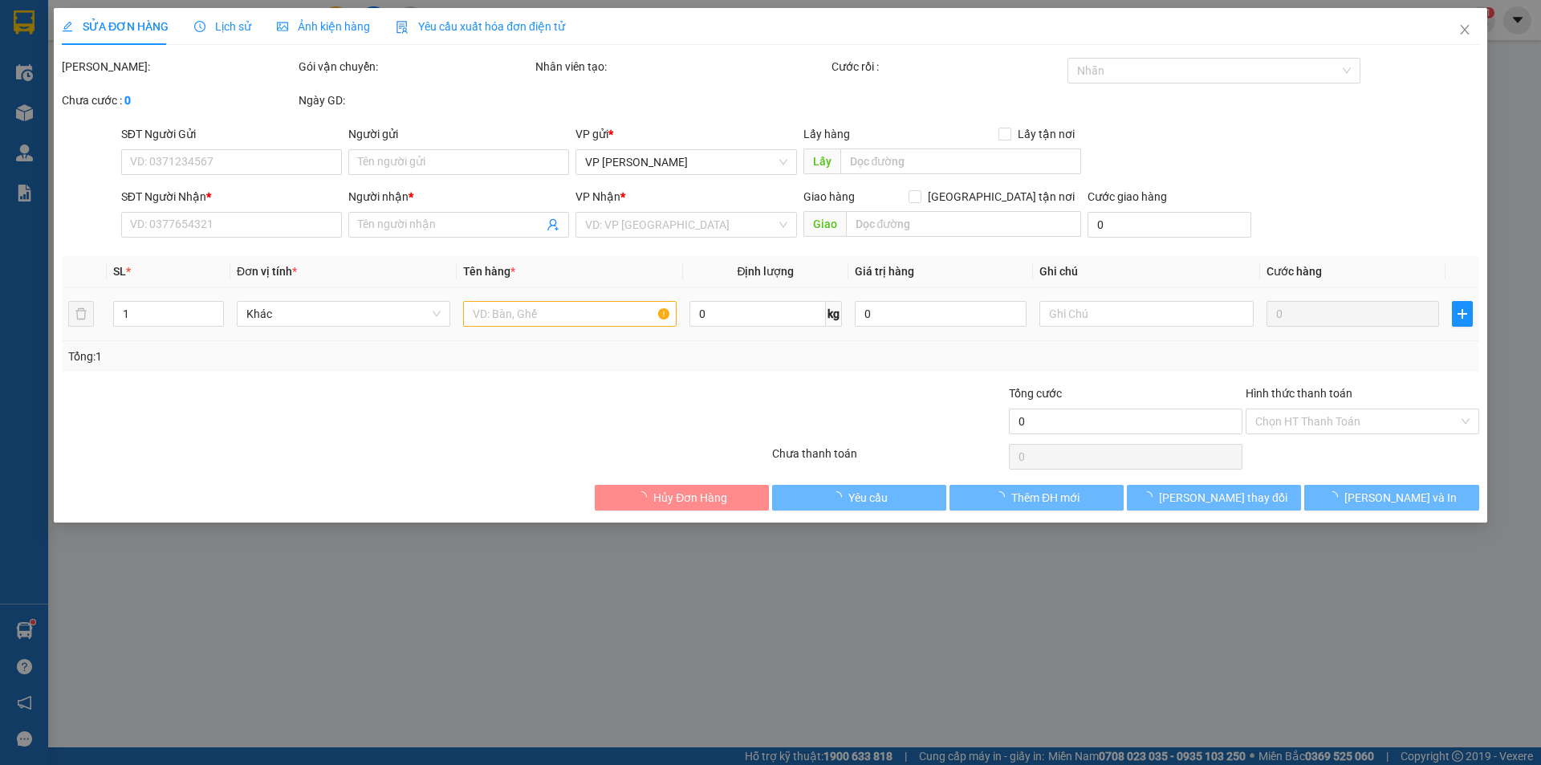
type input "0886856749"
type input "THẠNH"
type input "02839255668"
type input "bé My PT"
type input "60.000"
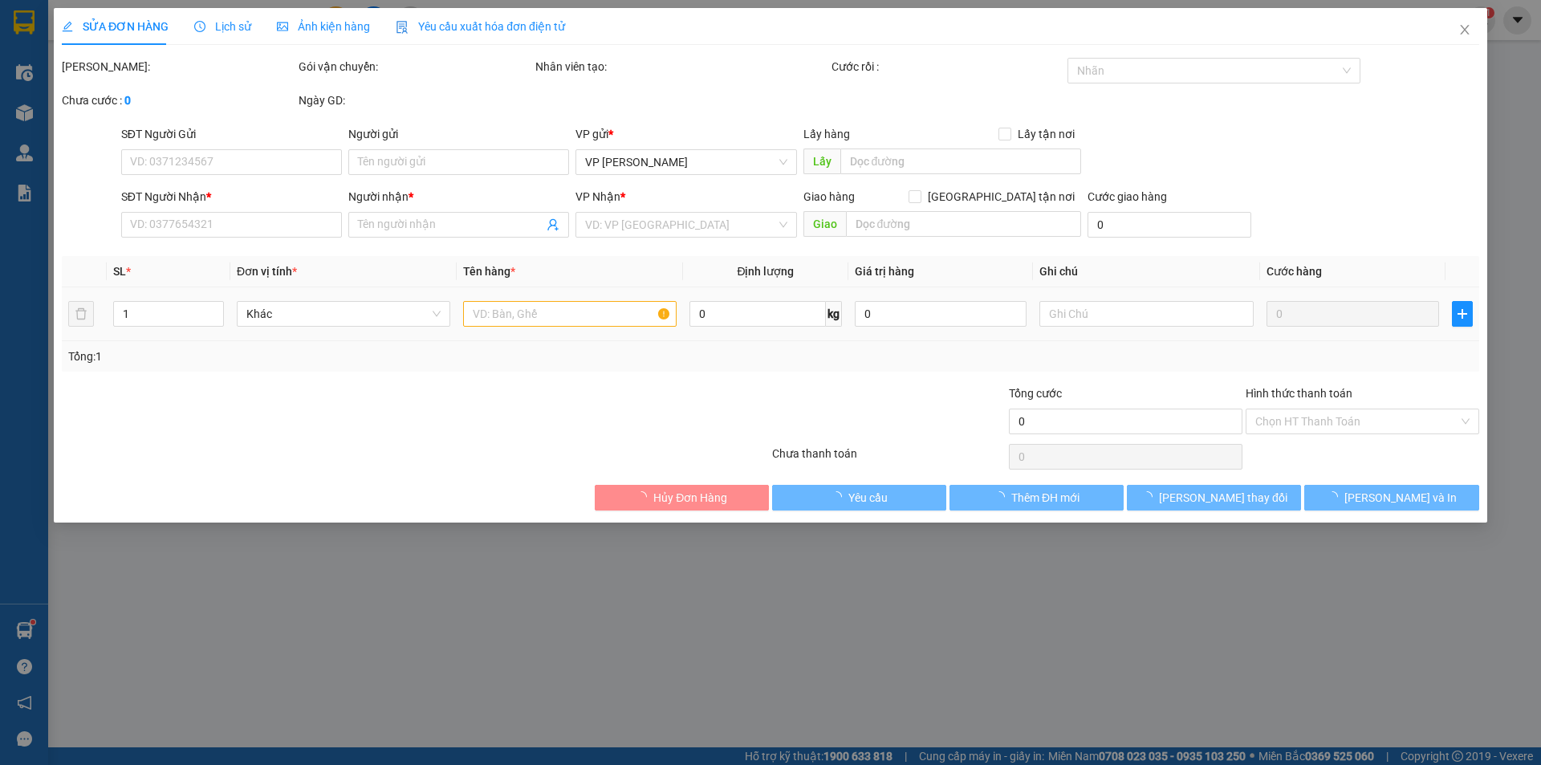
type input "60.000"
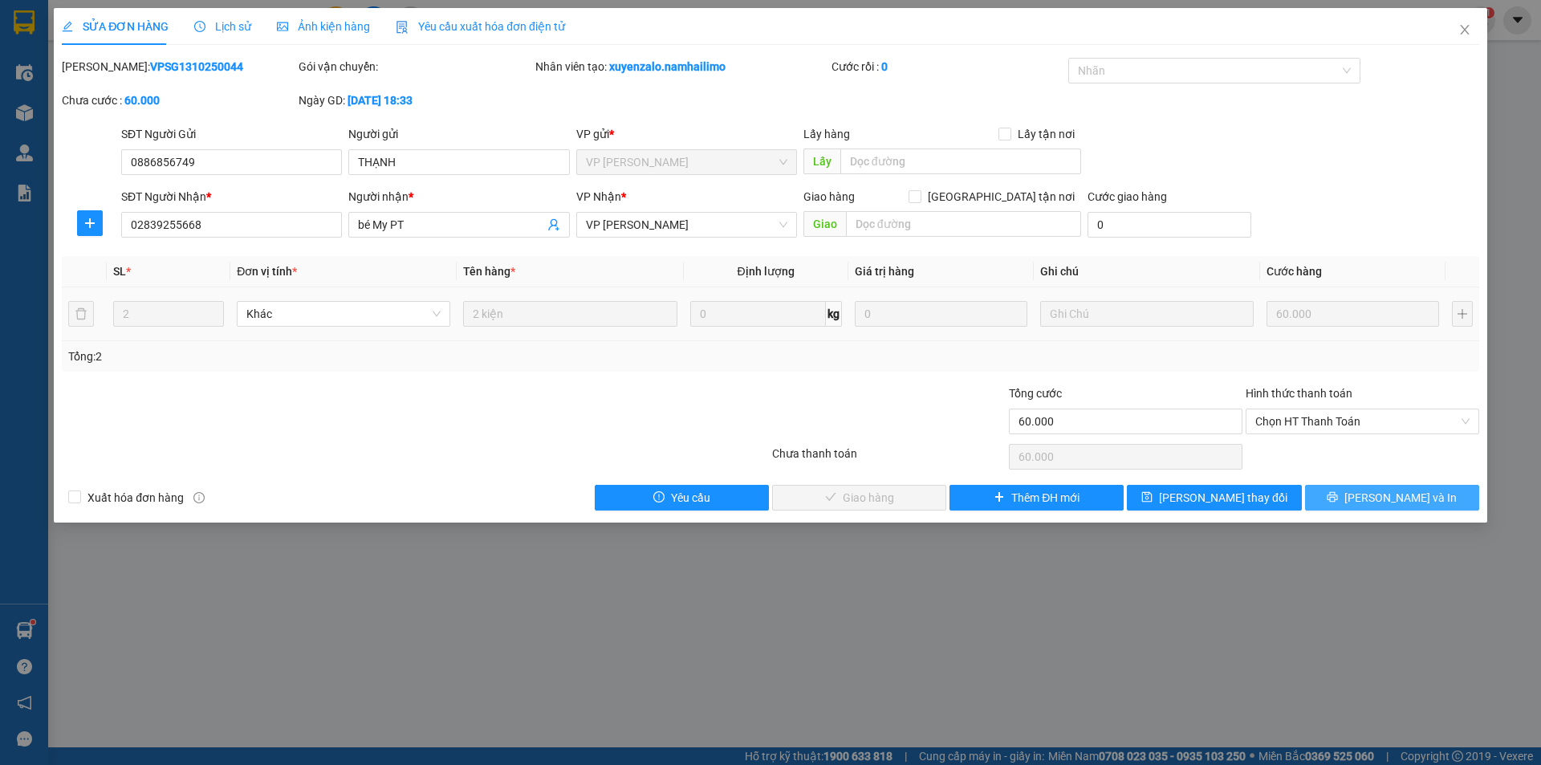
click at [1394, 500] on span "[PERSON_NAME] và In" at bounding box center [1400, 498] width 112 height 18
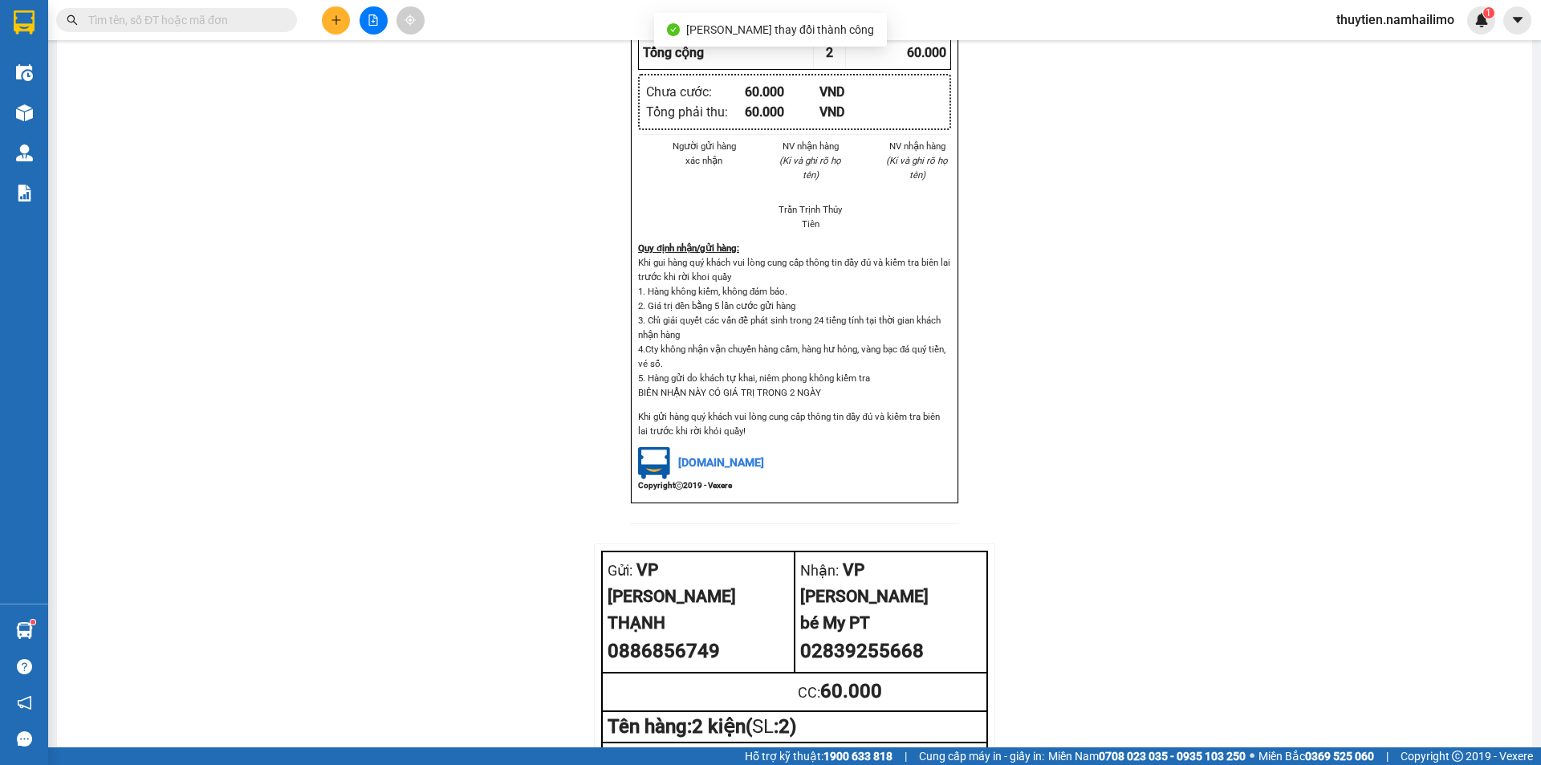
scroll to position [696, 0]
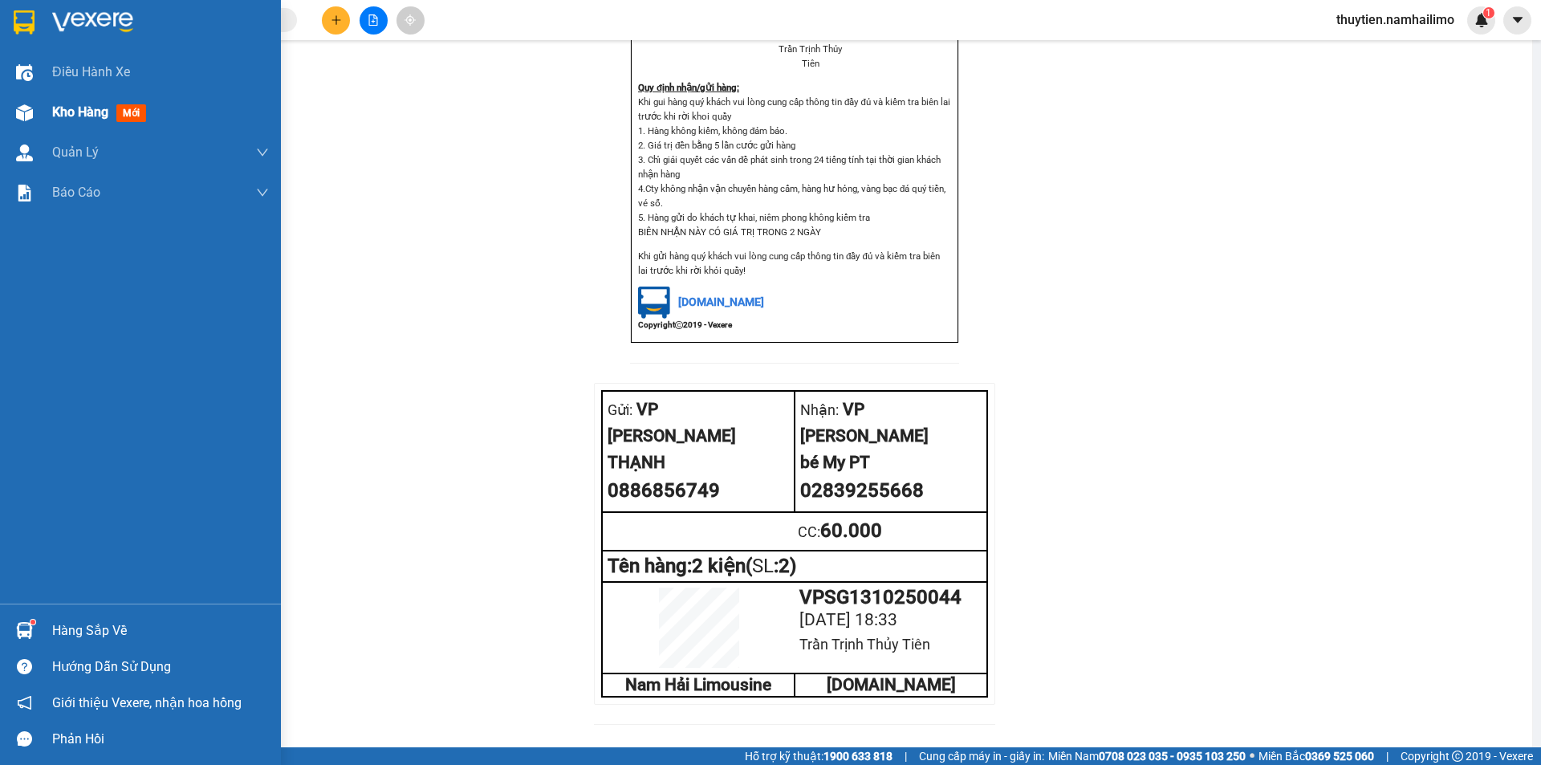
click at [70, 114] on span "Kho hàng" at bounding box center [80, 111] width 56 height 15
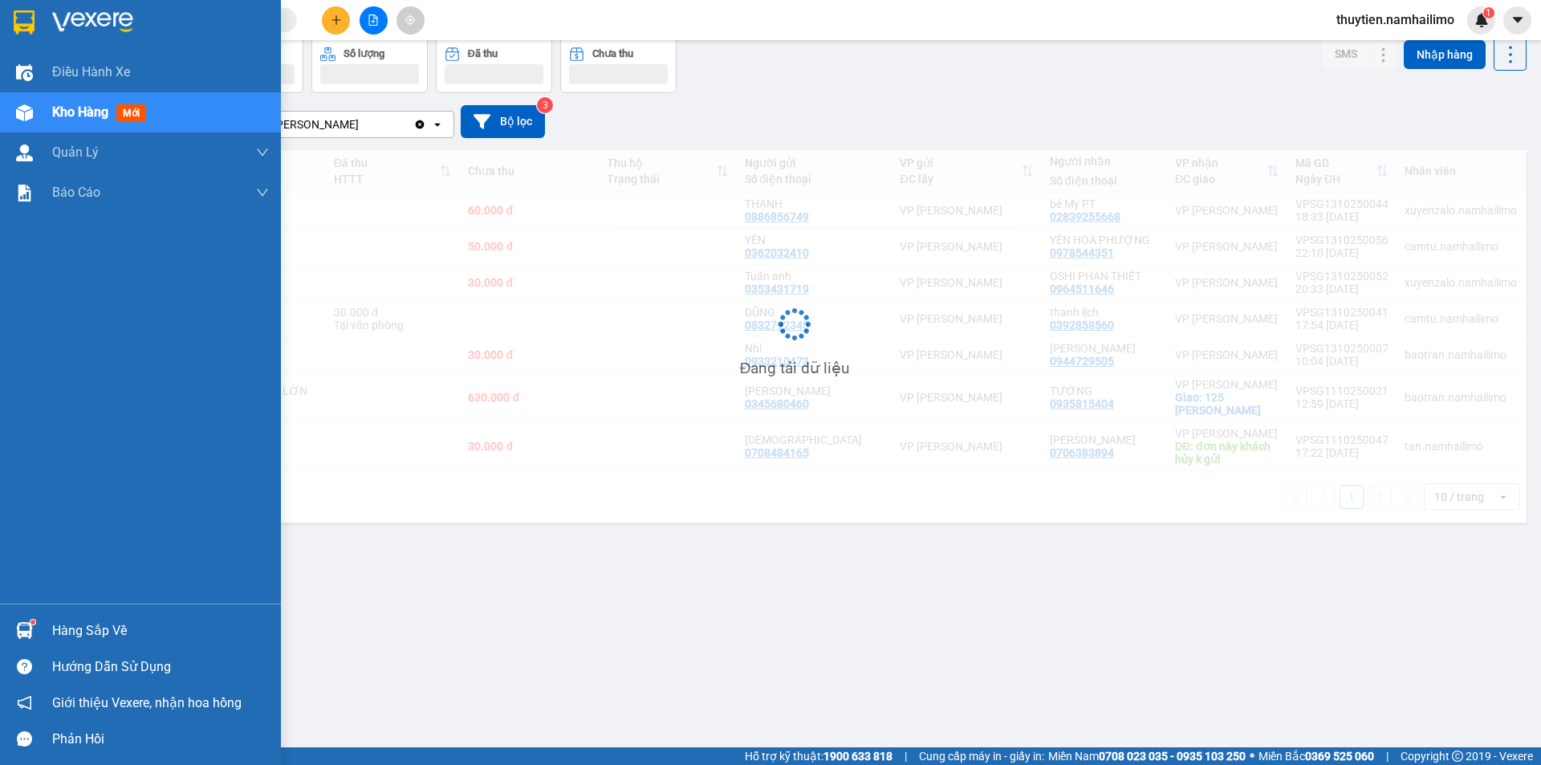
scroll to position [74, 0]
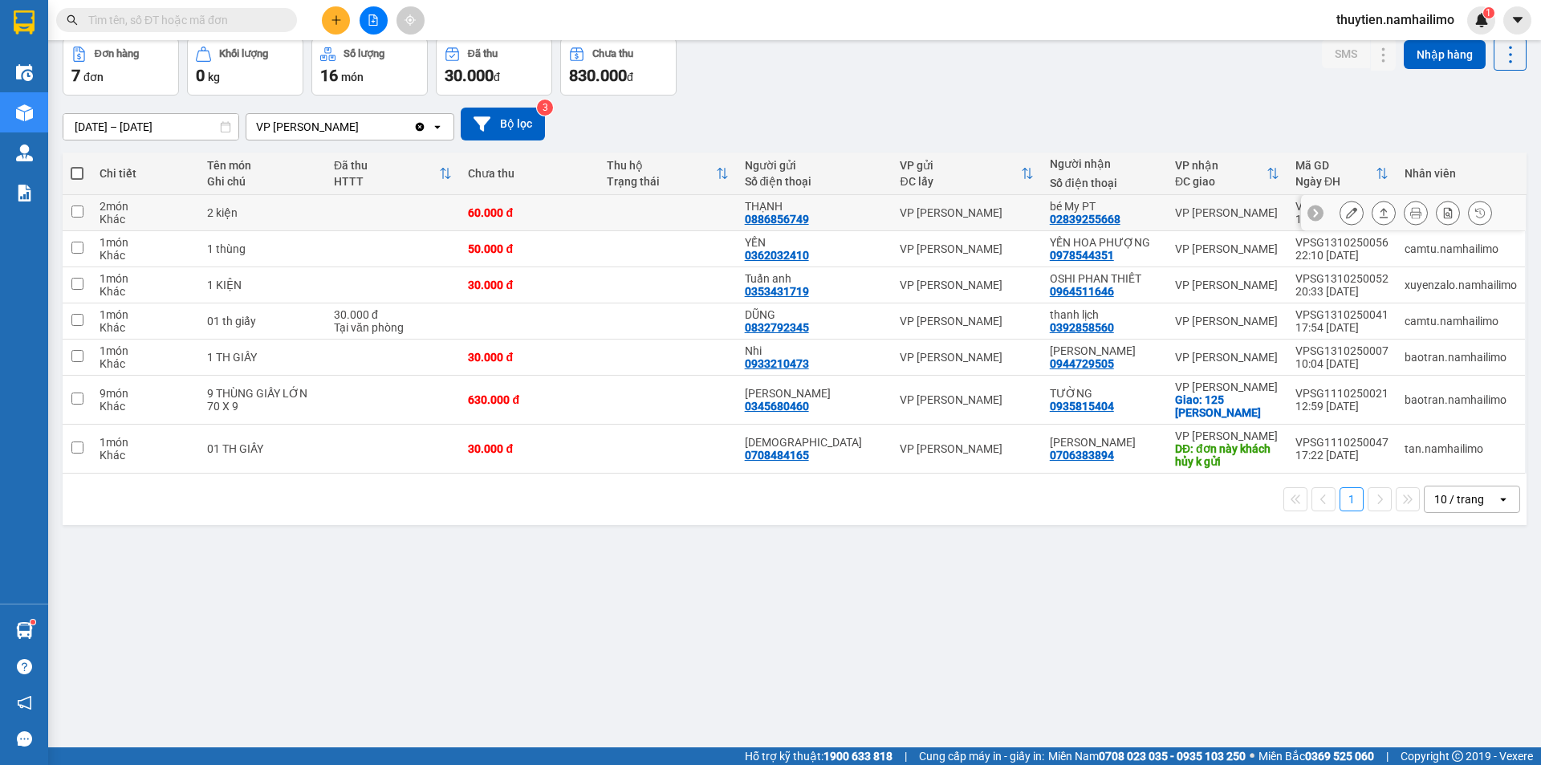
click at [1196, 206] on div "VP [PERSON_NAME]" at bounding box center [1227, 212] width 104 height 13
checkbox input "true"
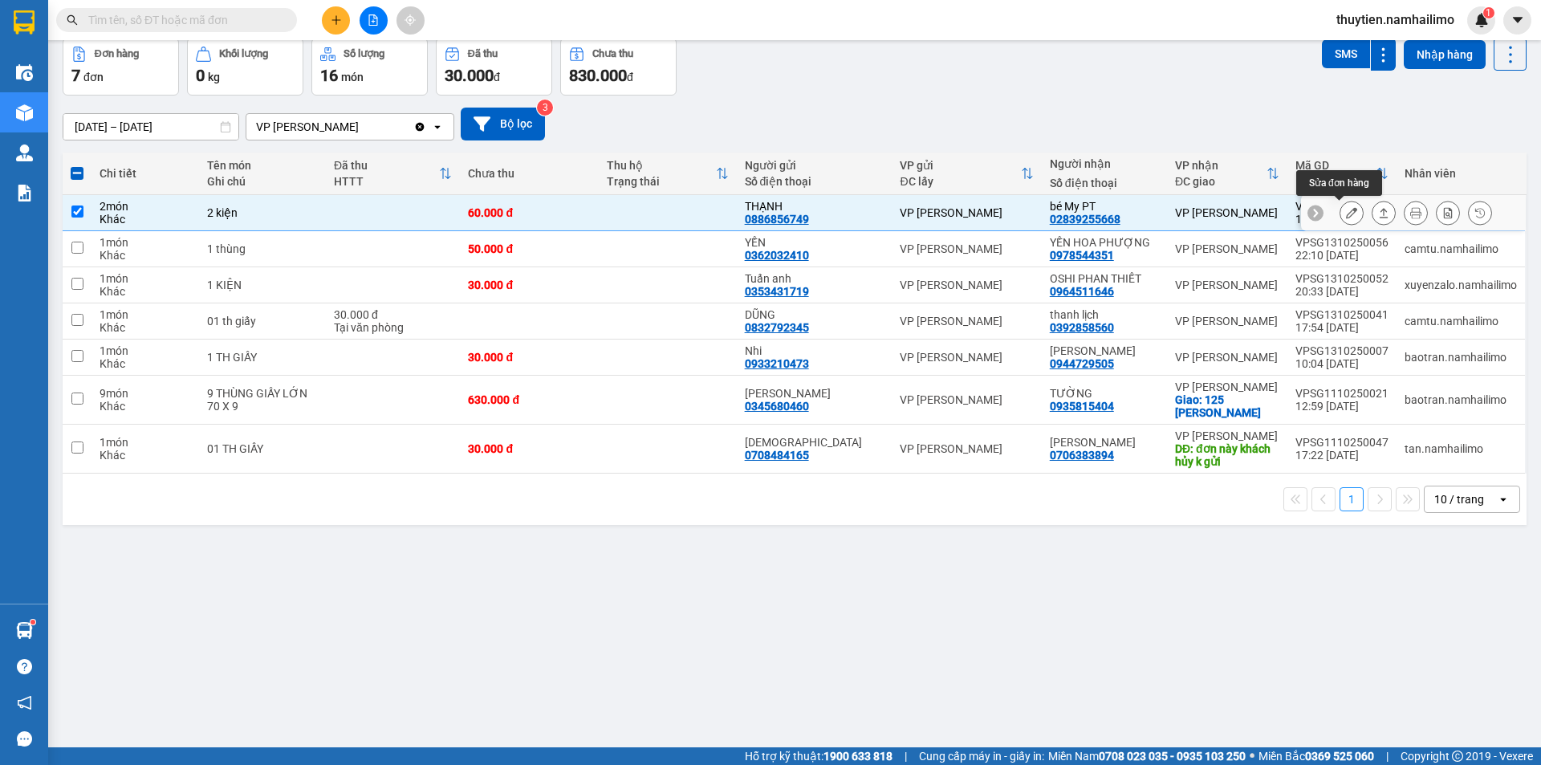
click at [1348, 211] on button at bounding box center [1351, 213] width 22 height 28
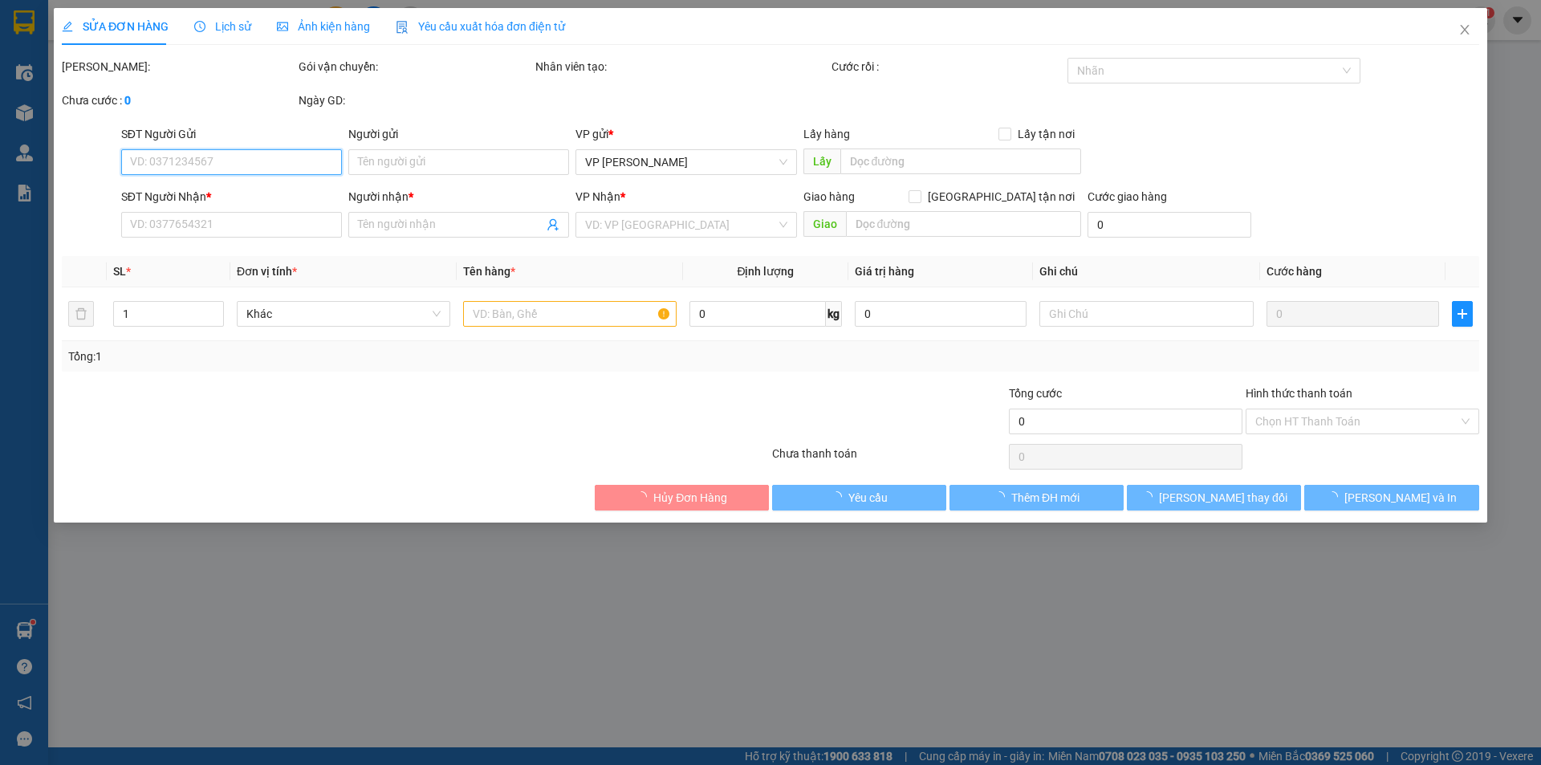
type input "0886856749"
type input "THẠNH"
type input "02839255668"
type input "bé My PT"
type input "60.000"
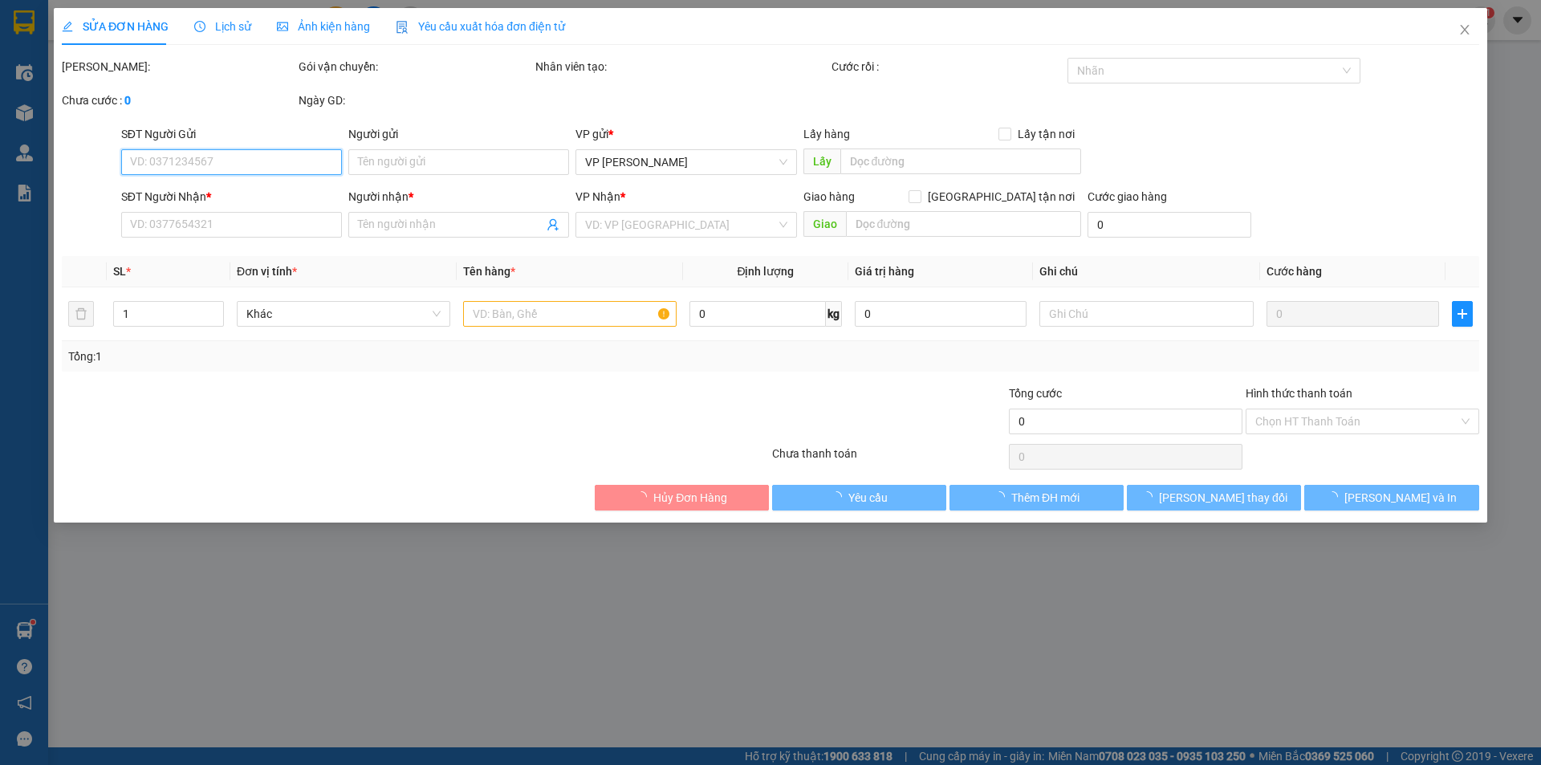
type input "60.000"
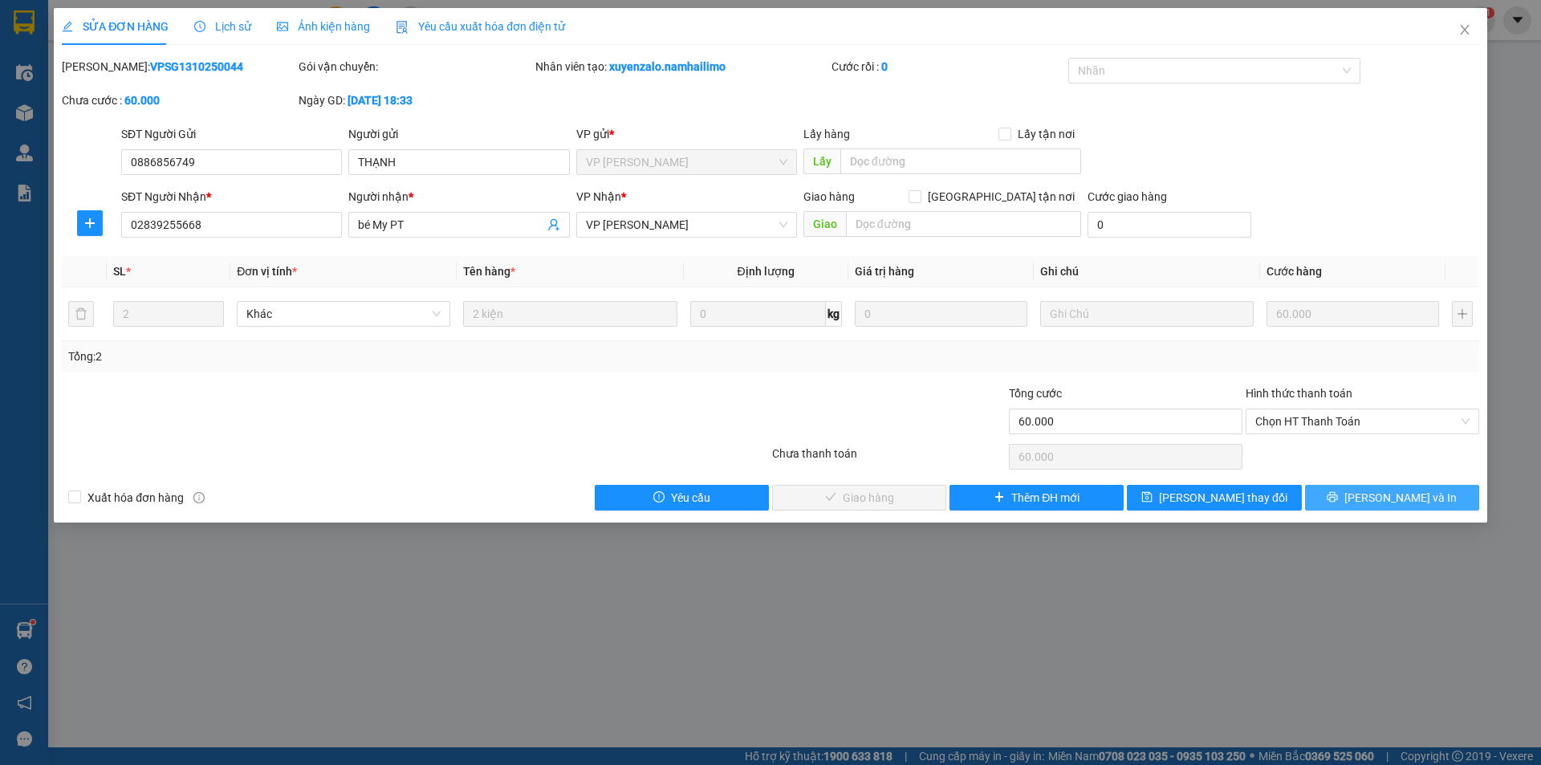
click at [1338, 494] on icon "printer" at bounding box center [1332, 496] width 11 height 11
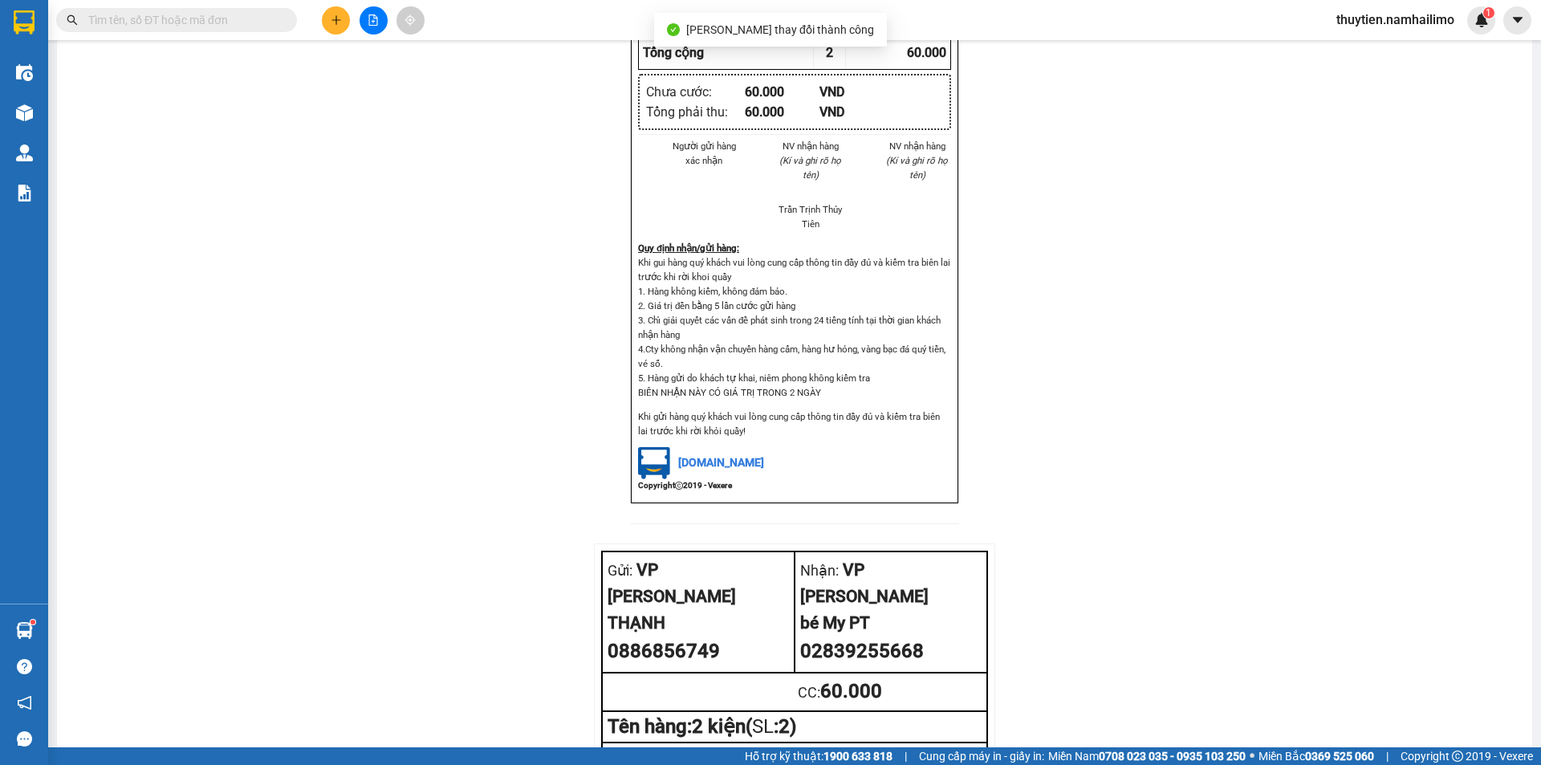
scroll to position [696, 0]
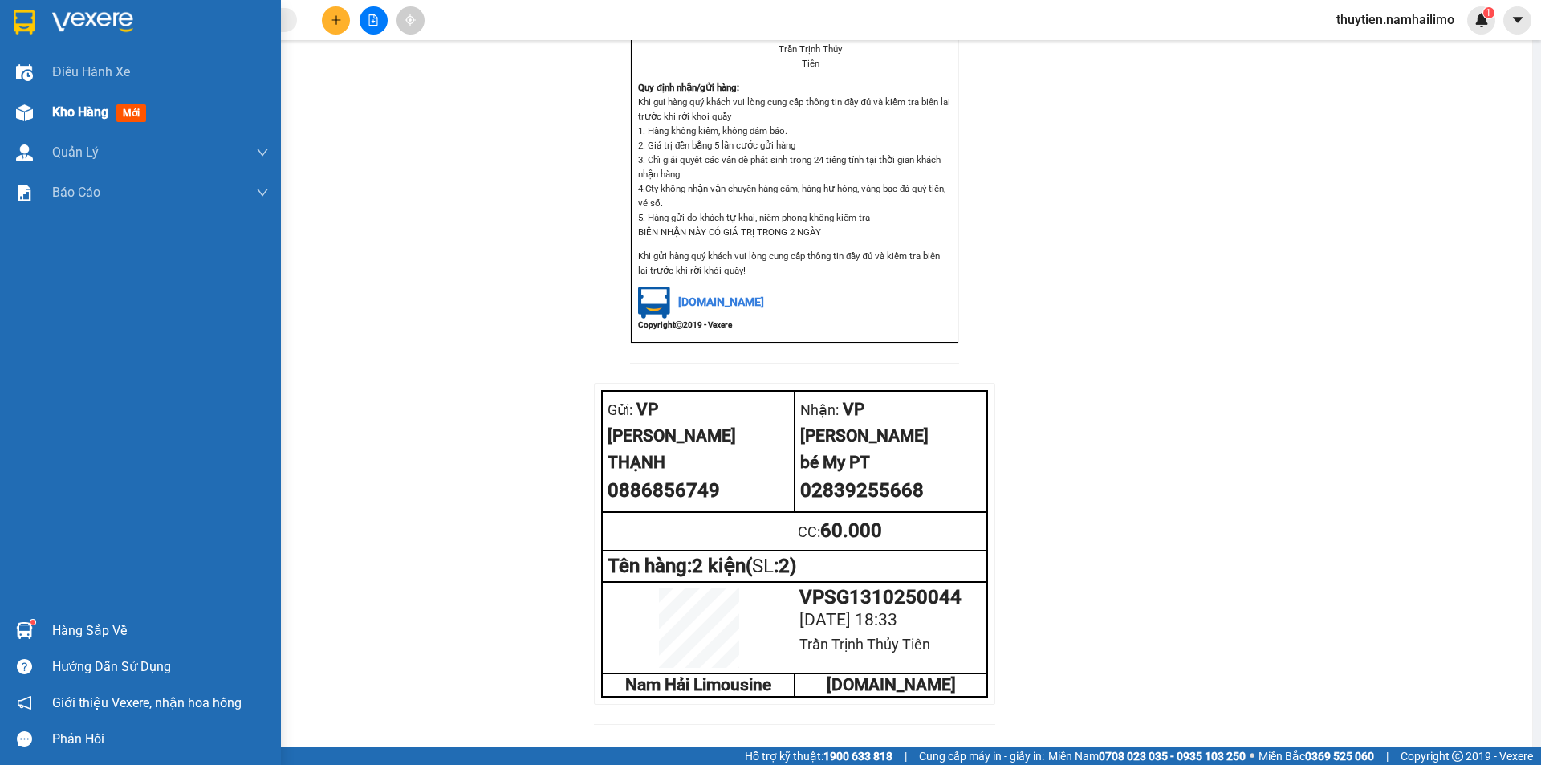
click at [99, 103] on div "Kho hàng mới" at bounding box center [102, 112] width 100 height 20
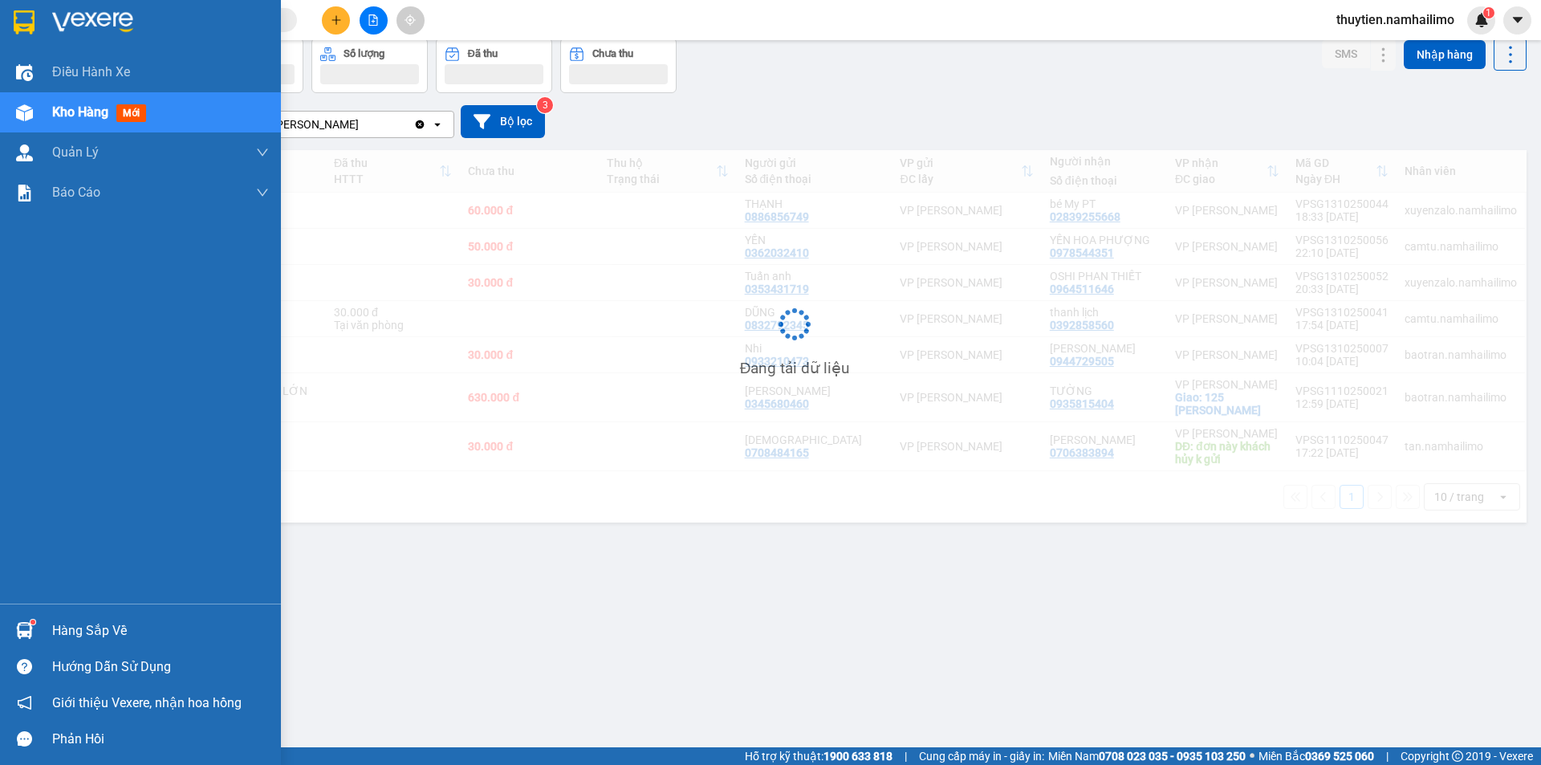
scroll to position [74, 0]
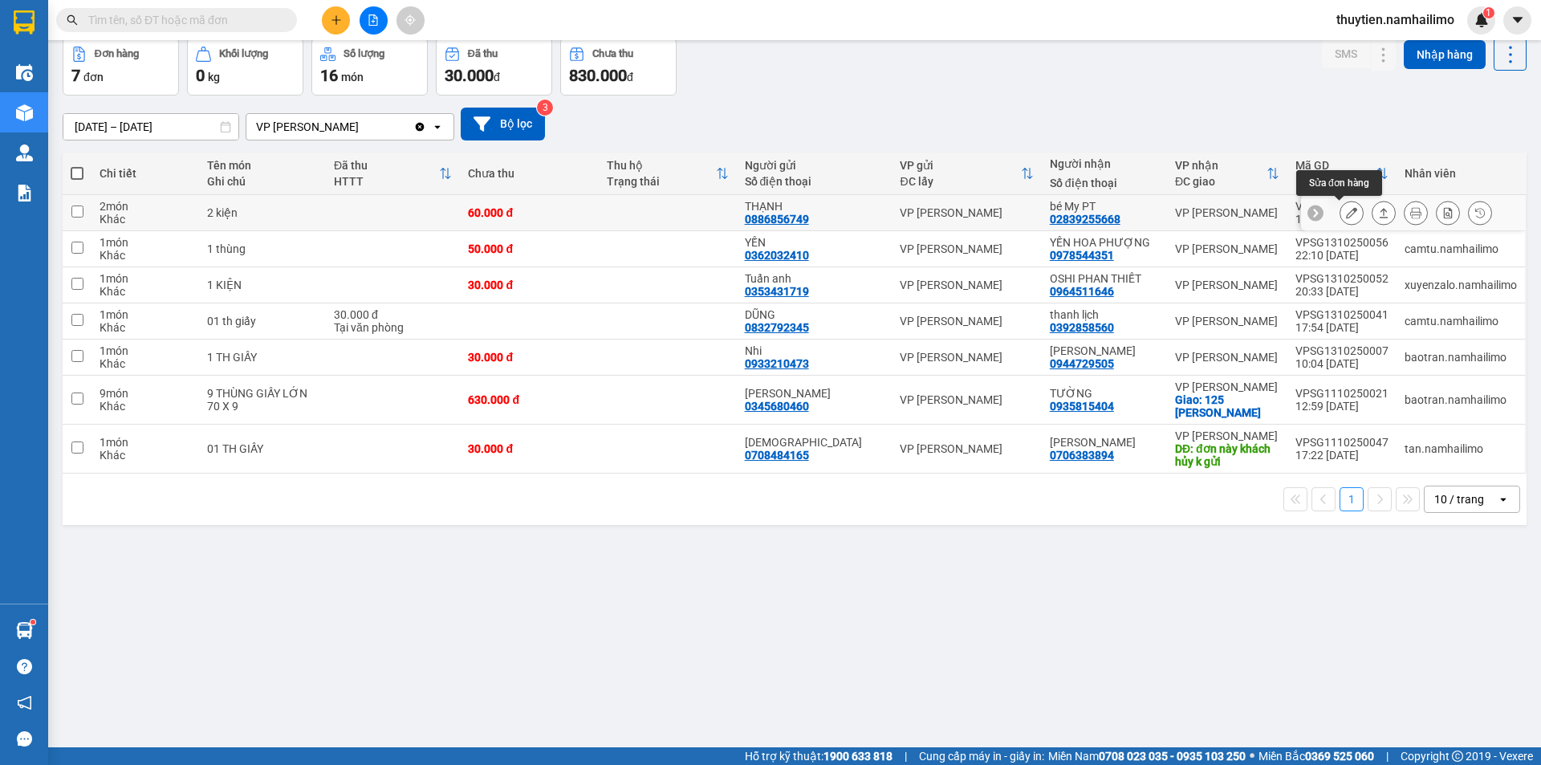
click at [1346, 209] on icon at bounding box center [1351, 212] width 11 height 11
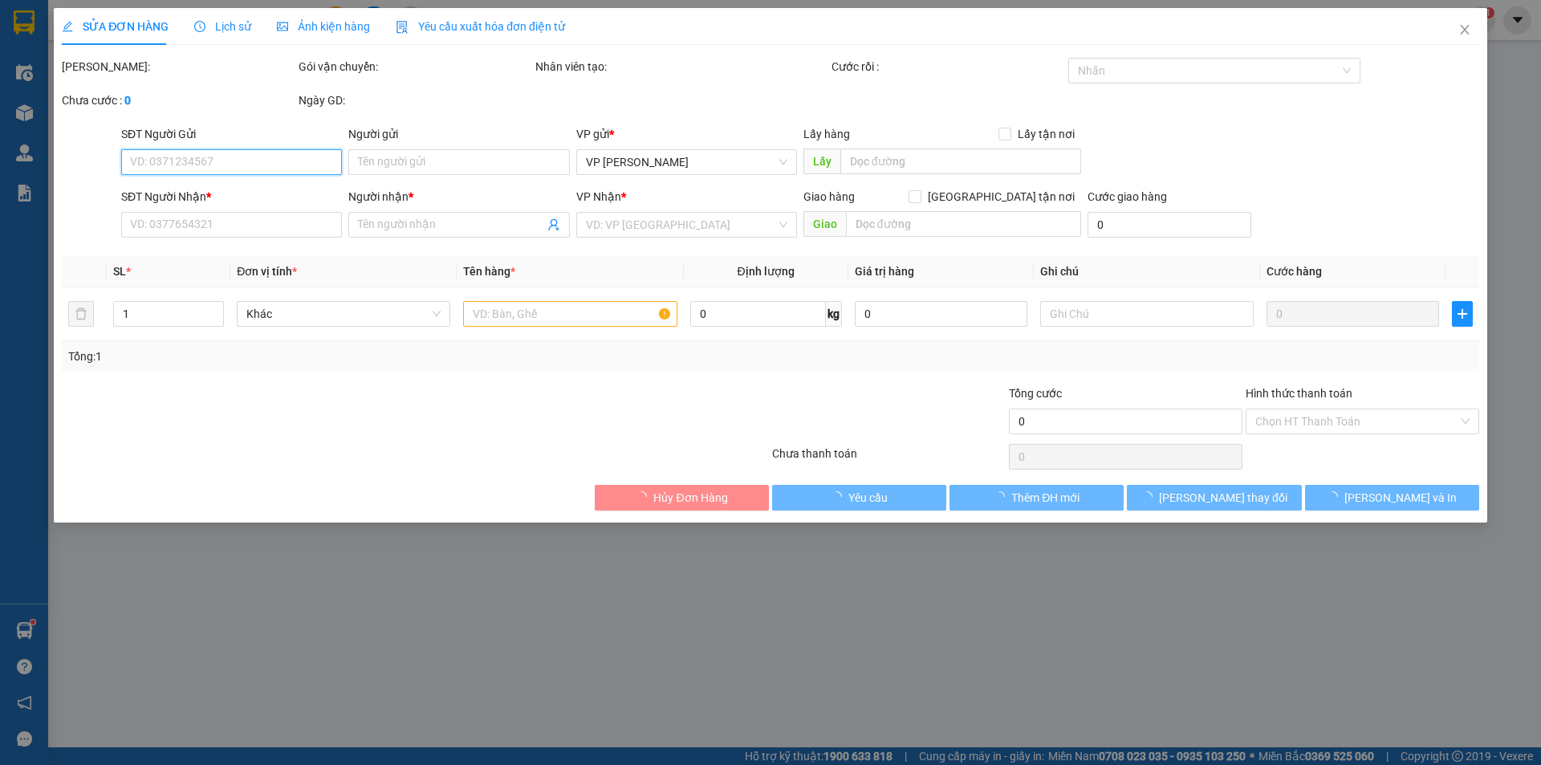
type input "0886856749"
type input "THẠNH"
type input "02839255668"
type input "bé My PT"
type input "60.000"
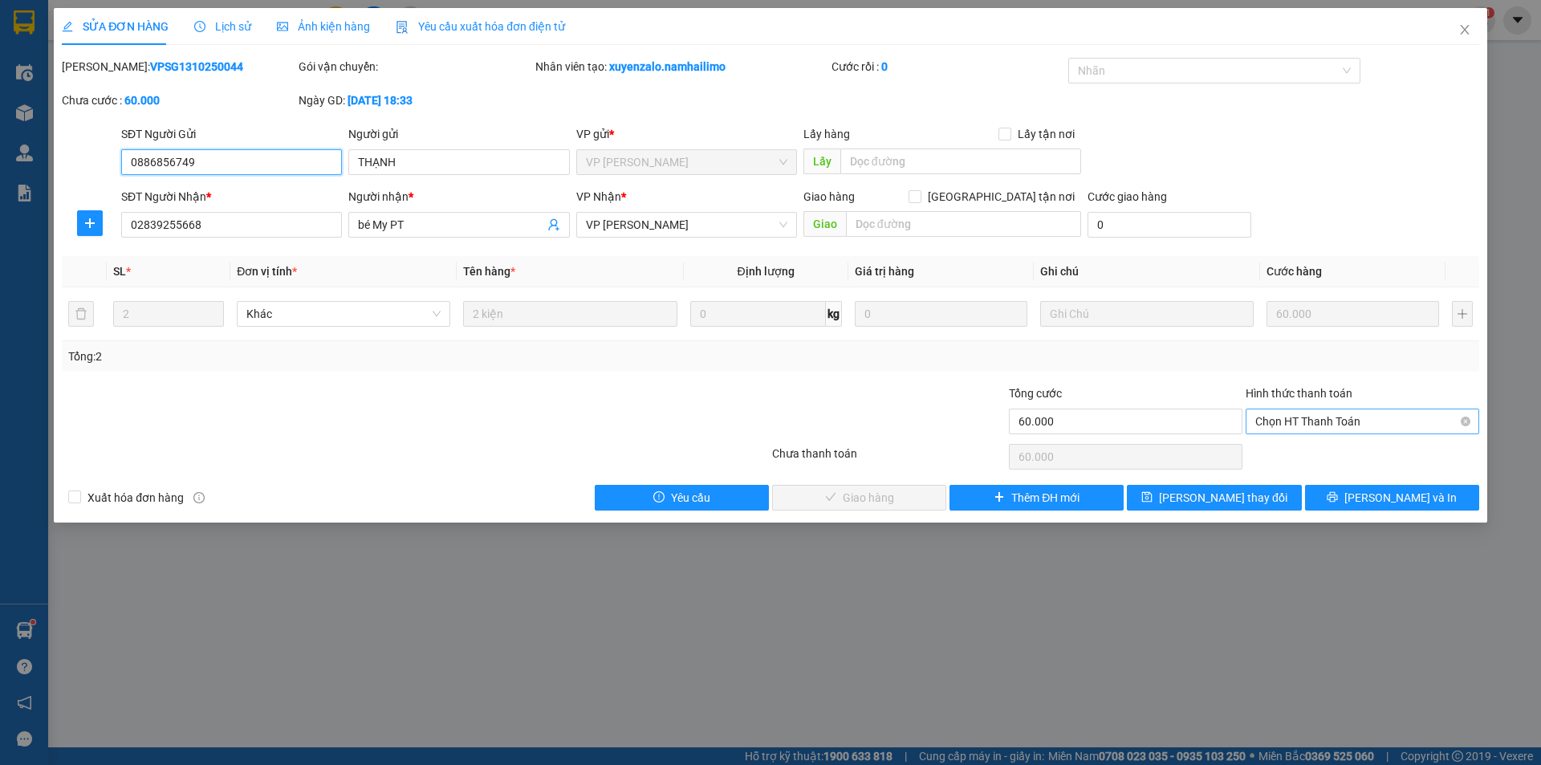
click at [1307, 413] on span "Chọn HT Thanh Toán" at bounding box center [1362, 421] width 214 height 24
drag, startPoint x: 1292, startPoint y: 447, endPoint x: 942, endPoint y: 450, distance: 349.9
click at [1291, 448] on div "Tại văn phòng" at bounding box center [1362, 454] width 214 height 18
type input "0"
click at [871, 498] on span "[PERSON_NAME] và Giao hàng" at bounding box center [880, 498] width 154 height 18
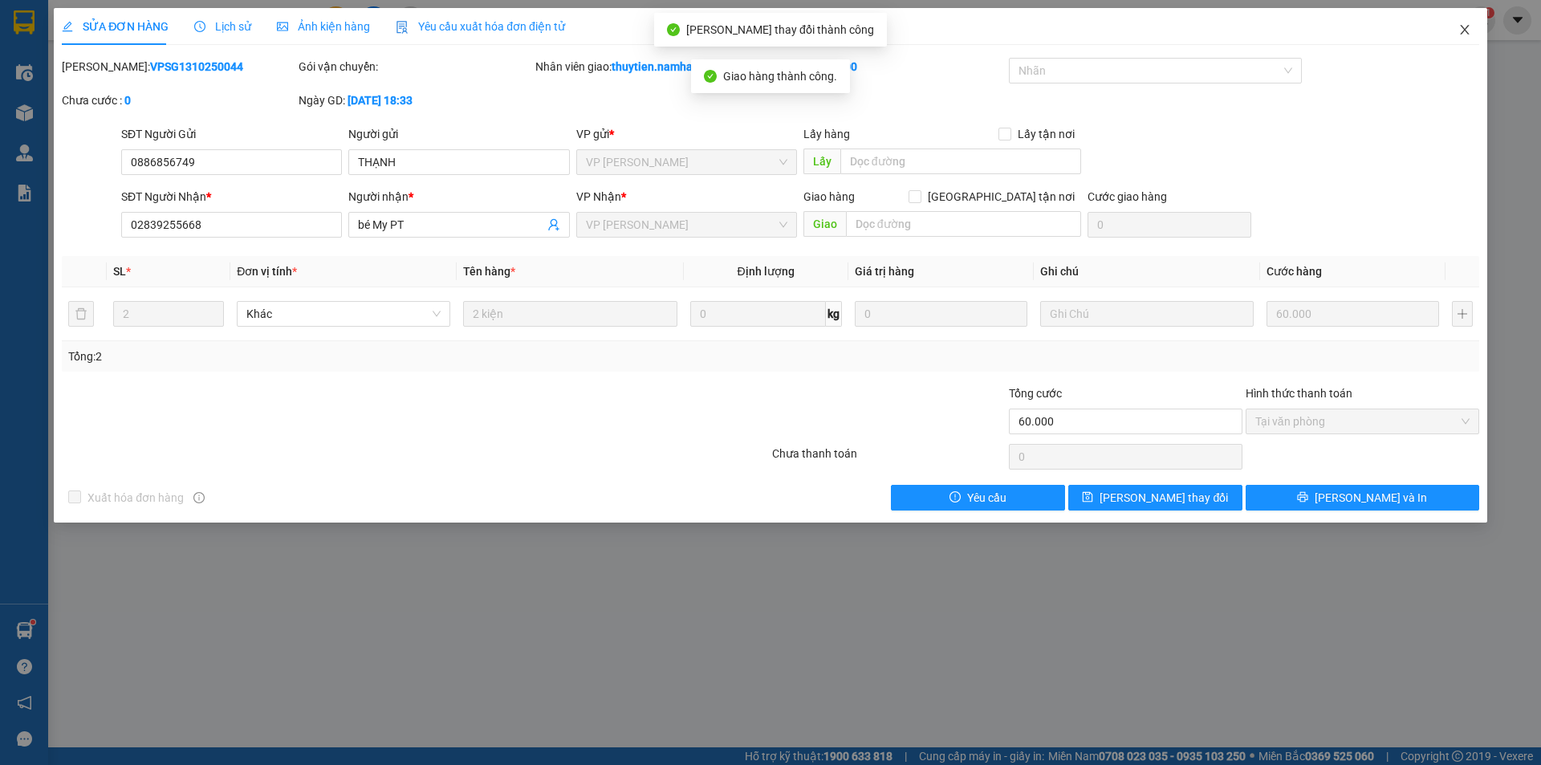
click at [1466, 26] on icon "close" at bounding box center [1464, 29] width 13 height 13
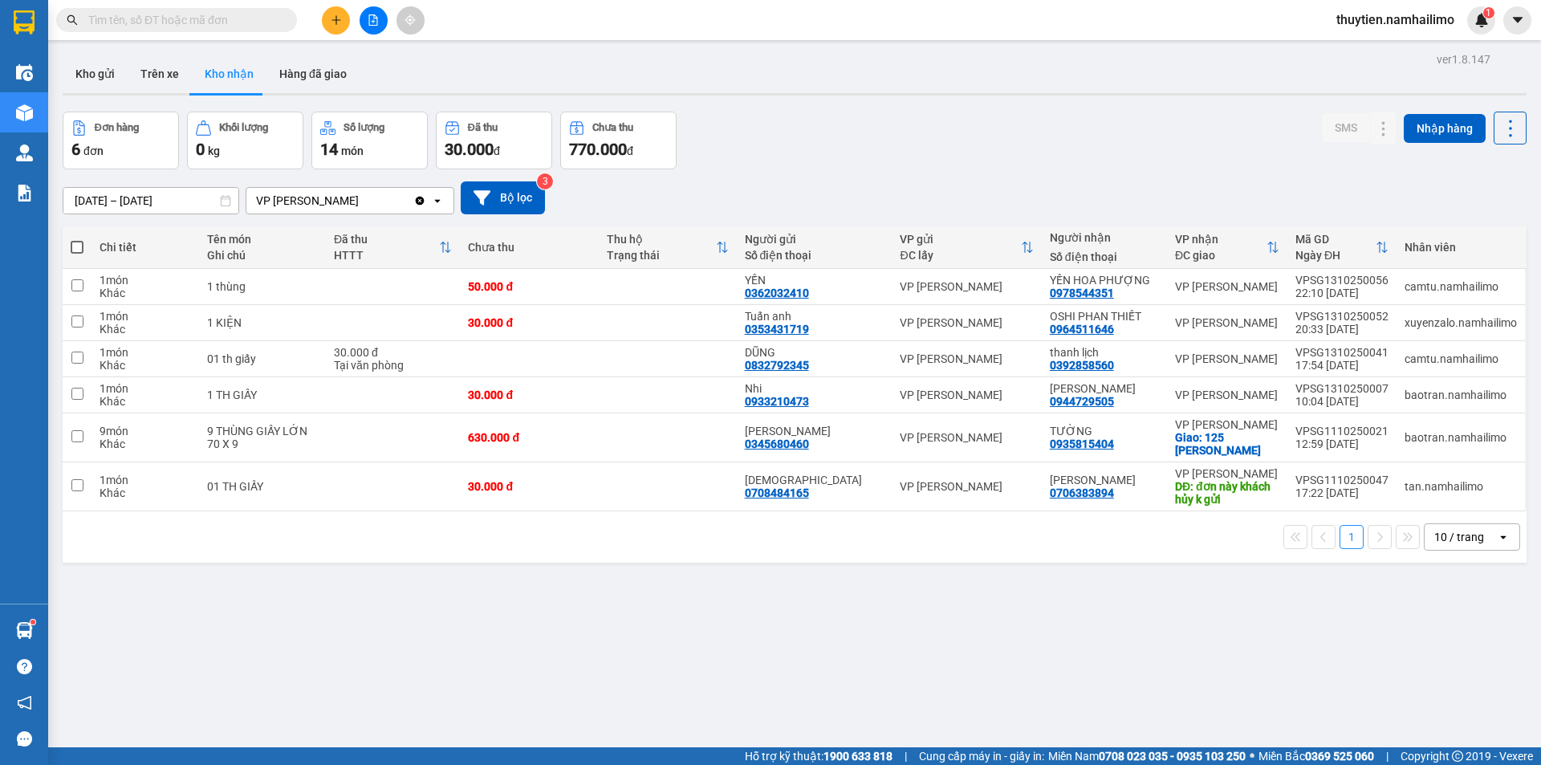
click at [87, 197] on input "[DATE] – [DATE]" at bounding box center [150, 201] width 175 height 26
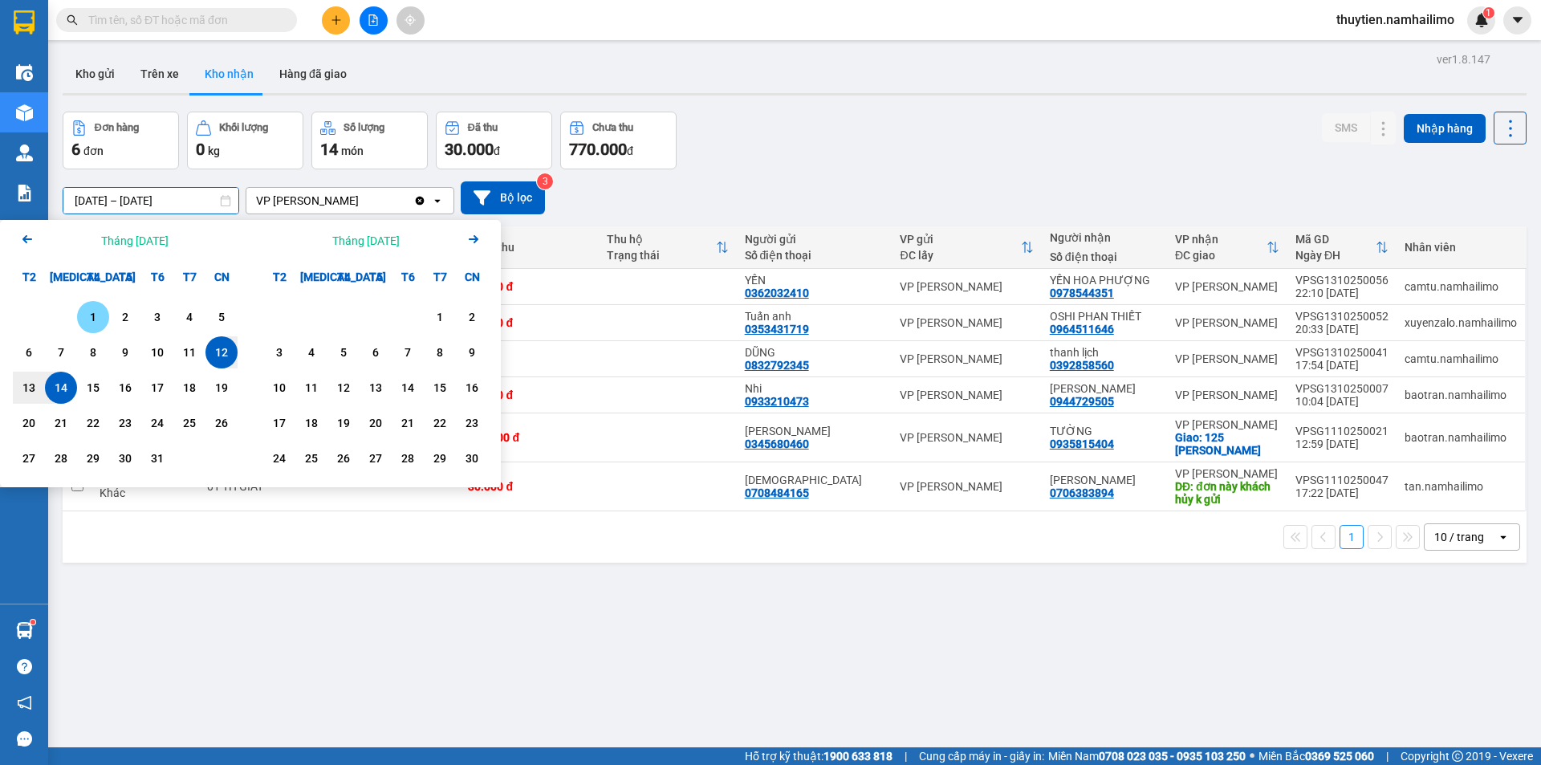
click at [104, 311] on div "1" at bounding box center [93, 316] width 22 height 19
click at [150, 198] on input "[DATE] – / /" at bounding box center [150, 201] width 175 height 26
click at [64, 392] on div "14" at bounding box center [61, 387] width 22 height 19
type input "[DATE] – [DATE]"
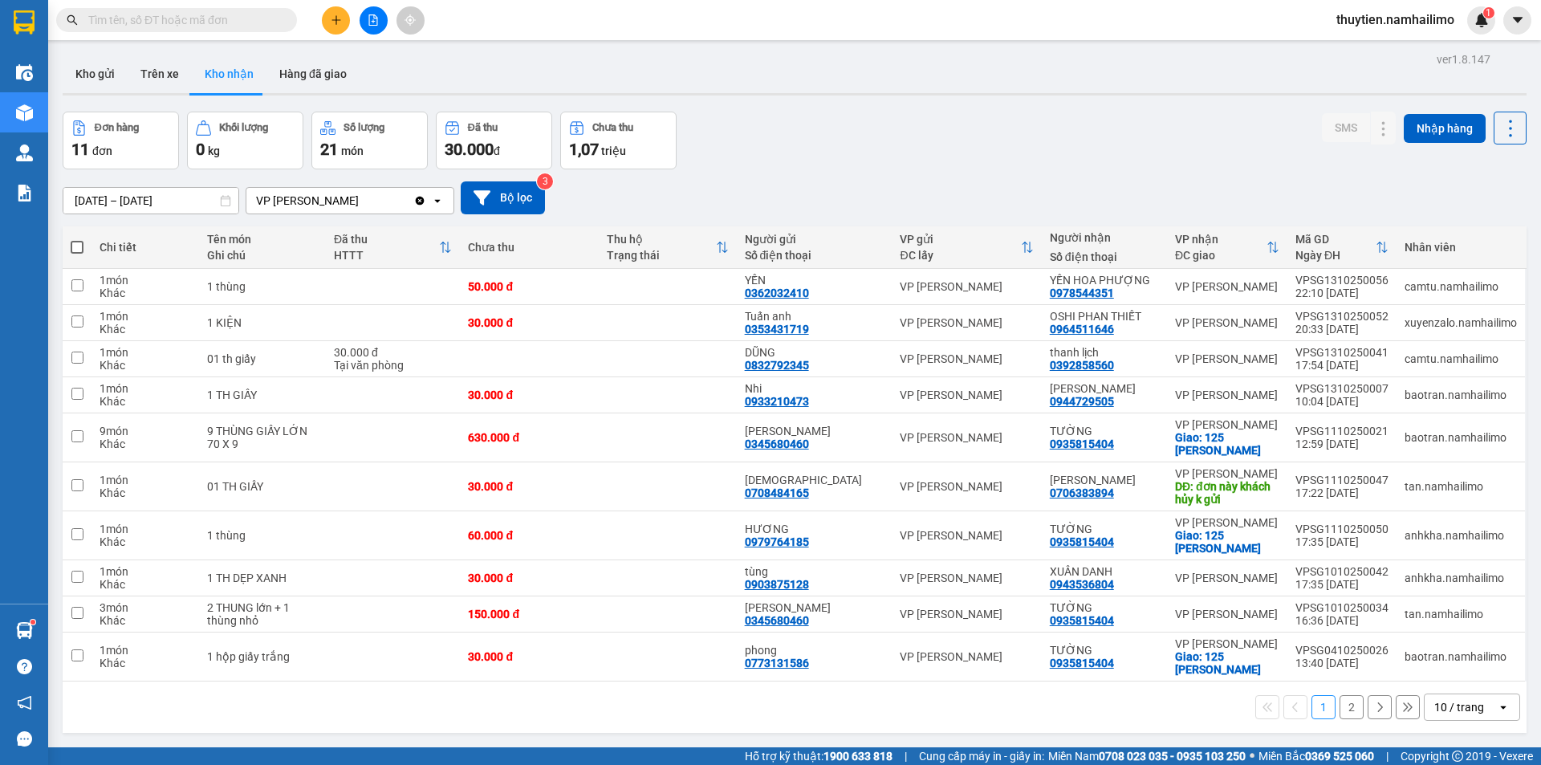
scroll to position [74, 0]
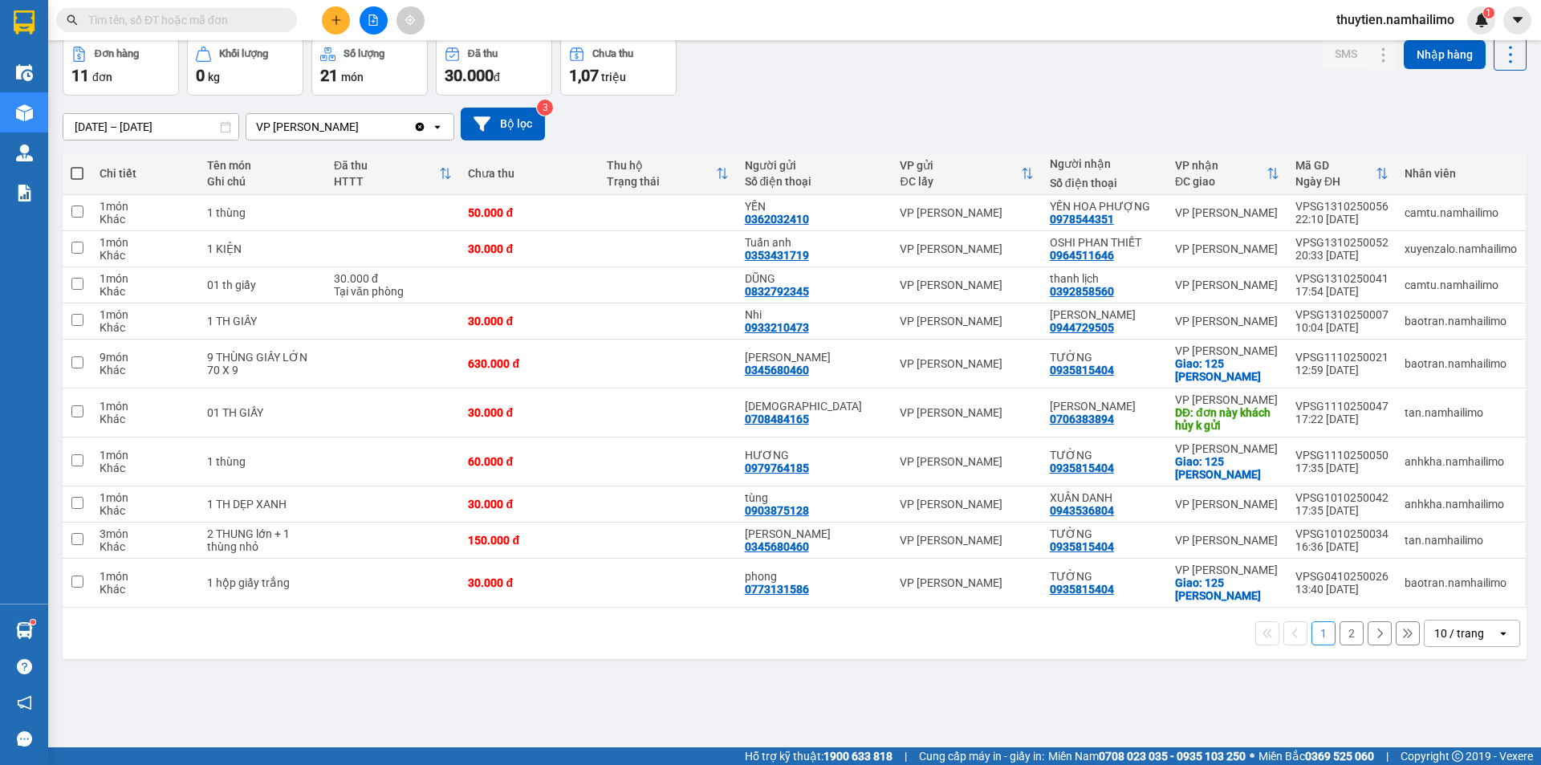
click at [1343, 623] on button "2" at bounding box center [1352, 633] width 24 height 24
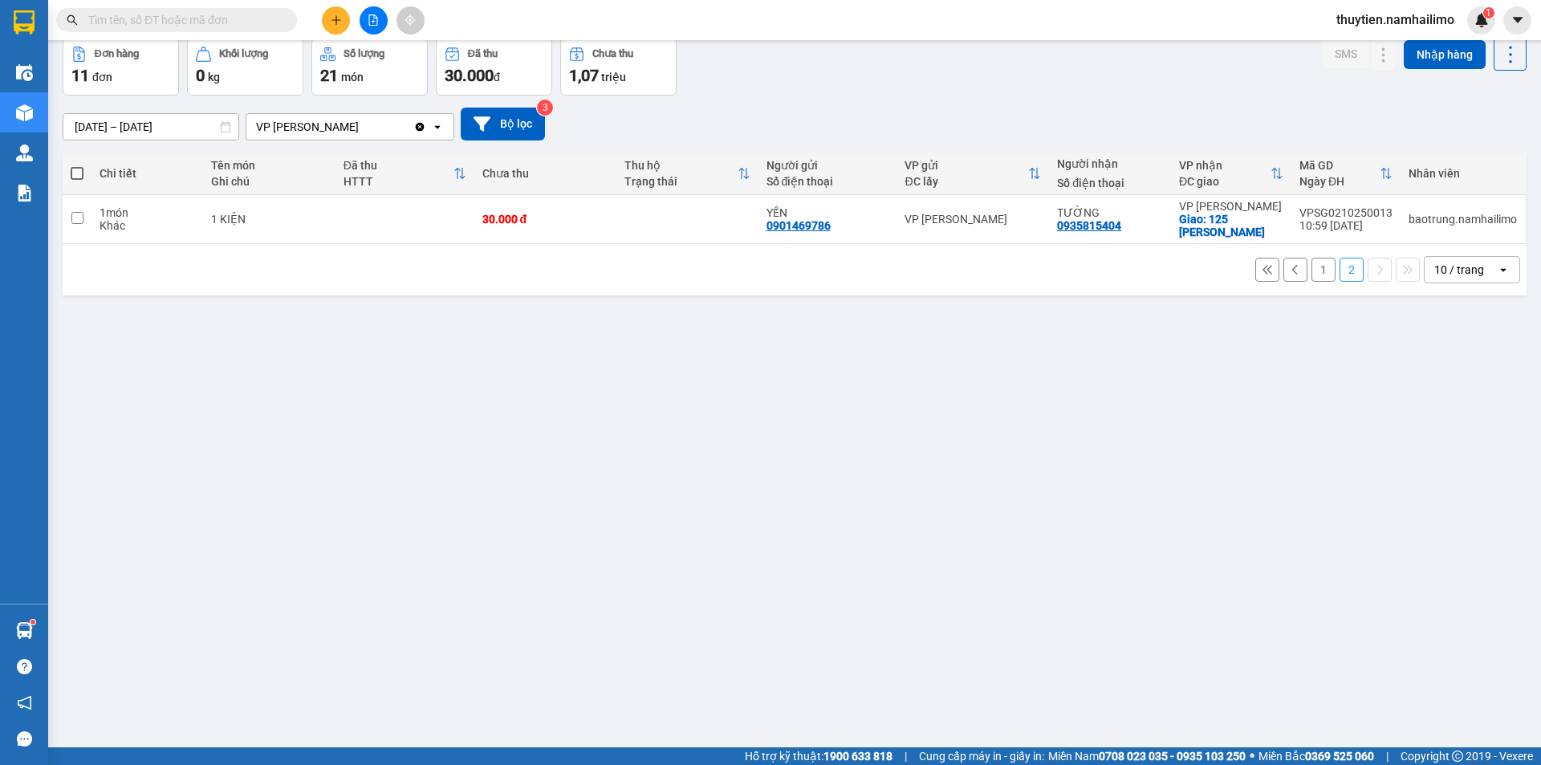
click at [1312, 266] on button "1" at bounding box center [1323, 270] width 24 height 24
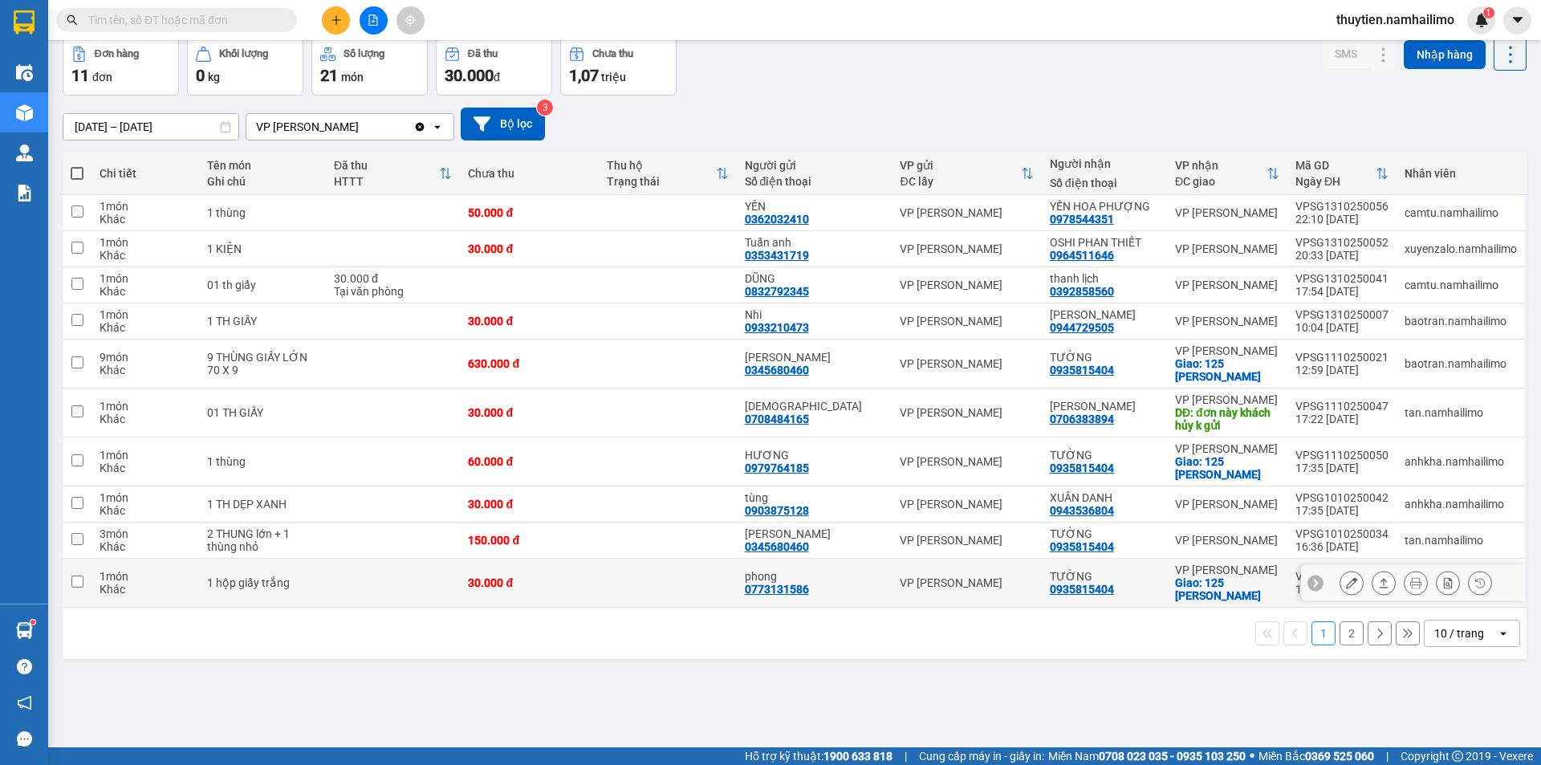
scroll to position [0, 0]
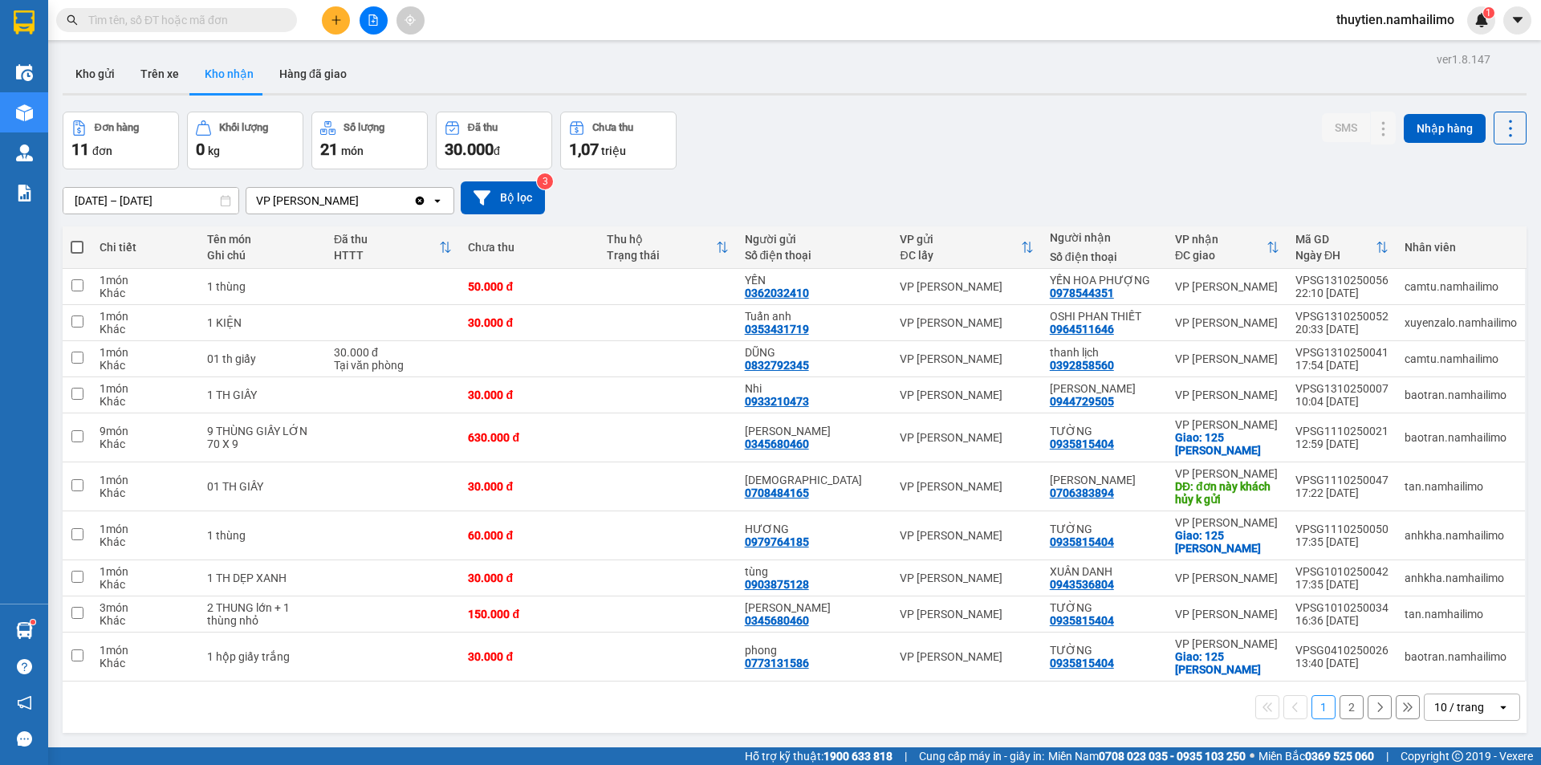
click at [481, 31] on div "Kết quả tìm kiếm ( 0 ) Bộ lọc No Data thuytien.namhailimo 1" at bounding box center [770, 20] width 1541 height 40
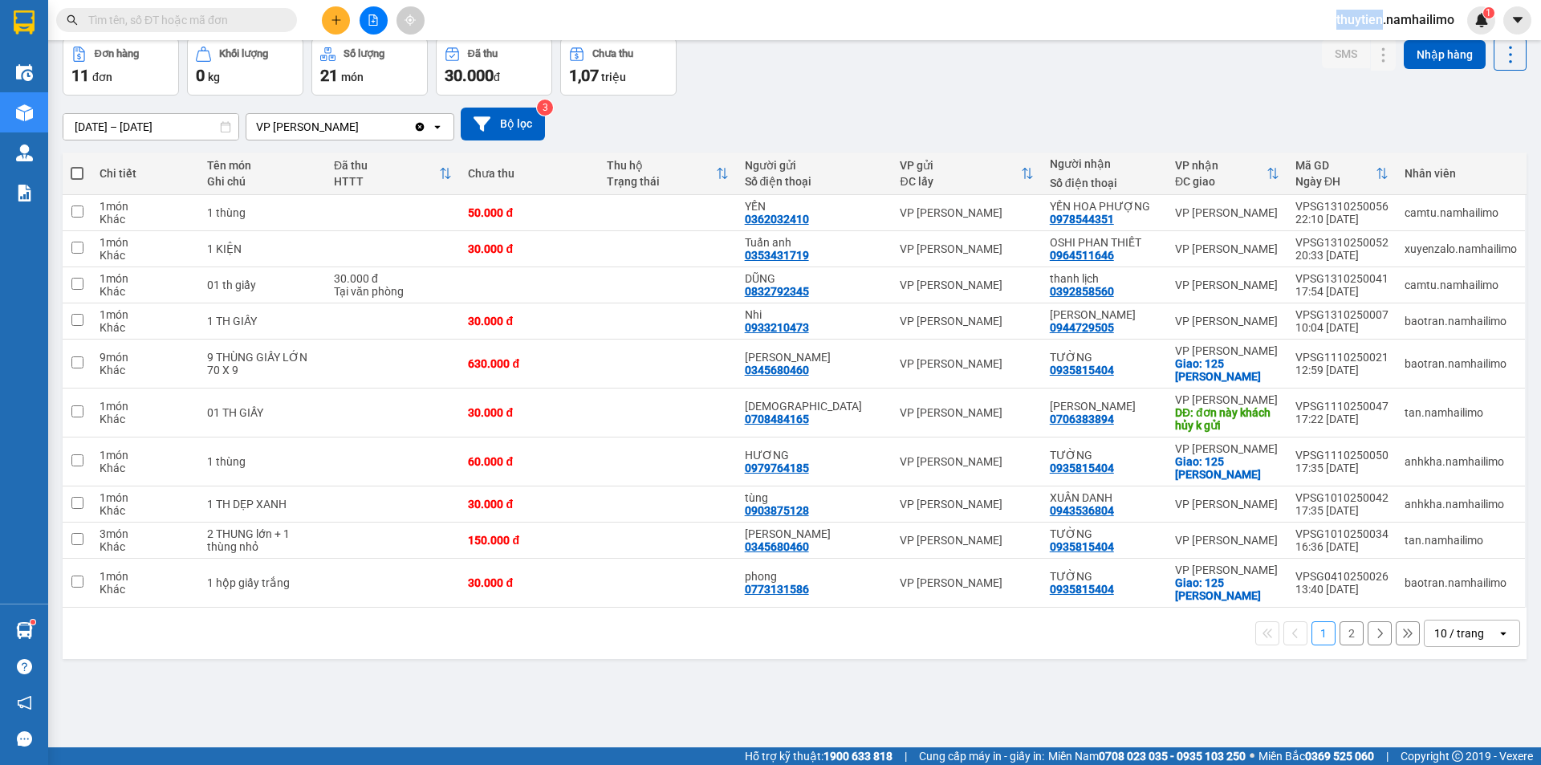
click at [1345, 628] on button "2" at bounding box center [1352, 633] width 24 height 24
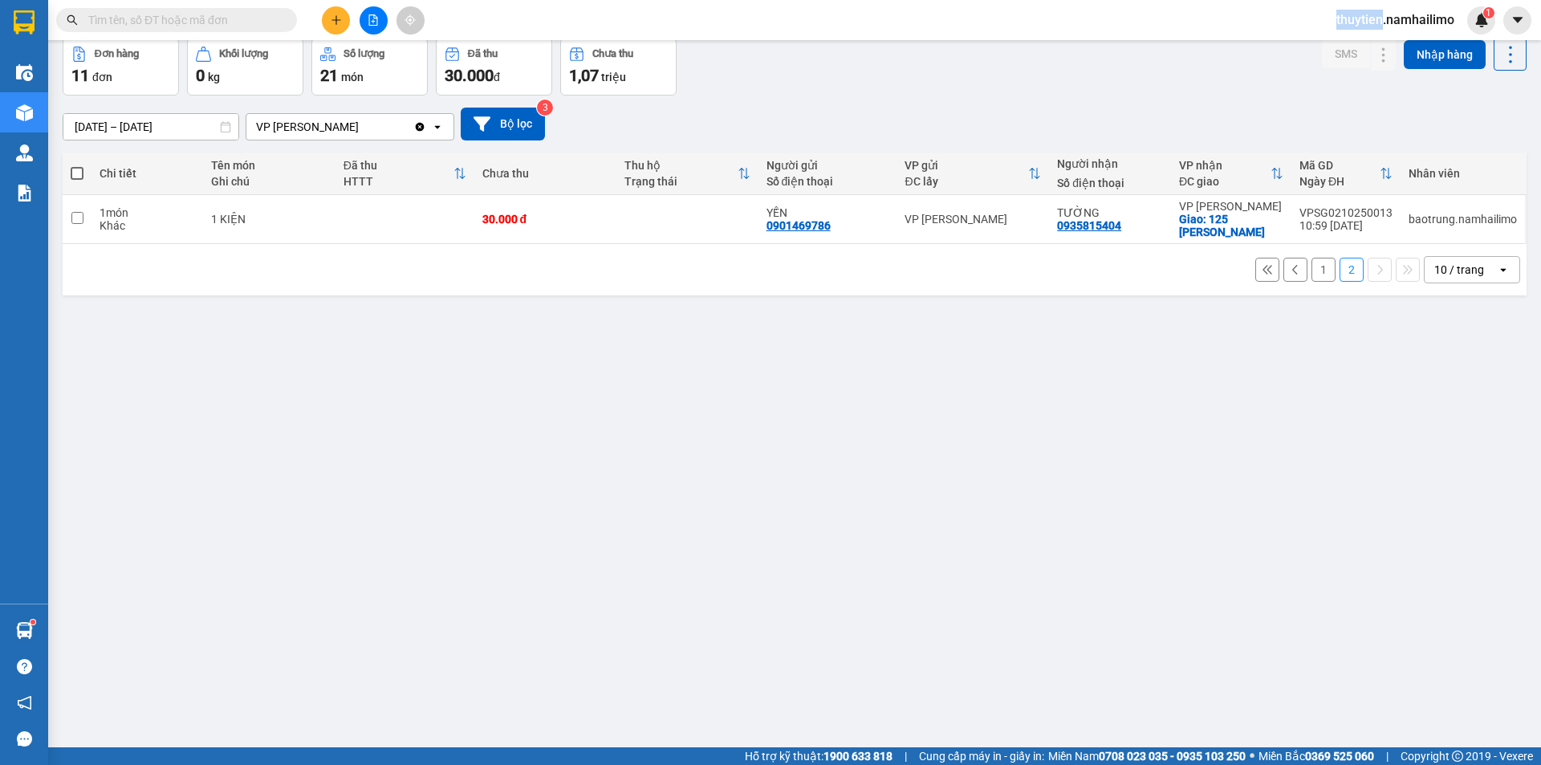
click at [1319, 269] on button "1" at bounding box center [1323, 270] width 24 height 24
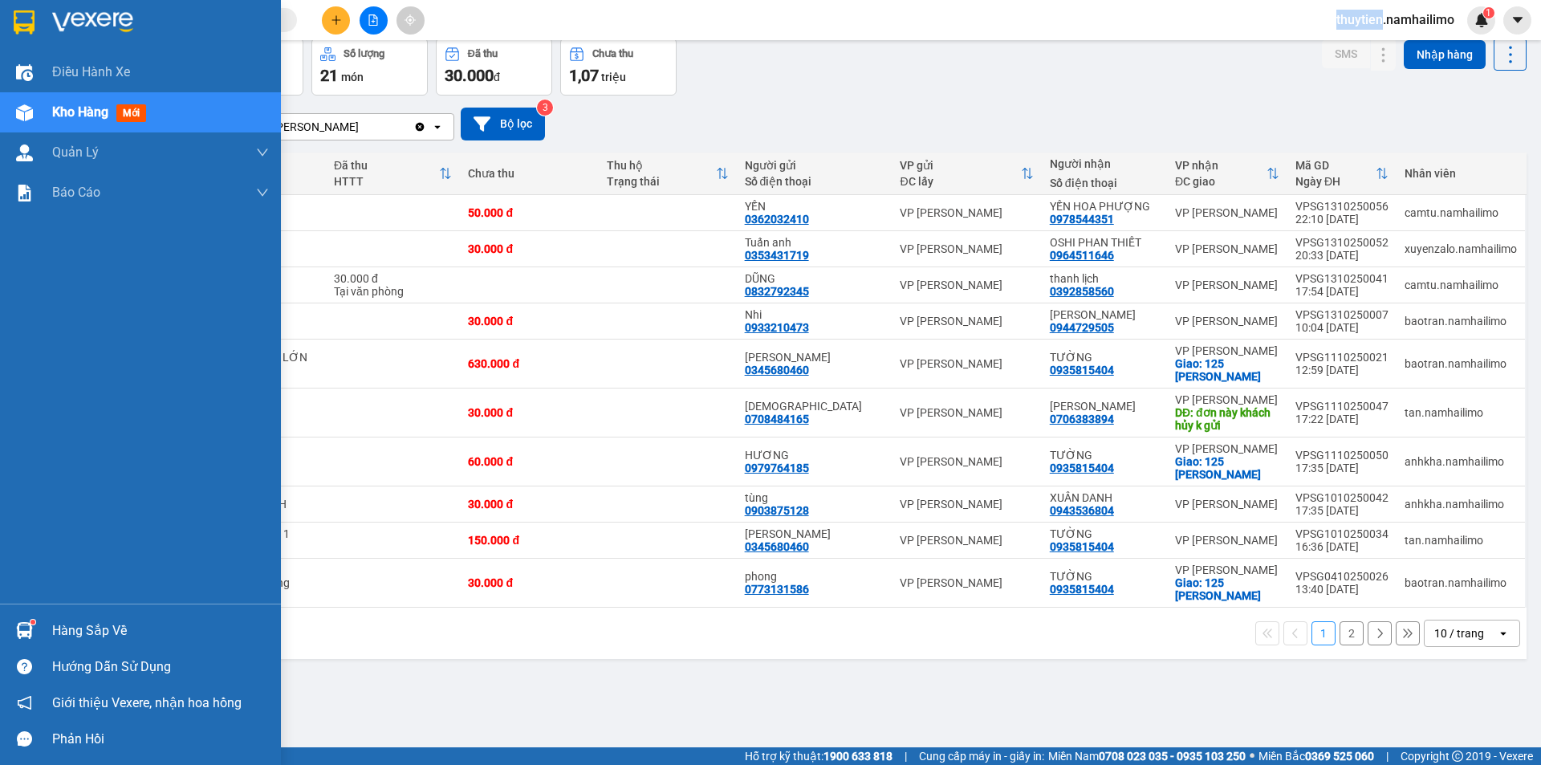
click at [79, 108] on span "Kho hàng" at bounding box center [80, 111] width 56 height 15
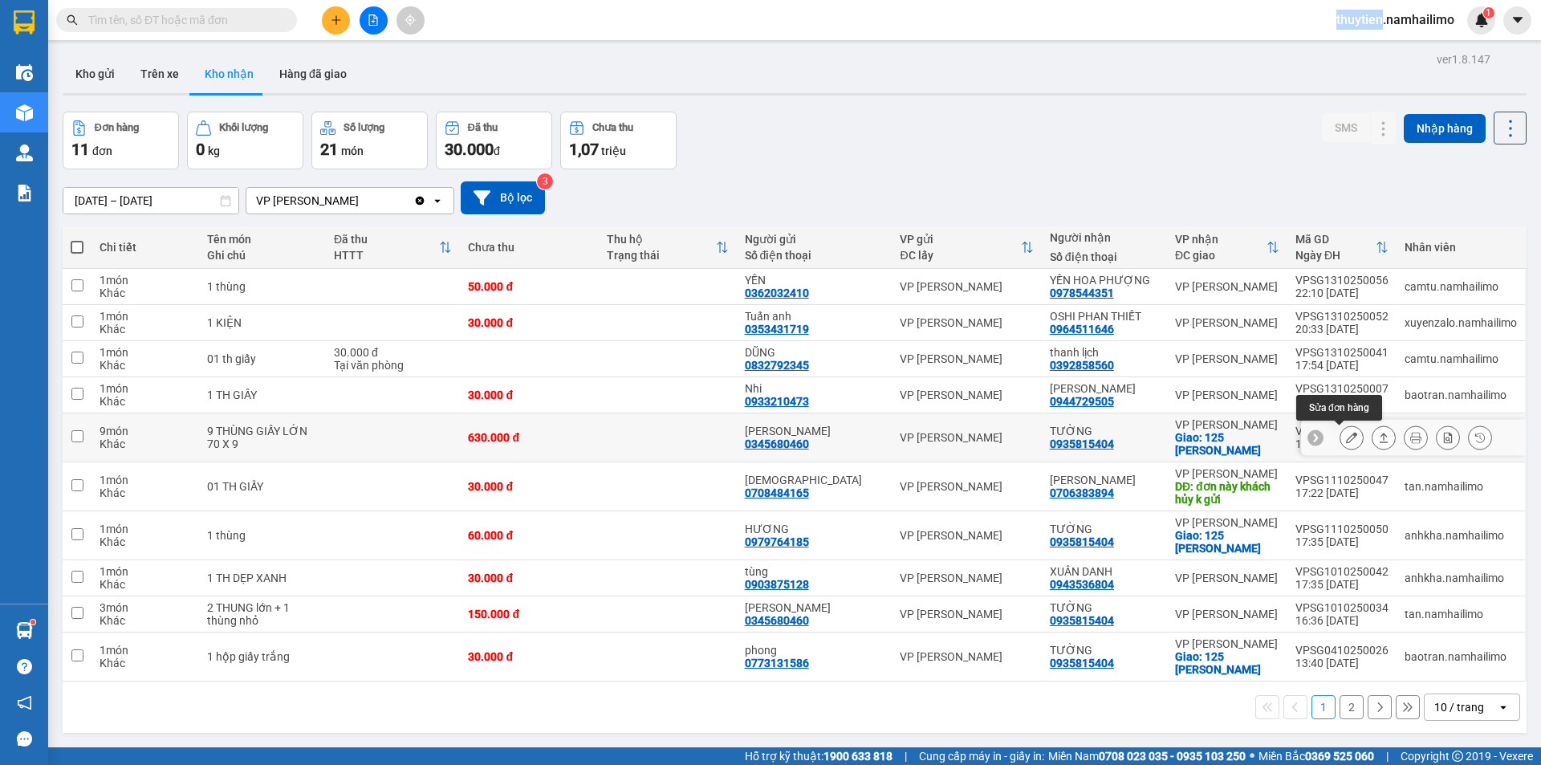
click at [1346, 441] on icon at bounding box center [1351, 437] width 11 height 11
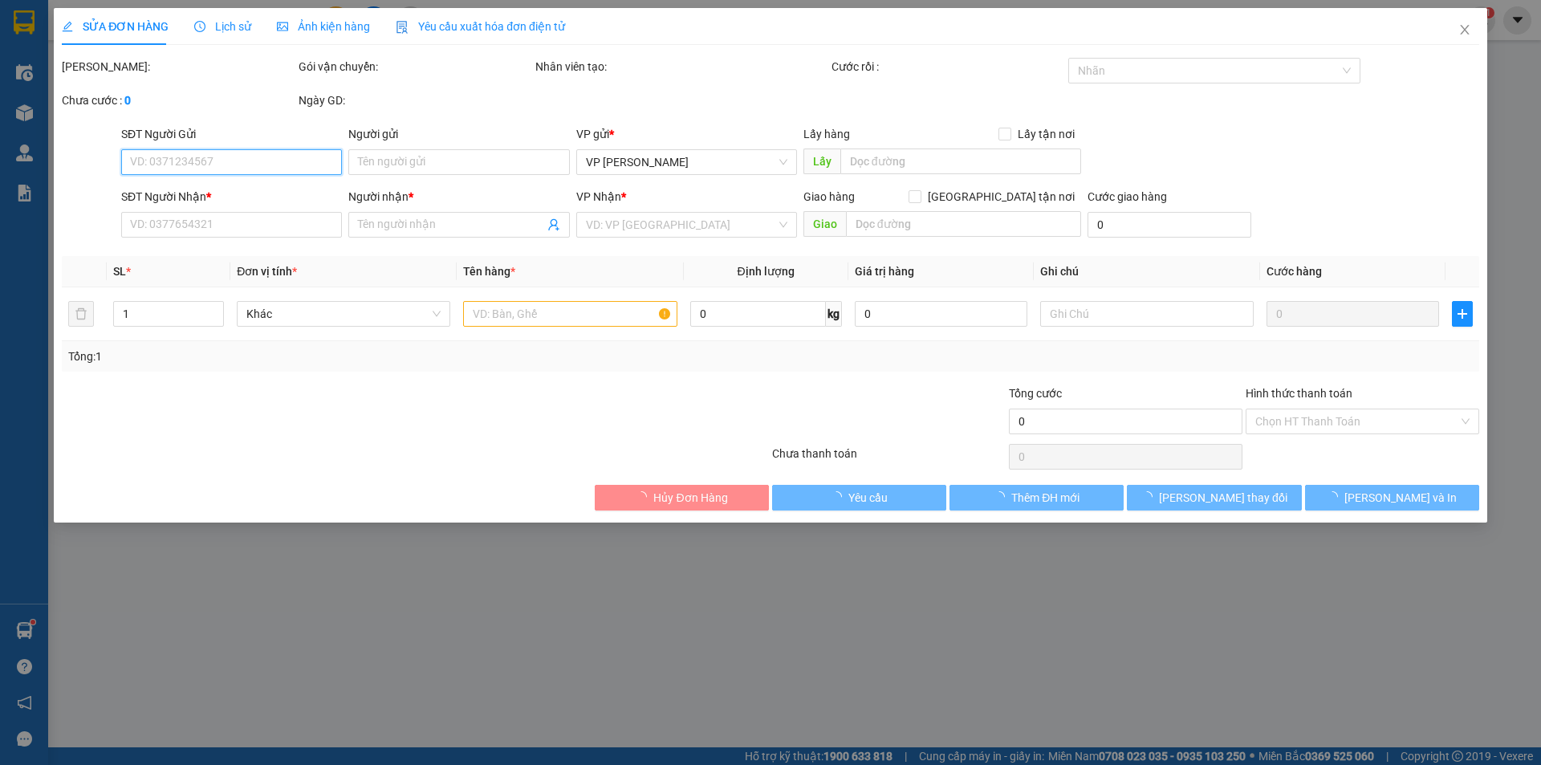
type input "0345680460"
type input "[PERSON_NAME]"
type input "0935815404"
type input "TƯỜNG"
checkbox input "true"
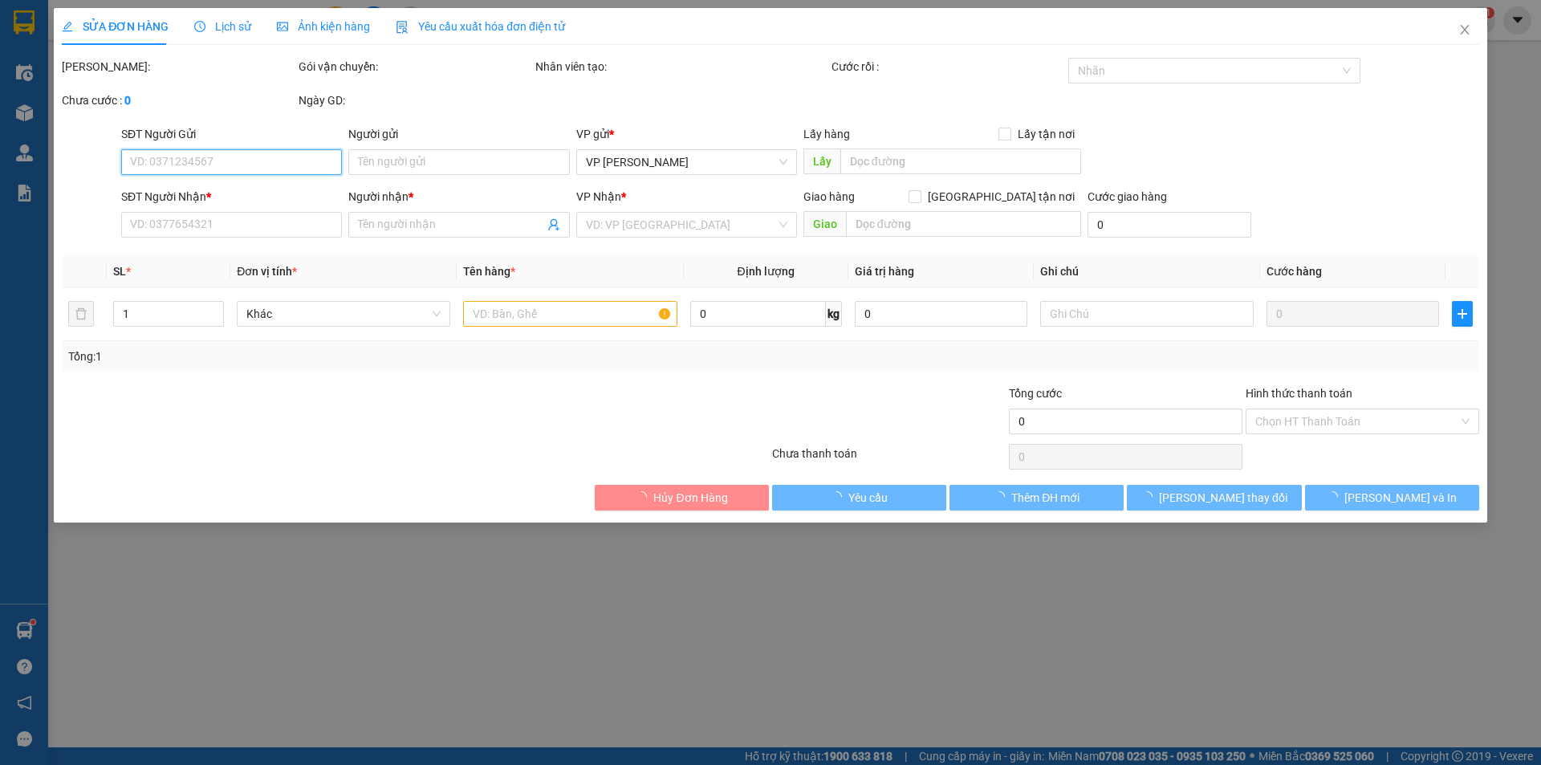
type input "125 [PERSON_NAME]"
type input "630.000"
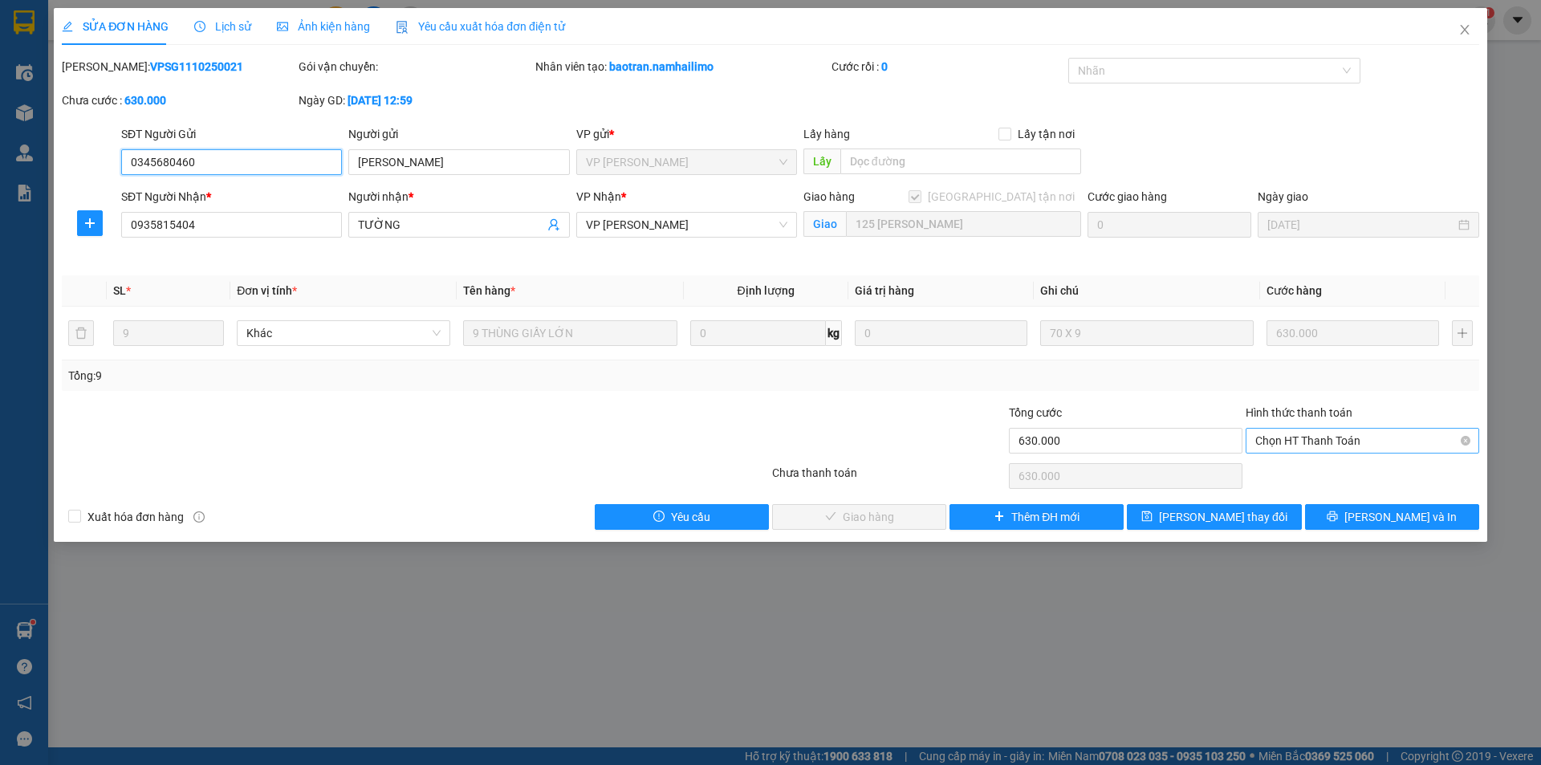
click at [1308, 433] on span "Chọn HT Thanh Toán" at bounding box center [1362, 441] width 214 height 24
click at [1301, 469] on div "Tại văn phòng" at bounding box center [1362, 473] width 214 height 18
type input "0"
click at [890, 516] on span "[PERSON_NAME] và Giao hàng" at bounding box center [880, 517] width 154 height 18
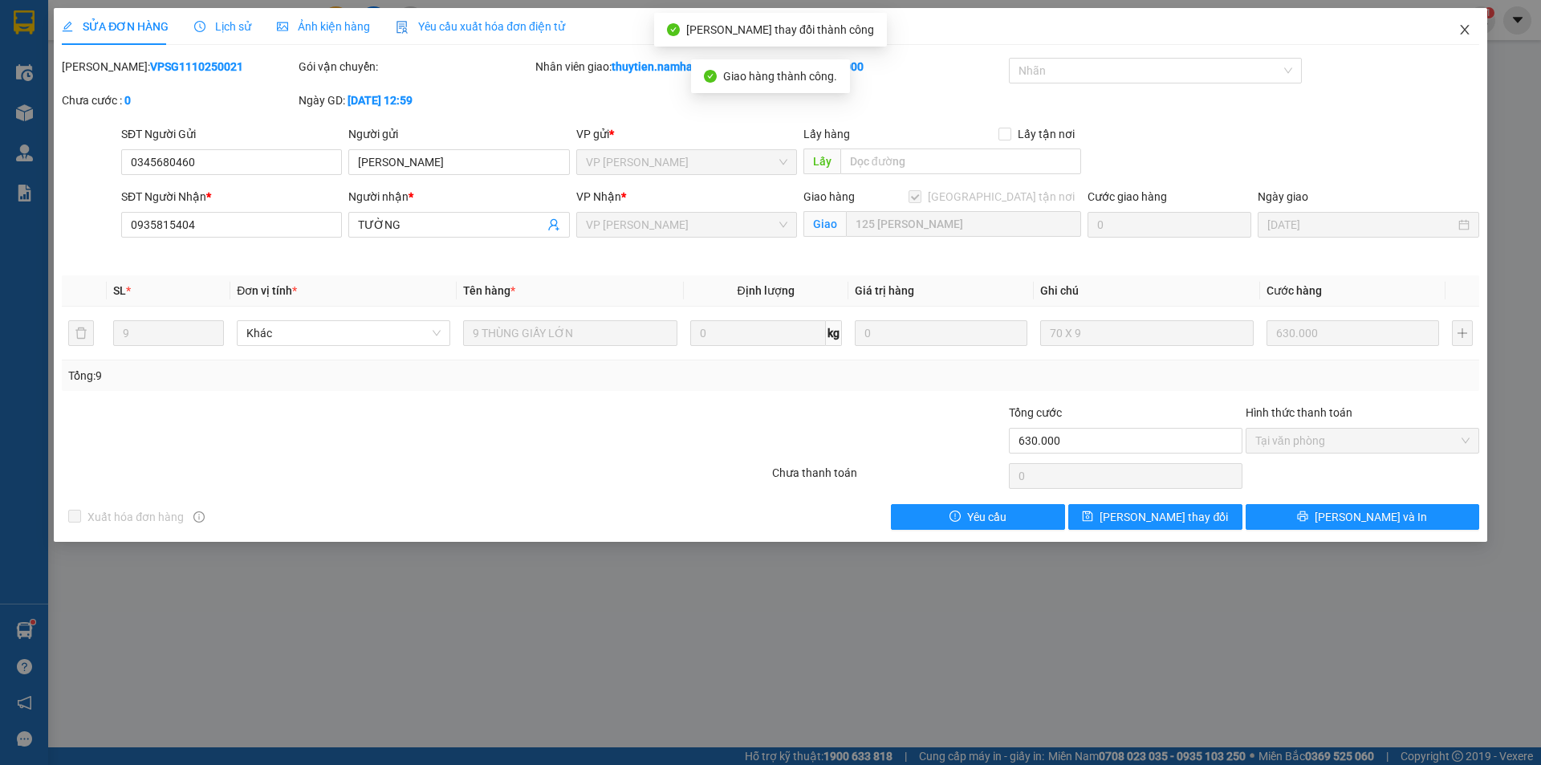
click at [1466, 28] on icon "close" at bounding box center [1464, 30] width 9 height 10
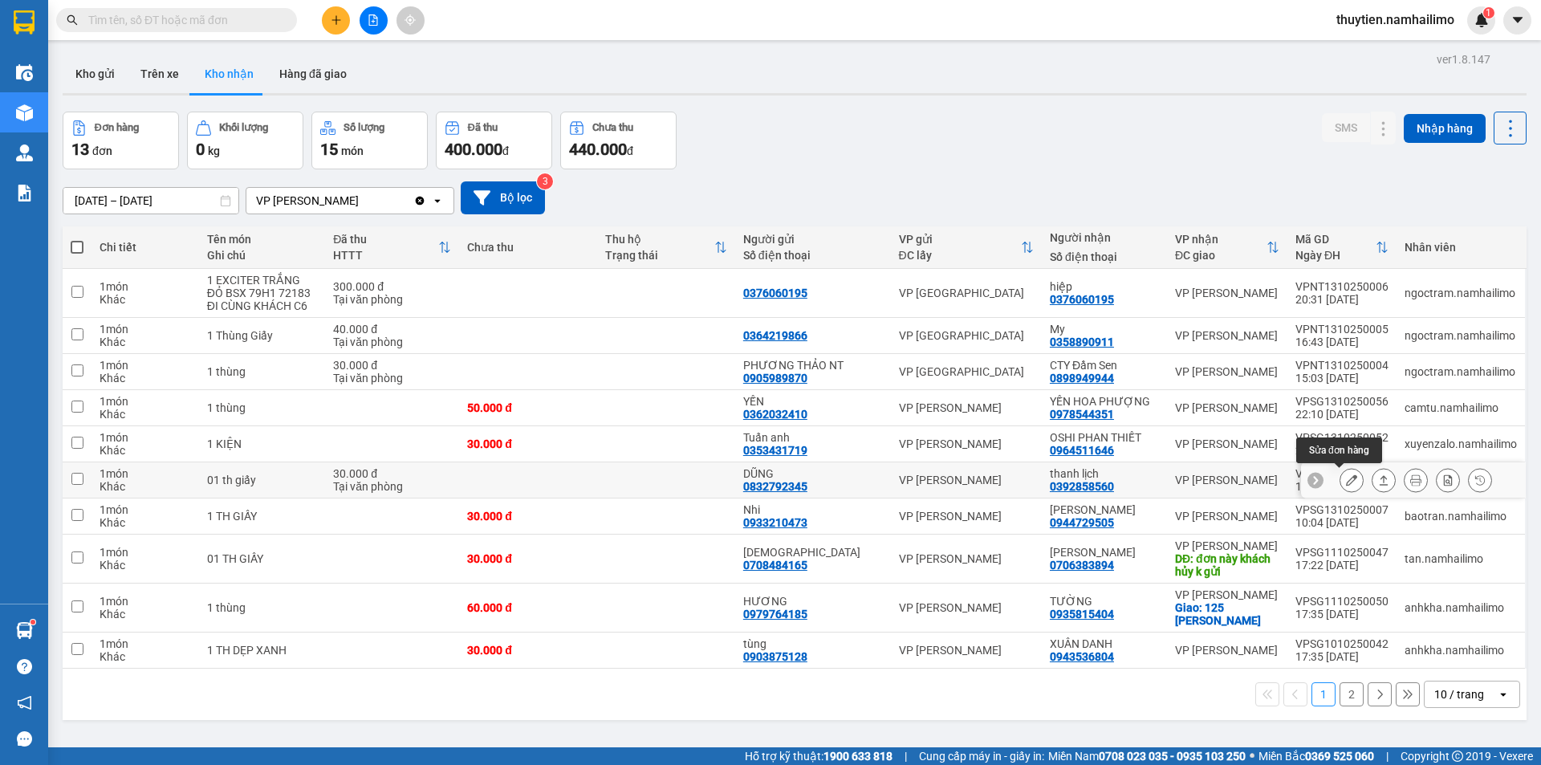
click at [1346, 482] on icon at bounding box center [1351, 479] width 11 height 11
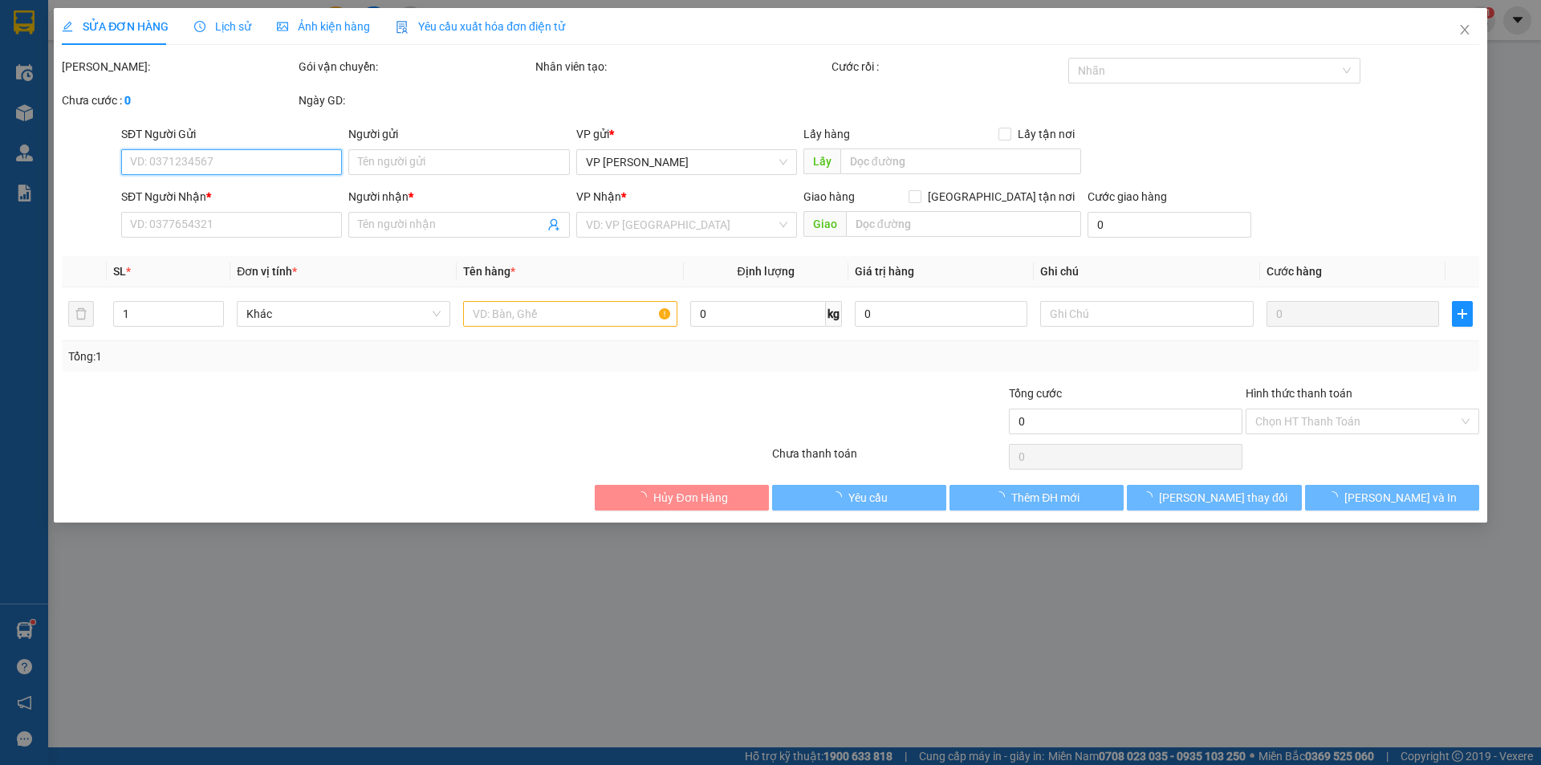
type input "0832792345"
type input "DŨNG"
type input "0392858560"
type input "thanh lịch"
type input "30.000"
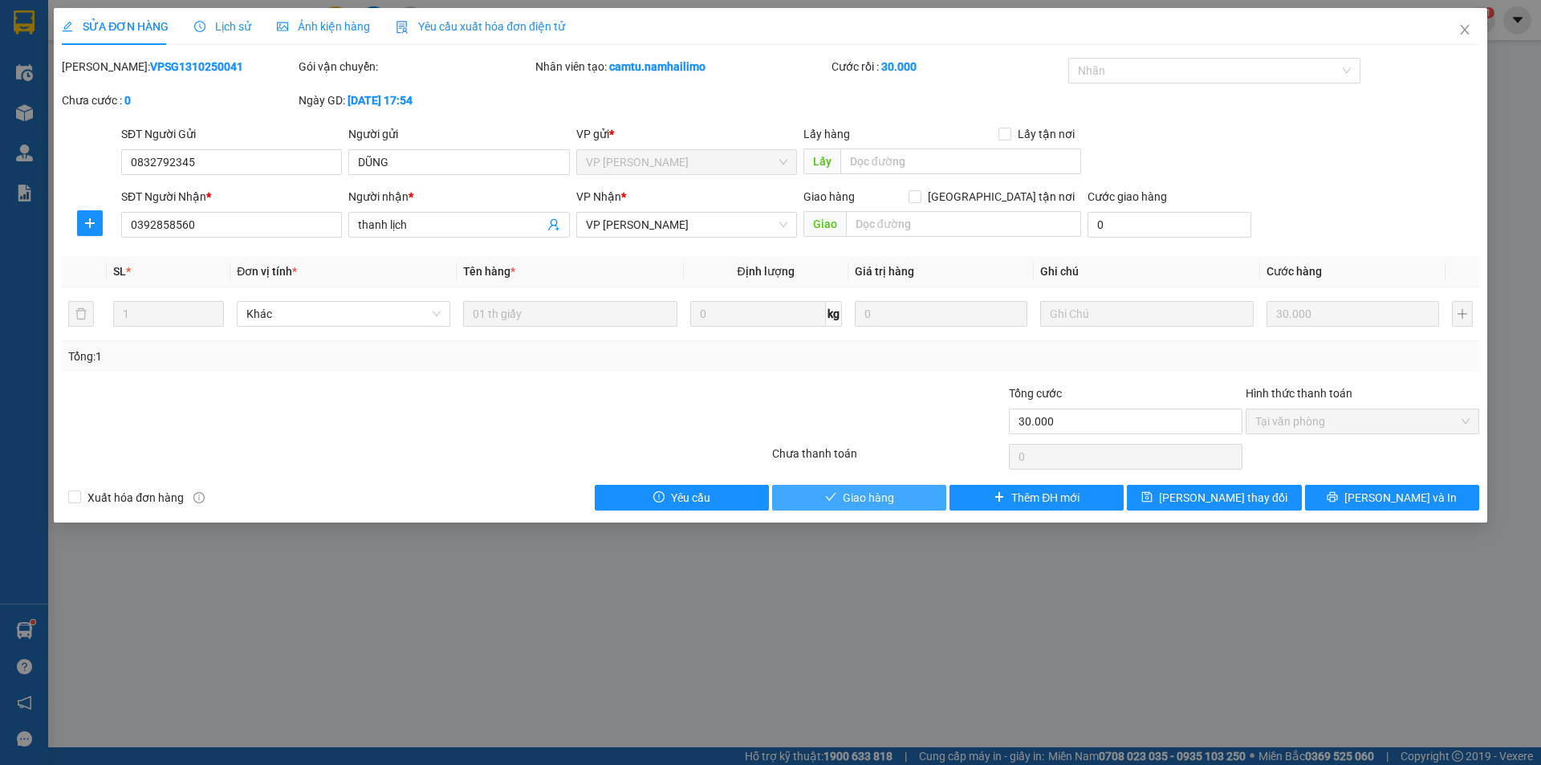
click at [873, 494] on span "Giao hàng" at bounding box center [868, 498] width 51 height 18
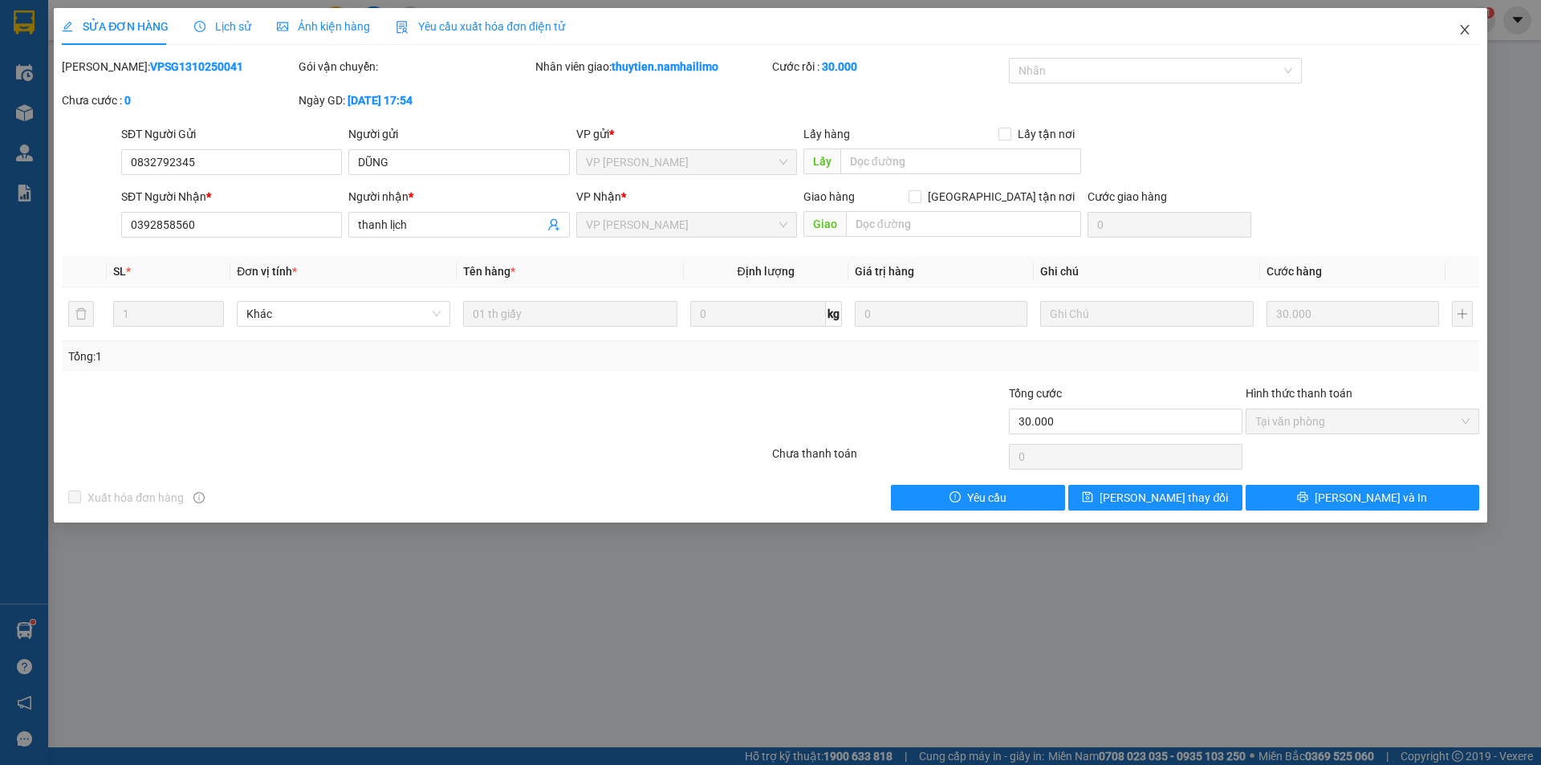
click at [1464, 26] on icon "close" at bounding box center [1464, 29] width 13 height 13
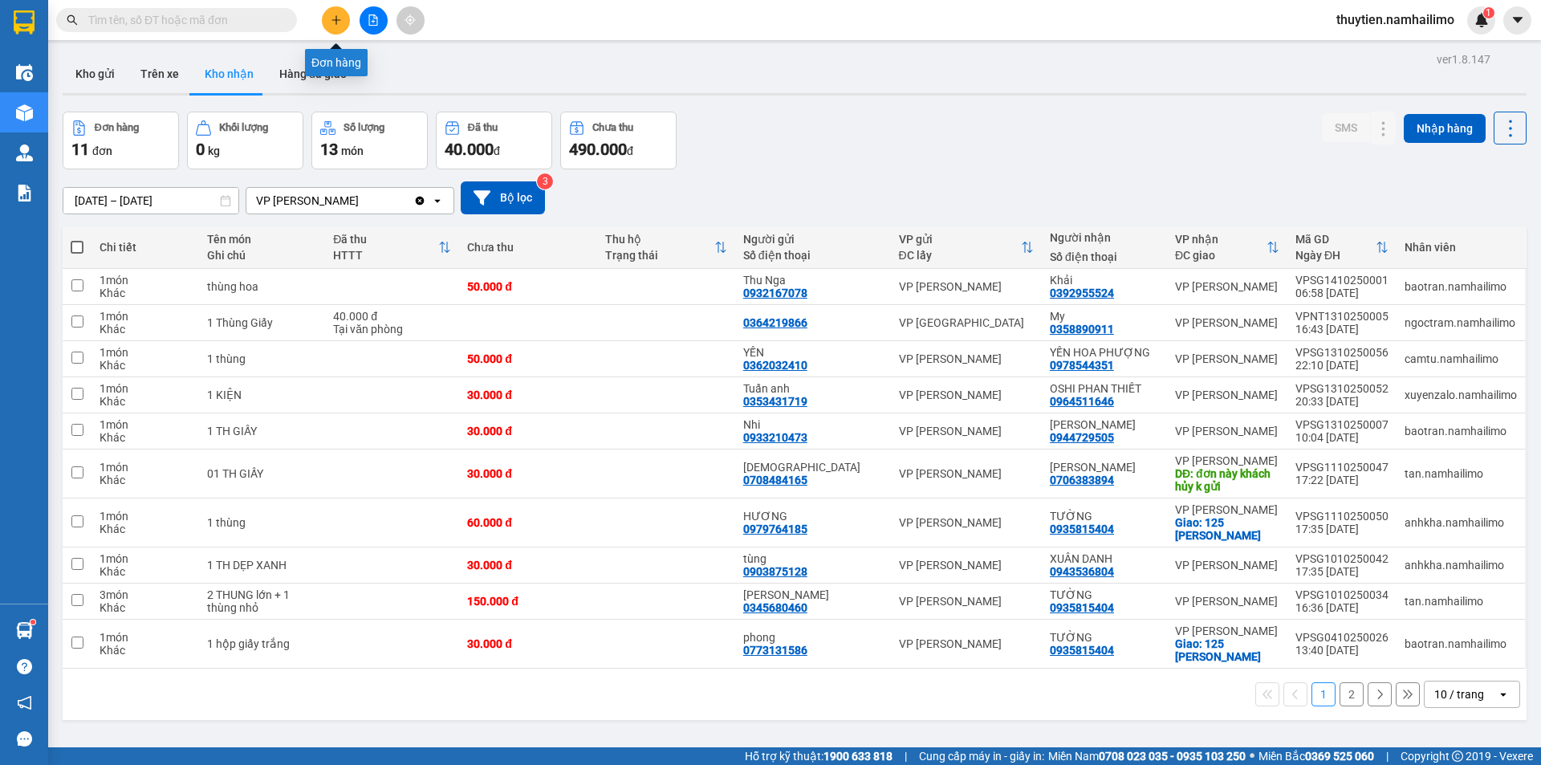
click at [337, 24] on icon "plus" at bounding box center [336, 19] width 11 height 11
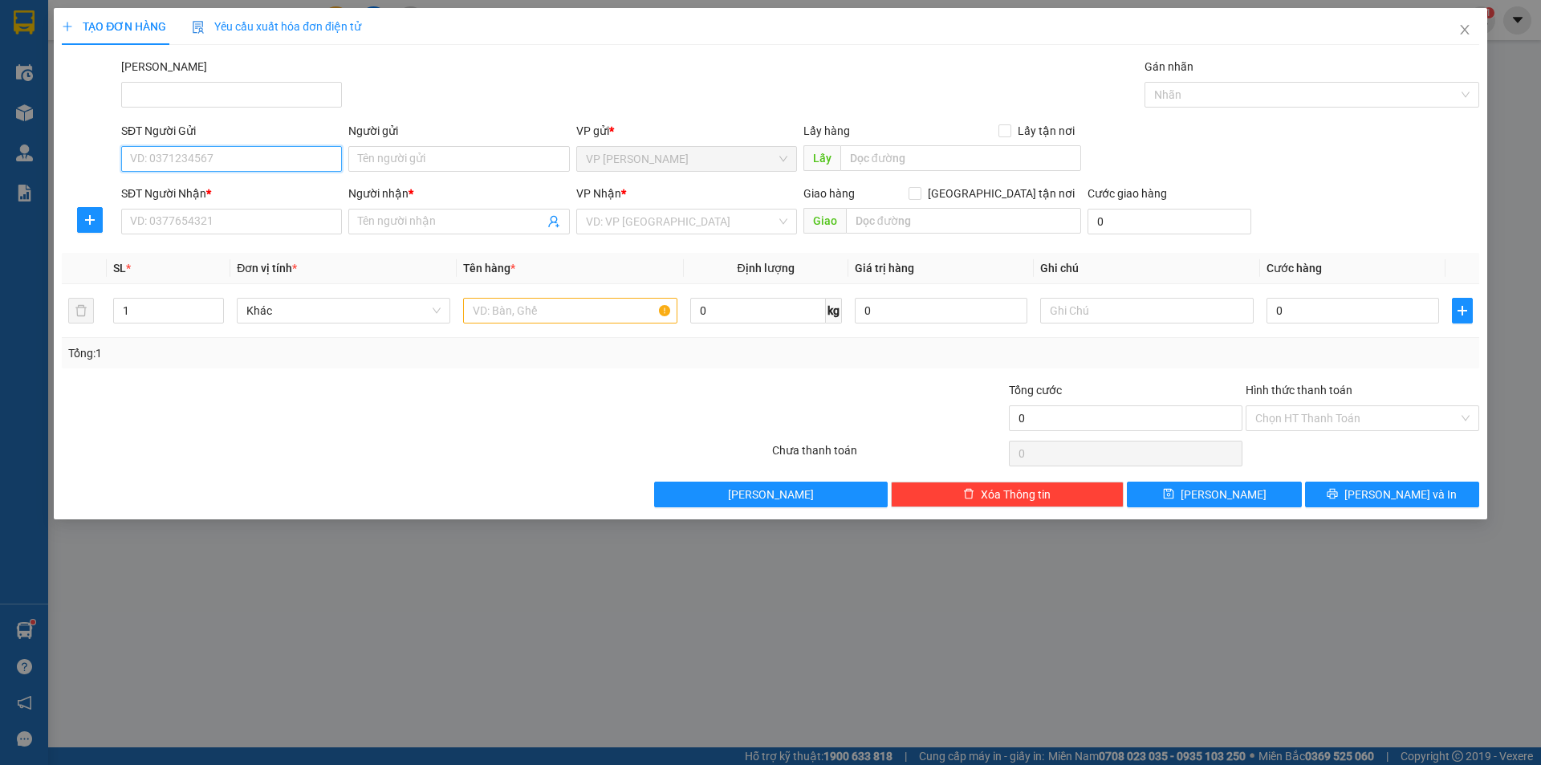
click at [143, 165] on input "SĐT Người Gửi" at bounding box center [231, 159] width 221 height 26
click at [640, 214] on input "search" at bounding box center [681, 221] width 190 height 24
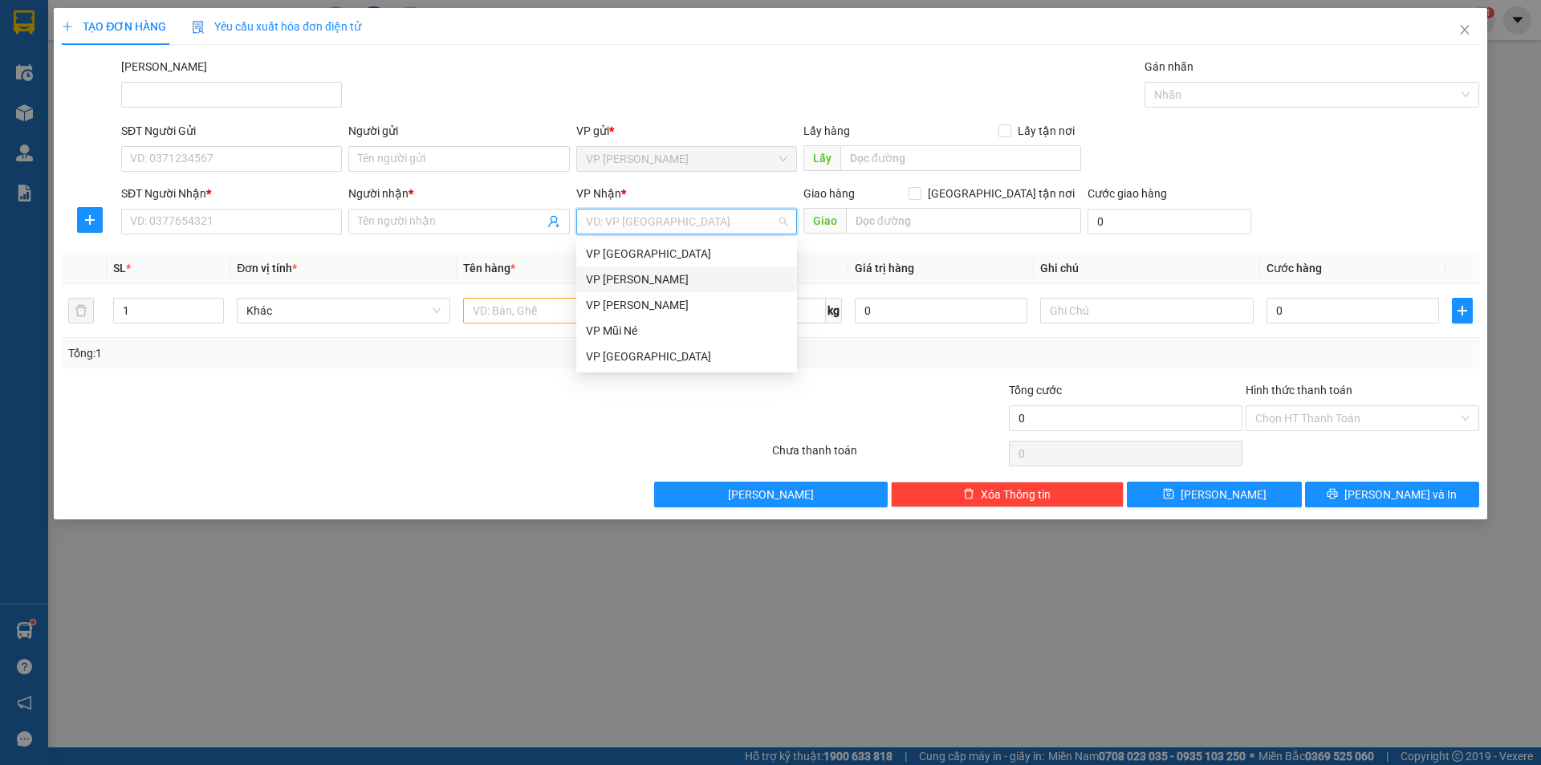
click at [635, 279] on div "VP [PERSON_NAME]" at bounding box center [686, 279] width 201 height 18
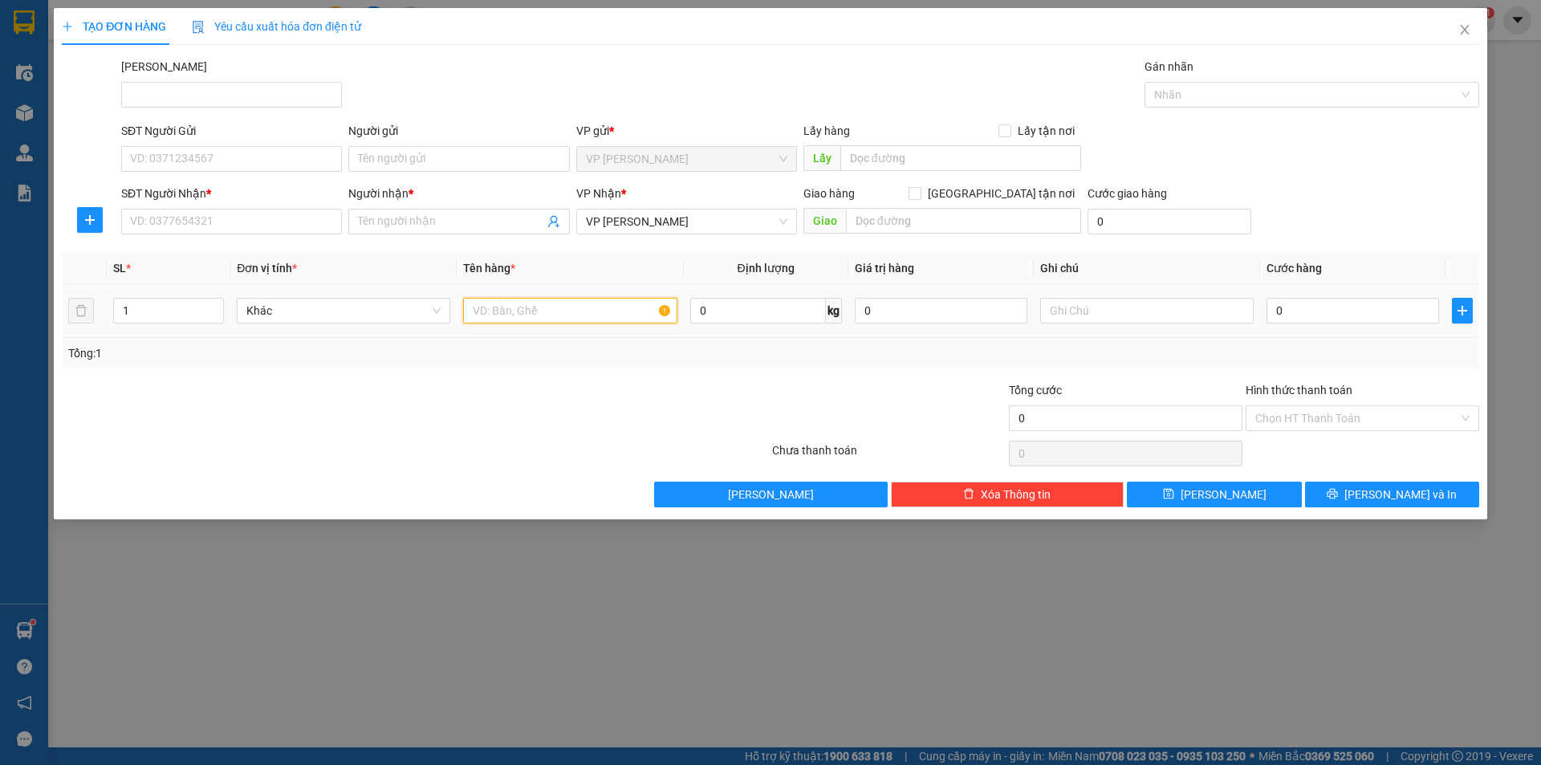
click at [535, 317] on input "text" at bounding box center [569, 311] width 213 height 26
type input "bao gạo"
click at [177, 315] on input "1" at bounding box center [168, 311] width 109 height 24
type input "4"
click at [1325, 311] on input "0" at bounding box center [1352, 311] width 173 height 26
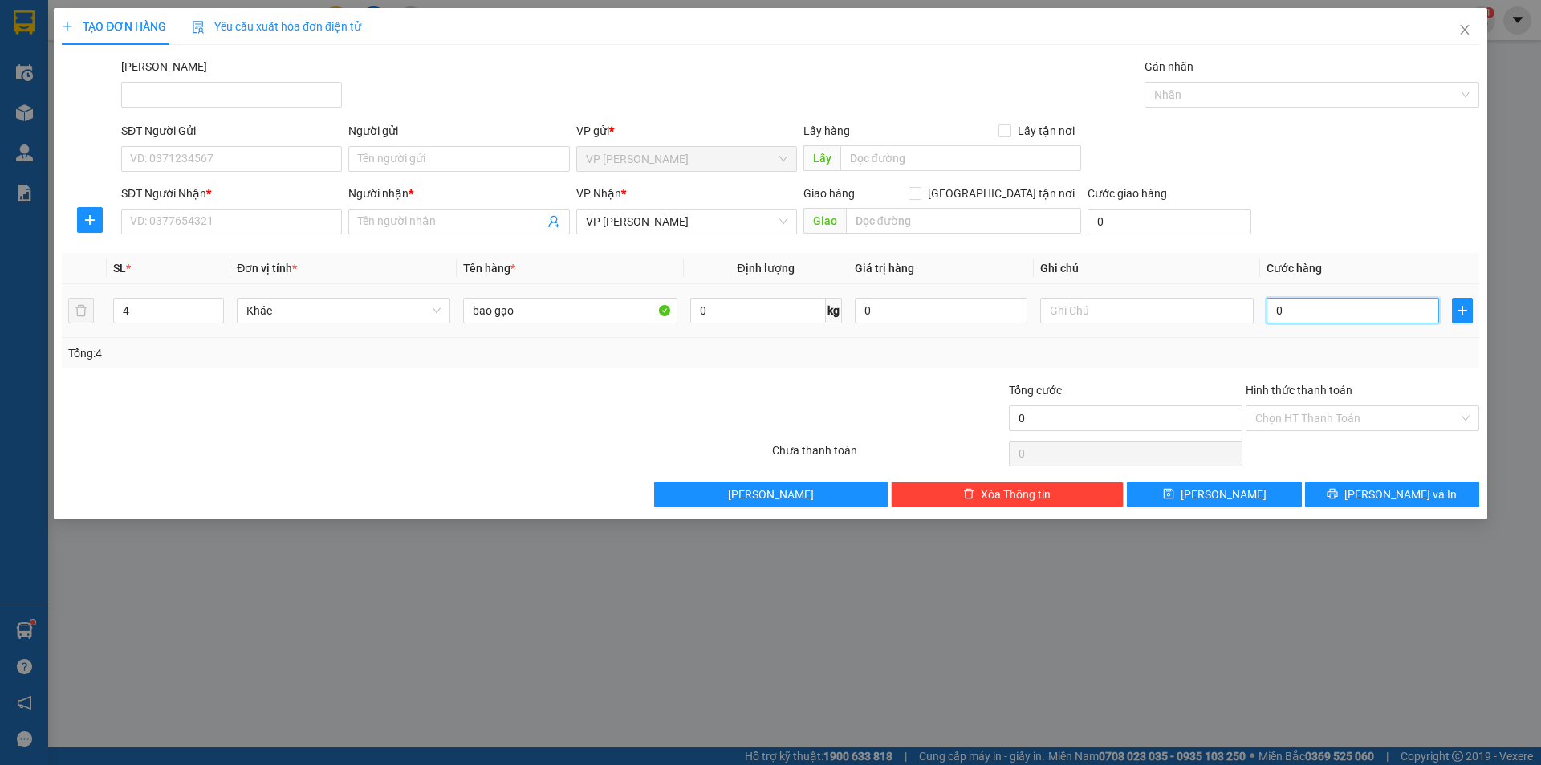
type input "1"
type input "16"
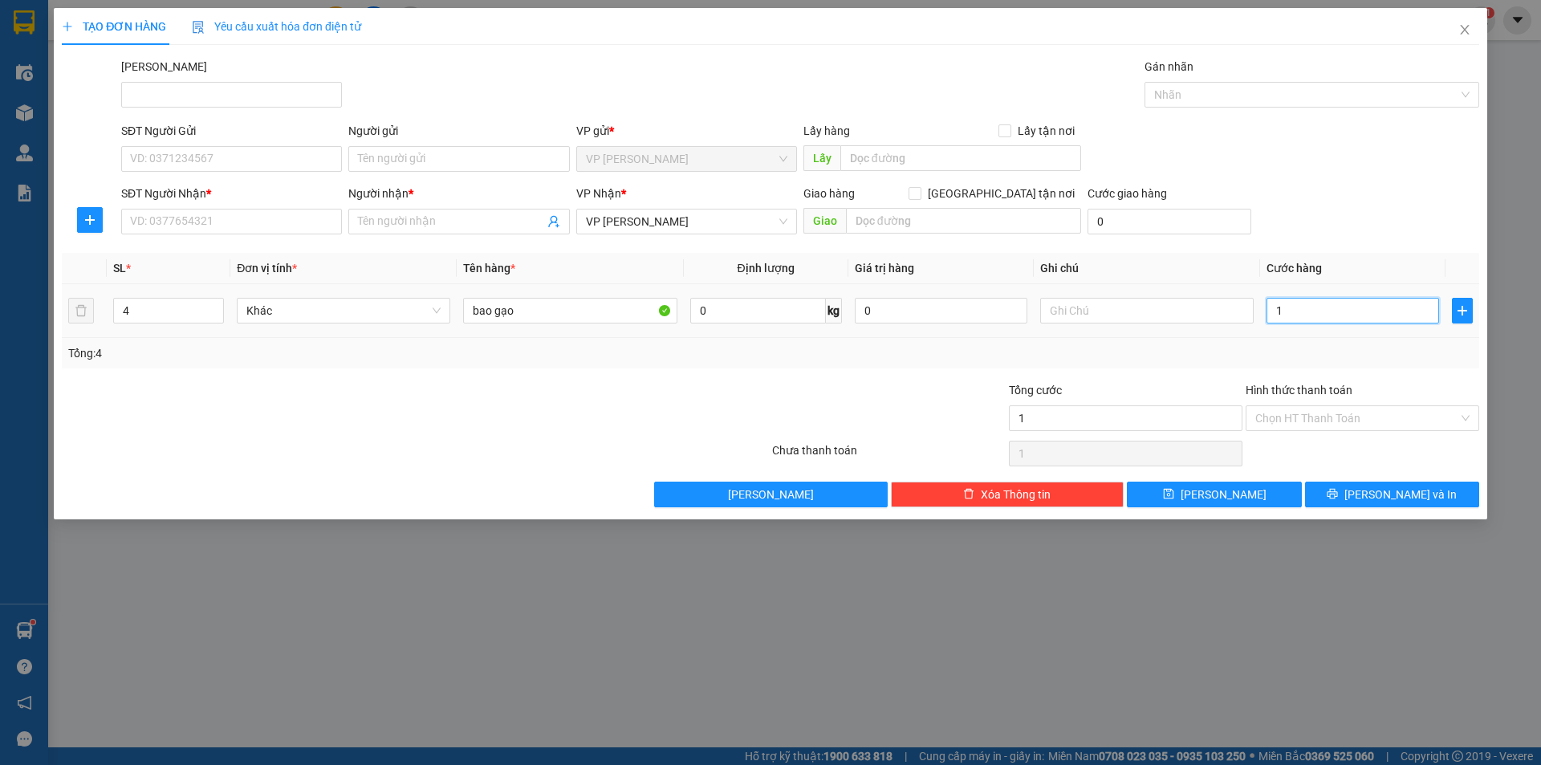
type input "16"
type input "160"
type input "160.000"
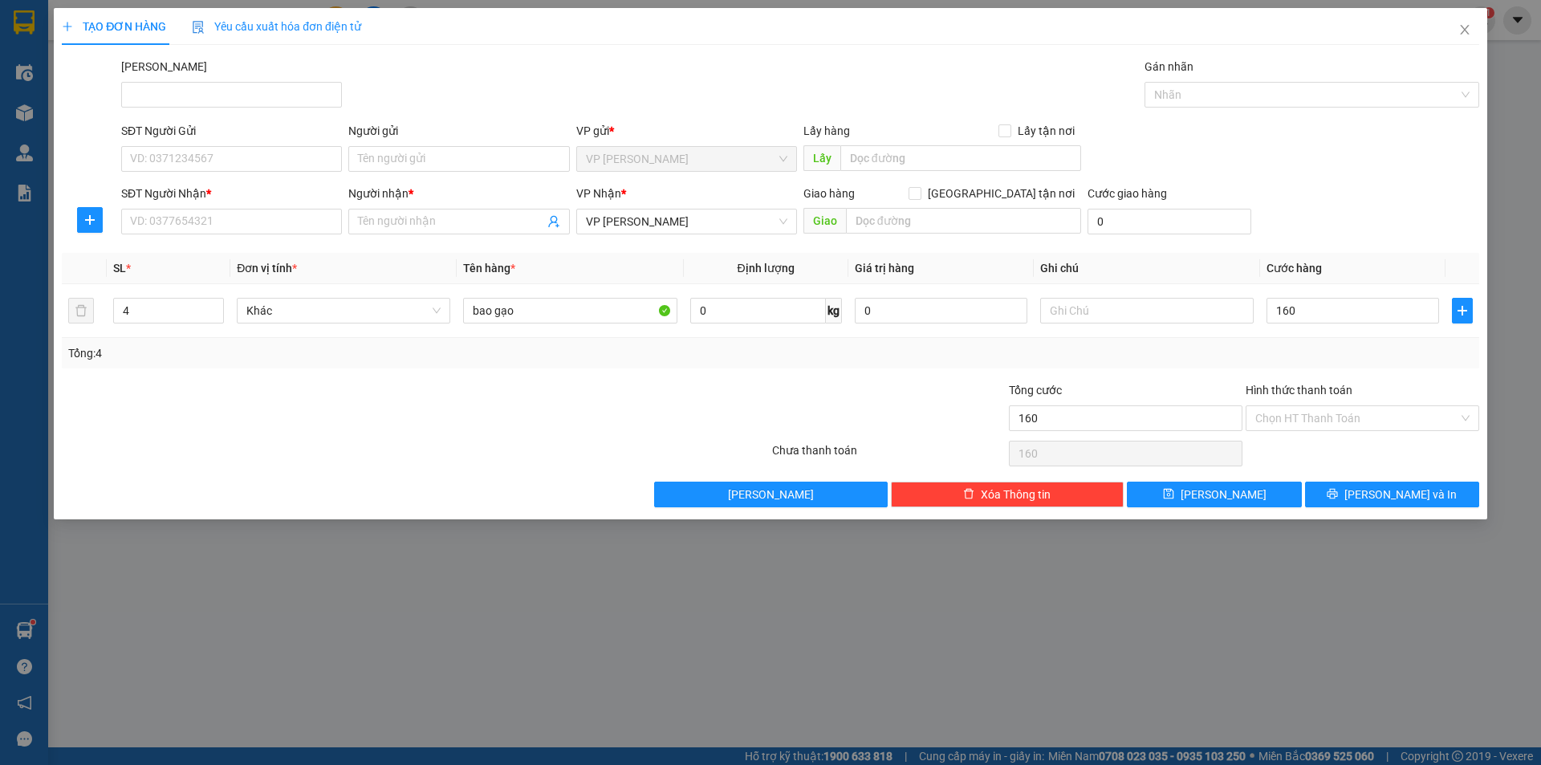
type input "160.000"
click at [1293, 357] on div "Tổng: 4" at bounding box center [770, 353] width 1405 height 18
click at [1469, 29] on icon "close" at bounding box center [1464, 29] width 13 height 13
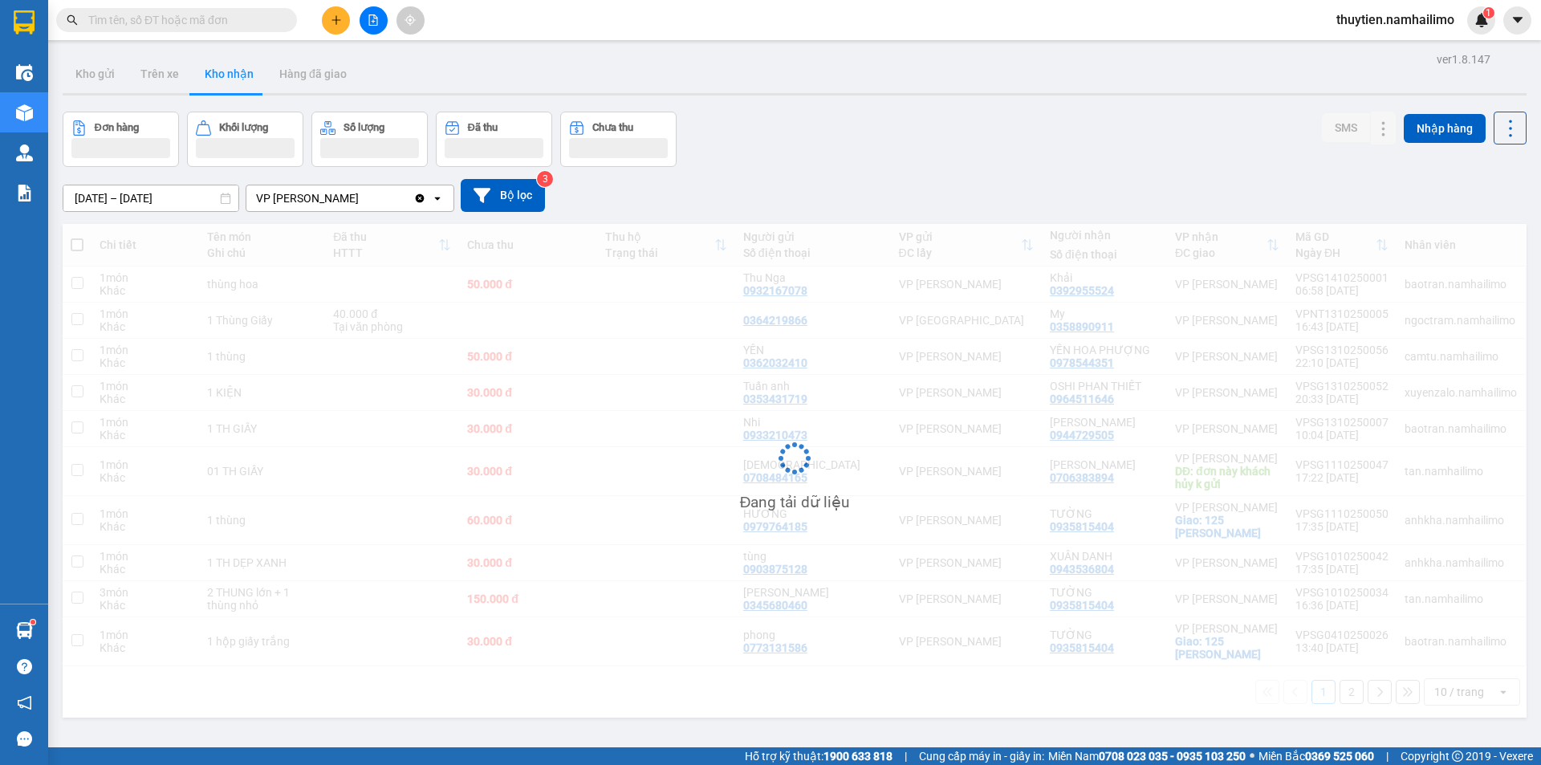
click at [143, 31] on span at bounding box center [176, 20] width 241 height 24
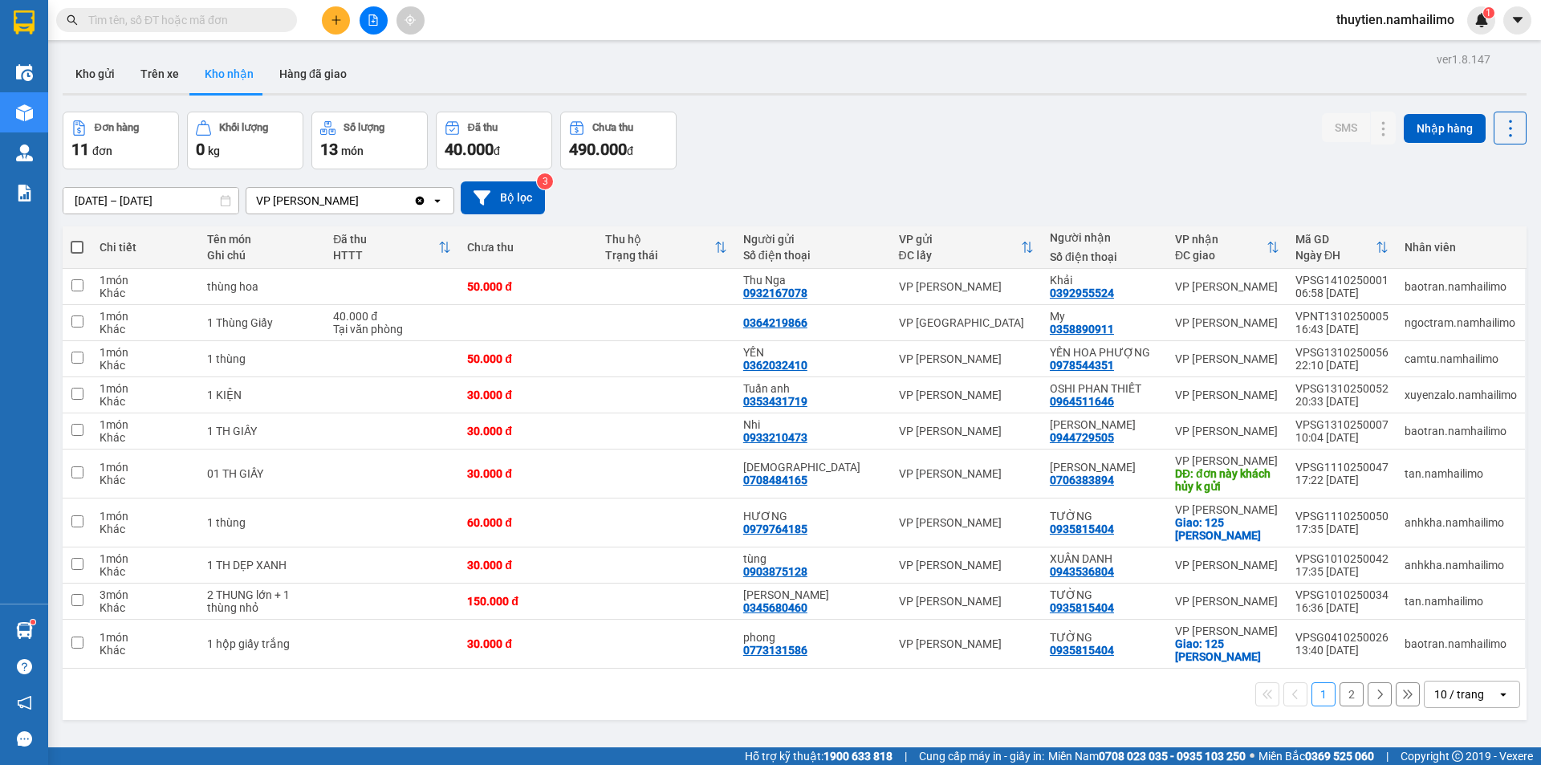
click at [146, 22] on input "text" at bounding box center [182, 20] width 189 height 18
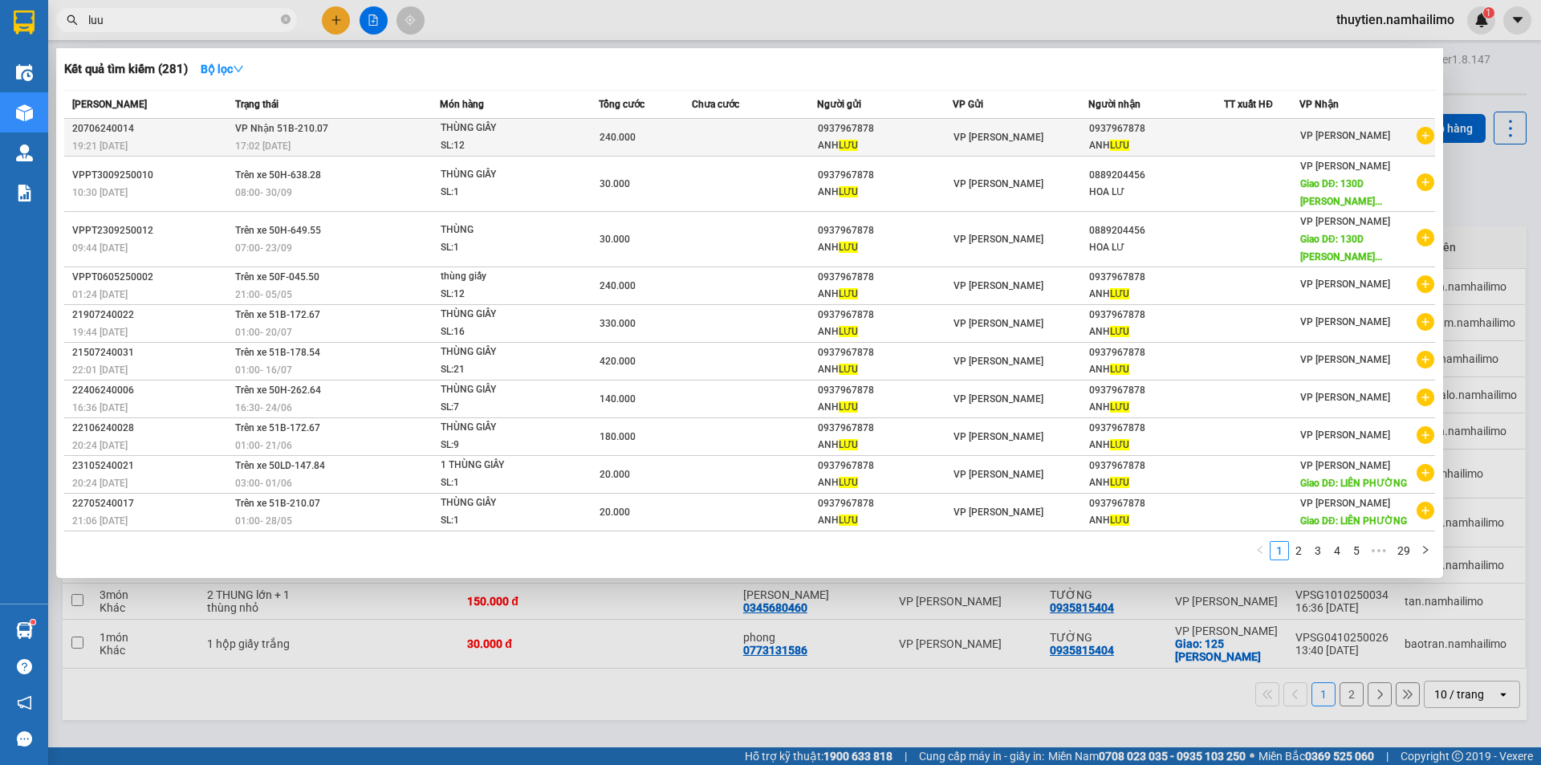
type input "luu"
click at [1424, 133] on icon "plus-circle" at bounding box center [1426, 136] width 18 height 18
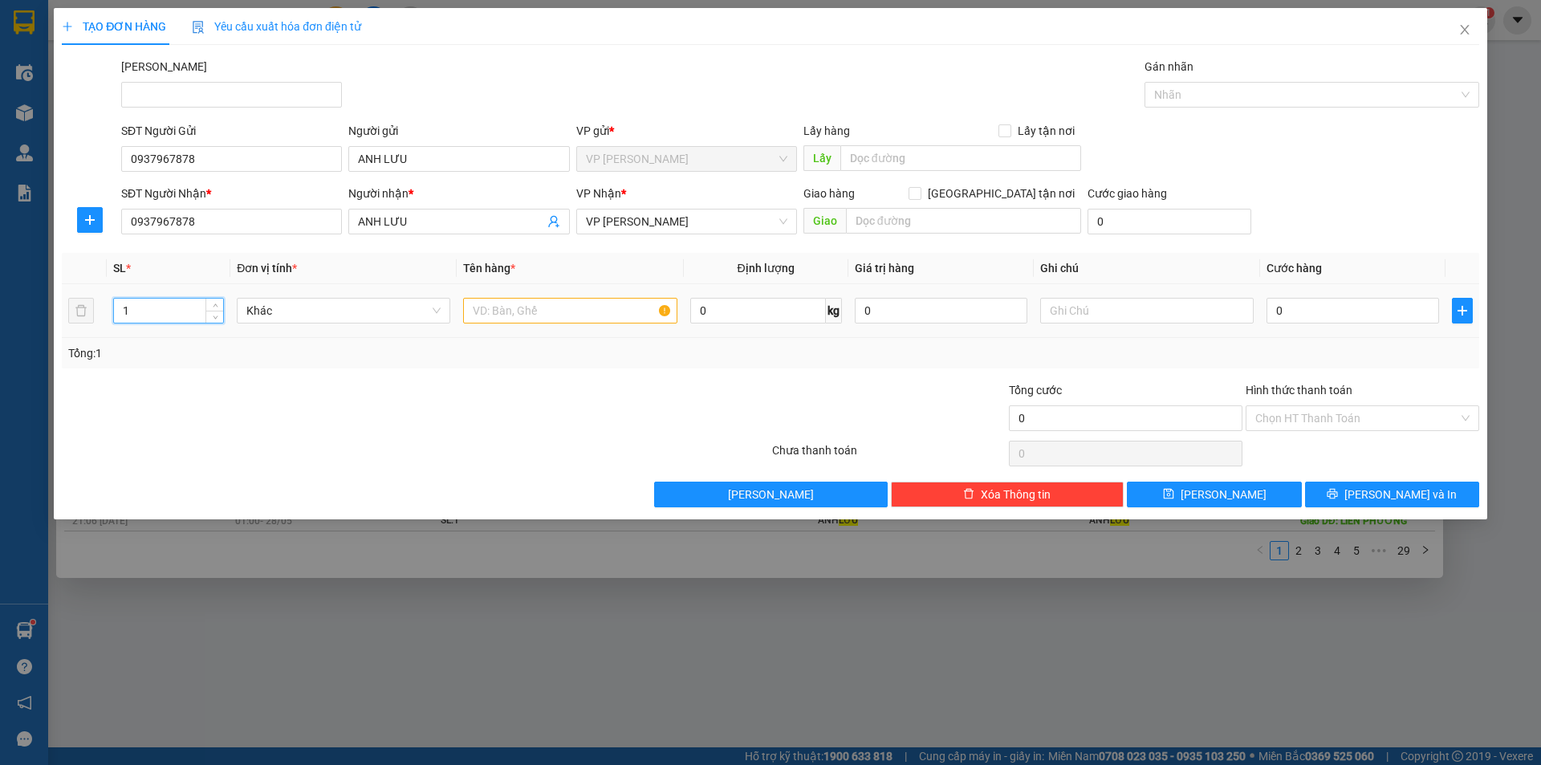
click at [143, 312] on input "1" at bounding box center [168, 311] width 109 height 24
type input "17"
click at [498, 315] on input "text" at bounding box center [569, 311] width 213 height 26
type input "8 thùng xốp +9 thùng giấy"
click at [1322, 315] on input "0" at bounding box center [1352, 311] width 173 height 26
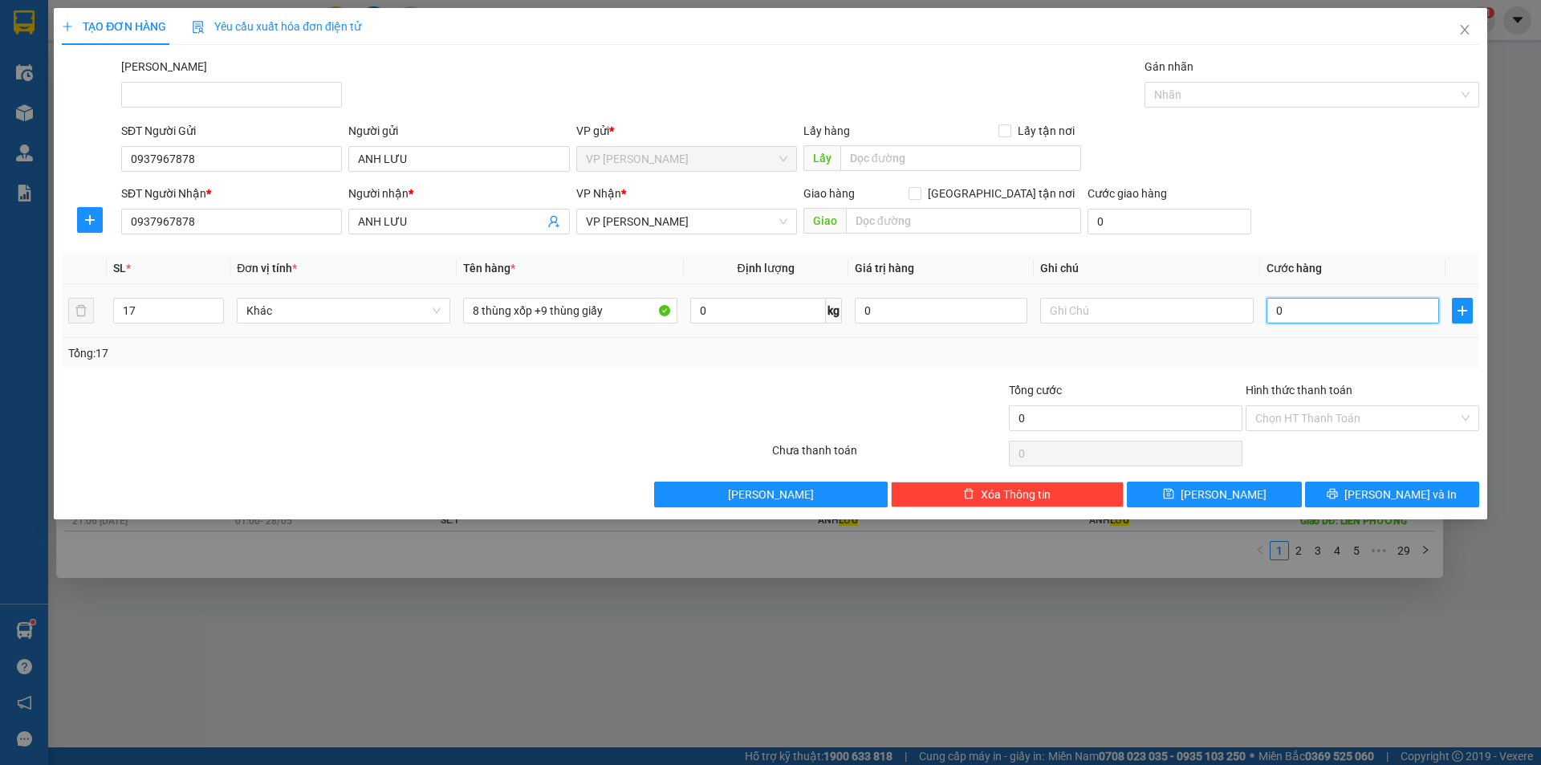
type input "4"
type input "44"
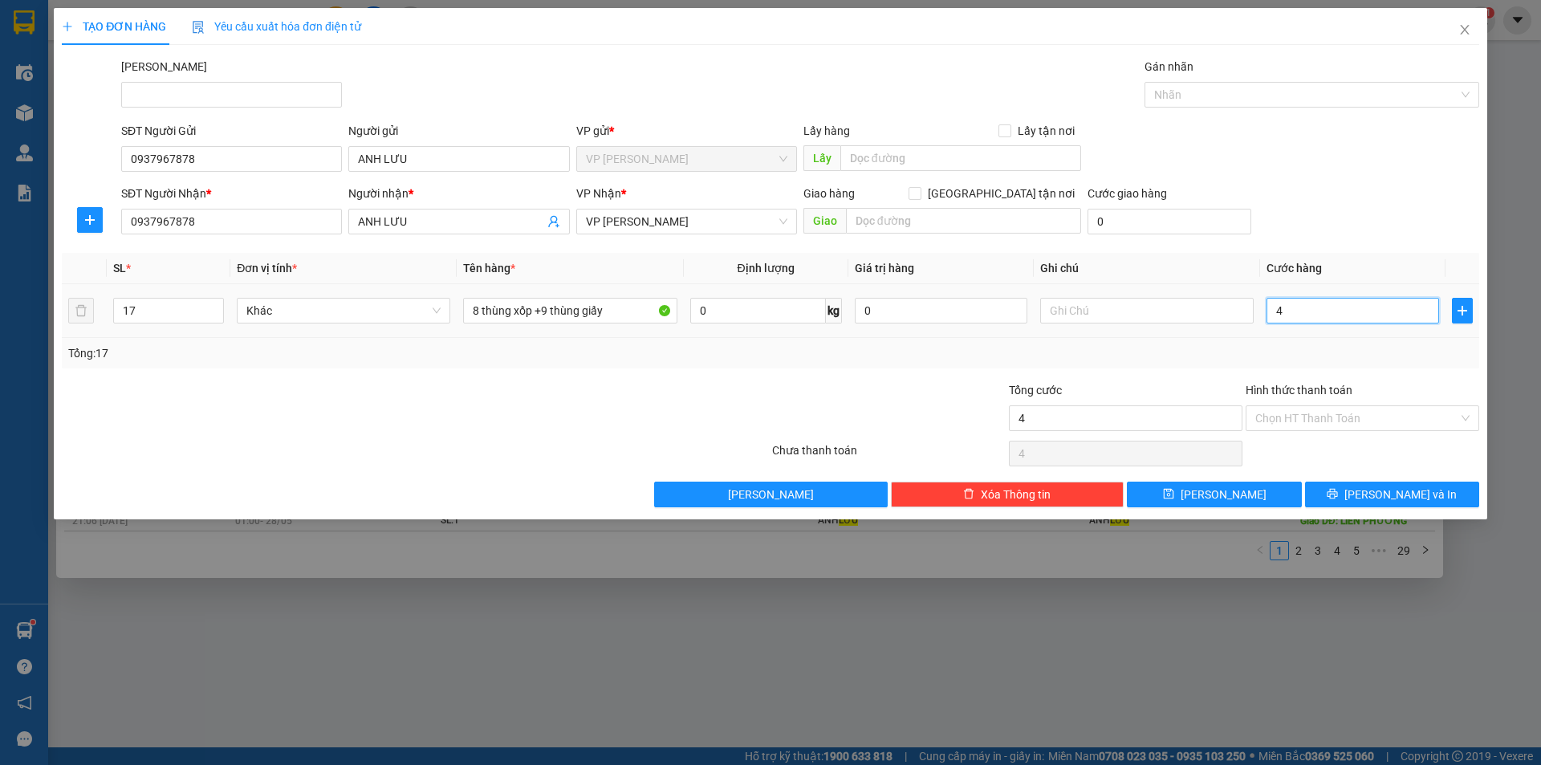
type input "44"
type input "440"
type input "440.000"
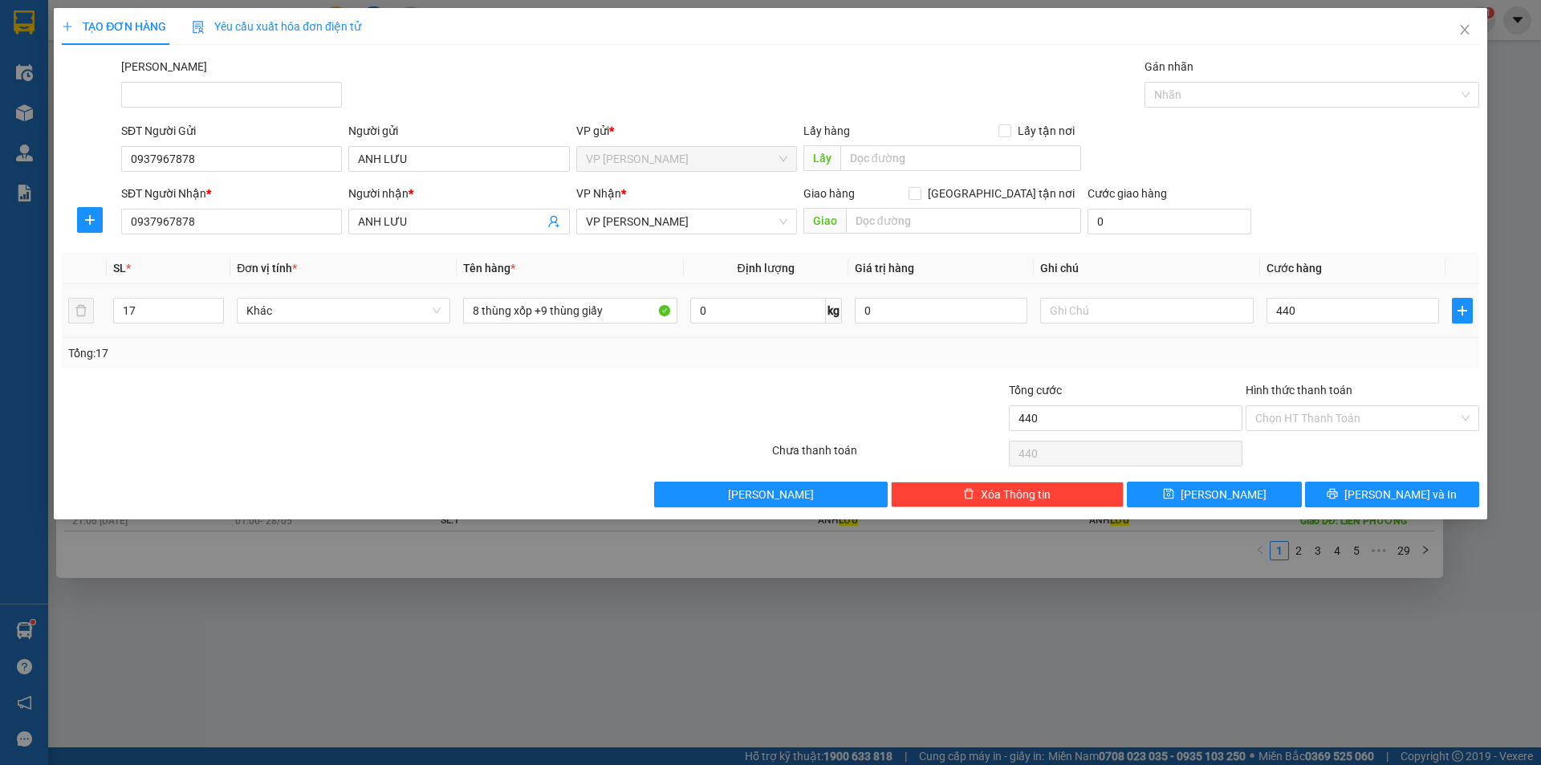
type input "440.000"
click at [1370, 359] on div "Tổng: 17" at bounding box center [770, 353] width 1405 height 18
click at [1338, 411] on input "Hình thức thanh toán" at bounding box center [1356, 418] width 203 height 24
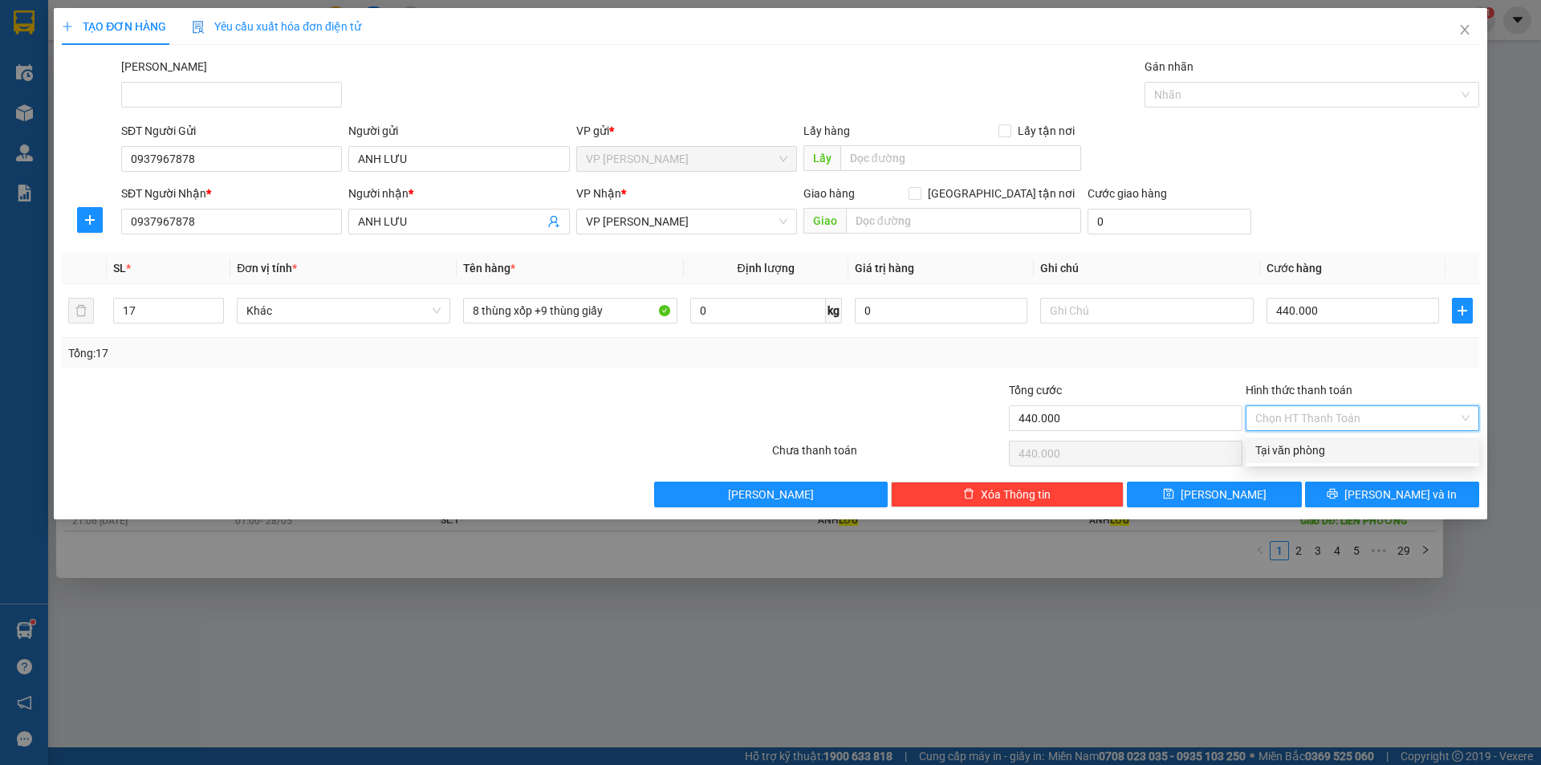
click at [1295, 450] on div "Tại văn phòng" at bounding box center [1362, 450] width 214 height 18
type input "0"
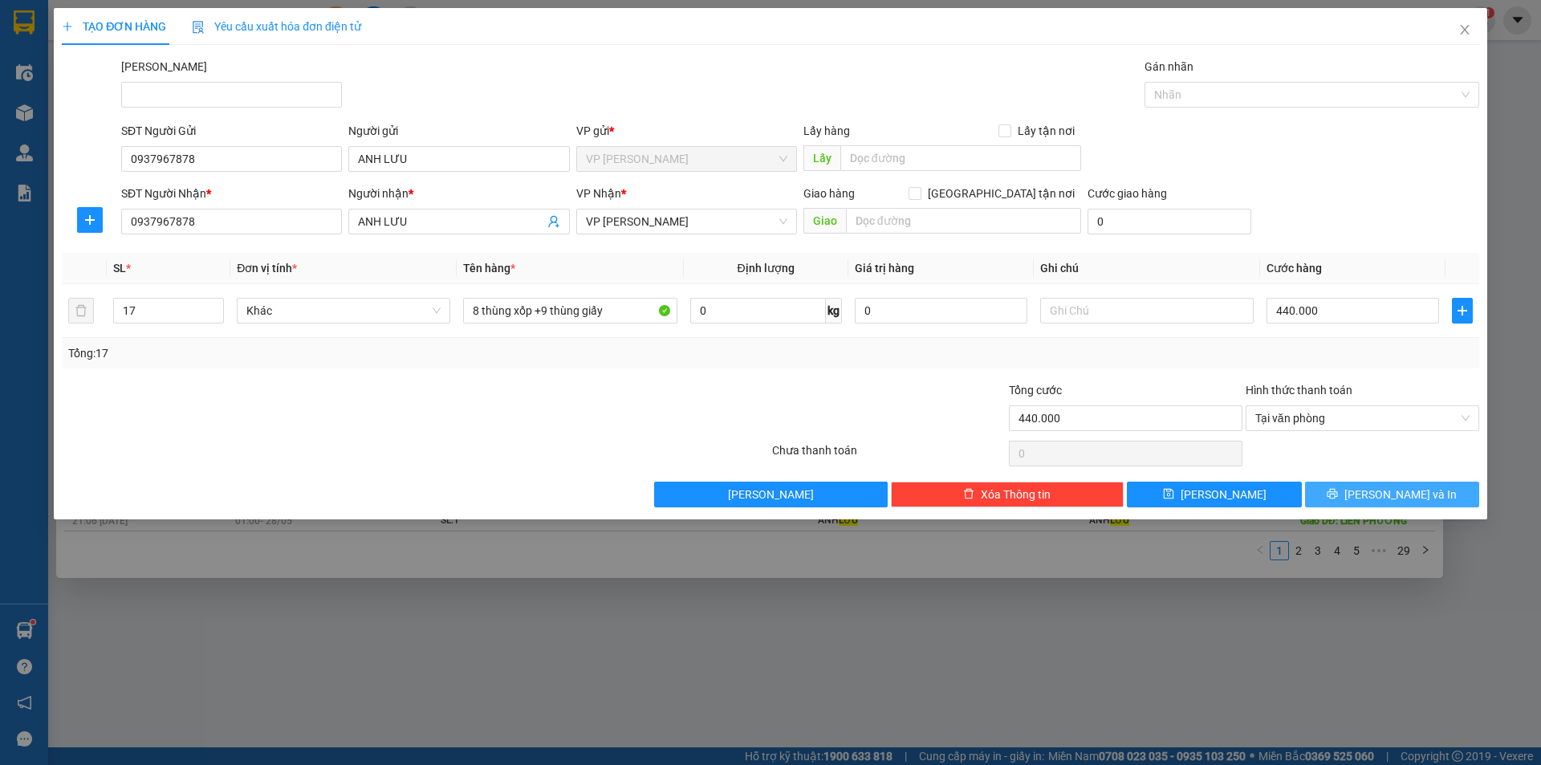
click at [1398, 490] on span "[PERSON_NAME] và In" at bounding box center [1400, 495] width 112 height 18
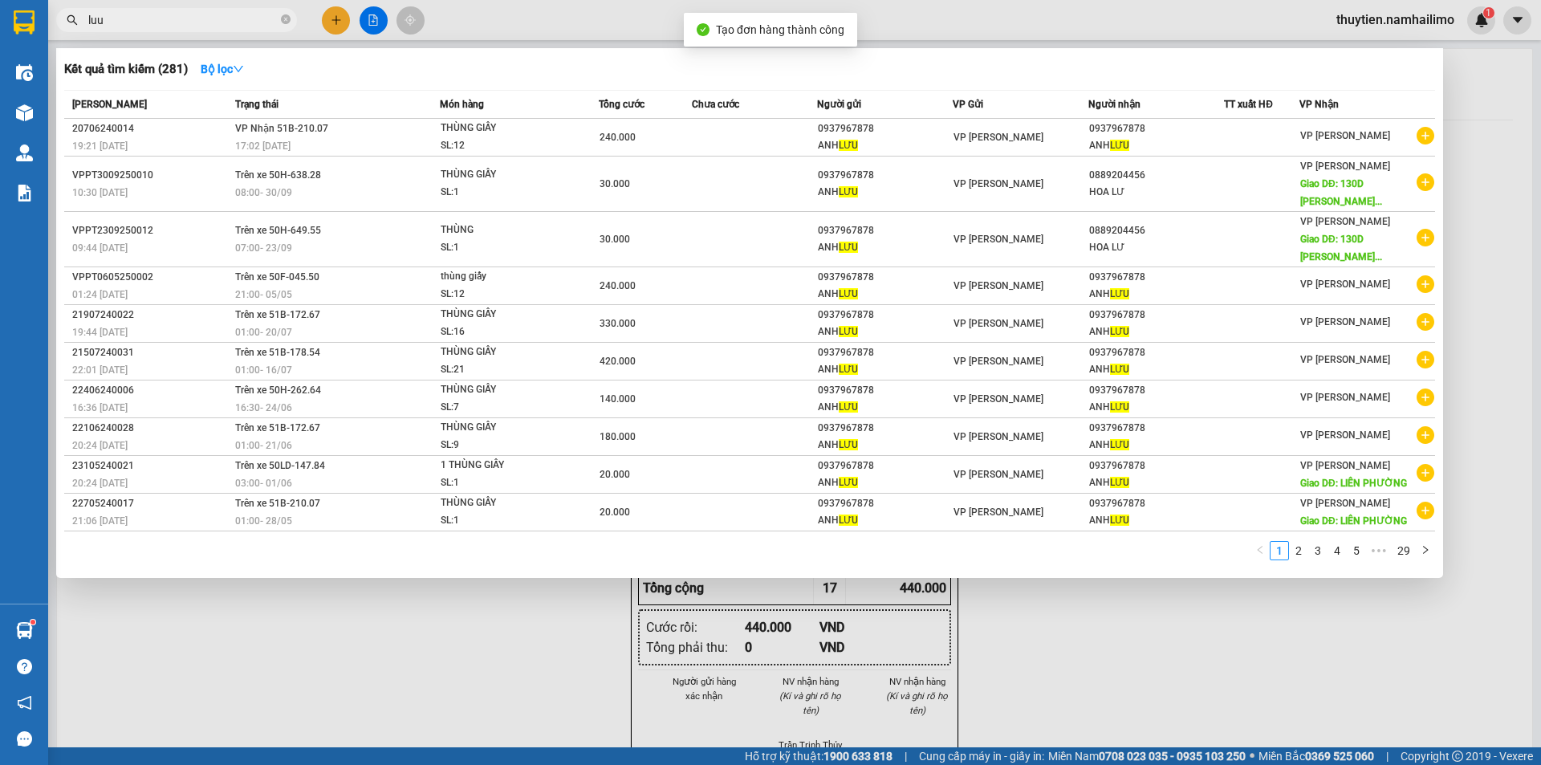
click at [1287, 668] on div at bounding box center [770, 382] width 1541 height 765
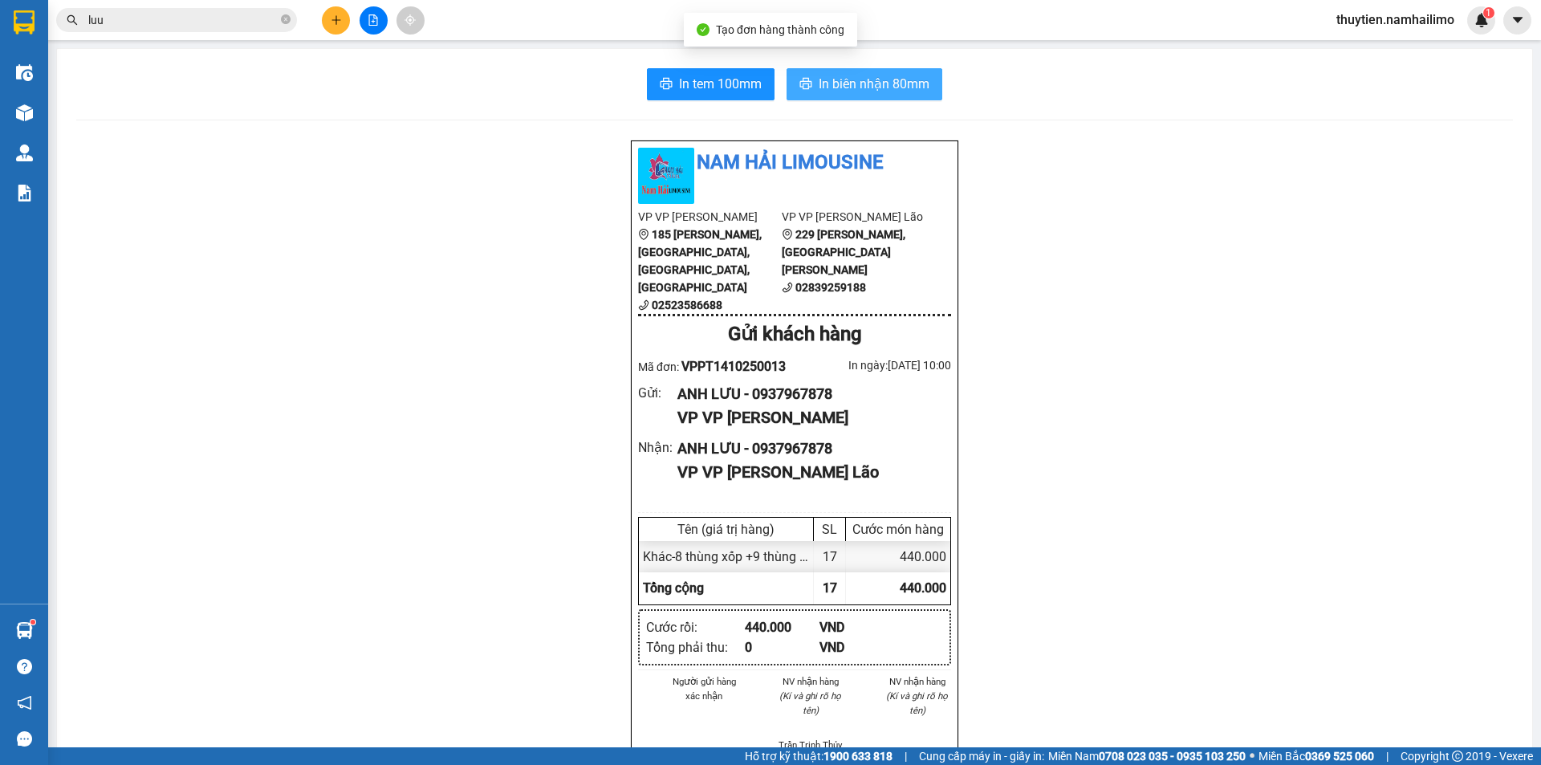
click at [875, 74] on span "In biên nhận 80mm" at bounding box center [874, 84] width 111 height 20
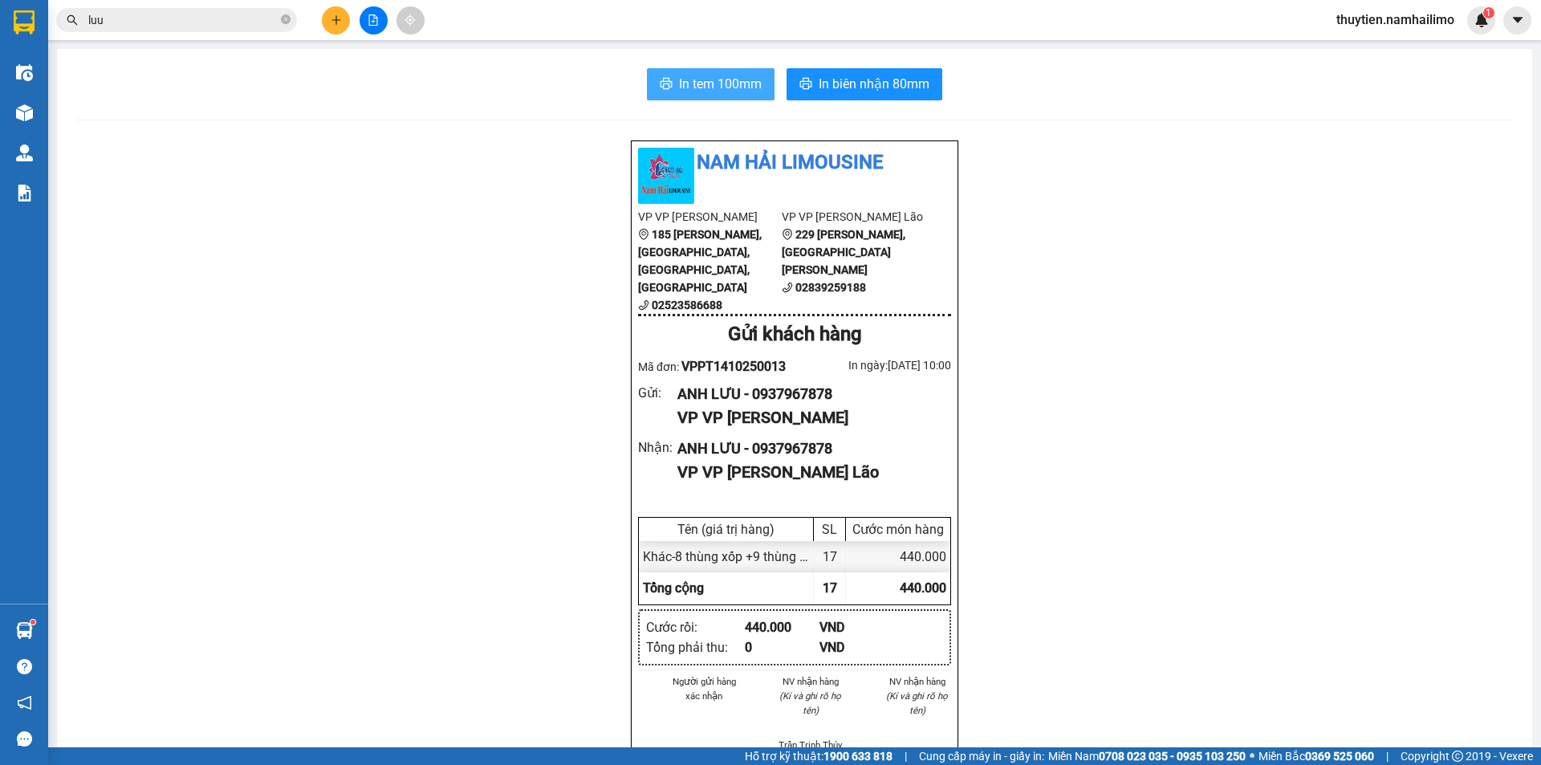
click at [697, 78] on span "In tem 100mm" at bounding box center [720, 84] width 83 height 20
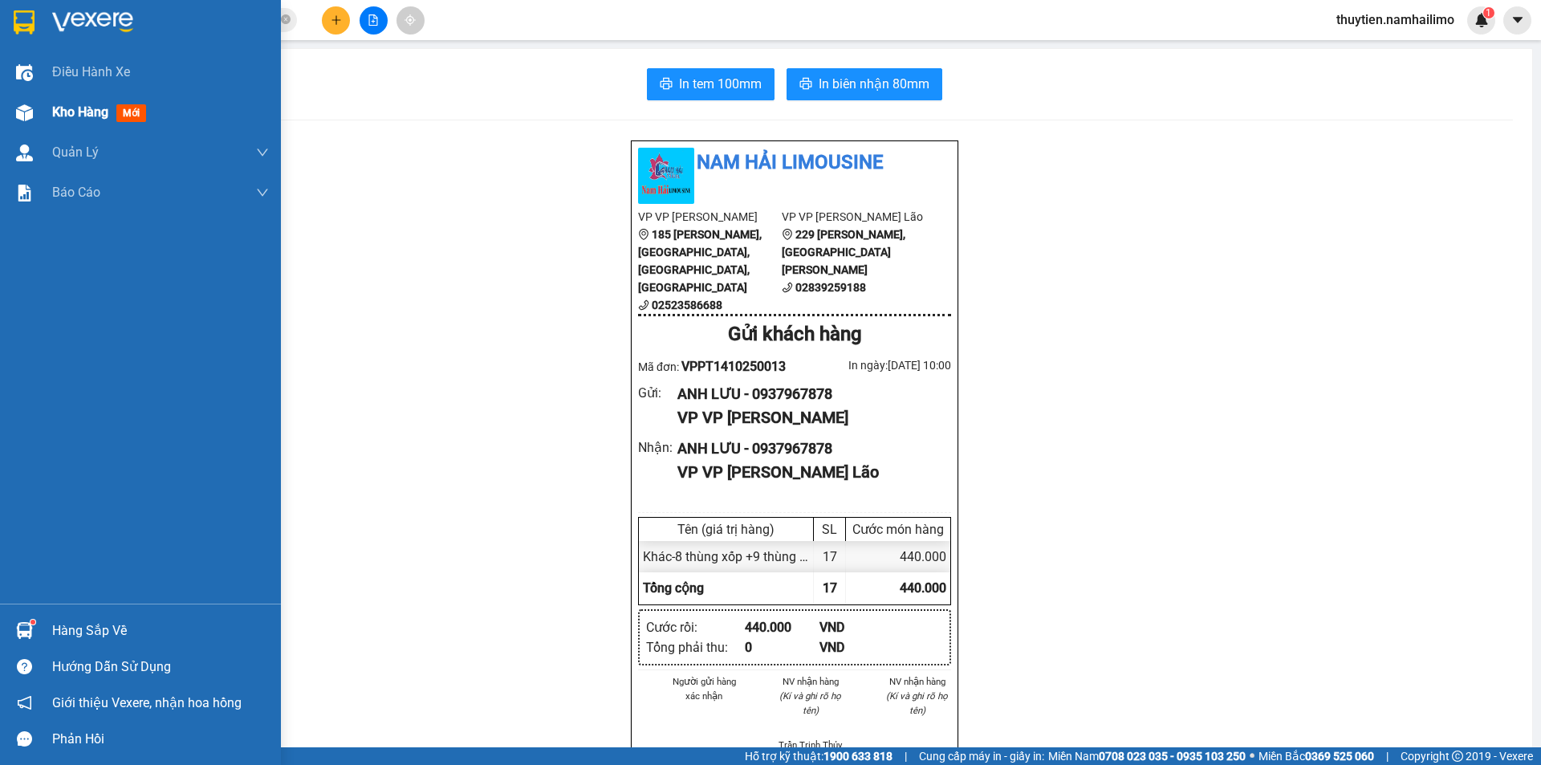
click at [95, 115] on span "Kho hàng" at bounding box center [80, 111] width 56 height 15
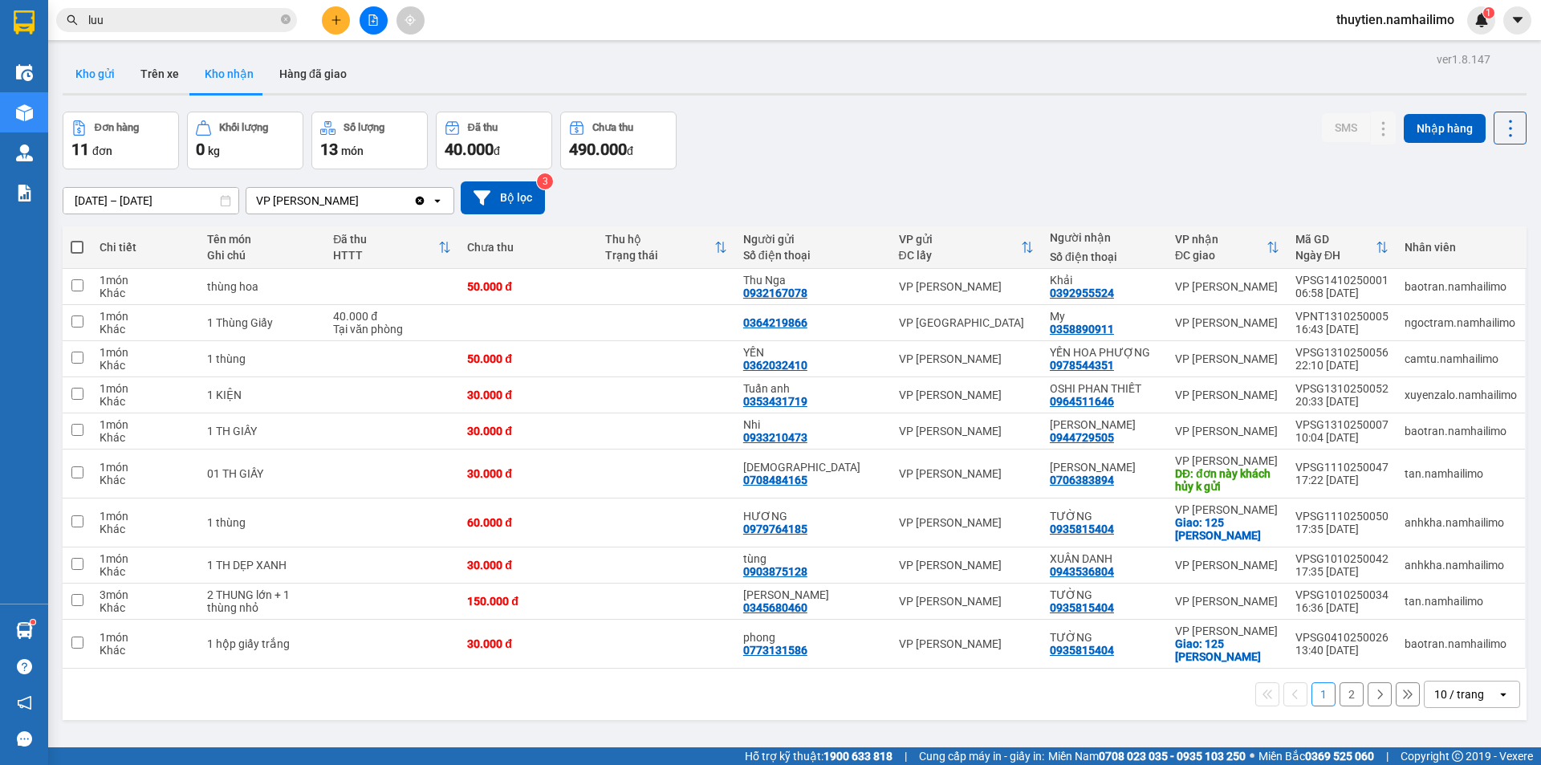
click at [107, 72] on button "Kho gửi" at bounding box center [95, 74] width 65 height 39
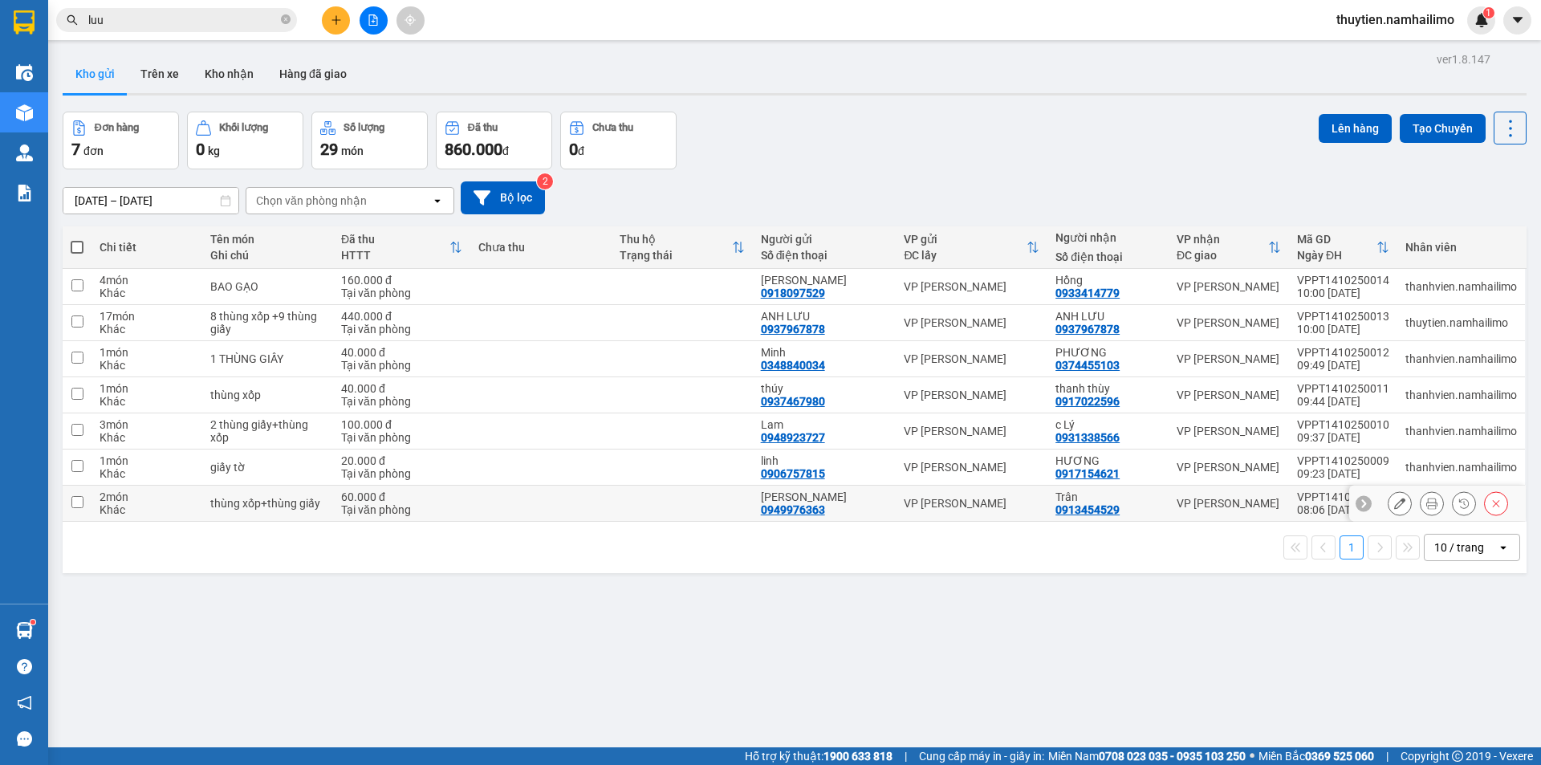
drag, startPoint x: 82, startPoint y: 506, endPoint x: 75, endPoint y: 501, distance: 9.2
click at [79, 506] on input "checkbox" at bounding box center [77, 502] width 12 height 12
checkbox input "true"
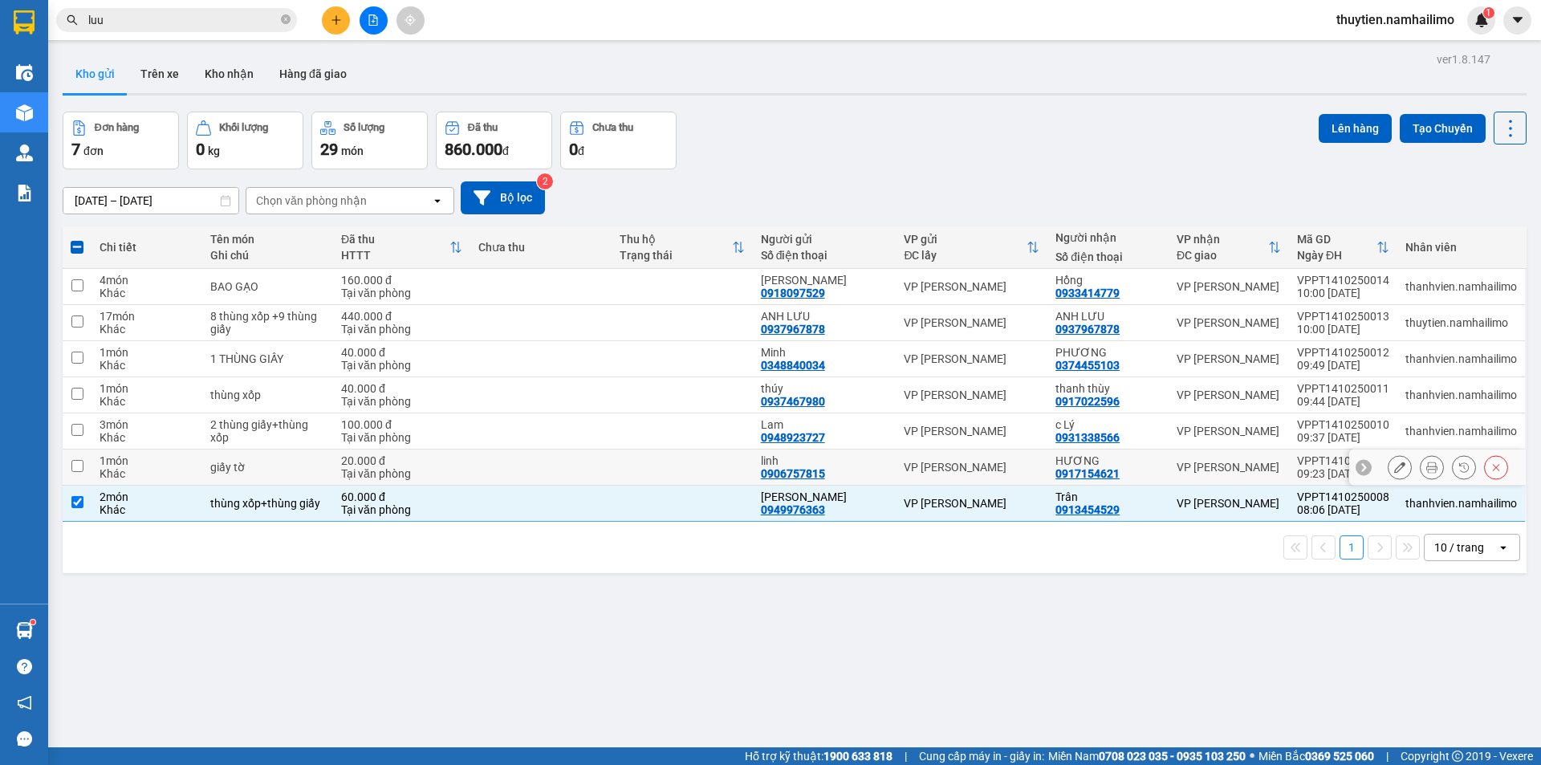
click at [77, 470] on input "checkbox" at bounding box center [77, 466] width 12 height 12
checkbox input "true"
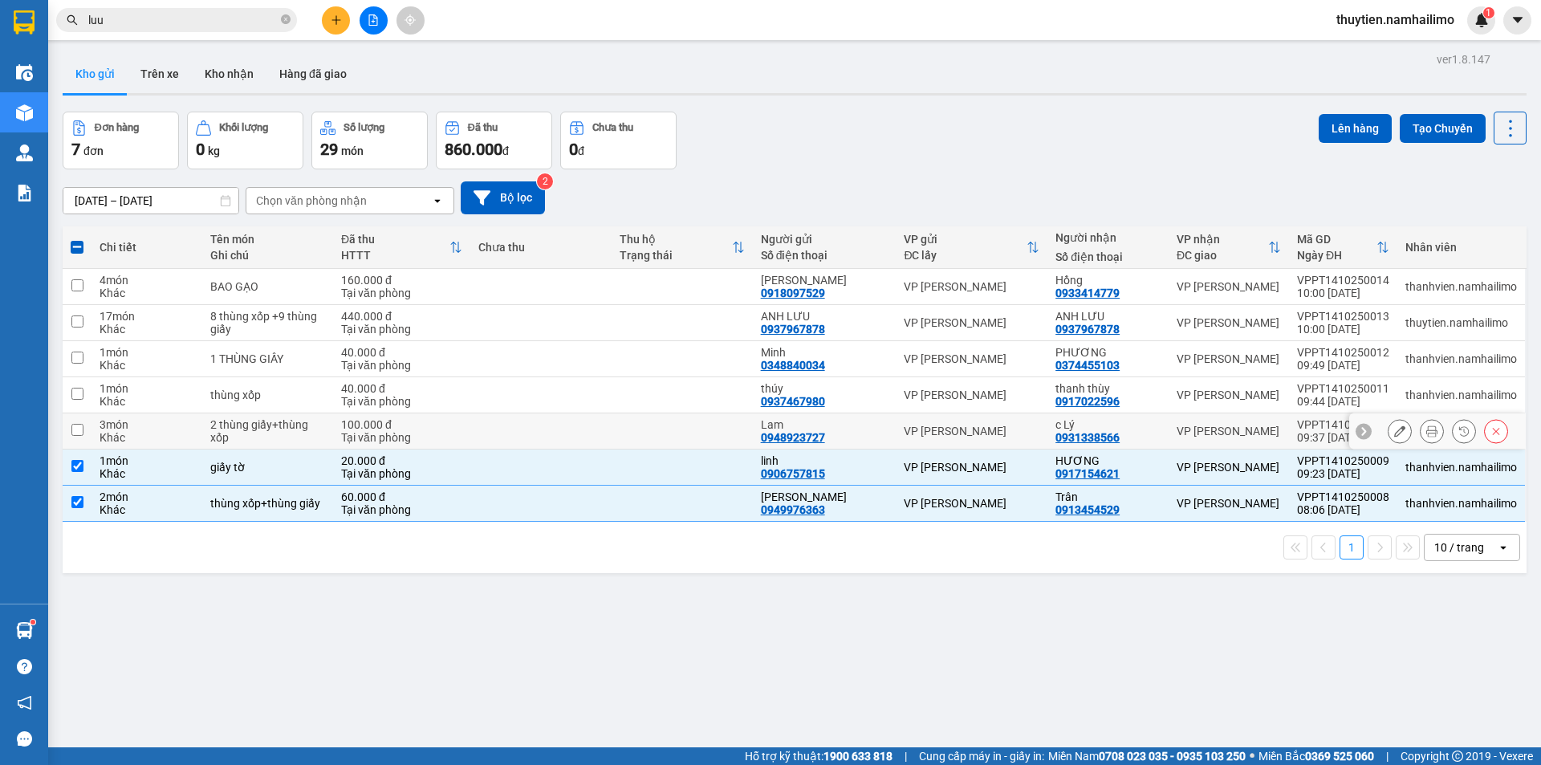
click at [83, 429] on input "checkbox" at bounding box center [77, 430] width 12 height 12
checkbox input "true"
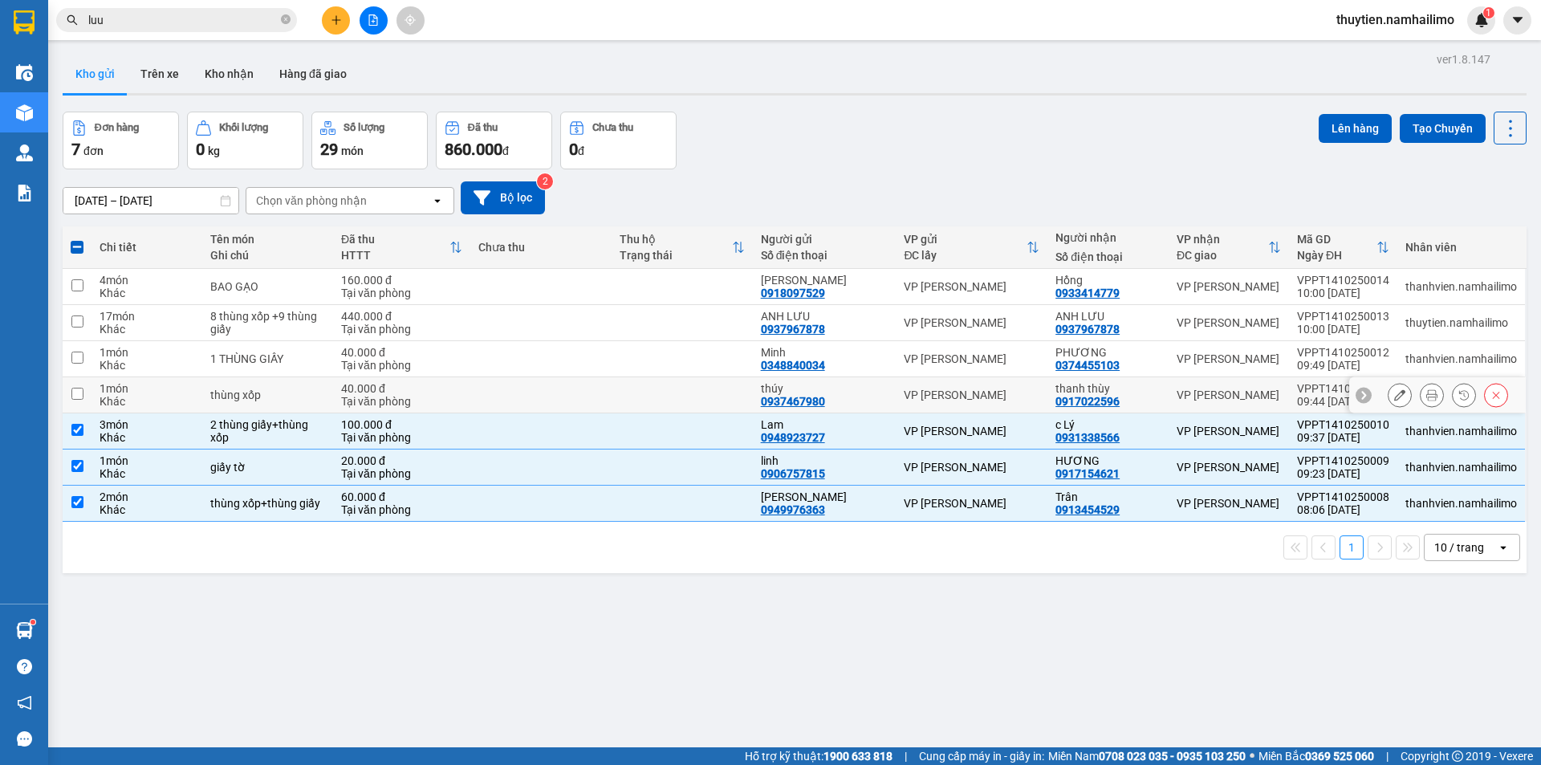
click at [83, 393] on input "checkbox" at bounding box center [77, 394] width 12 height 12
checkbox input "true"
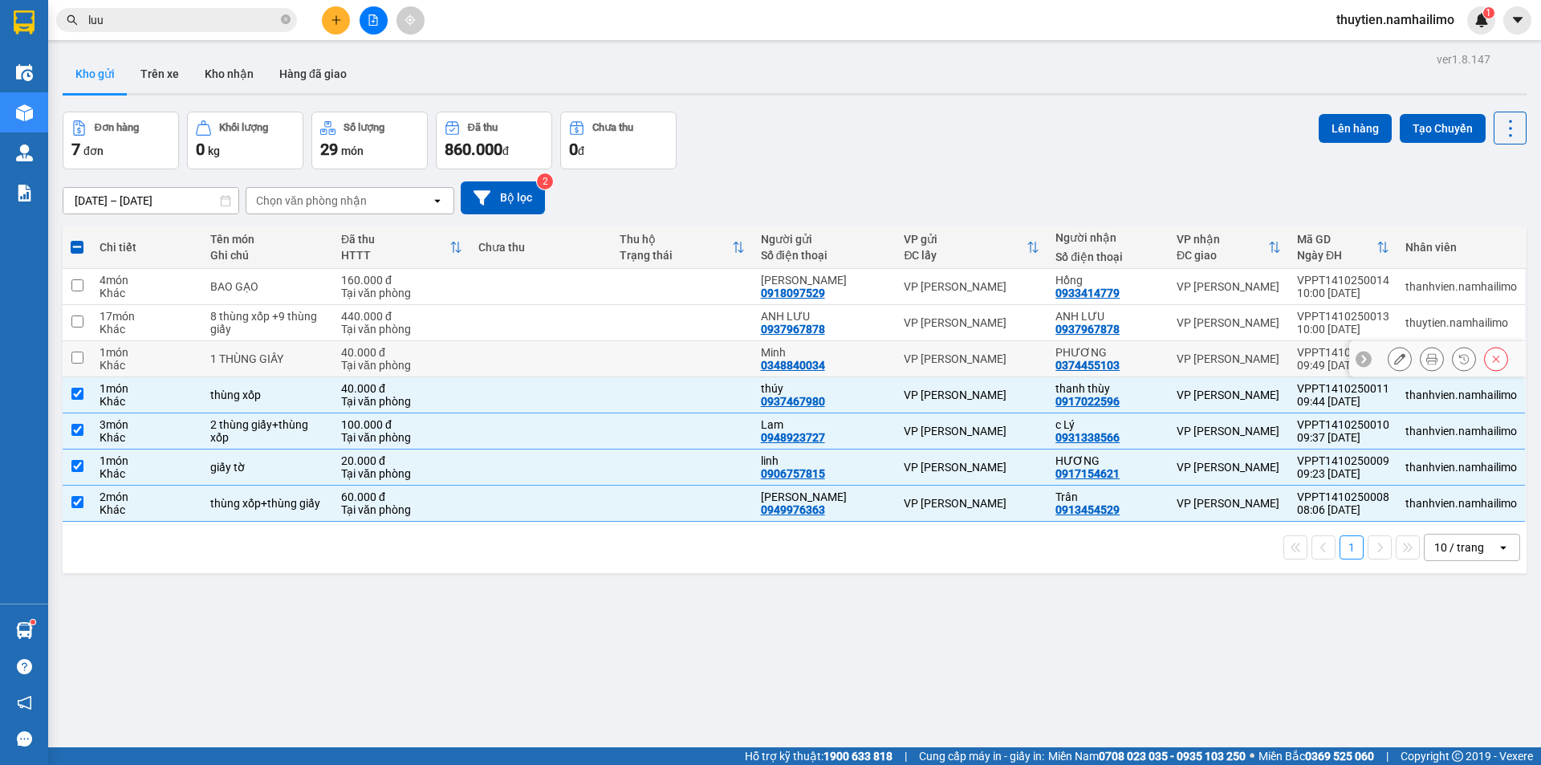
click at [78, 360] on input "checkbox" at bounding box center [77, 358] width 12 height 12
checkbox input "true"
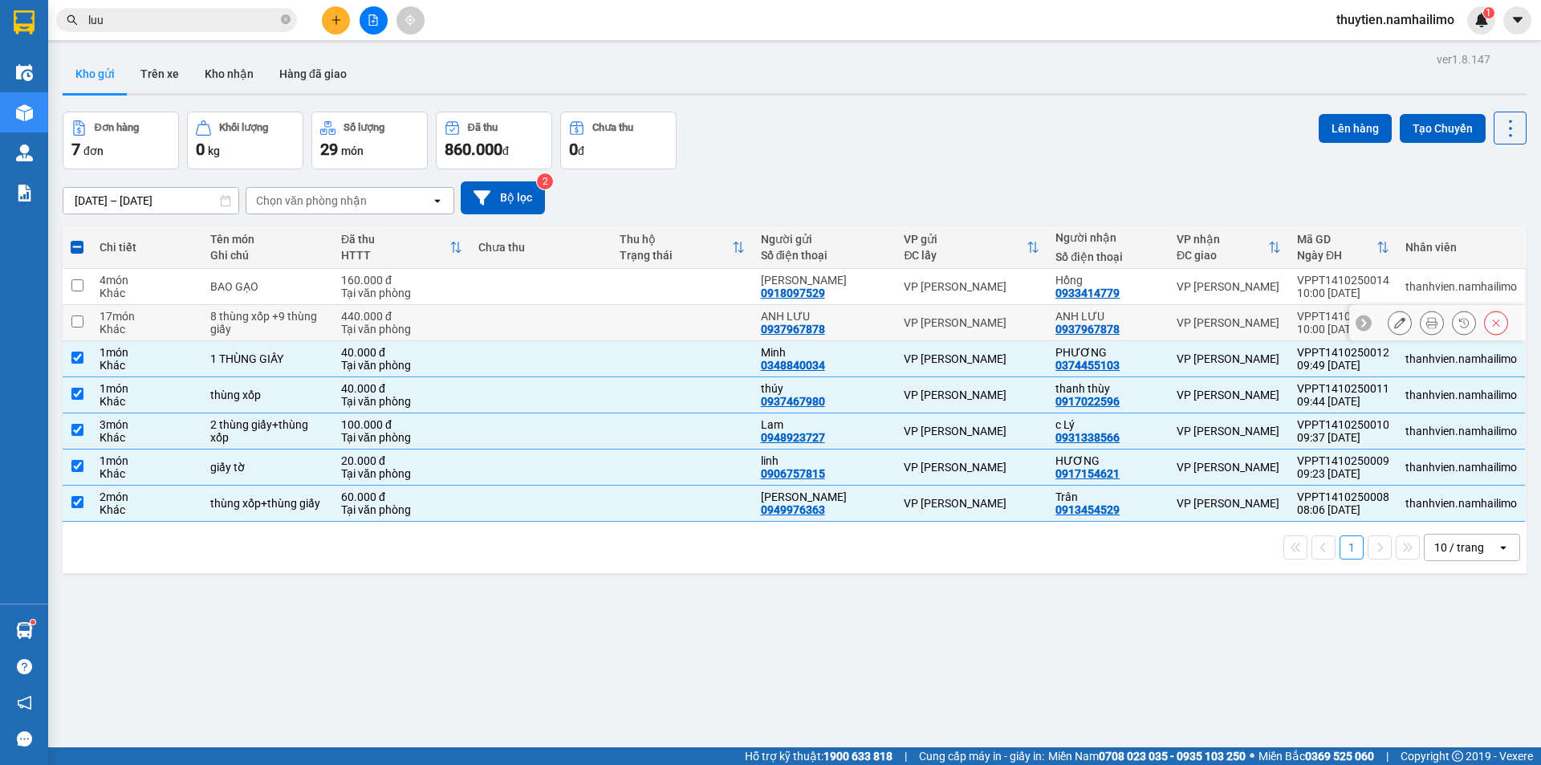
click at [75, 319] on input "checkbox" at bounding box center [77, 321] width 12 height 12
checkbox input "true"
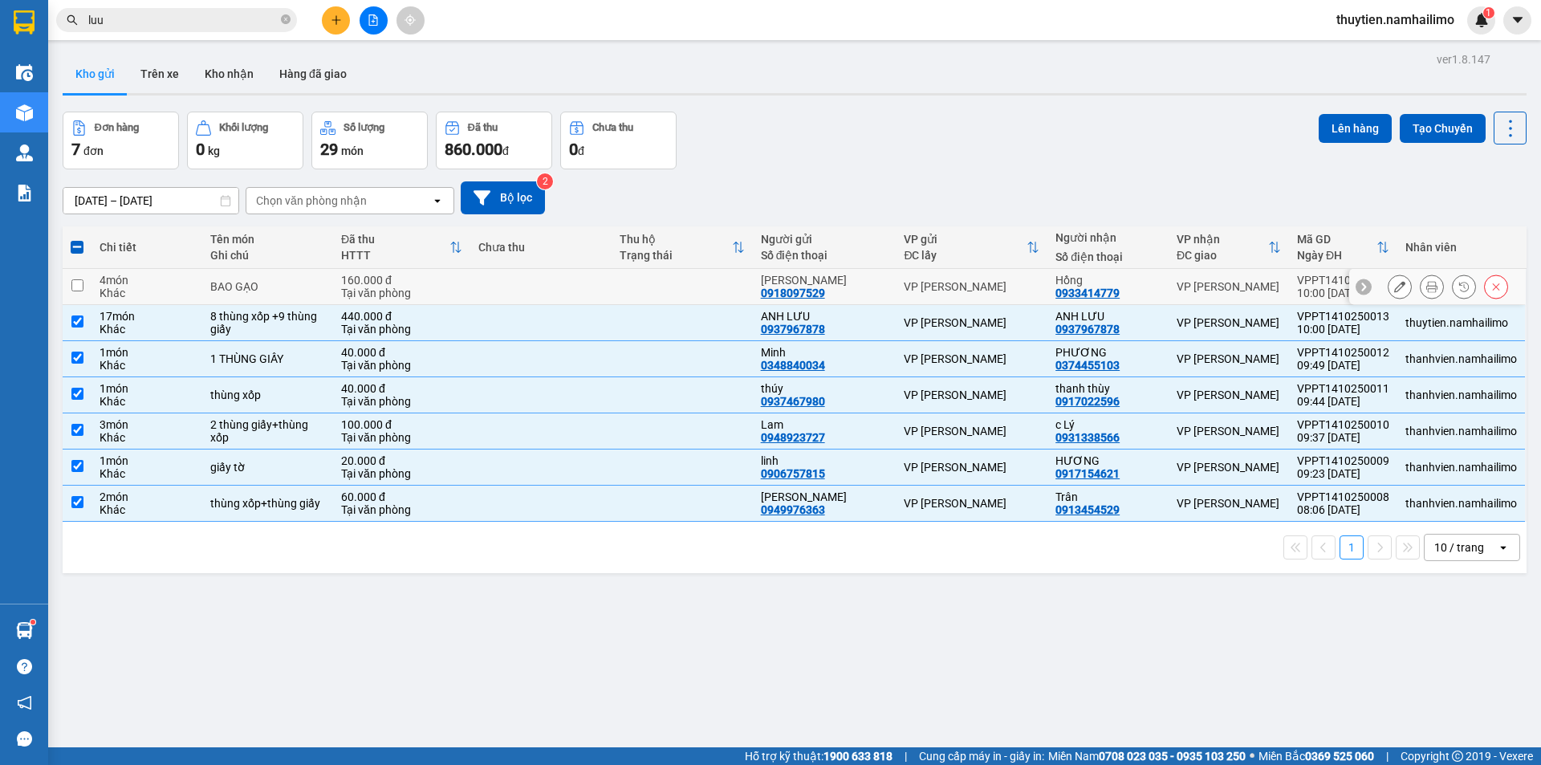
click at [81, 282] on input "checkbox" at bounding box center [77, 285] width 12 height 12
checkbox input "true"
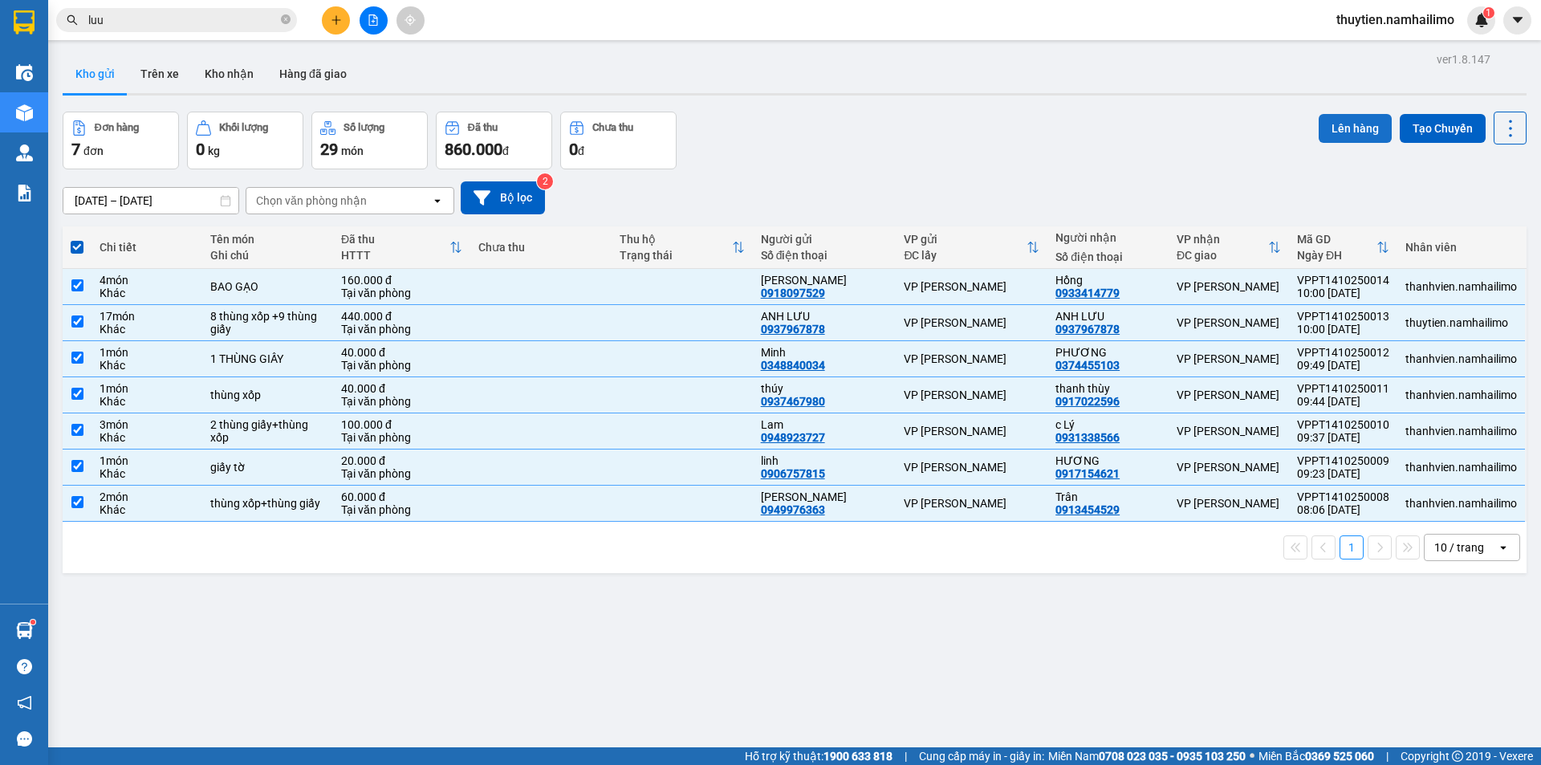
click at [1349, 125] on button "Lên hàng" at bounding box center [1355, 128] width 73 height 29
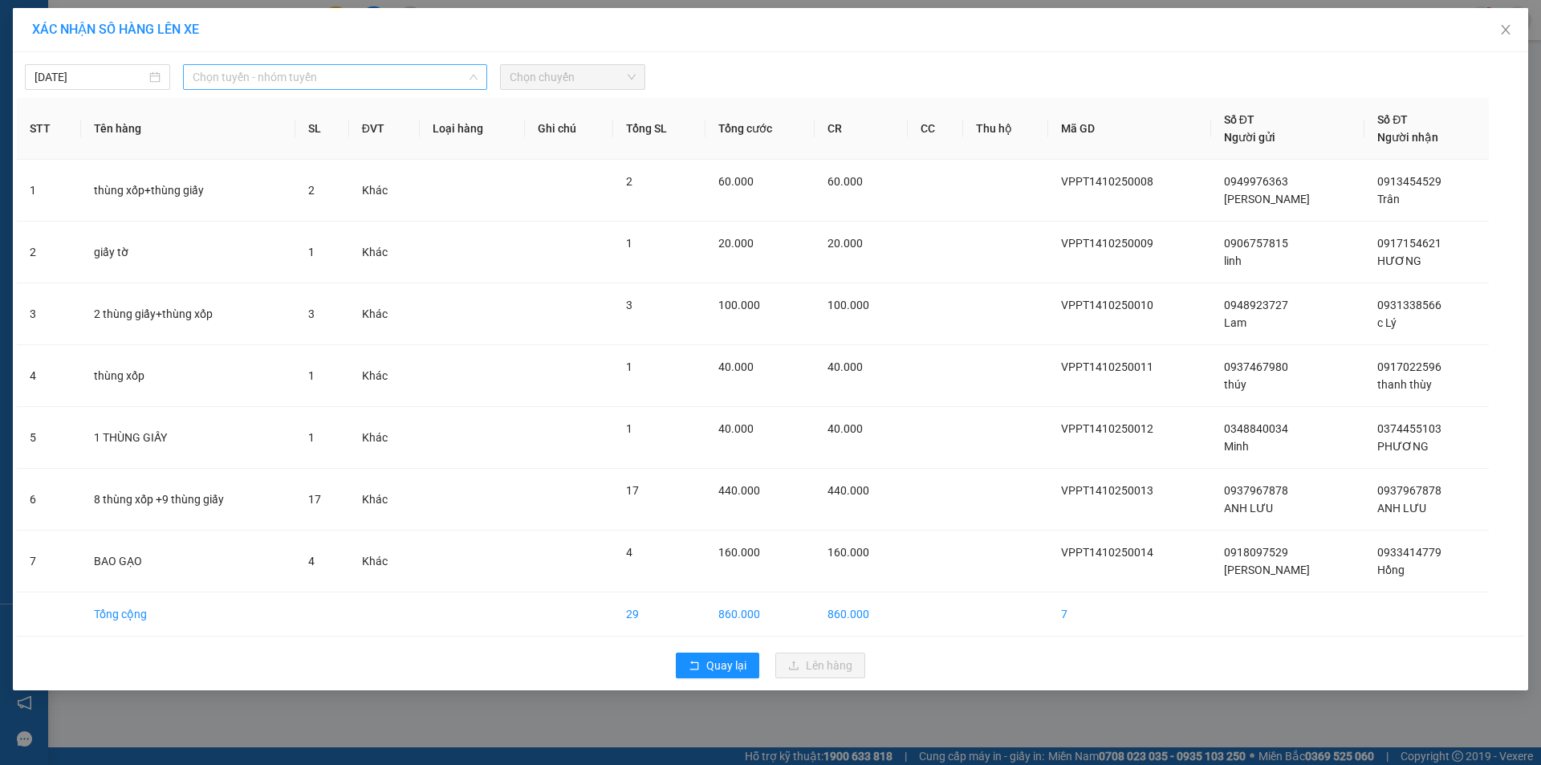
click at [345, 77] on span "Chọn tuyến - nhóm tuyến" at bounding box center [335, 77] width 285 height 24
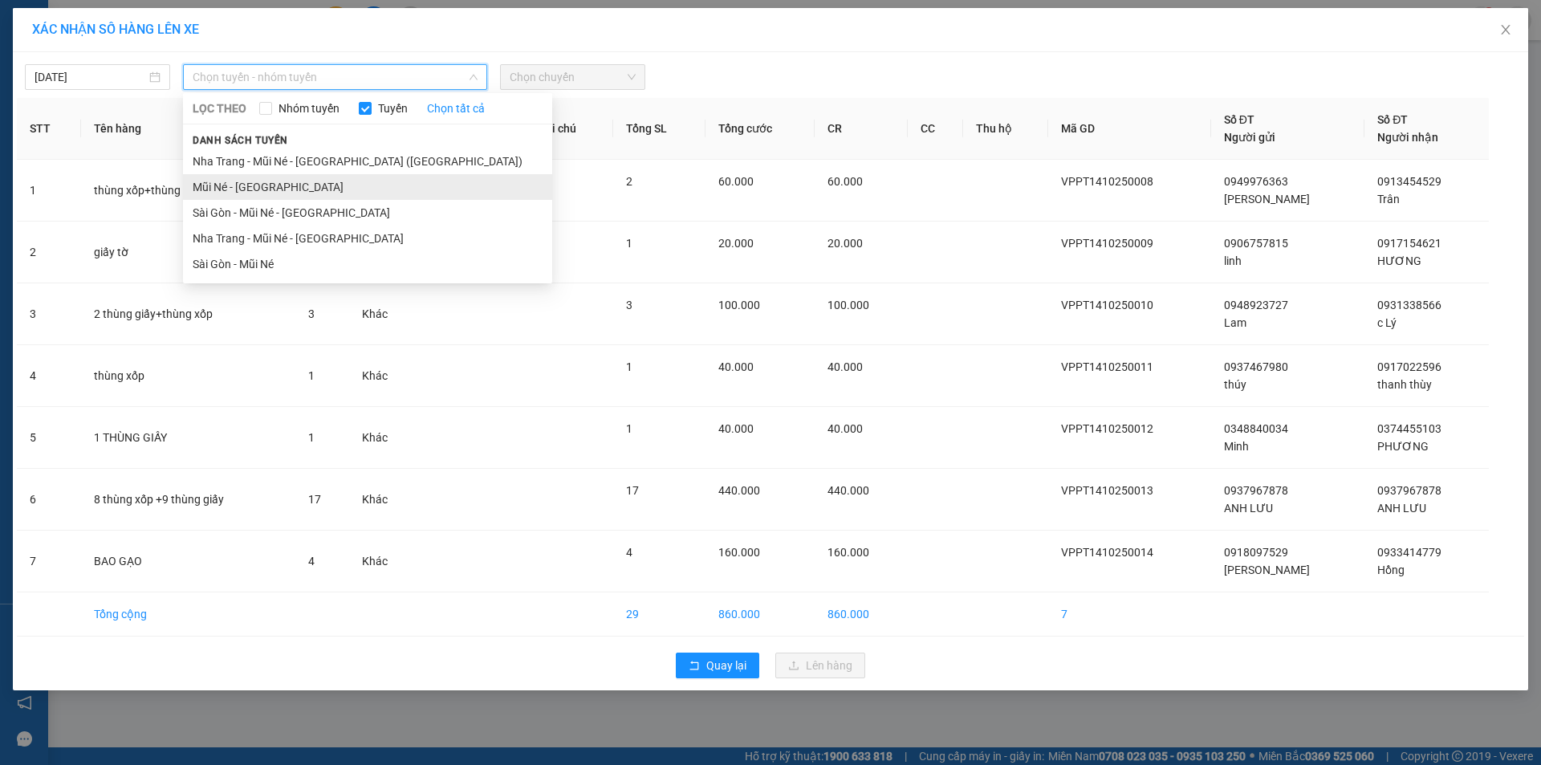
click at [246, 182] on li "Mũi Né - [GEOGRAPHIC_DATA]" at bounding box center [367, 187] width 369 height 26
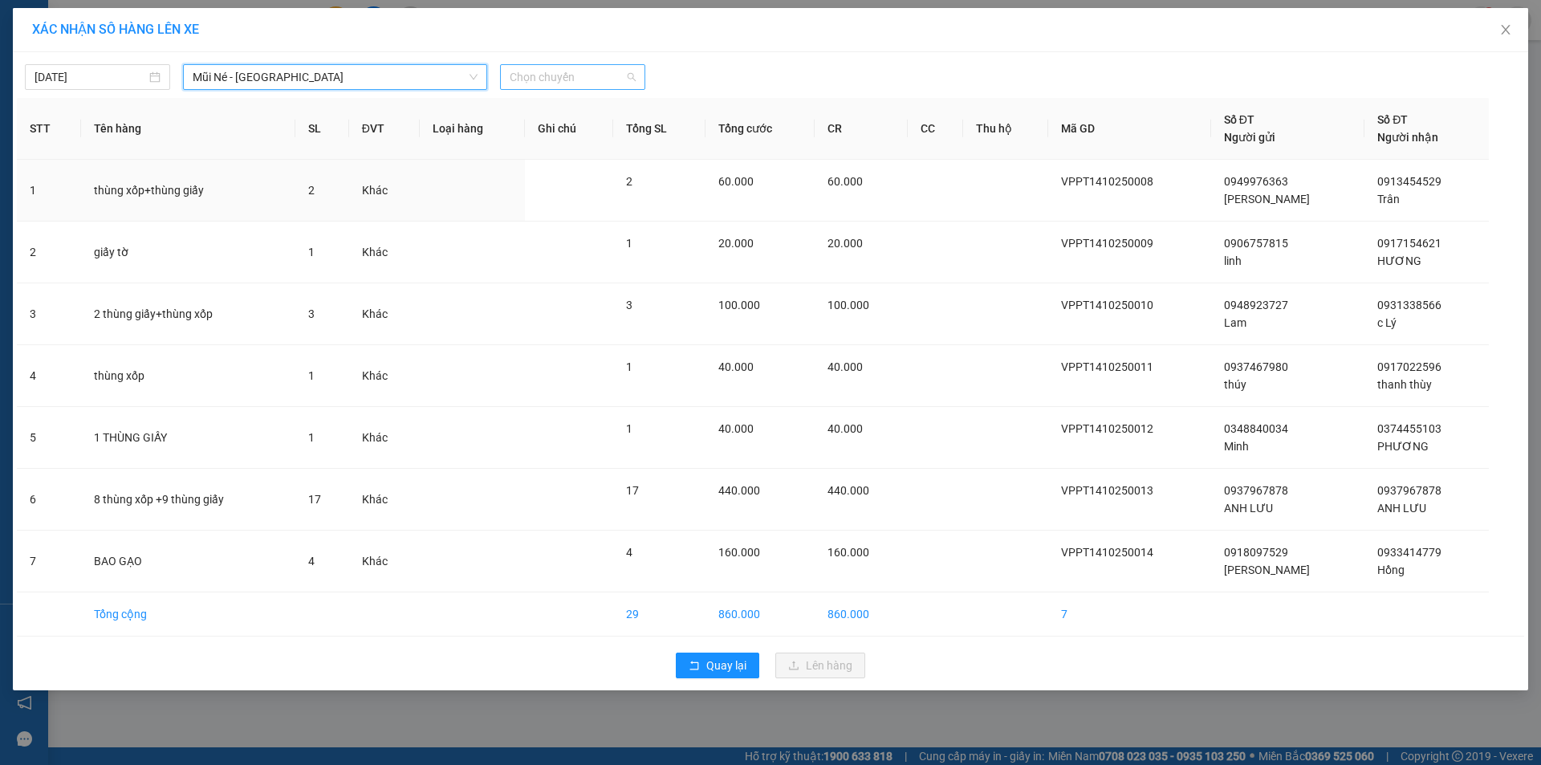
click at [592, 79] on span "Chọn chuyến" at bounding box center [573, 77] width 126 height 24
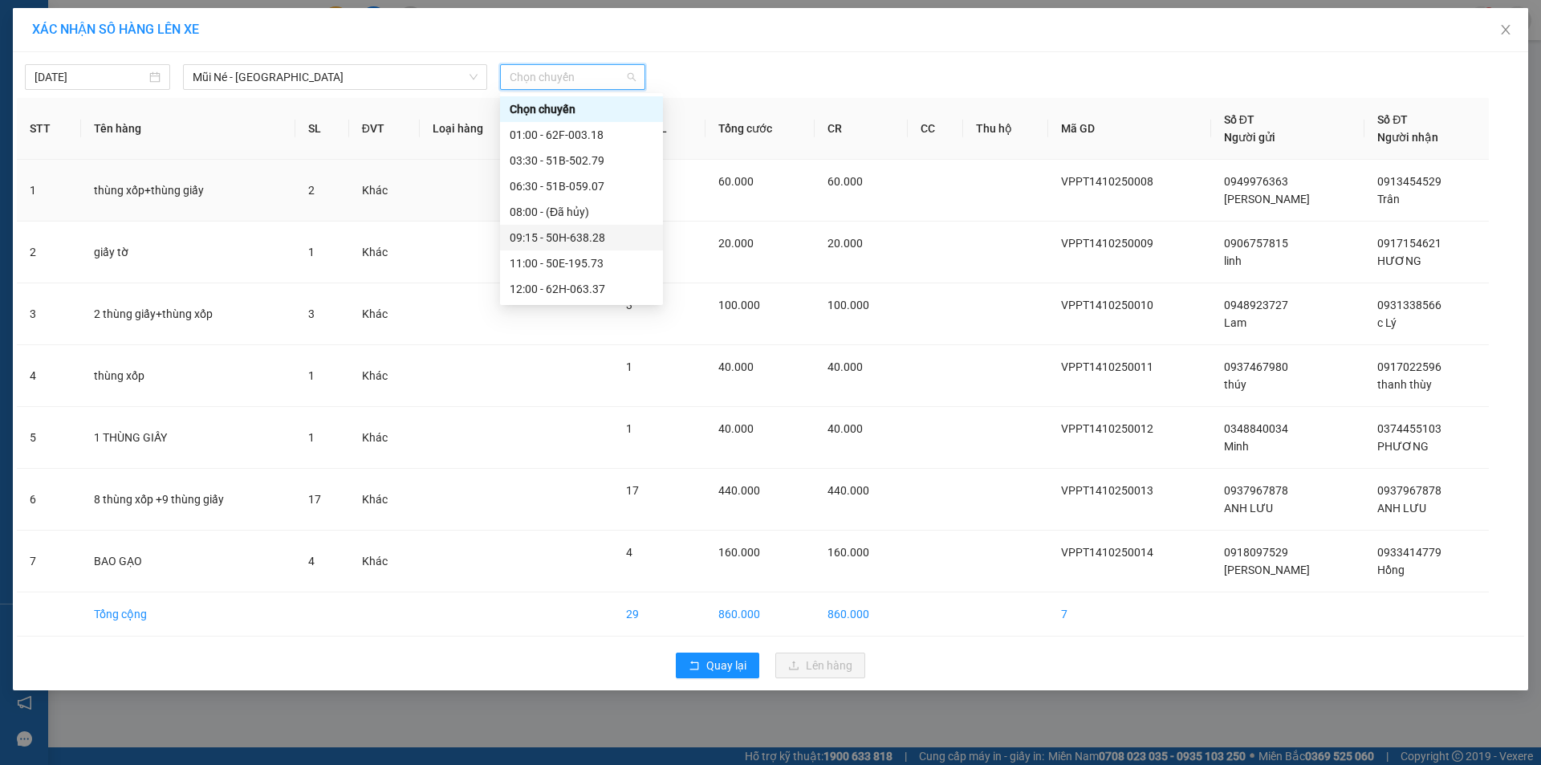
click at [573, 239] on div "09:15 - 50H-638.28" at bounding box center [582, 238] width 144 height 18
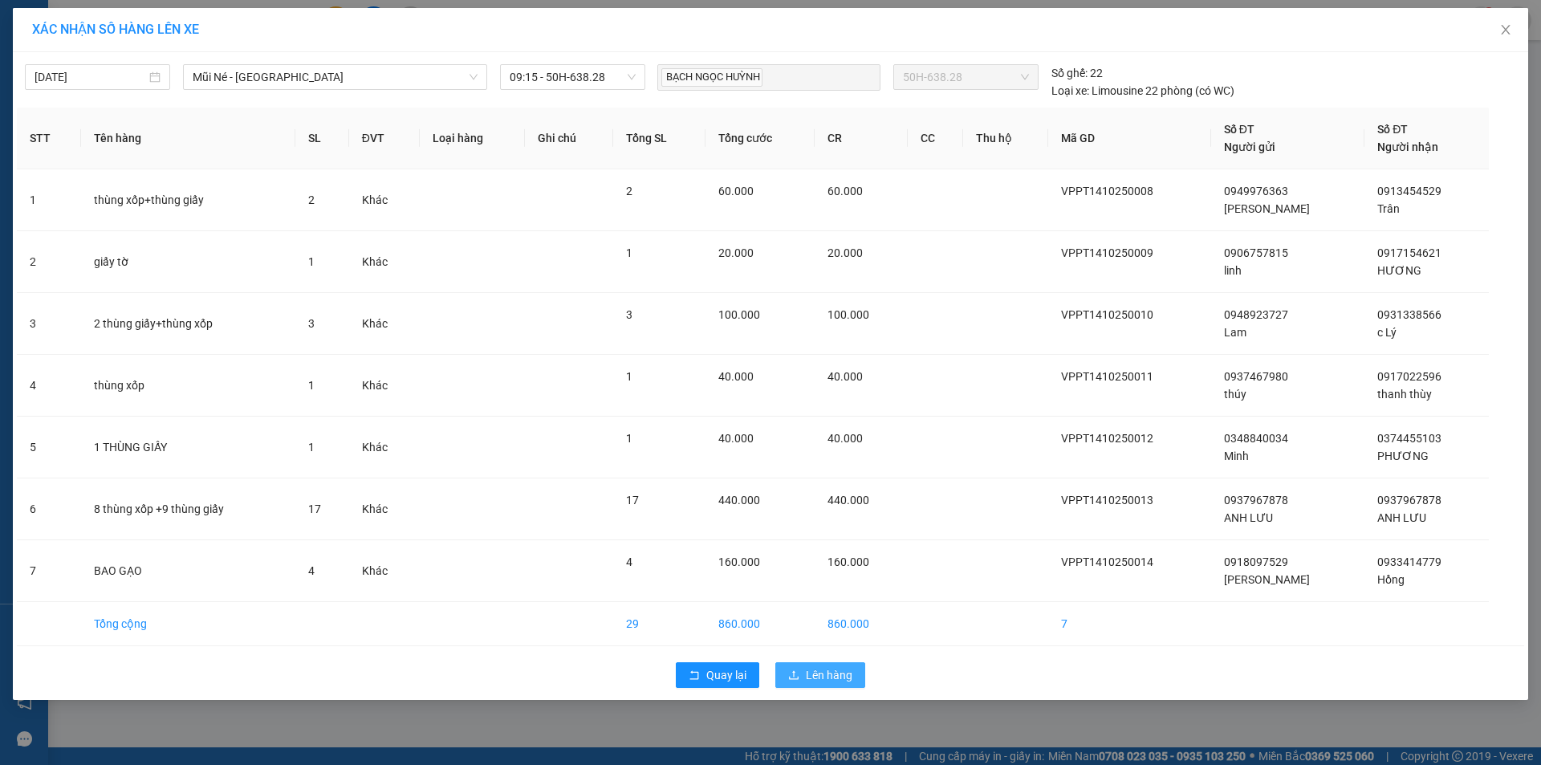
click at [837, 666] on button "Lên hàng" at bounding box center [820, 675] width 90 height 26
click at [837, 666] on span "Lên hàng" at bounding box center [829, 675] width 47 height 18
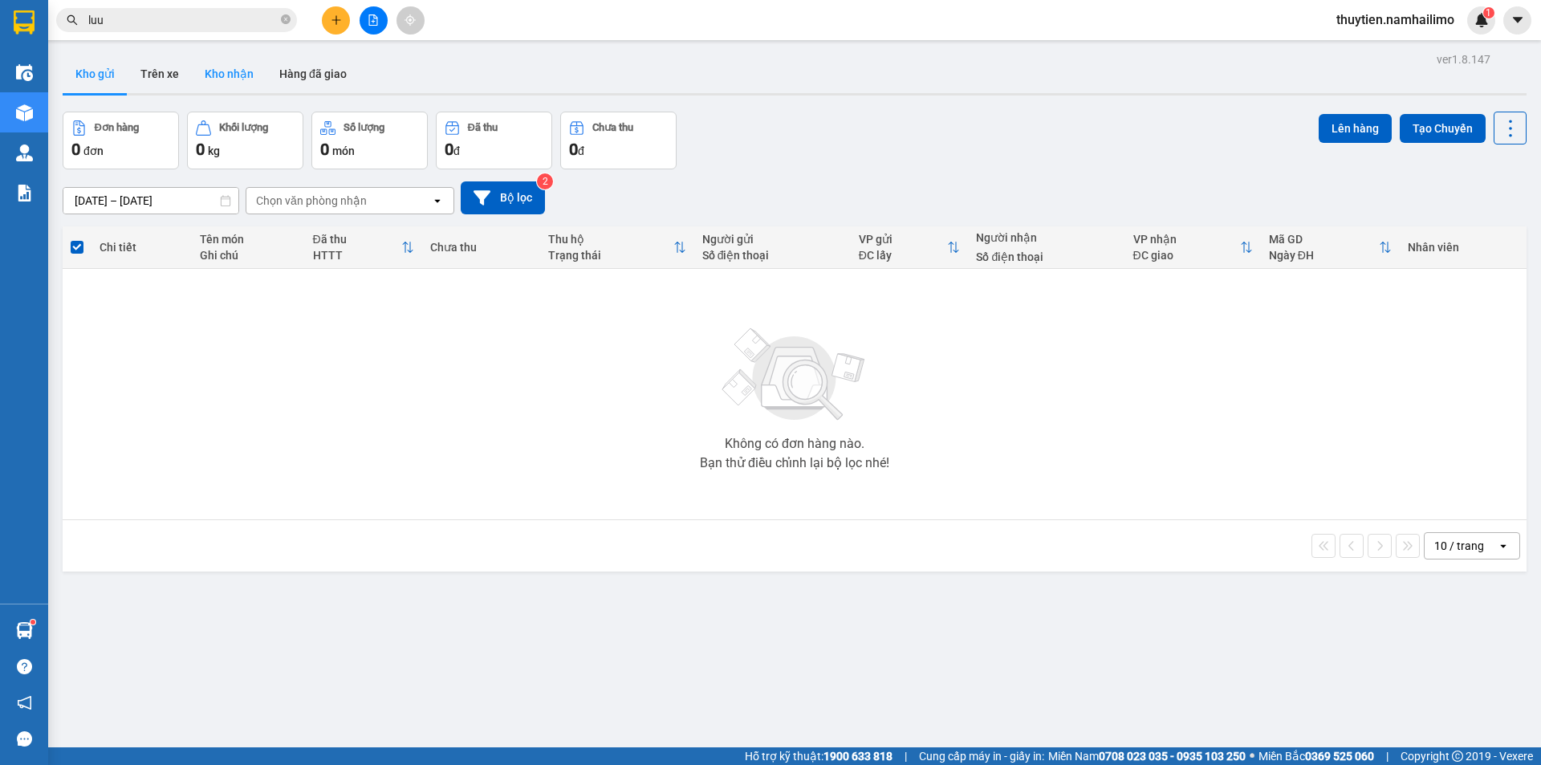
click at [250, 83] on button "Kho nhận" at bounding box center [229, 74] width 75 height 39
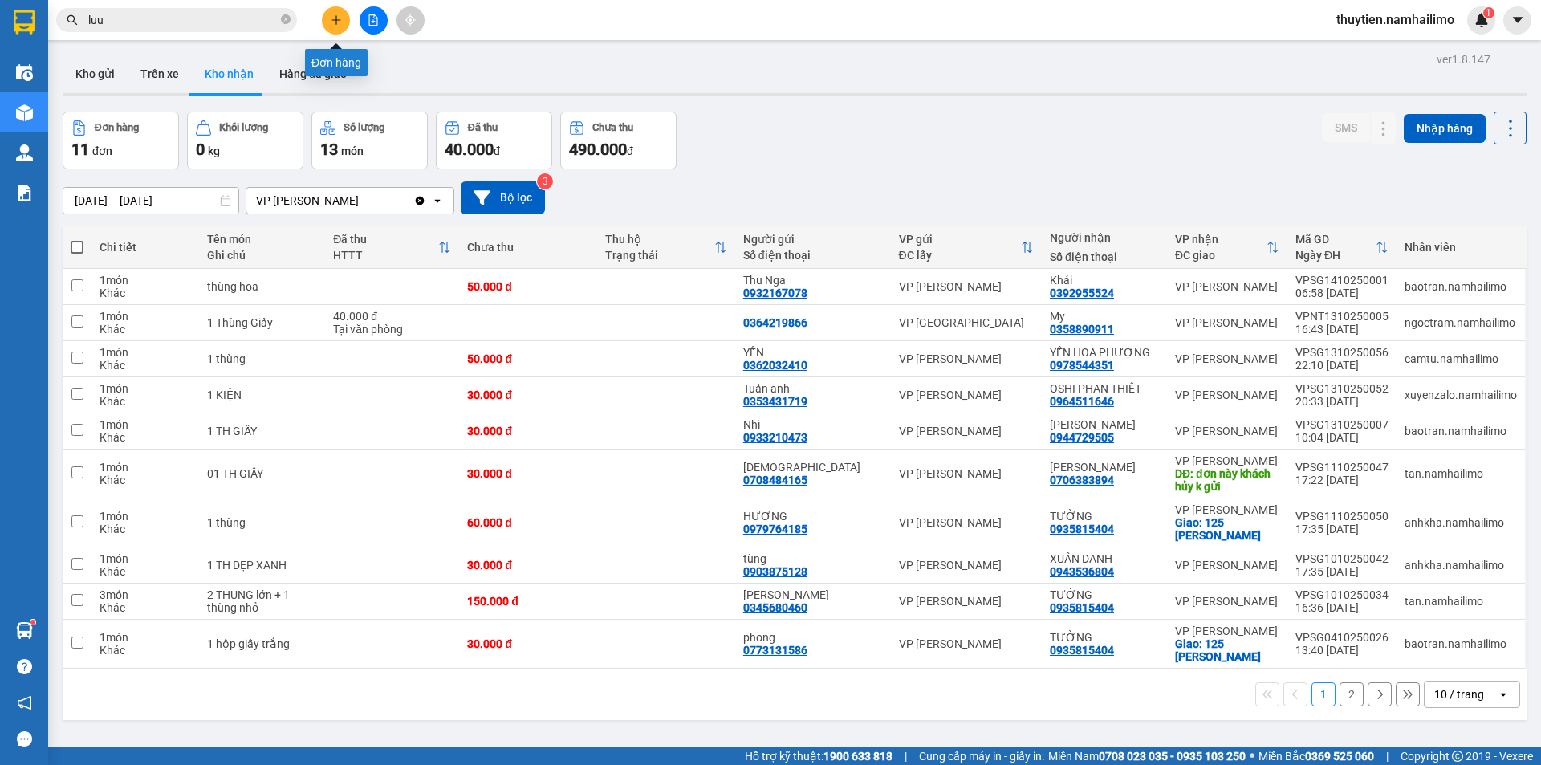
click at [331, 21] on icon "plus" at bounding box center [336, 19] width 11 height 11
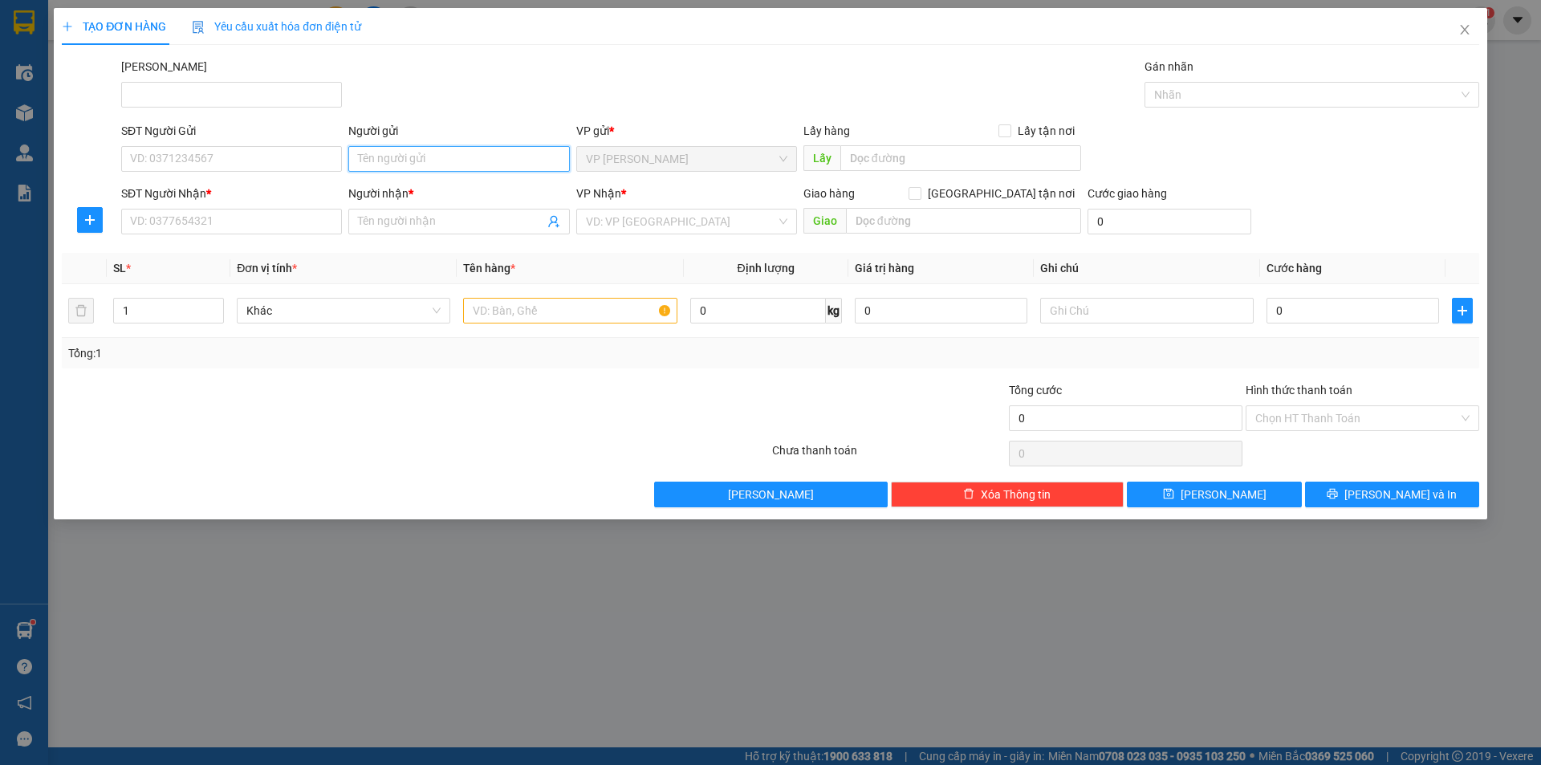
click at [393, 166] on input "Người gửi" at bounding box center [458, 159] width 221 height 26
type input "cty đầm sen"
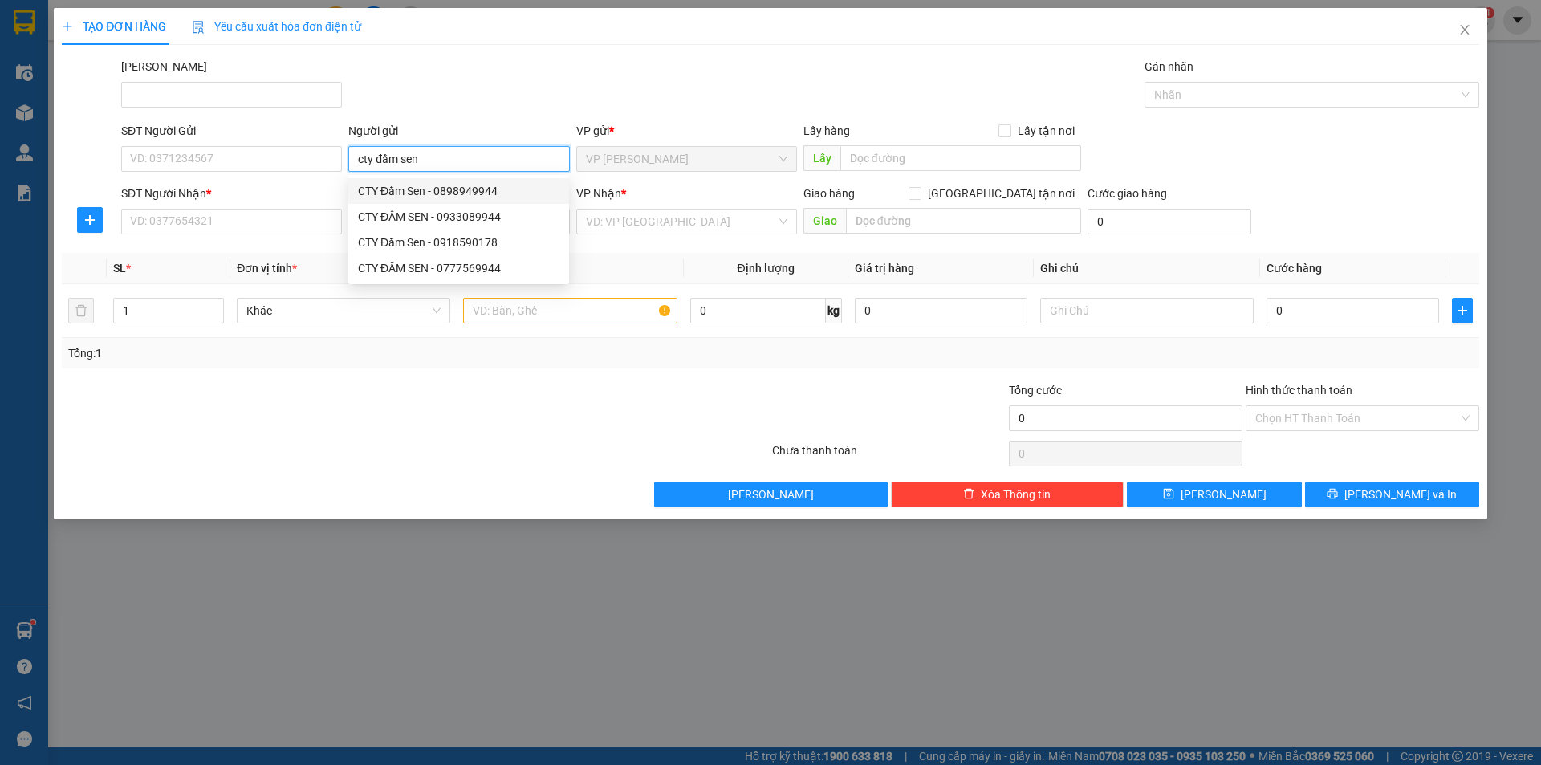
click at [446, 193] on div "CTY Đầm Sen - 0898949944" at bounding box center [458, 191] width 201 height 18
type input "0898949944"
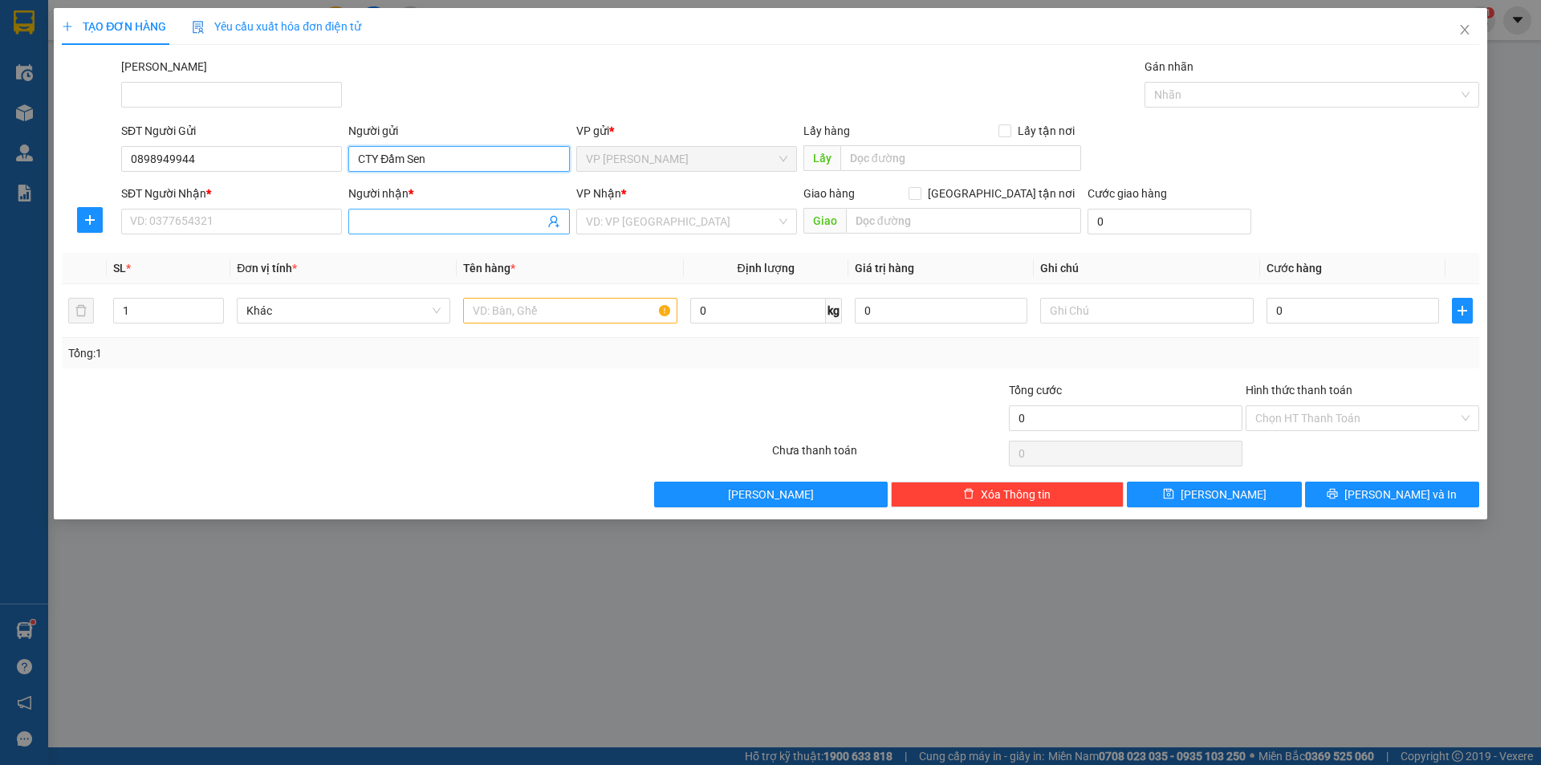
type input "CTY Đầm Sen"
click at [366, 224] on input "Người nhận *" at bounding box center [450, 222] width 185 height 18
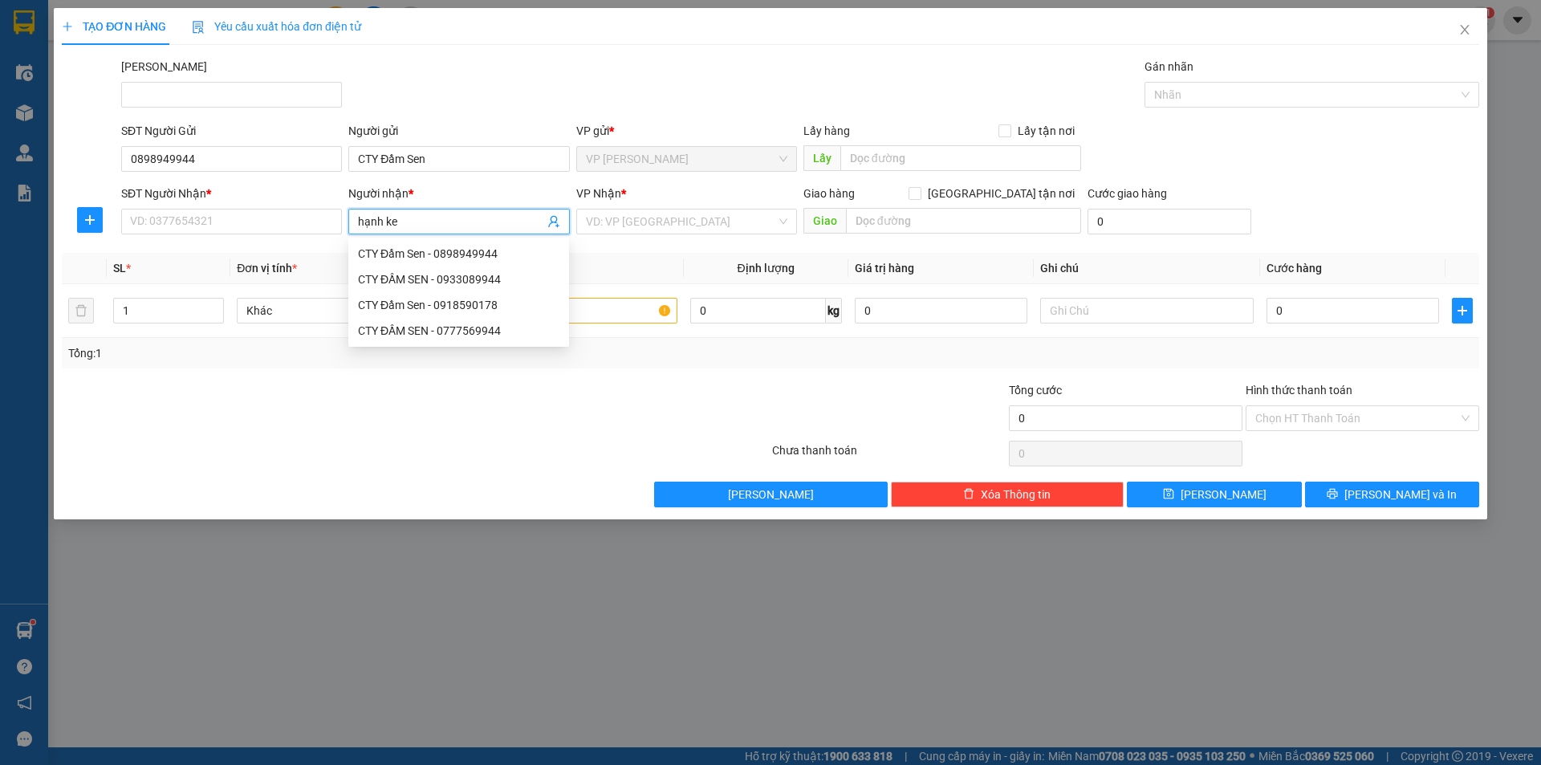
type input "hạnh kem"
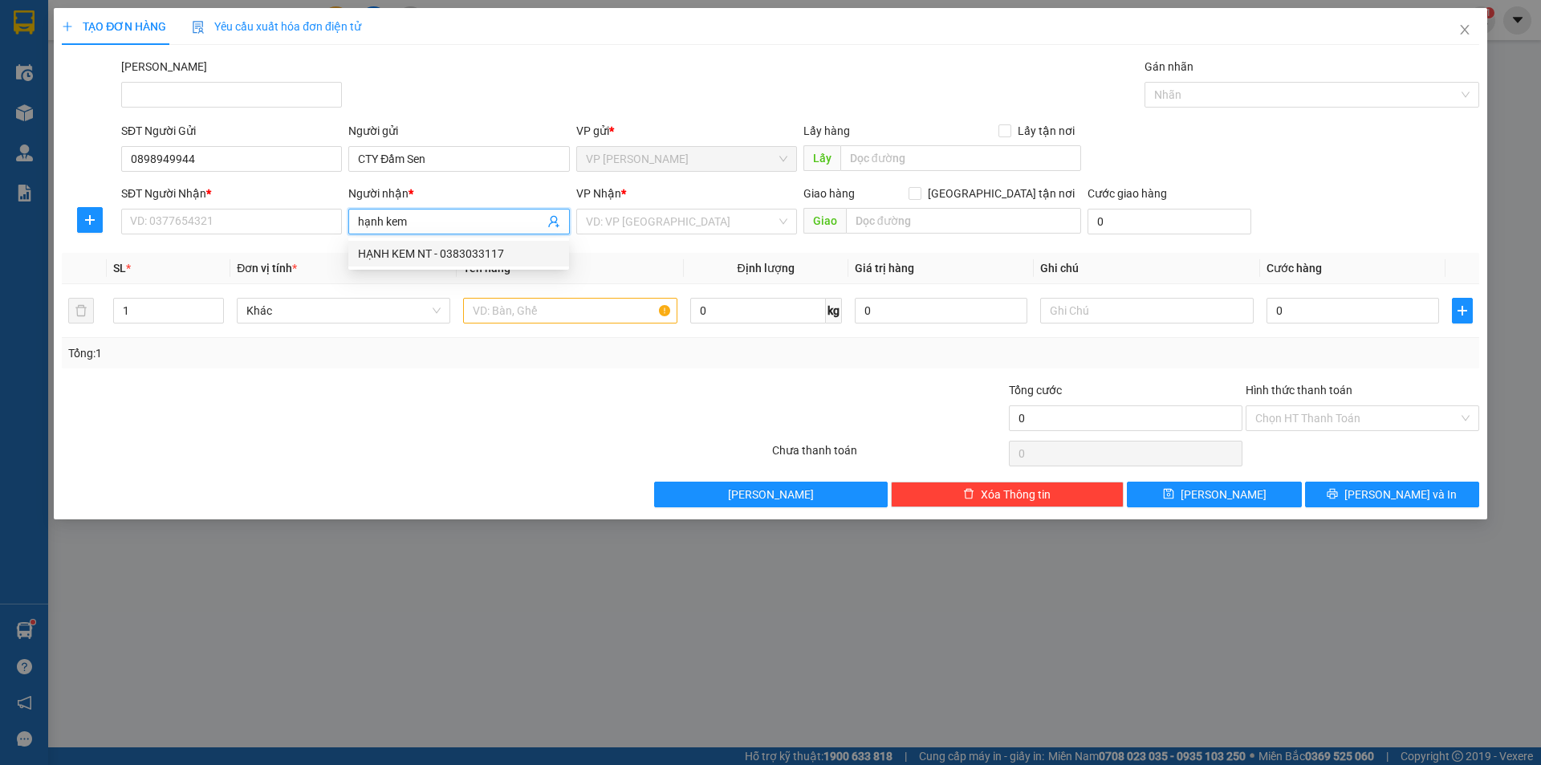
click at [475, 255] on div "HẠNH KEM NT - 0383033117" at bounding box center [458, 254] width 201 height 18
type input "0383033117"
type input "HẠNH KEM NT"
click at [621, 222] on input "search" at bounding box center [681, 221] width 190 height 24
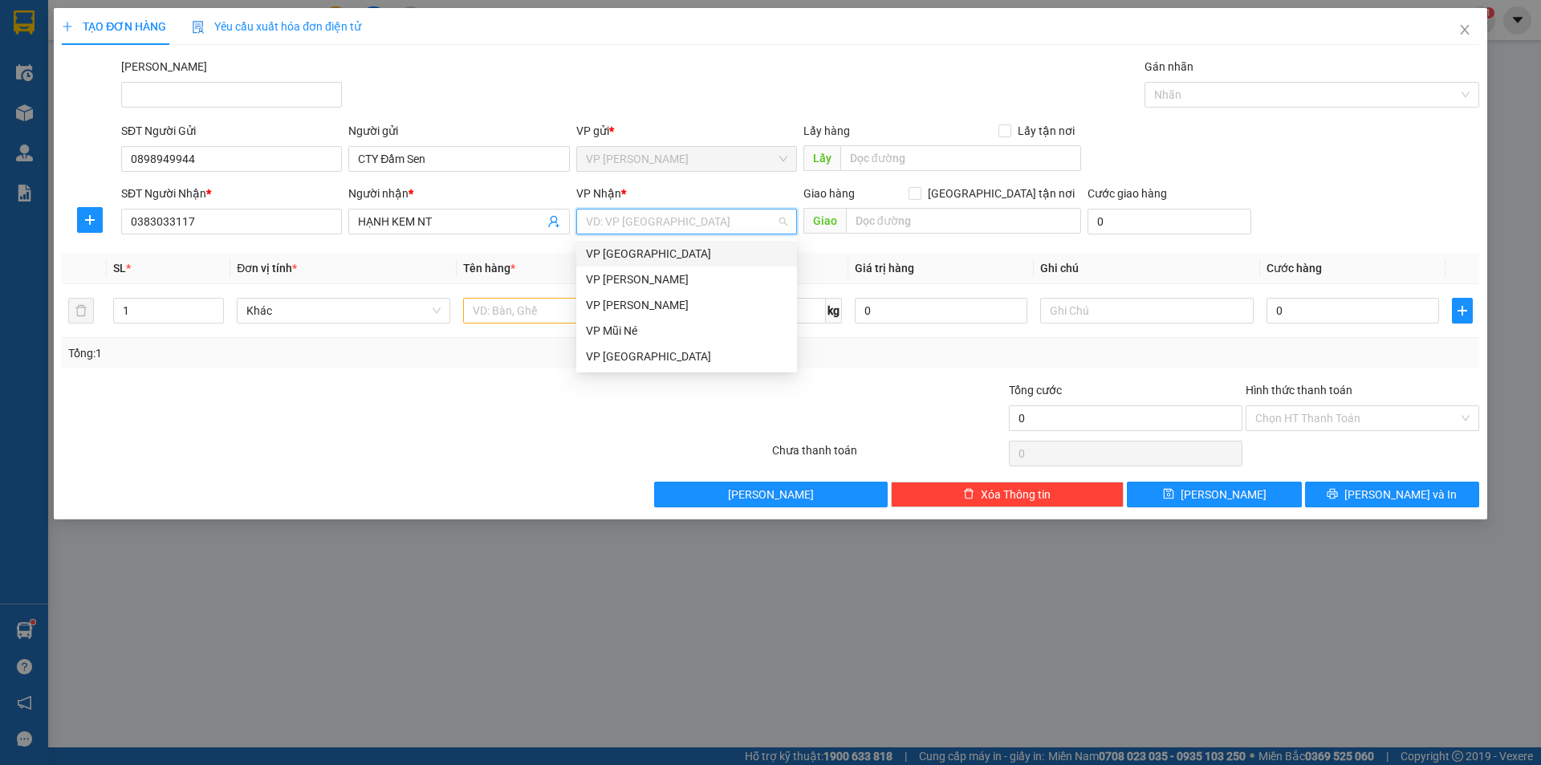
click at [679, 256] on div "VP [GEOGRAPHIC_DATA]" at bounding box center [686, 254] width 201 height 18
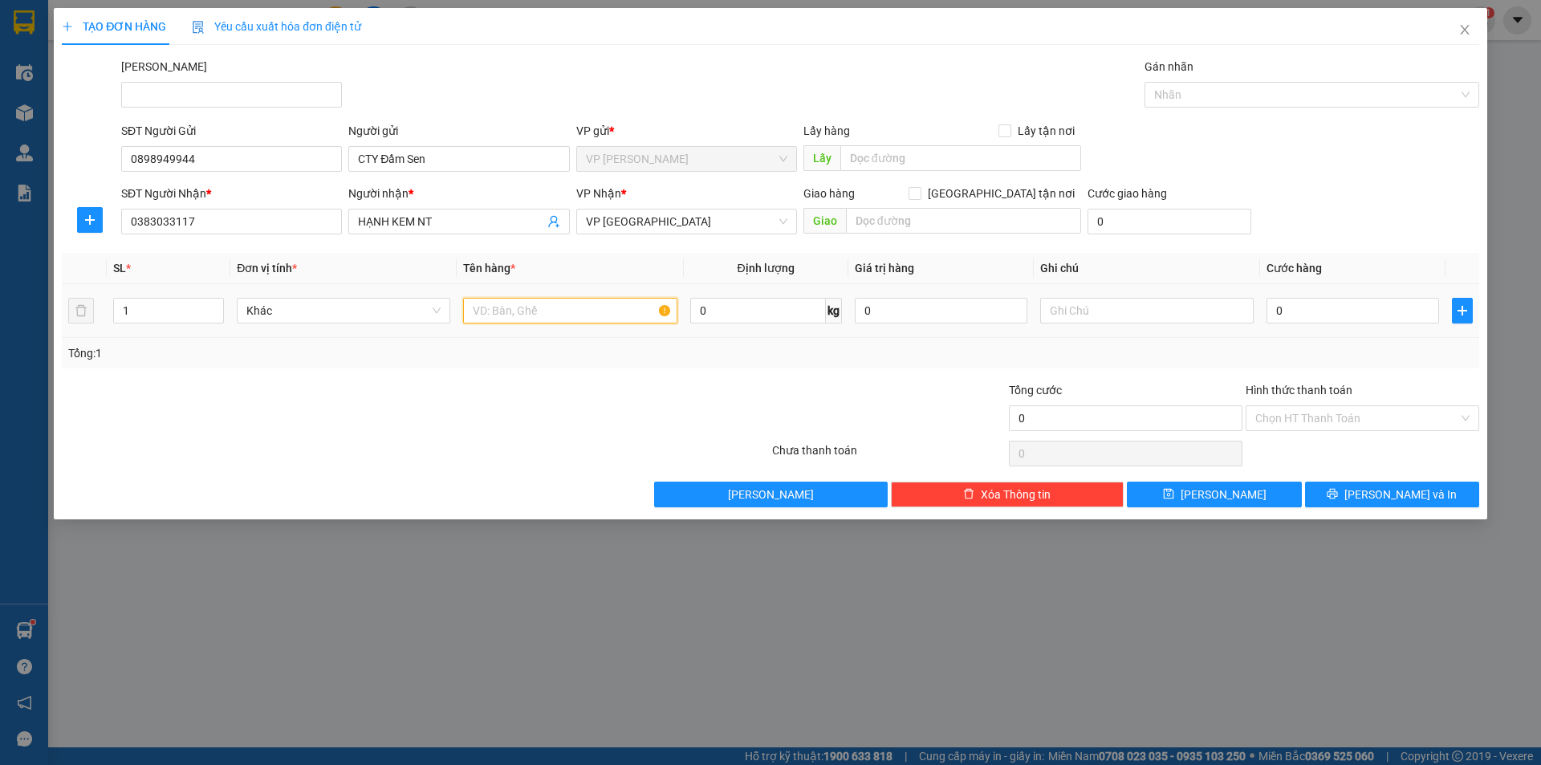
click at [513, 317] on input "text" at bounding box center [569, 311] width 213 height 26
type input "thùng giấy"
click at [1311, 301] on input "0" at bounding box center [1352, 311] width 173 height 26
type input "4"
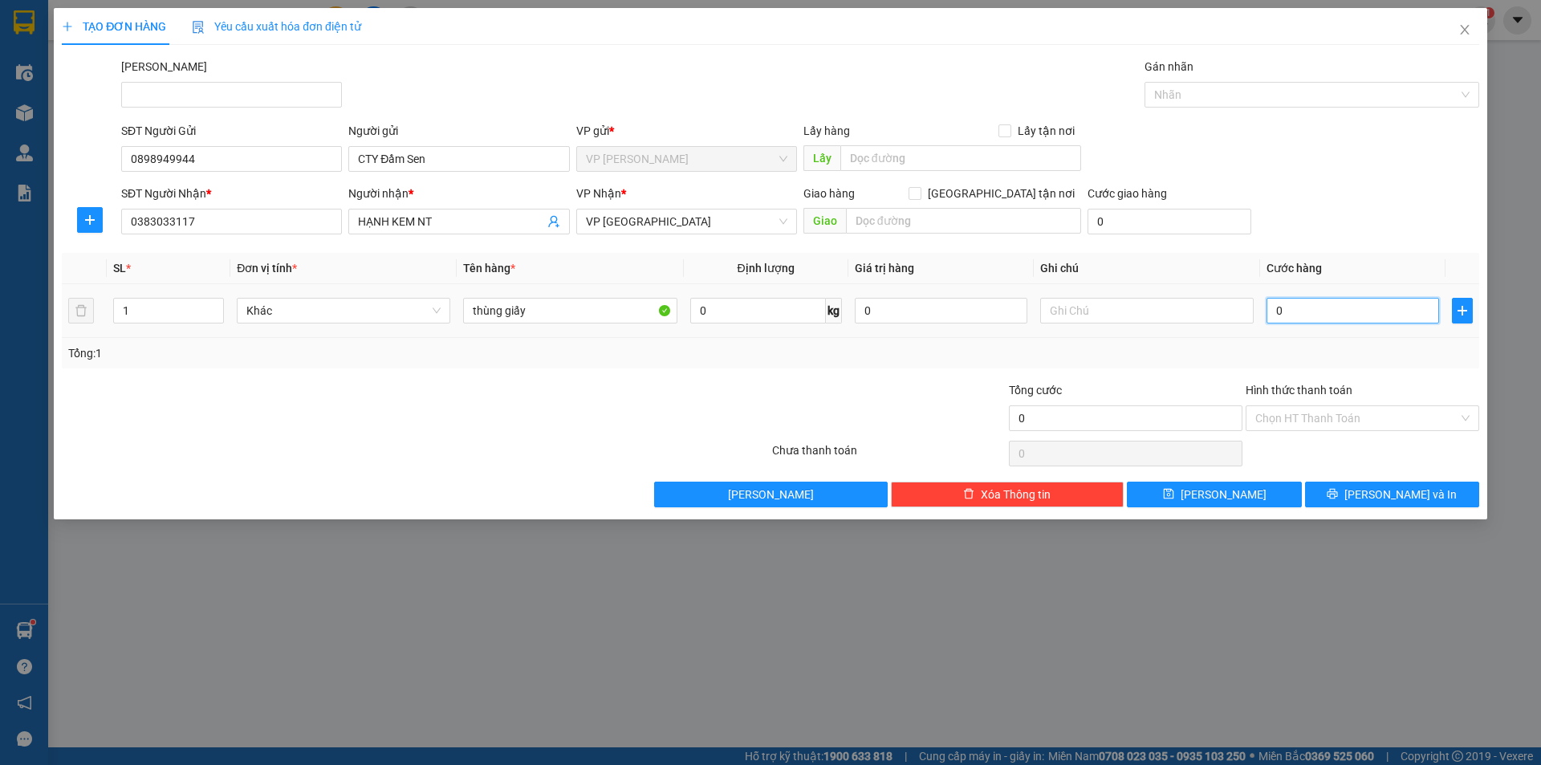
type input "4"
type input "40"
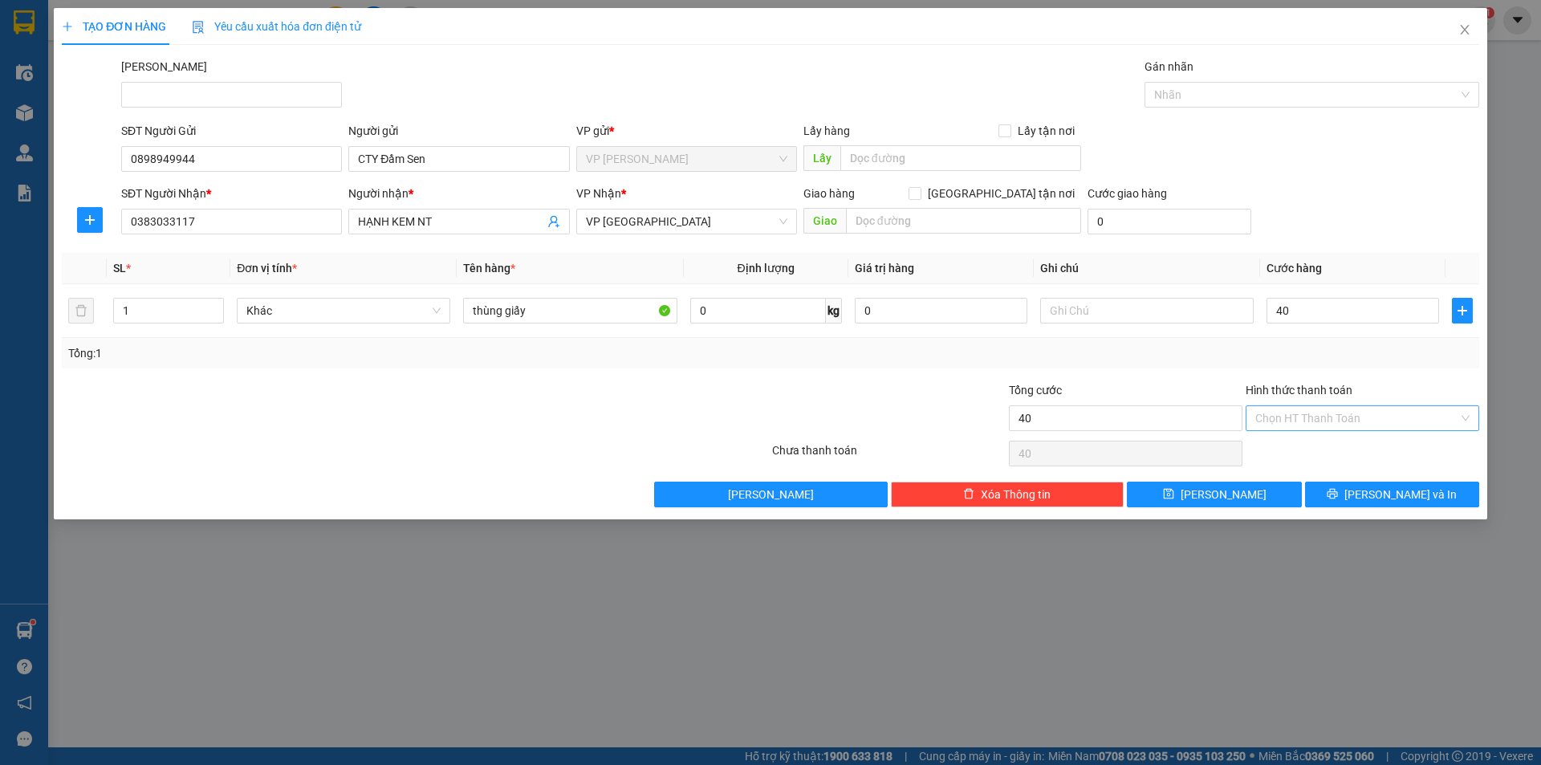
click at [1324, 418] on input "Hình thức thanh toán" at bounding box center [1356, 418] width 203 height 24
type input "40.000"
click at [1299, 454] on div "Tại văn phòng" at bounding box center [1362, 450] width 214 height 18
type input "0"
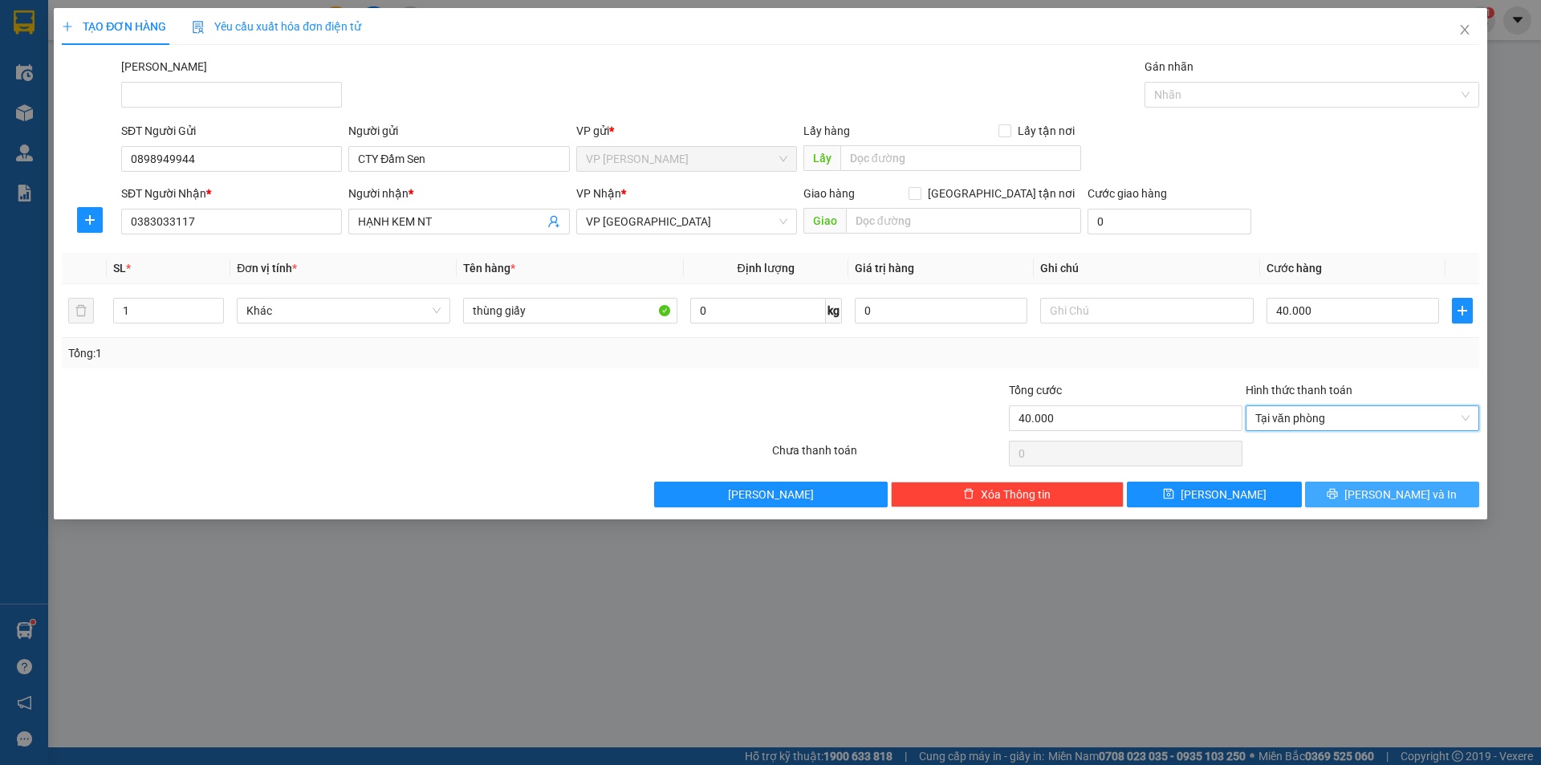
click at [1405, 494] on span "[PERSON_NAME] và In" at bounding box center [1400, 495] width 112 height 18
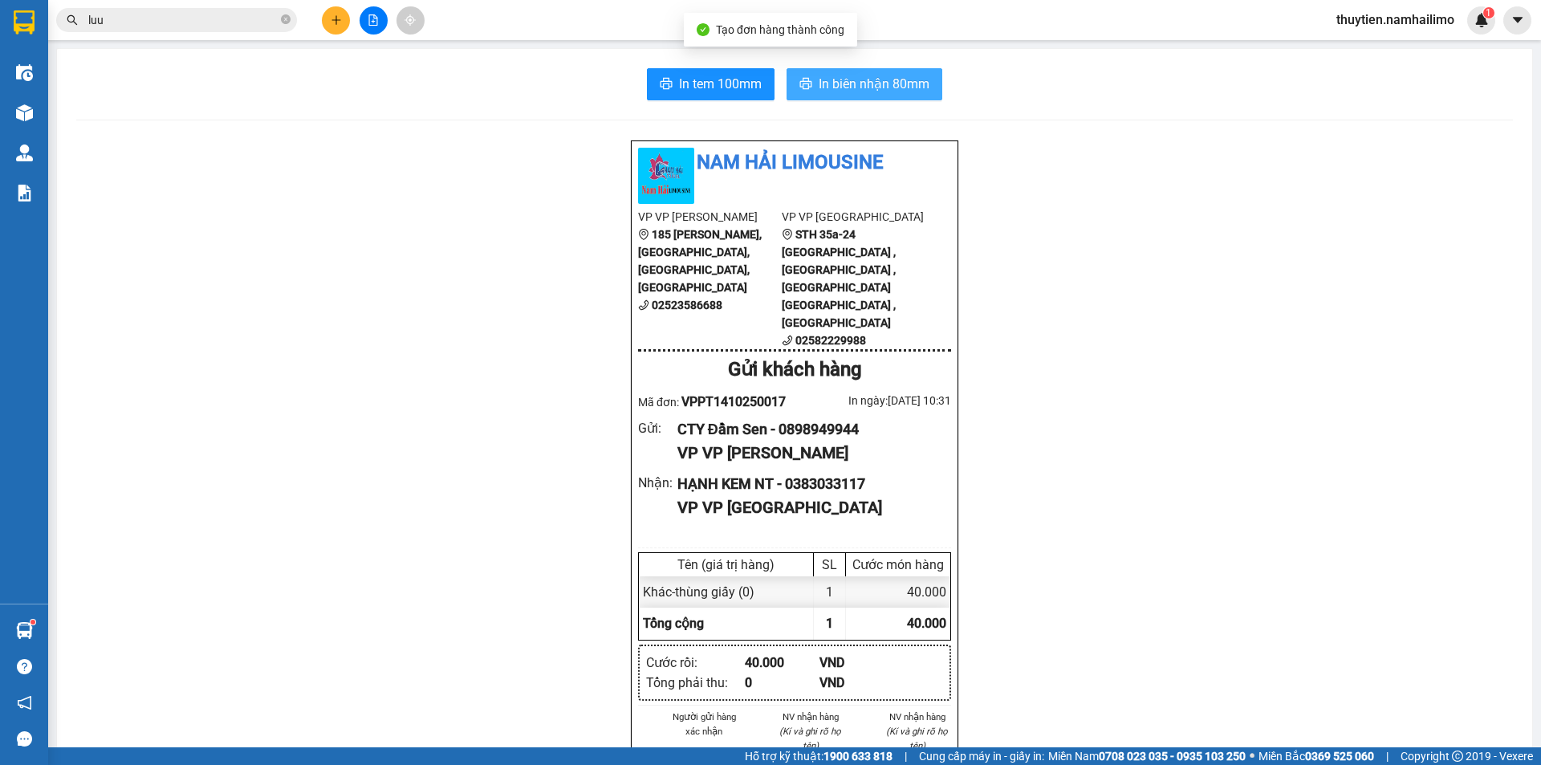
click at [868, 84] on span "In biên nhận 80mm" at bounding box center [874, 84] width 111 height 20
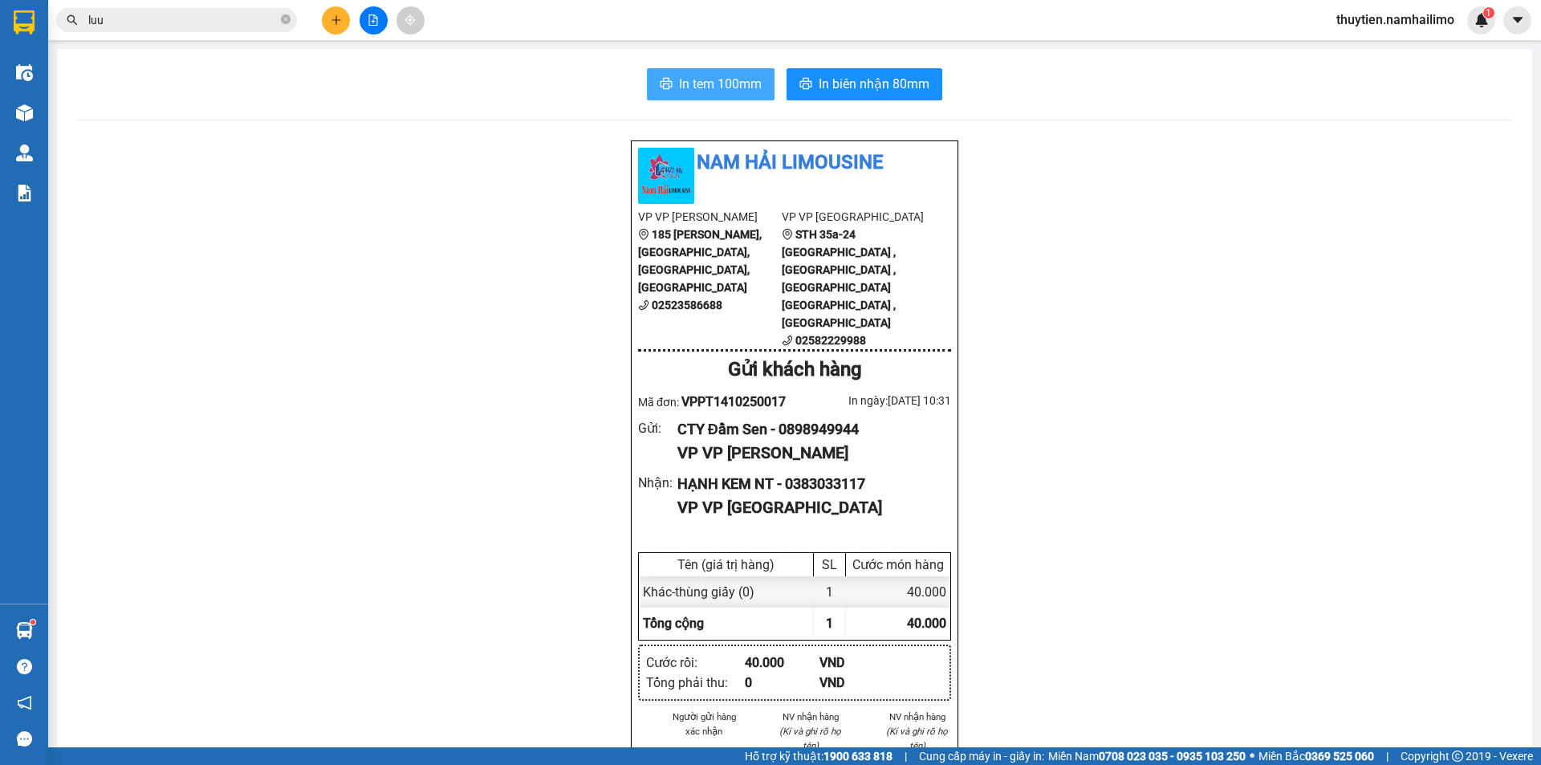
click at [727, 74] on span "In tem 100mm" at bounding box center [720, 84] width 83 height 20
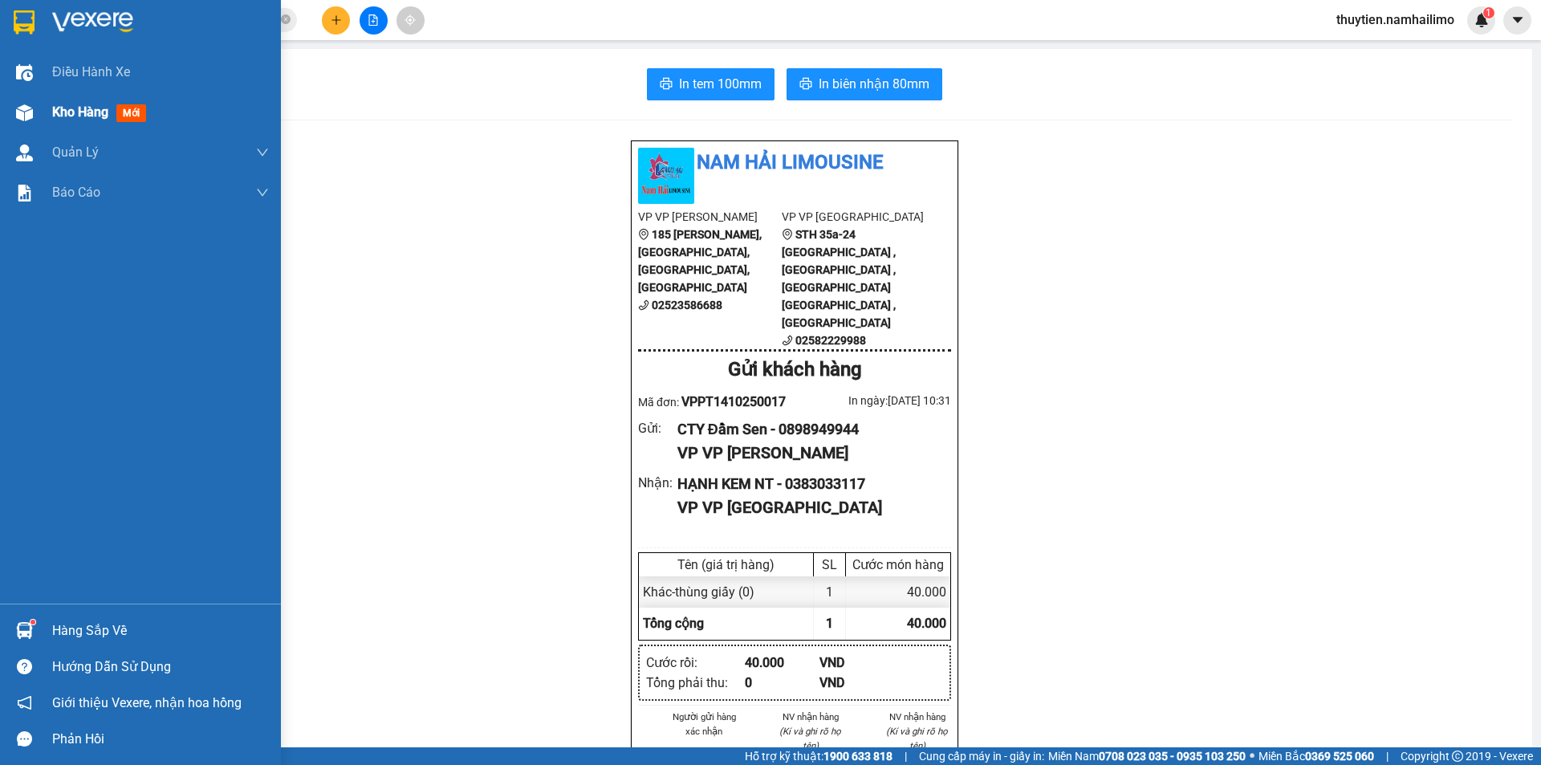
click at [104, 109] on span "Kho hàng" at bounding box center [80, 111] width 56 height 15
